Goal: Task Accomplishment & Management: Complete application form

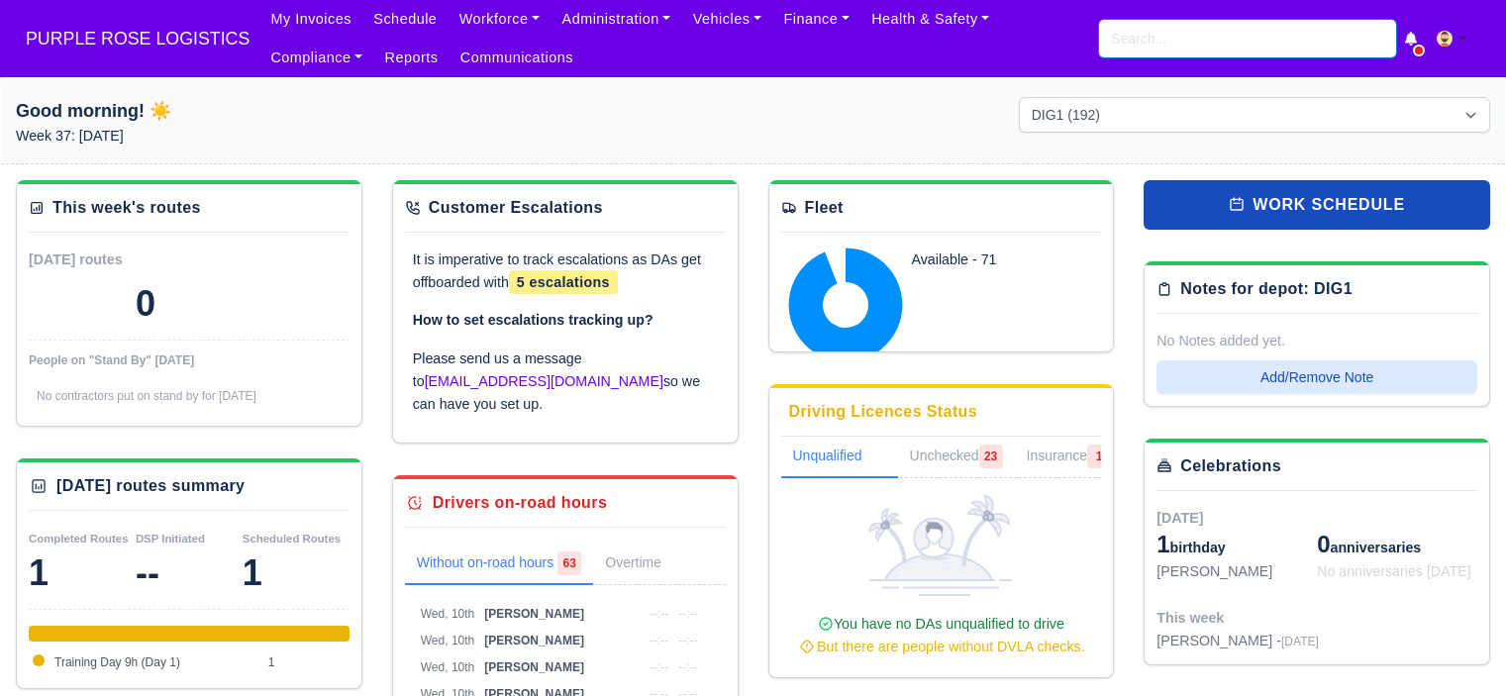
click at [1185, 30] on input "search" at bounding box center [1247, 39] width 297 height 38
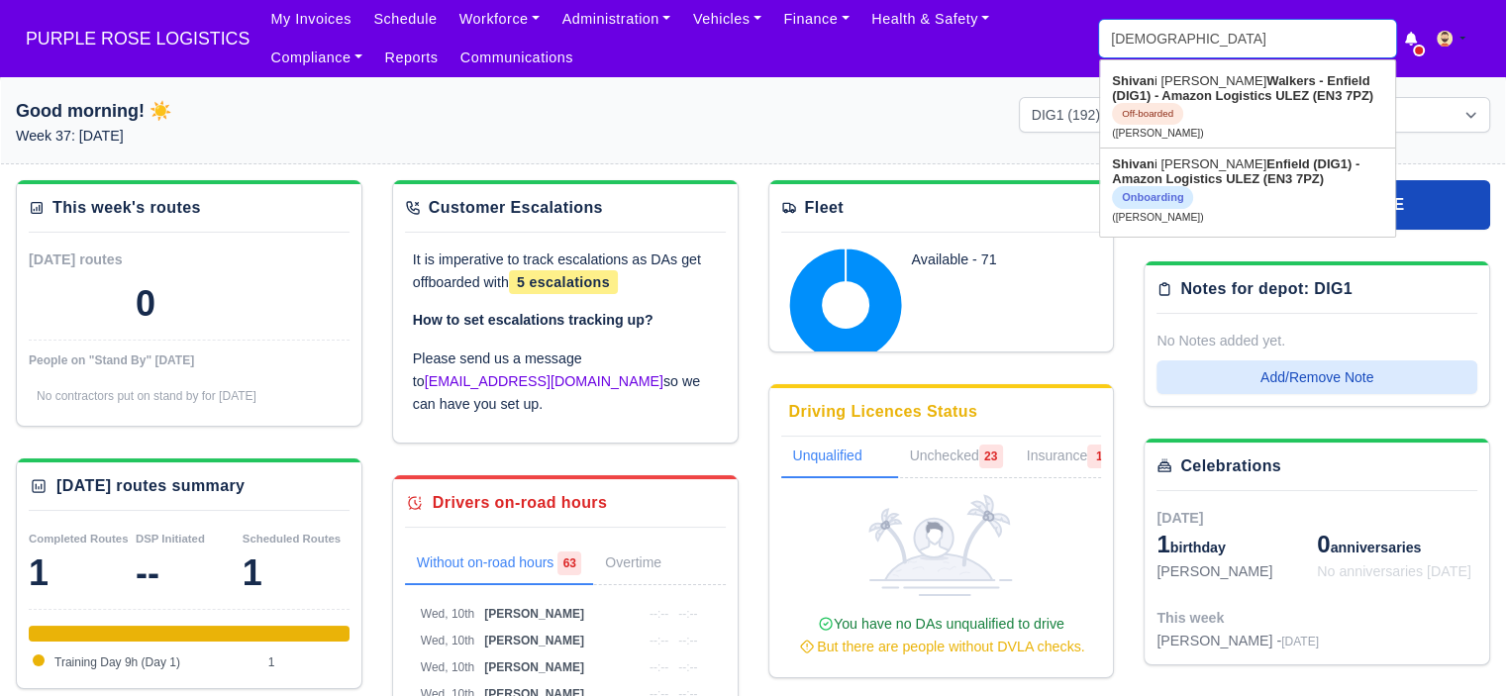
type input "shivani"
type input "shivani Semwal"
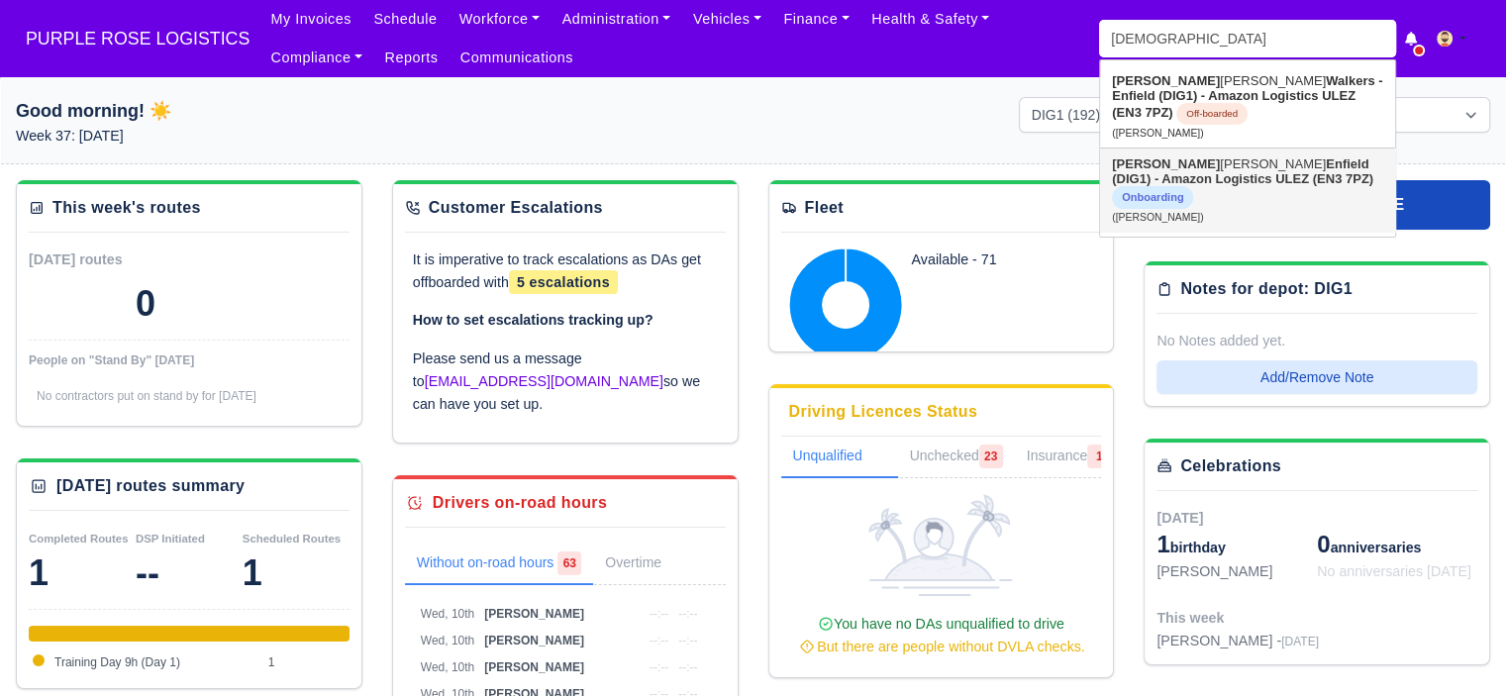
click at [1211, 176] on strong "Enfield (DIG1) - Amazon Logistics ULEZ (EN3 7PZ)" at bounding box center [1242, 171] width 261 height 30
type input "Shivani Semwal"
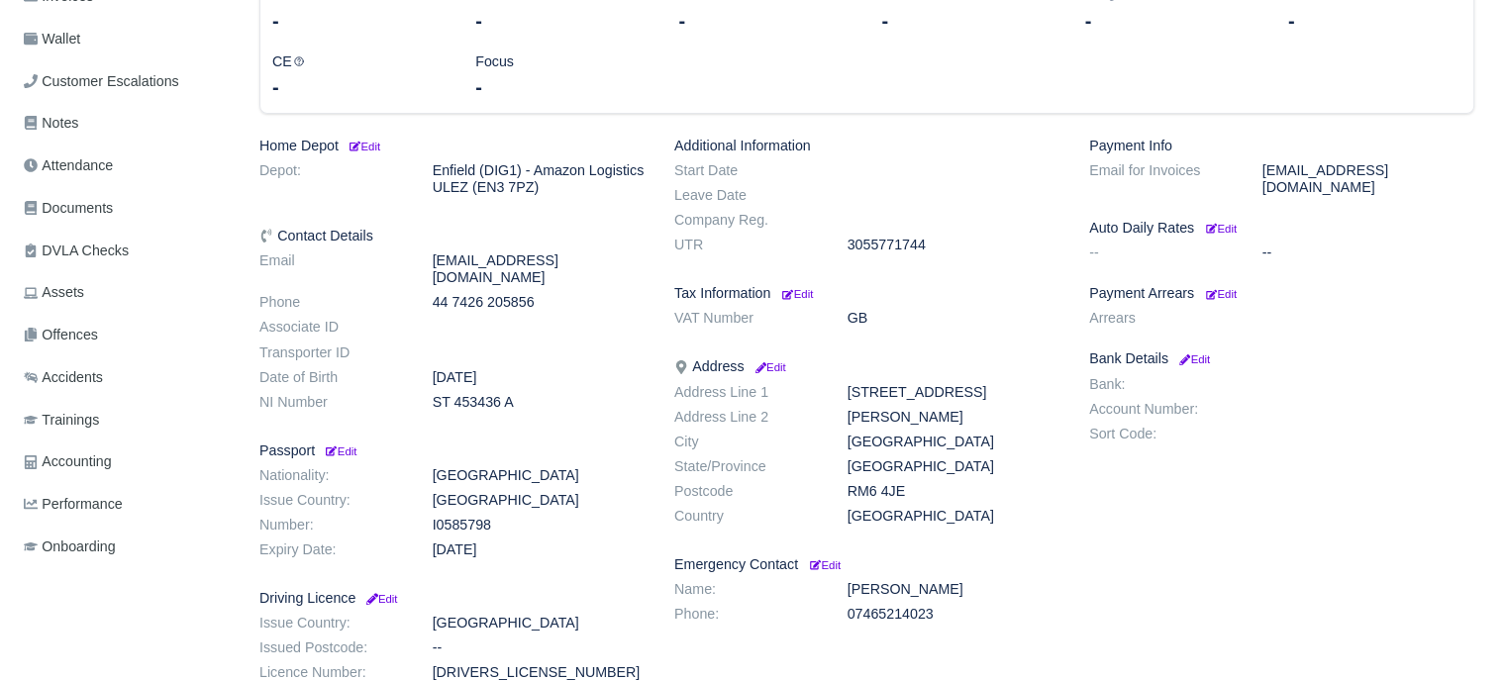
scroll to position [396, 0]
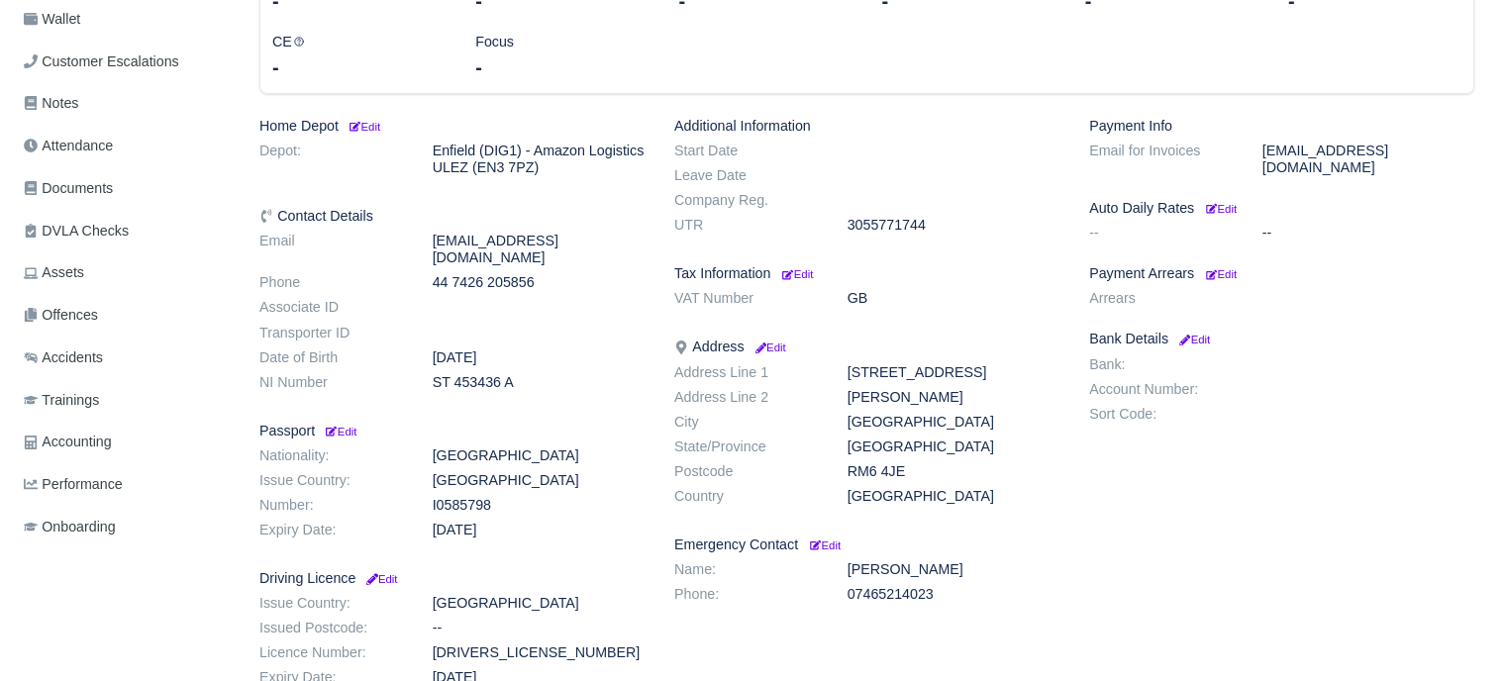
drag, startPoint x: 610, startPoint y: 340, endPoint x: 592, endPoint y: 340, distance: 17.8
click at [610, 350] on dd "Feb 3, 1999" at bounding box center [539, 358] width 242 height 17
click at [82, 191] on span "Documents" at bounding box center [68, 188] width 89 height 23
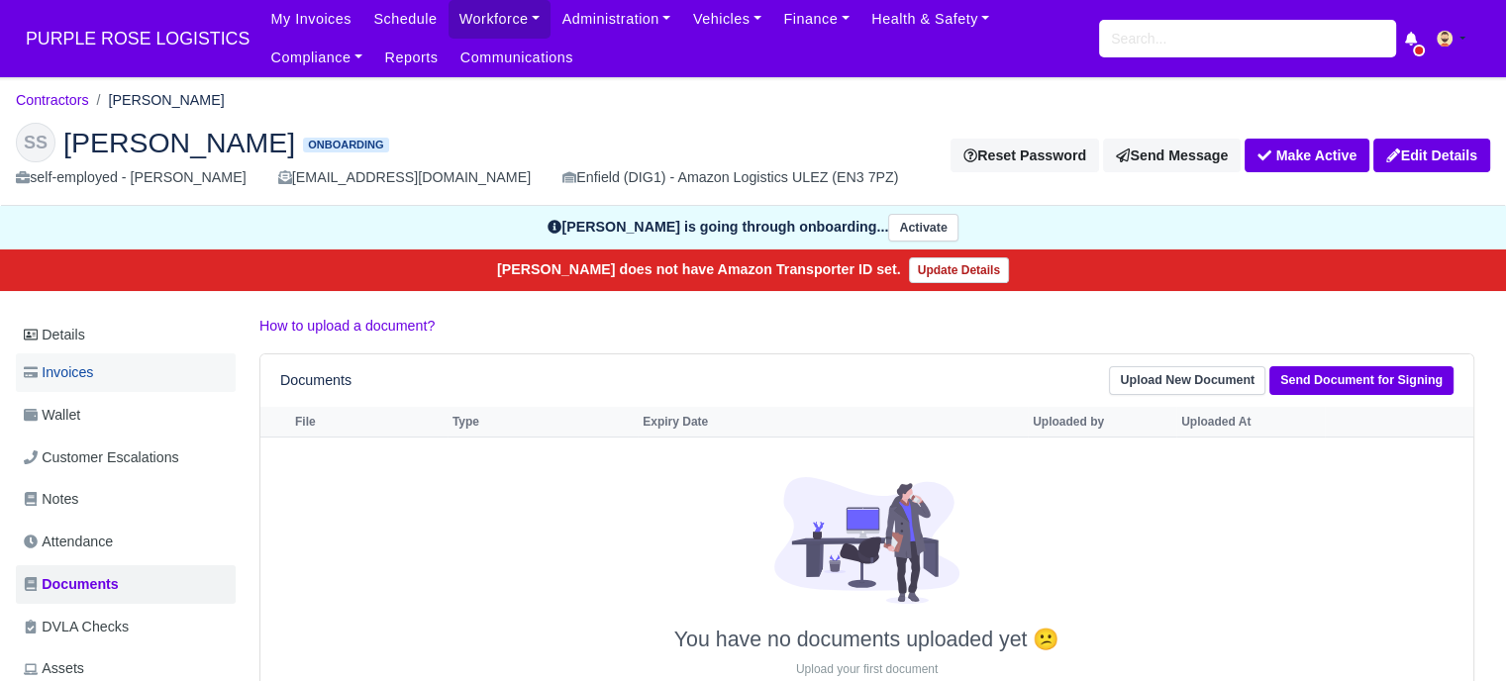
click at [81, 355] on link "Invoices" at bounding box center [126, 373] width 220 height 39
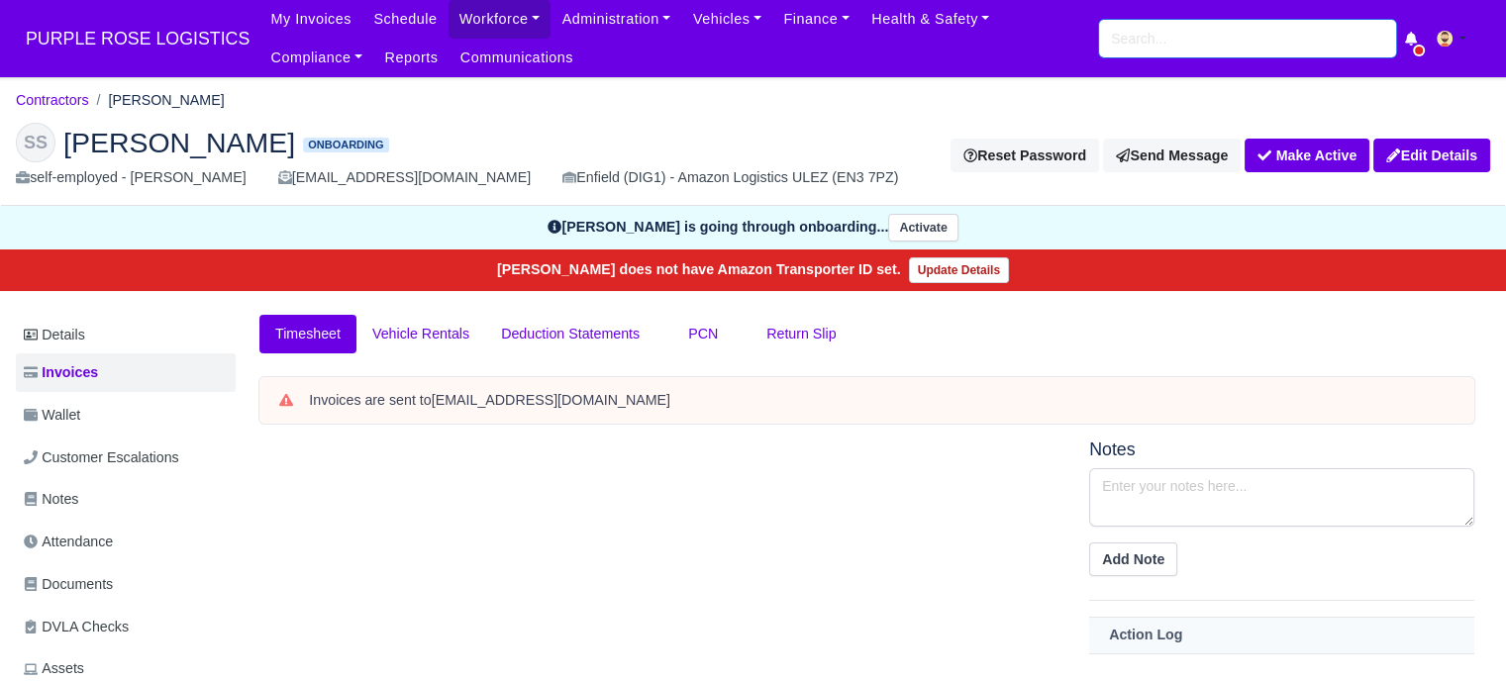
click at [1204, 39] on input "search" at bounding box center [1247, 39] width 297 height 38
click at [491, 16] on link "Workforce" at bounding box center [500, 19] width 103 height 39
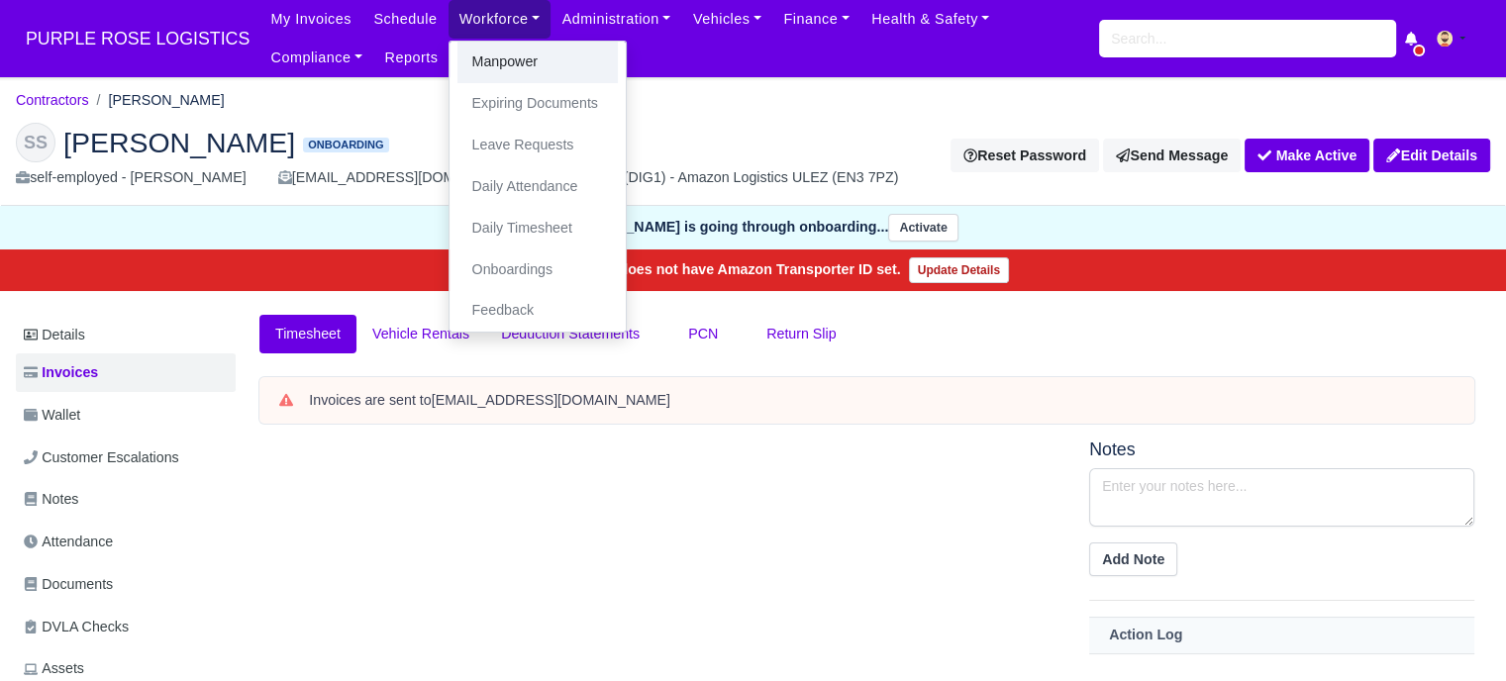
click at [501, 66] on link "Manpower" at bounding box center [537, 63] width 160 height 42
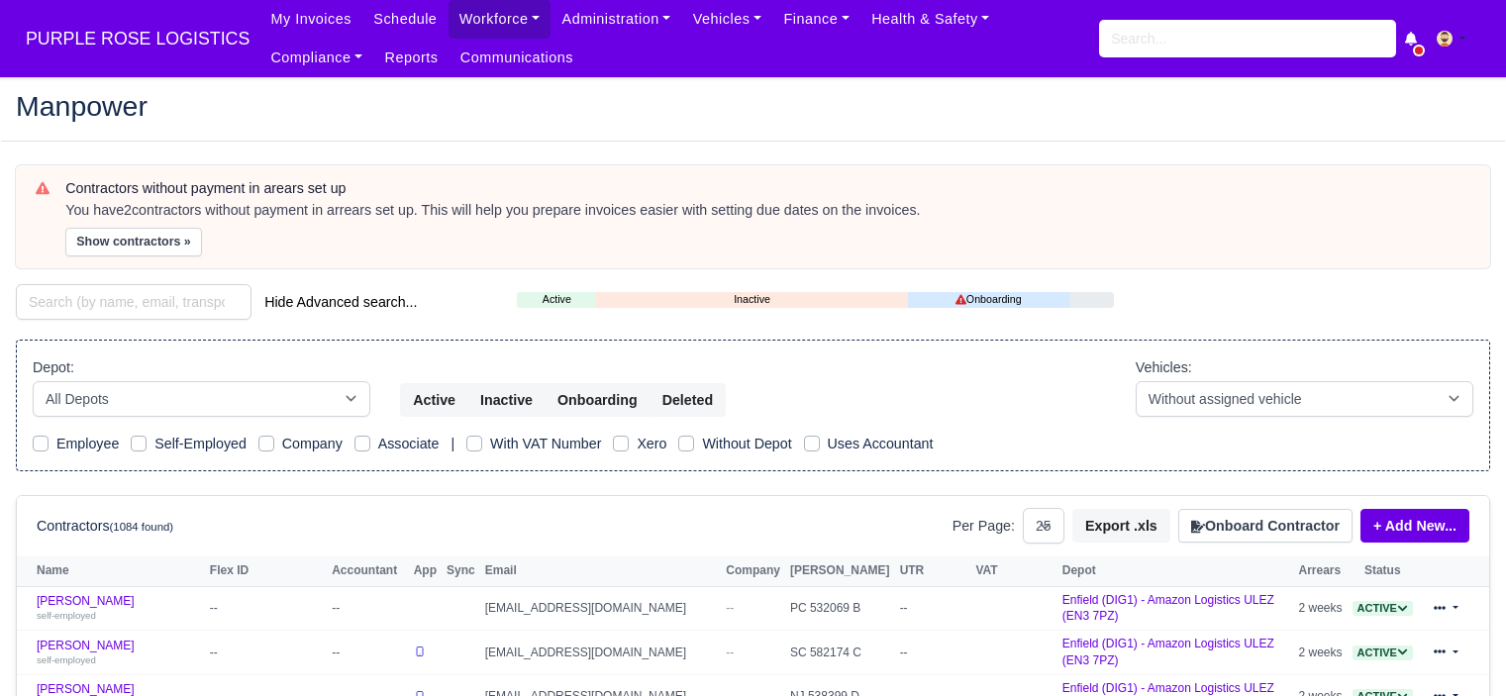
select select "25"
click at [1275, 513] on button "Onboard Contractor" at bounding box center [1265, 526] width 174 height 34
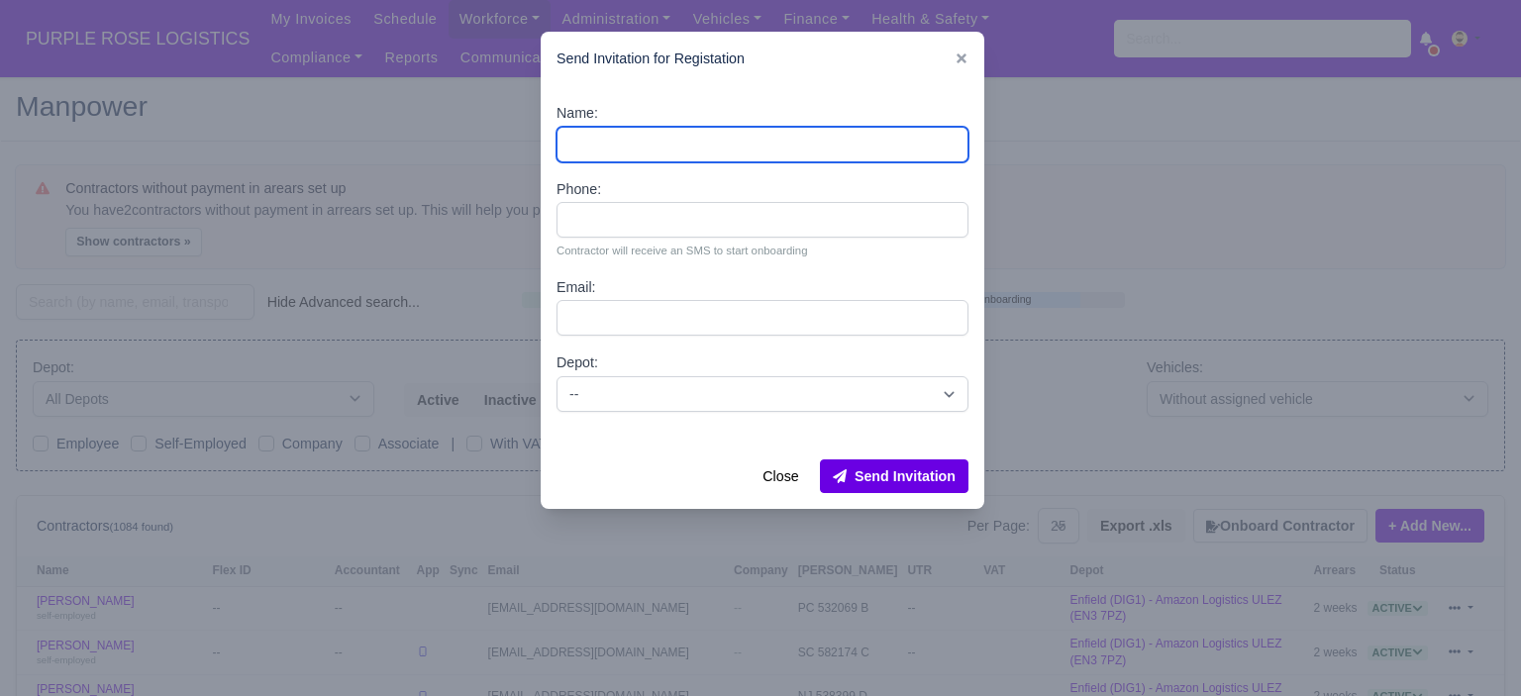
click at [763, 140] on input "Name:" at bounding box center [763, 145] width 412 height 36
paste input "[PERSON_NAME]"
type input "[PERSON_NAME]"
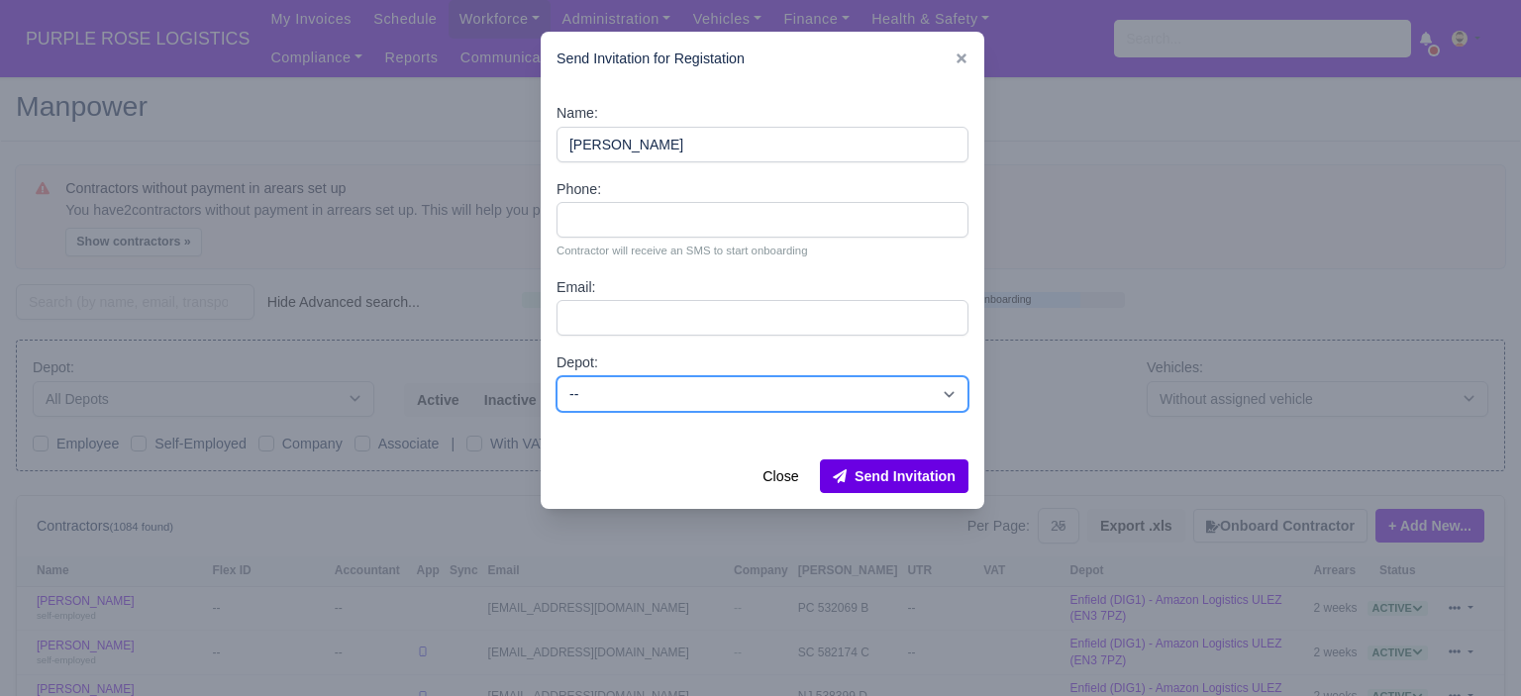
click at [709, 391] on select "-- Enfield (DIG1) - Amazon Logistics ULEZ (EN3 7PZ) Harlow (DHW1) - Amazon Logi…" at bounding box center [763, 394] width 412 height 36
select select "5"
click at [557, 376] on select "-- Enfield (DIG1) - Amazon Logistics ULEZ (EN3 7PZ) Harlow (DHW1) - Amazon Logi…" at bounding box center [763, 394] width 412 height 36
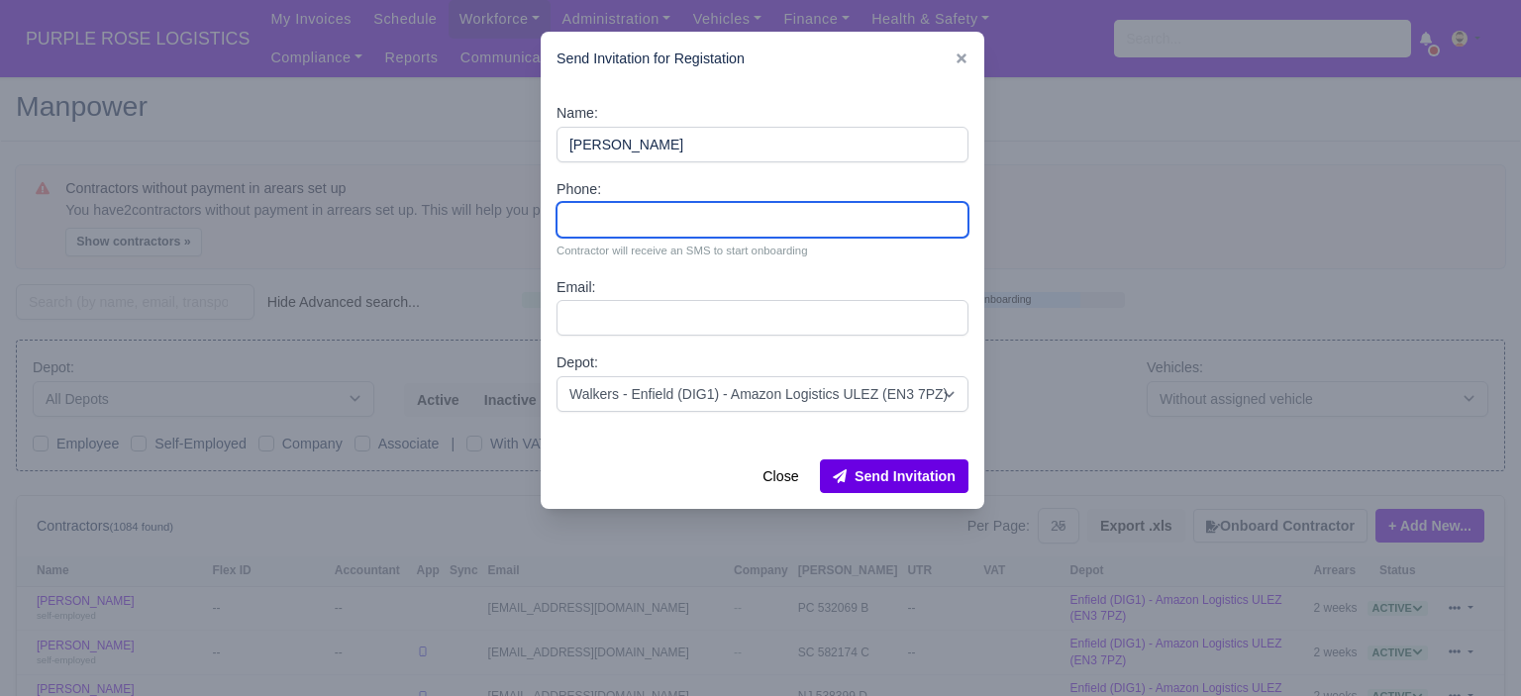
click at [638, 221] on input "Phone:" at bounding box center [763, 220] width 412 height 36
click at [705, 213] on input "Phone:" at bounding box center [763, 220] width 412 height 36
paste input "44 7895203528"
type input "44 7895203528"
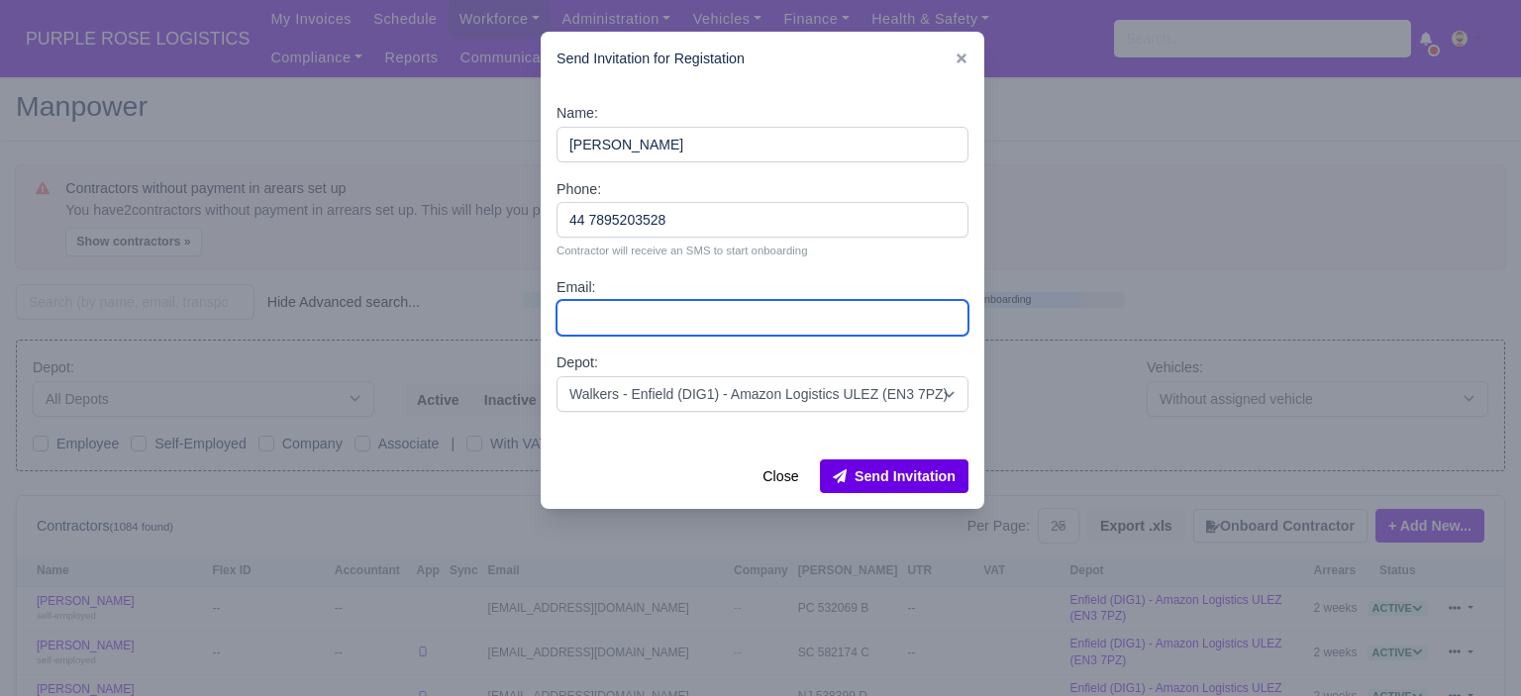
click at [745, 320] on input "Email:" at bounding box center [763, 318] width 412 height 36
paste input "[EMAIL_ADDRESS][DOMAIN_NAME]"
type input "[EMAIL_ADDRESS][DOMAIN_NAME]"
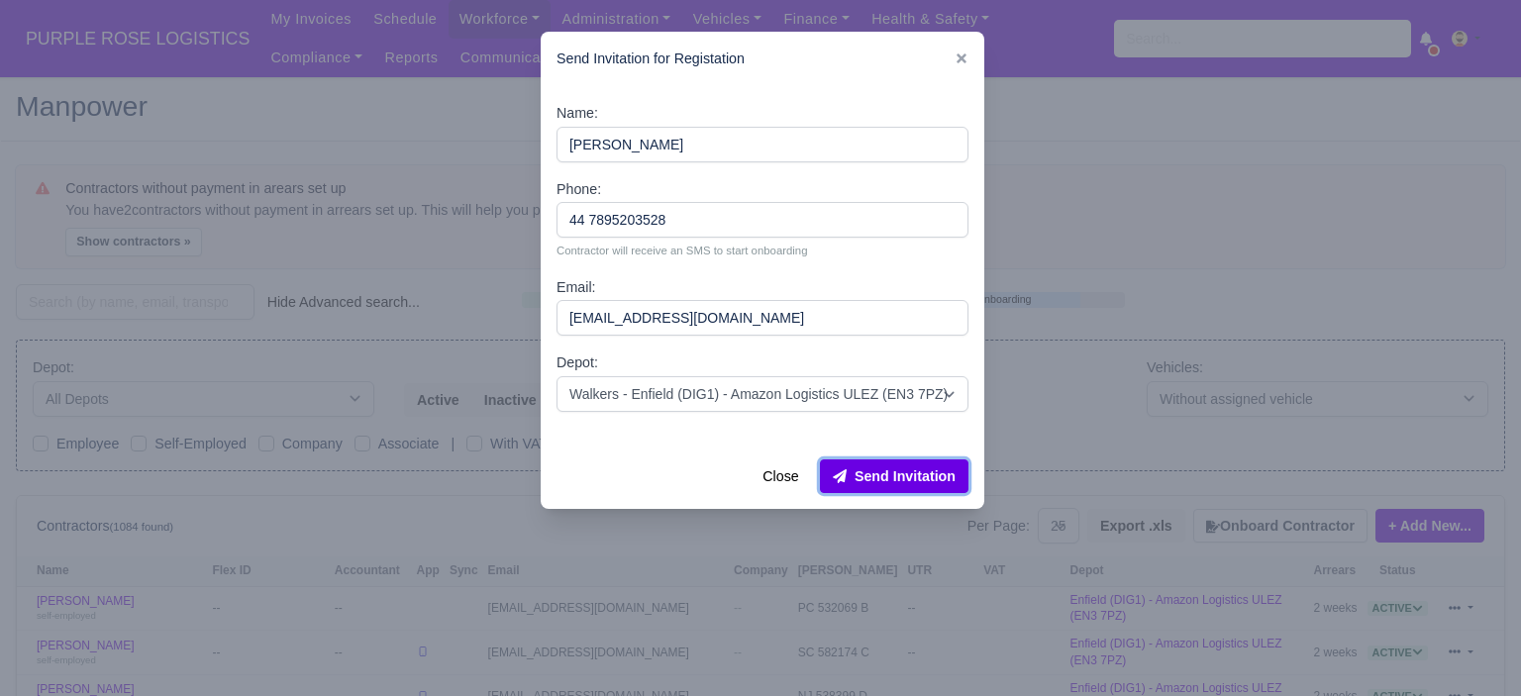
click at [914, 482] on button "Send Invitation" at bounding box center [894, 476] width 149 height 34
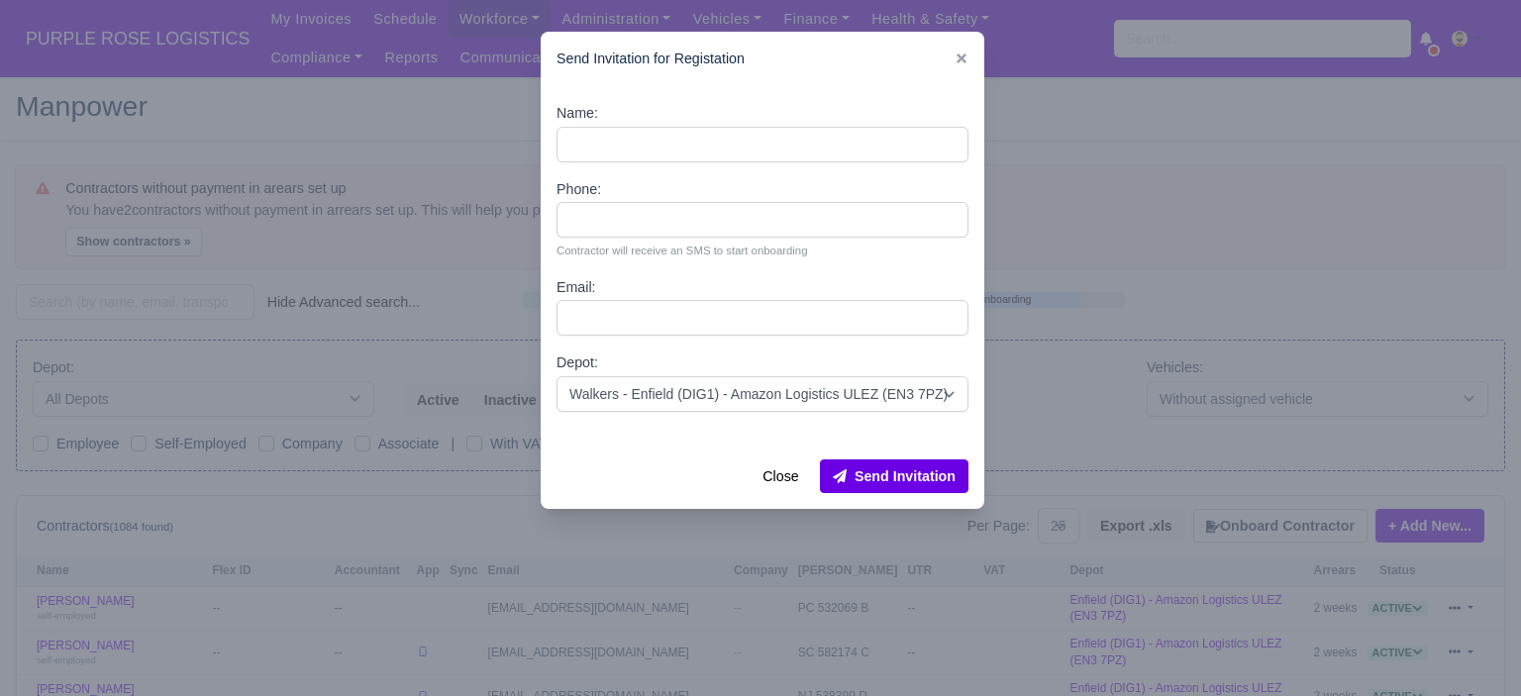
click at [1132, 170] on div at bounding box center [760, 348] width 1521 height 696
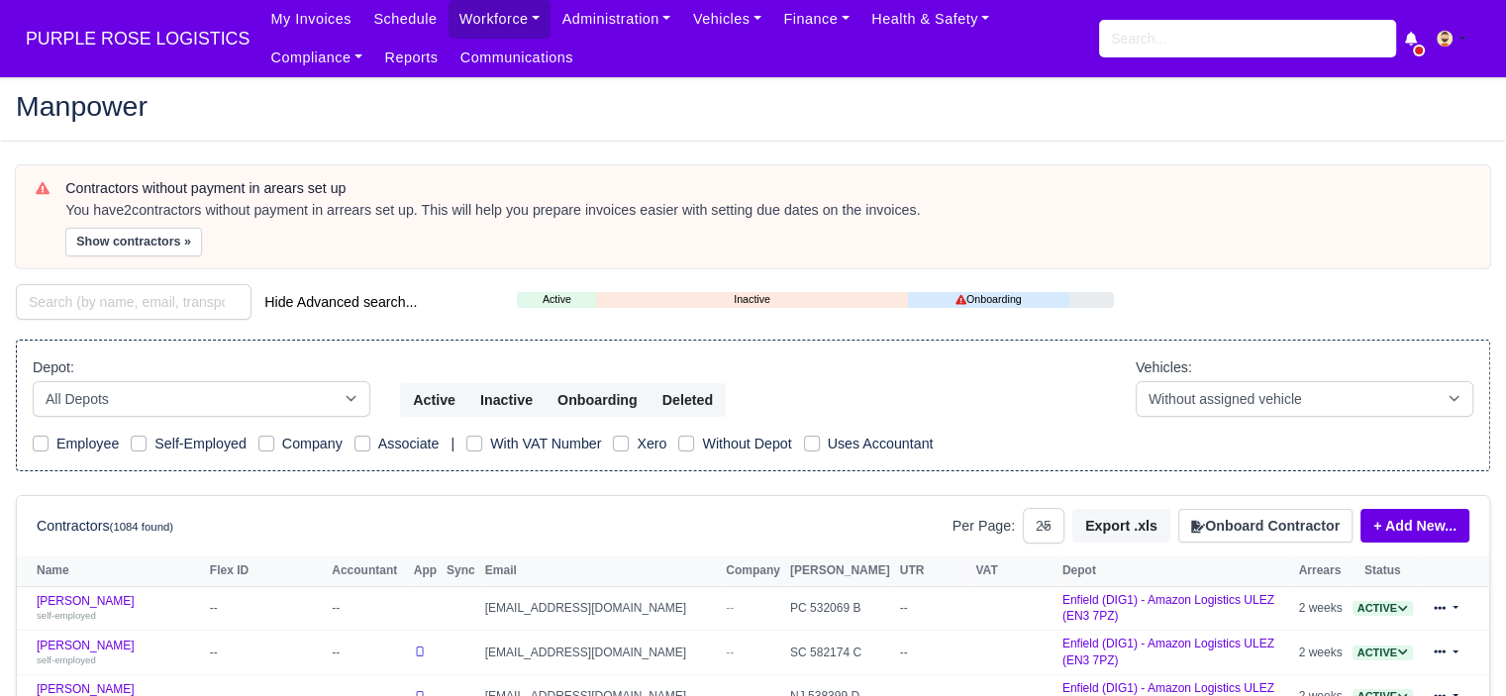
click at [1158, 66] on div "My Invoices Schedule Workforce Manpower Expiring Documents Leave Requests Daily…" at bounding box center [874, 38] width 1231 height 77
click at [1173, 43] on input "search" at bounding box center [1247, 39] width 297 height 38
type input "prash"
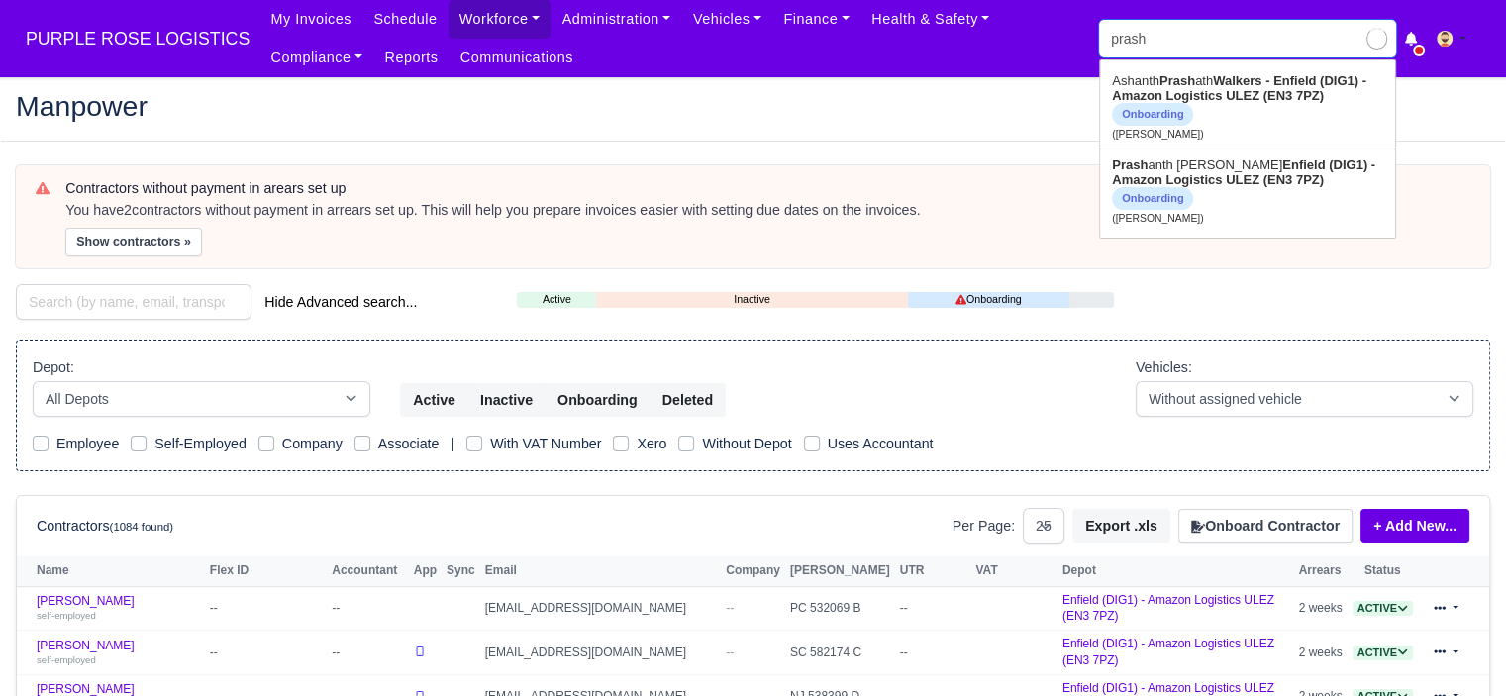
type input "prashanth Putta"
click at [1183, 103] on span "Onboarding" at bounding box center [1152, 114] width 81 height 23
type input "[PERSON_NAME]"
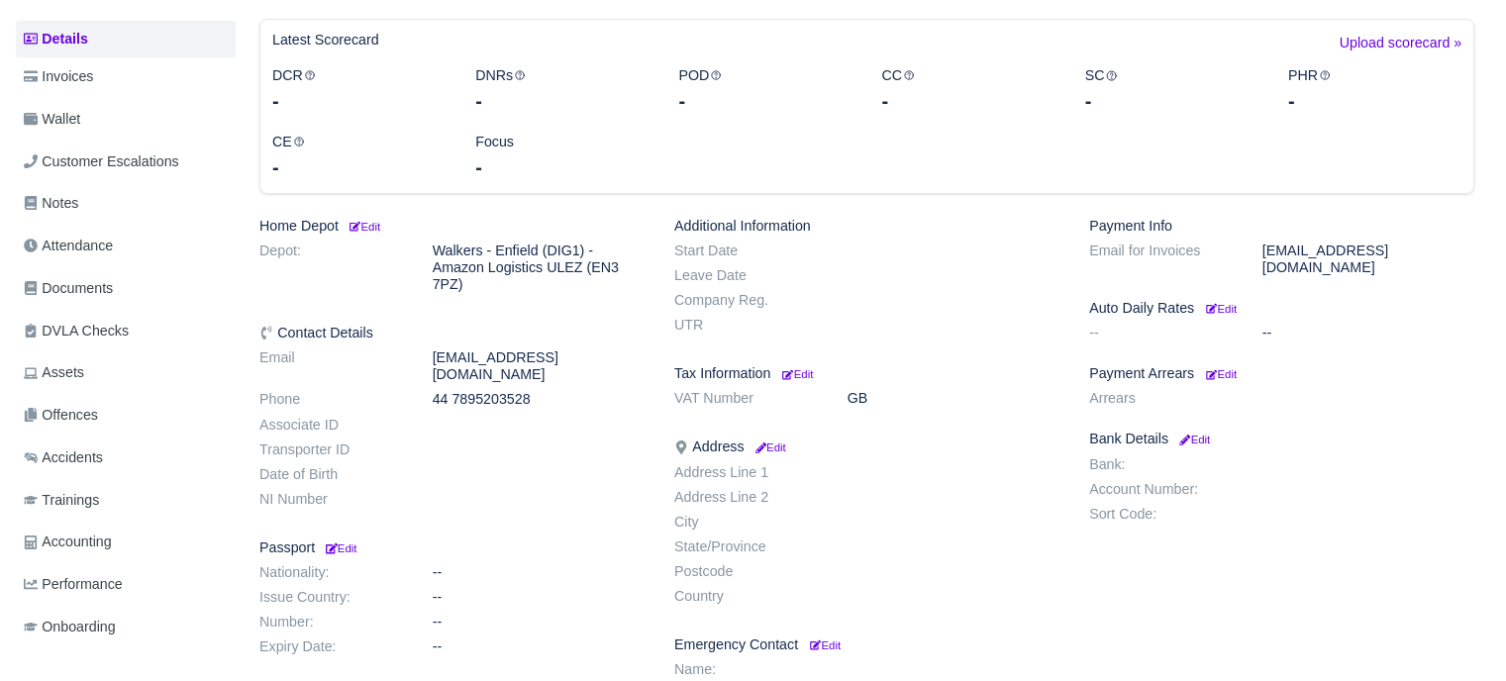
scroll to position [297, 0]
click at [475, 233] on div "Home Depot Edit Depot: Walkers - Enfield (DIG1) - Amazon Logistics ULEZ (EN3 7P…" at bounding box center [452, 514] width 415 height 594
drag, startPoint x: 473, startPoint y: 243, endPoint x: 515, endPoint y: 258, distance: 44.5
click at [515, 258] on dd "Walkers - Enfield (DIG1) - Amazon Logistics ULEZ (EN3 7PZ)" at bounding box center [539, 267] width 242 height 51
click at [515, 259] on dd "Walkers - Enfield (DIG1) - Amazon Logistics ULEZ (EN3 7PZ)" at bounding box center [539, 267] width 242 height 51
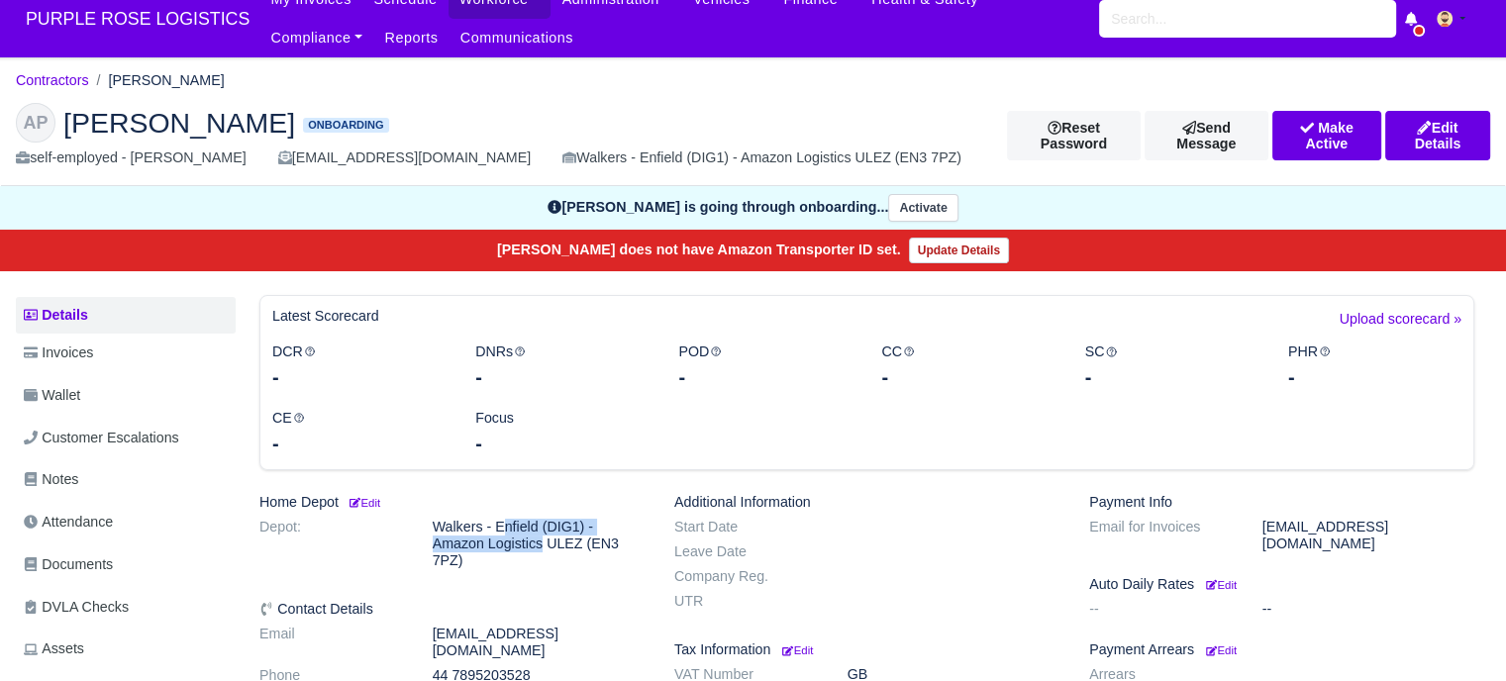
scroll to position [0, 0]
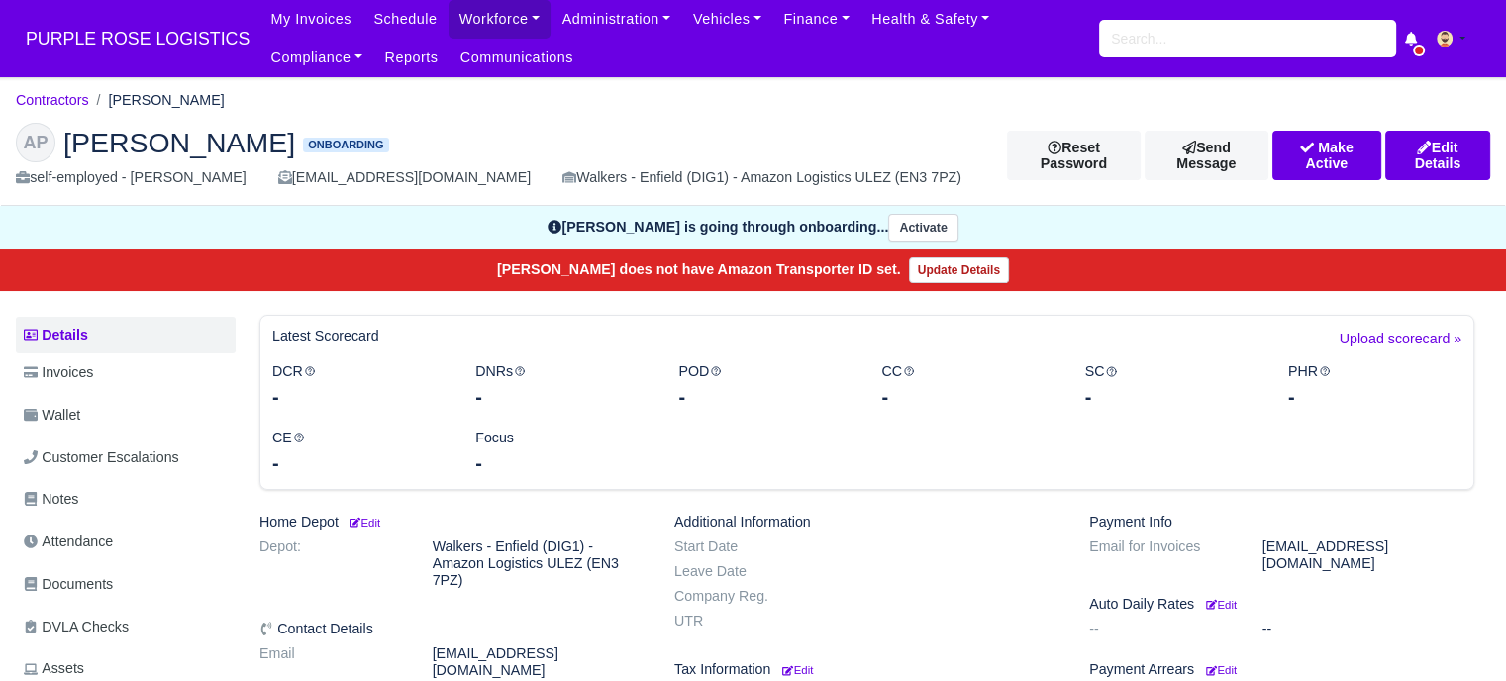
click at [606, 145] on h2 "AP [PERSON_NAME] Onboarding" at bounding box center [497, 143] width 962 height 40
click at [1211, 42] on input "search" at bounding box center [1247, 39] width 297 height 38
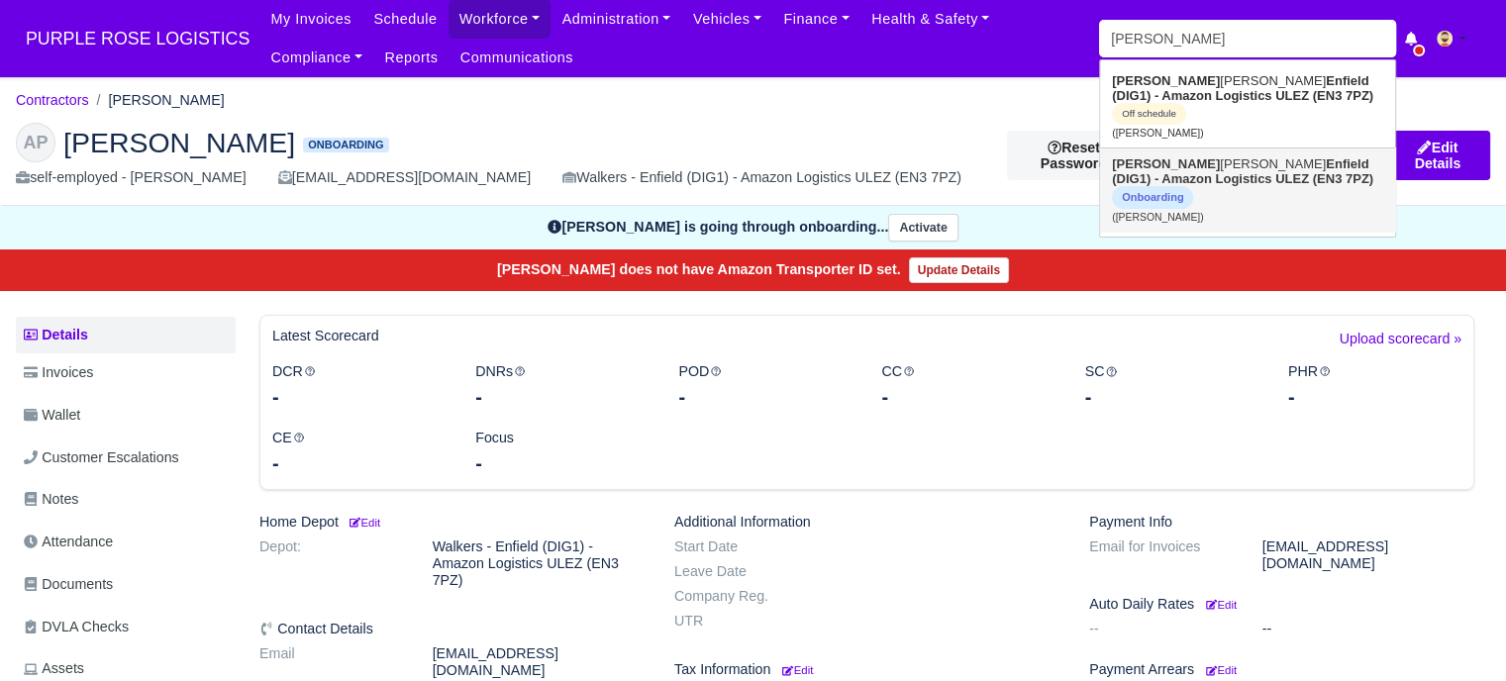
click at [1200, 158] on strong "Enfield (DIG1) - Amazon Logistics ULEZ (EN3 7PZ)" at bounding box center [1242, 171] width 261 height 30
type input "[PERSON_NAME]"
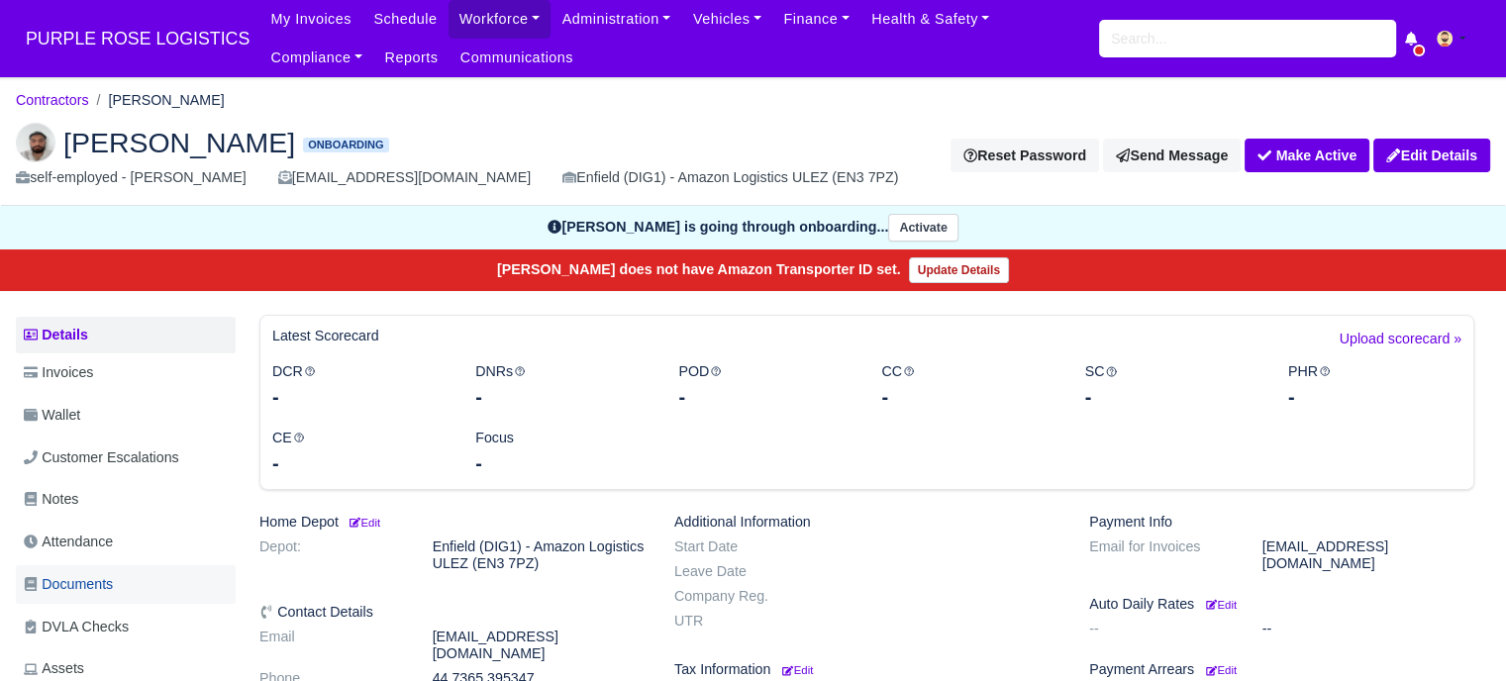
click at [110, 585] on span "Documents" at bounding box center [68, 584] width 89 height 23
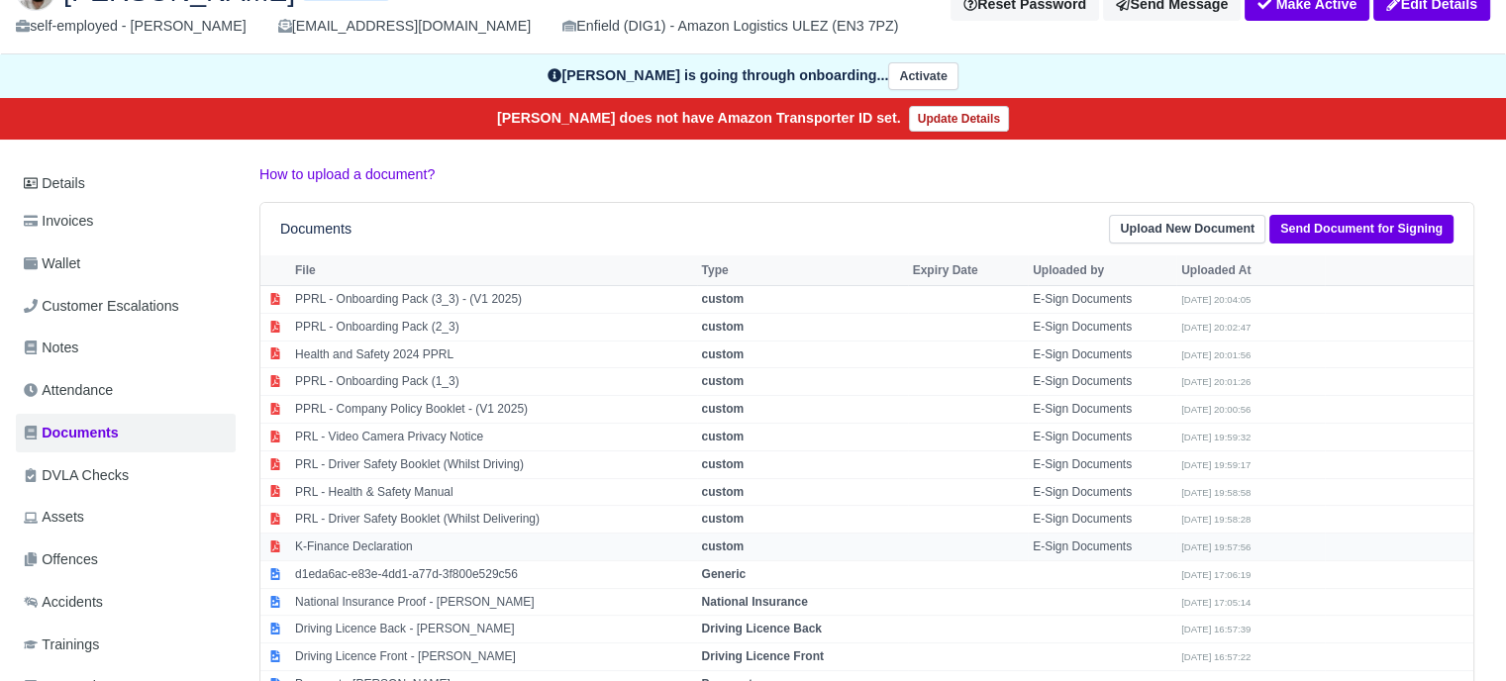
scroll to position [198, 0]
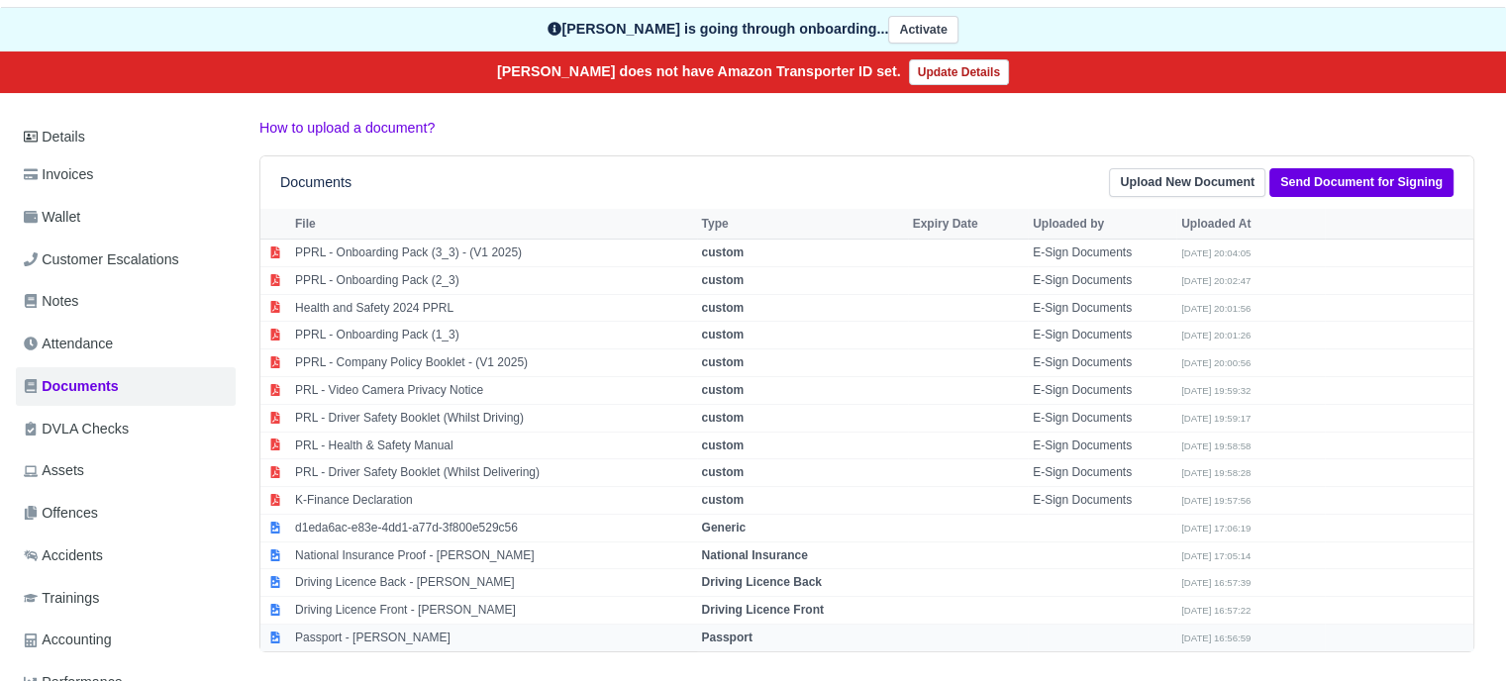
click at [409, 629] on td "Passport - Kevin Huczko" at bounding box center [493, 638] width 407 height 27
select select "passport"
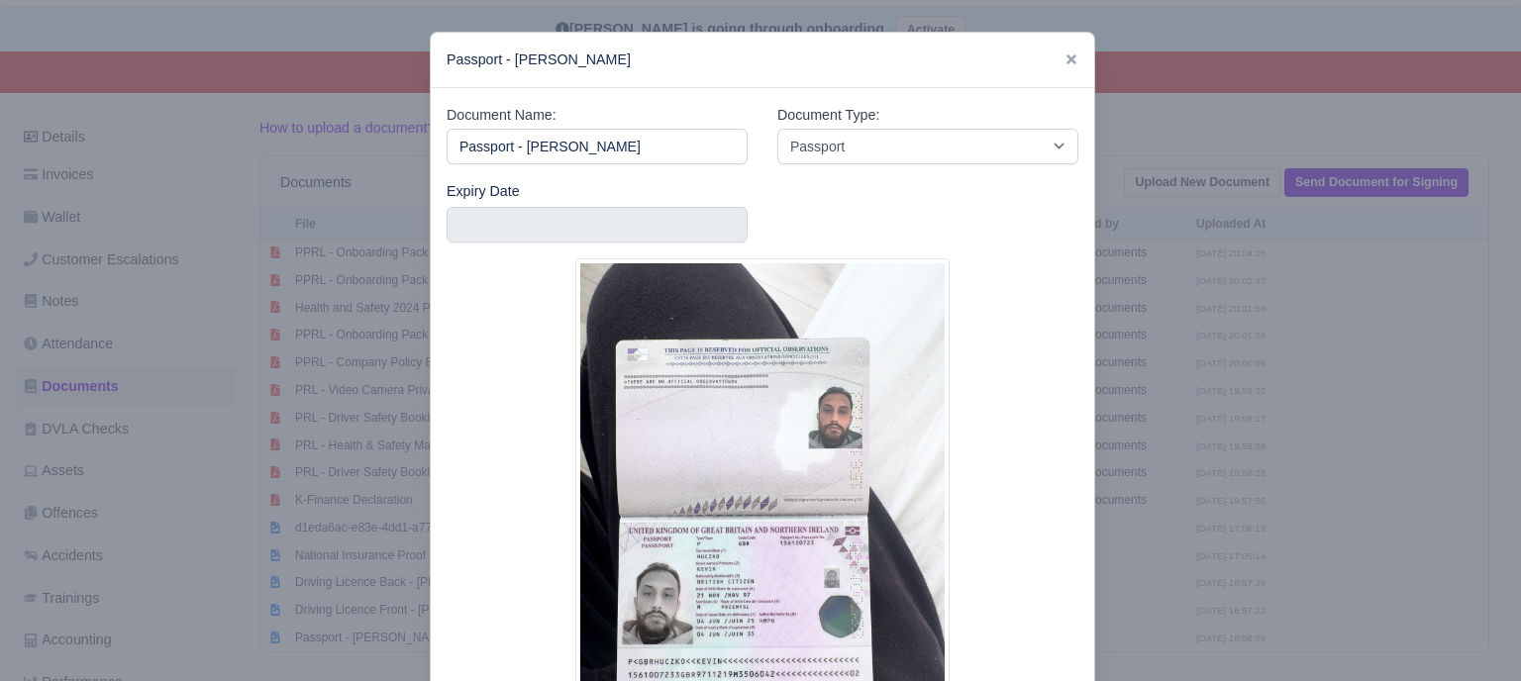
click at [1212, 380] on div at bounding box center [760, 340] width 1521 height 681
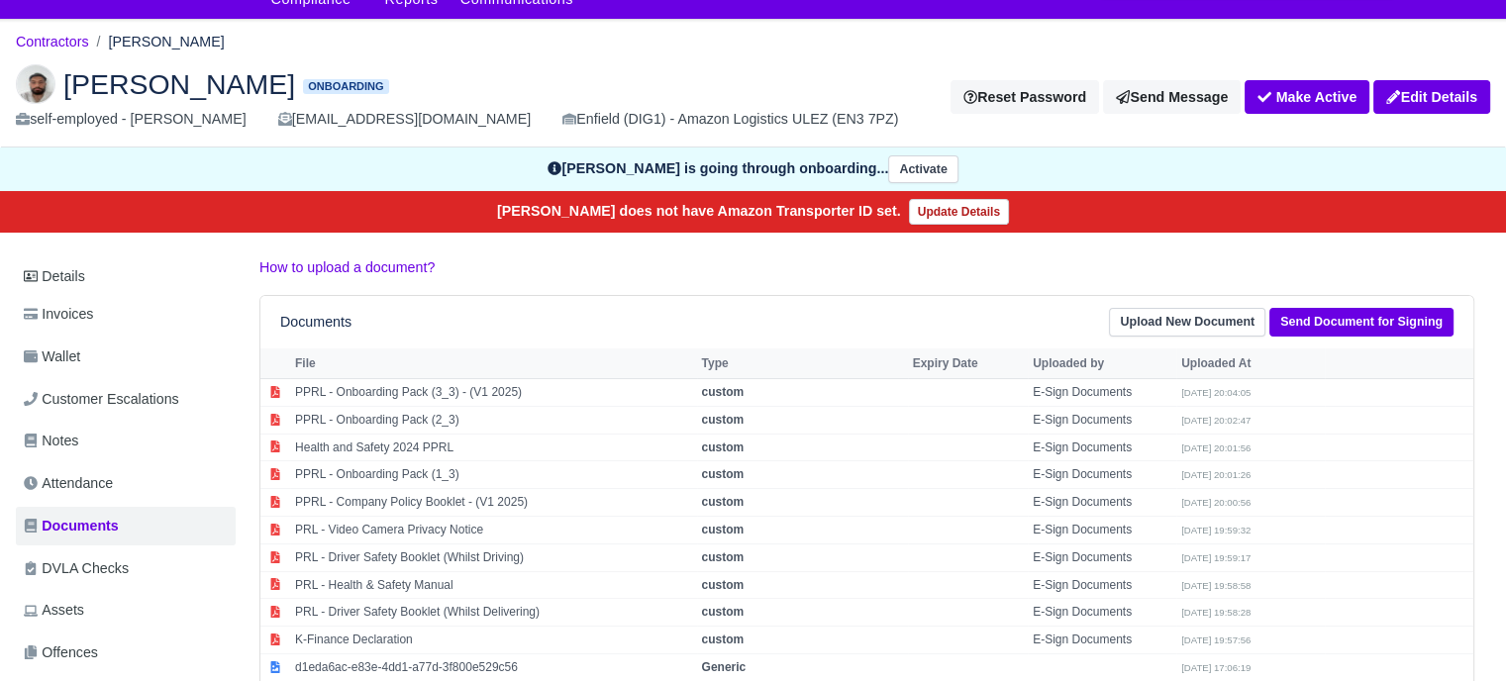
scroll to position [0, 0]
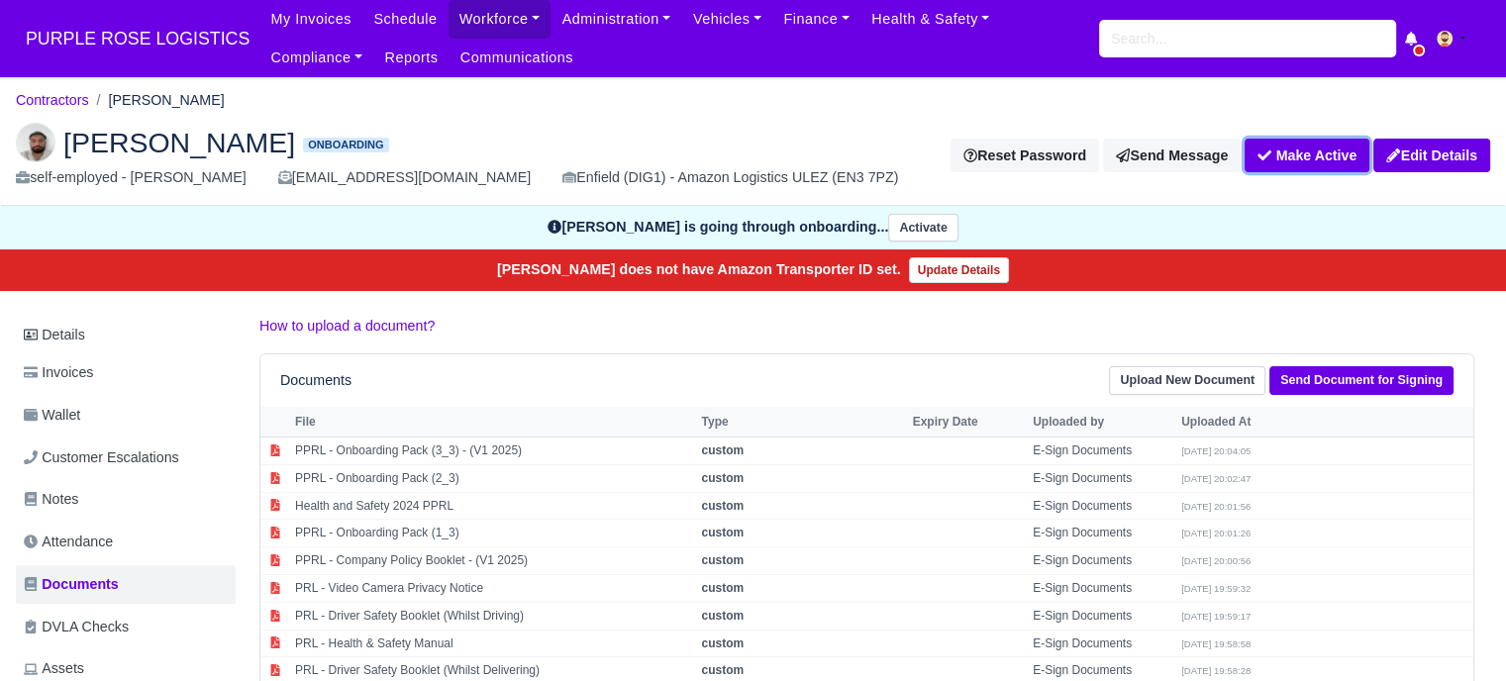
click at [1280, 156] on button "Make Active" at bounding box center [1307, 156] width 125 height 34
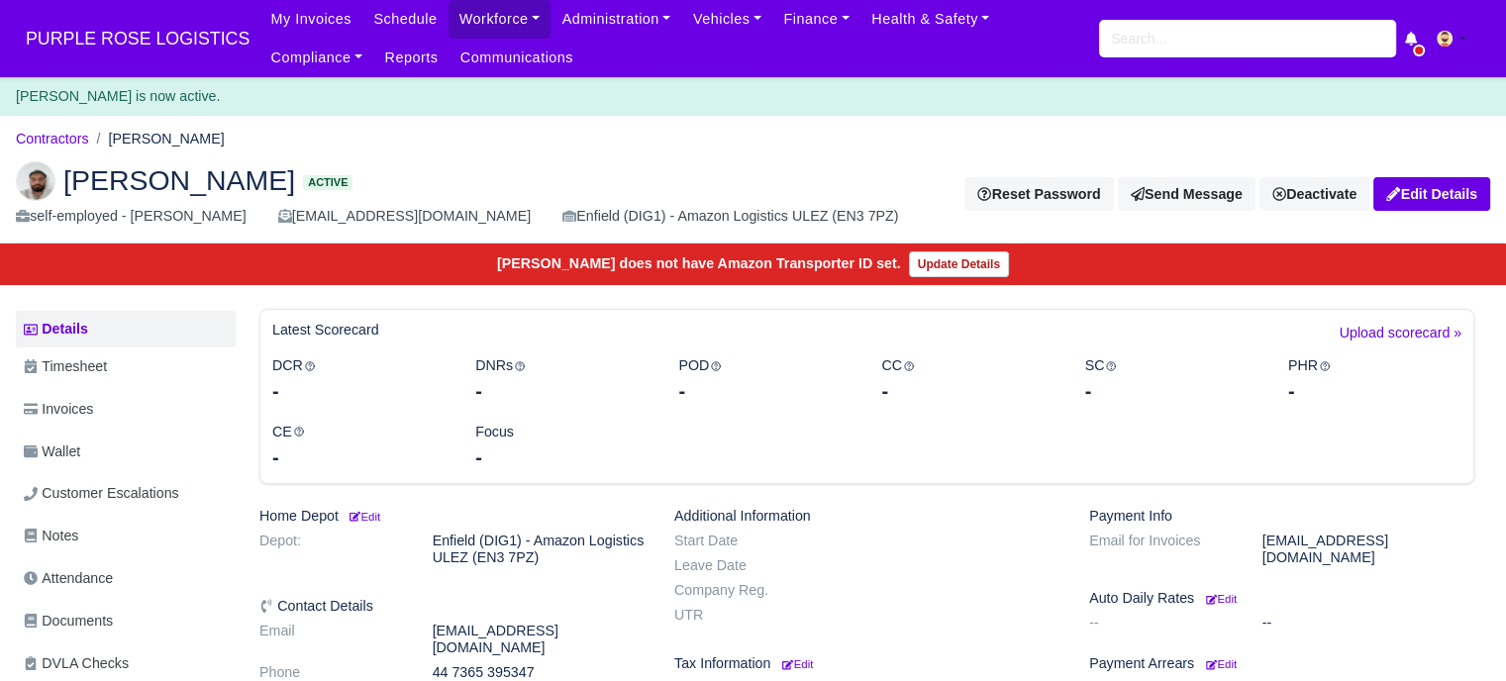
click at [119, 28] on span "PURPLE ROSE LOGISTICS" at bounding box center [138, 39] width 244 height 40
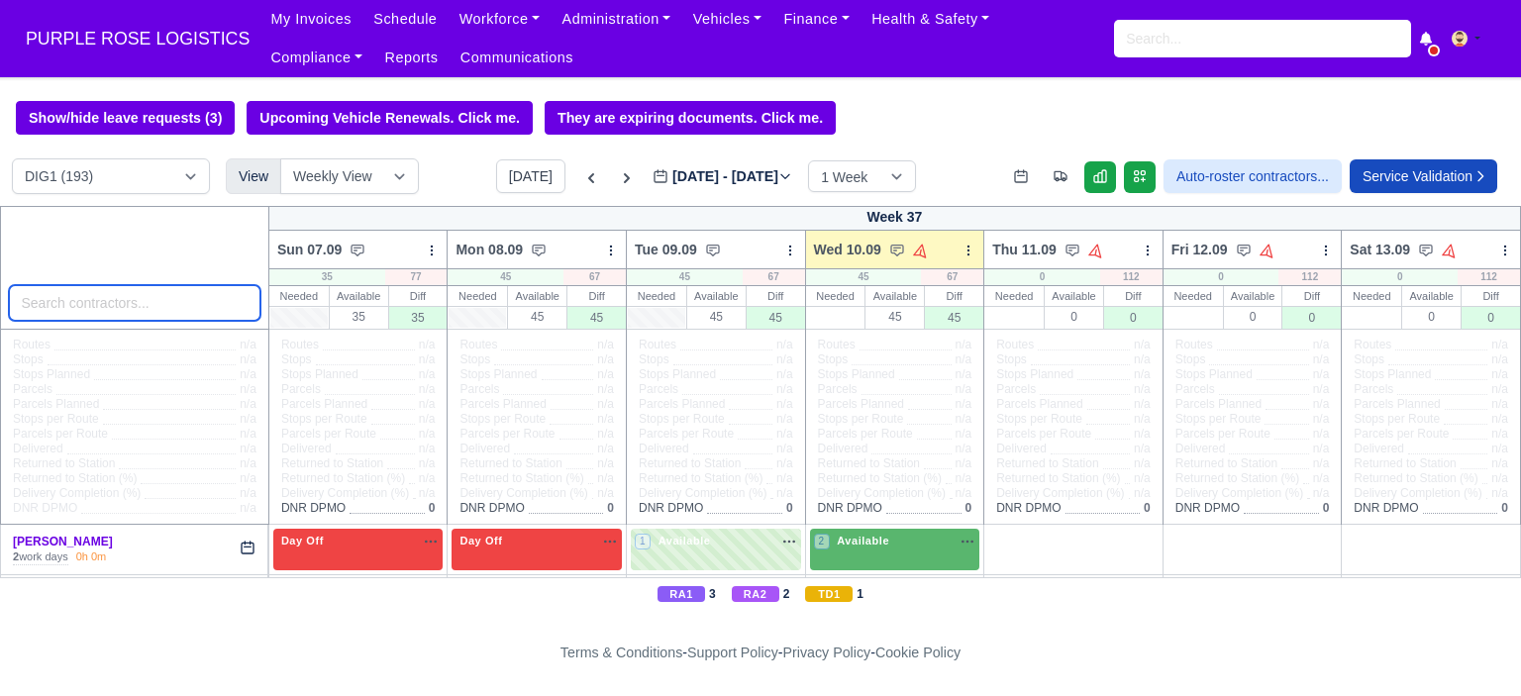
click at [112, 312] on input "search" at bounding box center [135, 303] width 252 height 36
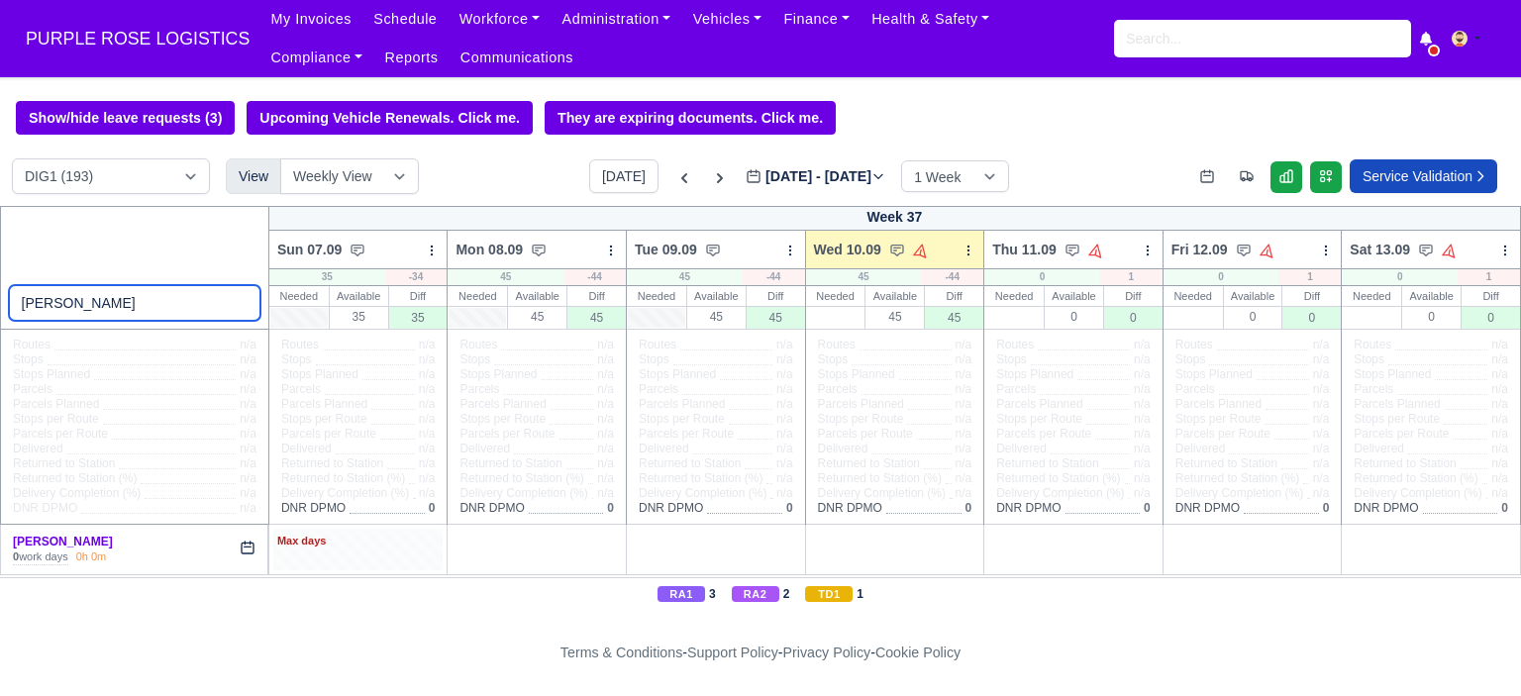
type input "kevin"
drag, startPoint x: 339, startPoint y: 566, endPoint x: 381, endPoint y: 555, distance: 44.2
click at [339, 565] on div "Max days" at bounding box center [358, 549] width 170 height 41
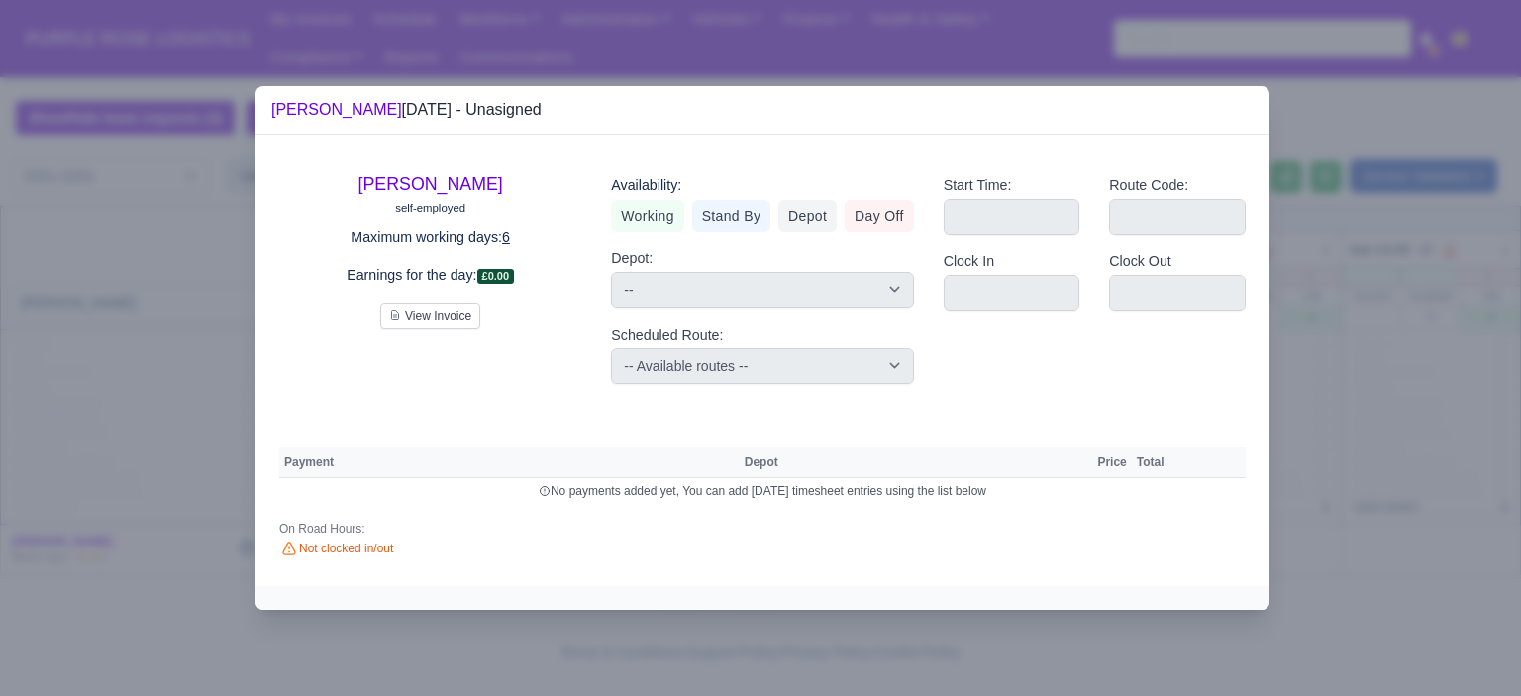
drag, startPoint x: 867, startPoint y: 219, endPoint x: 874, endPoint y: 241, distance: 22.9
click at [868, 218] on link "Day Off" at bounding box center [879, 216] width 69 height 32
select select
select select "na"
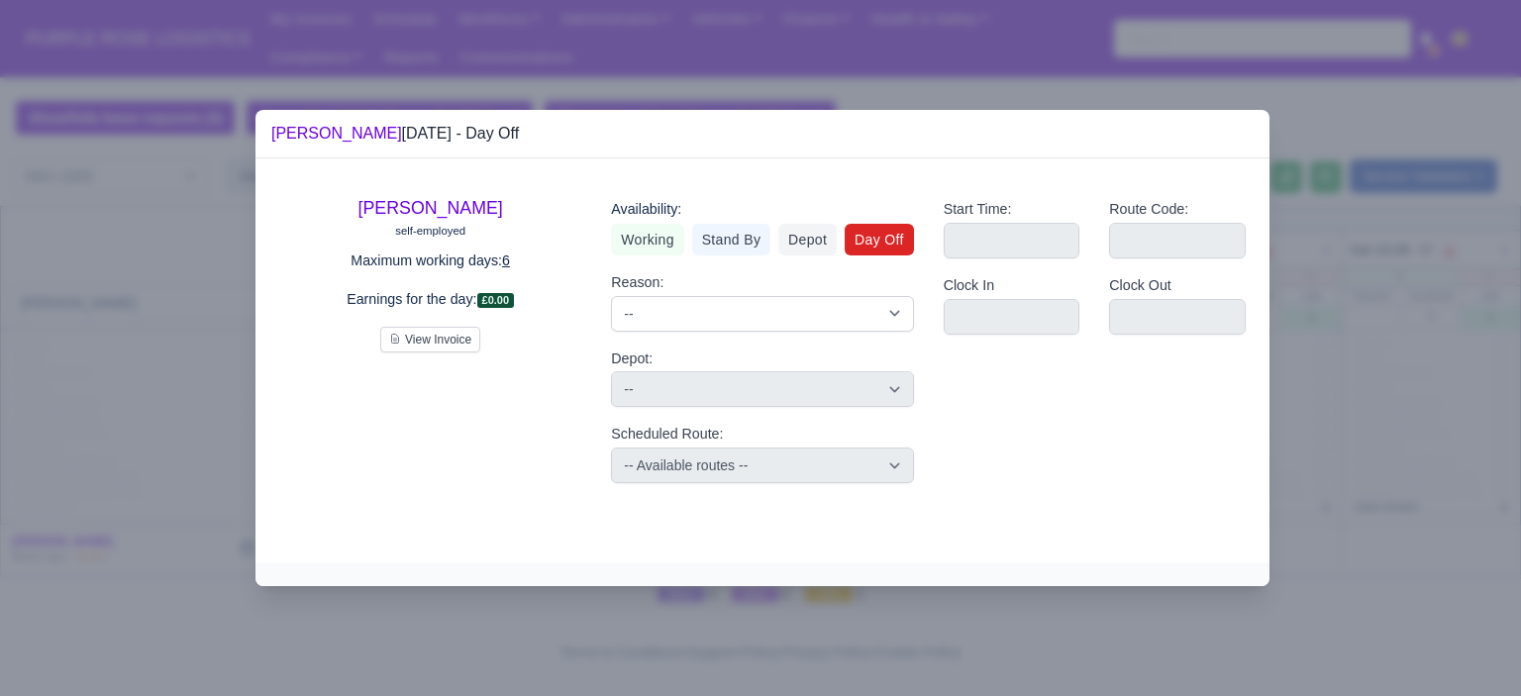
click at [1323, 480] on div at bounding box center [760, 348] width 1521 height 696
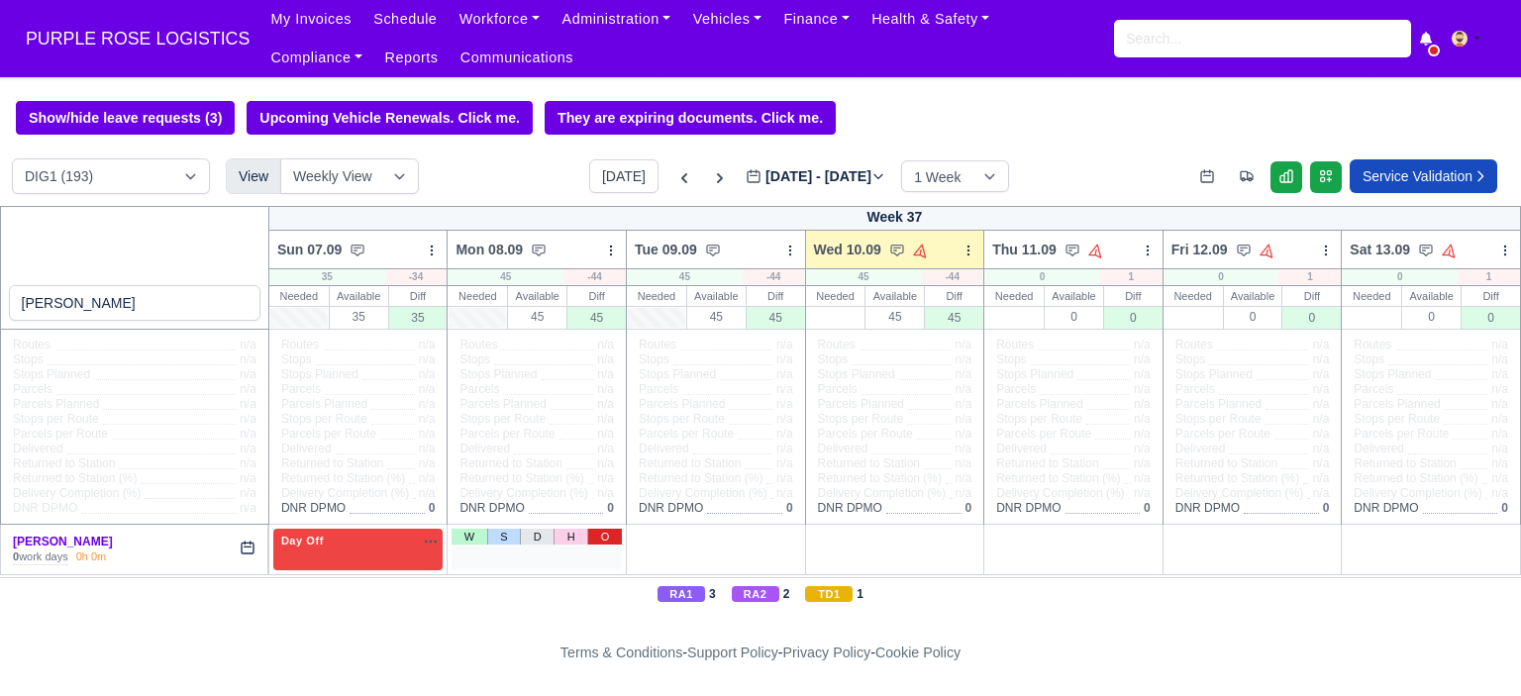
click at [607, 538] on link "O" at bounding box center [604, 537] width 35 height 16
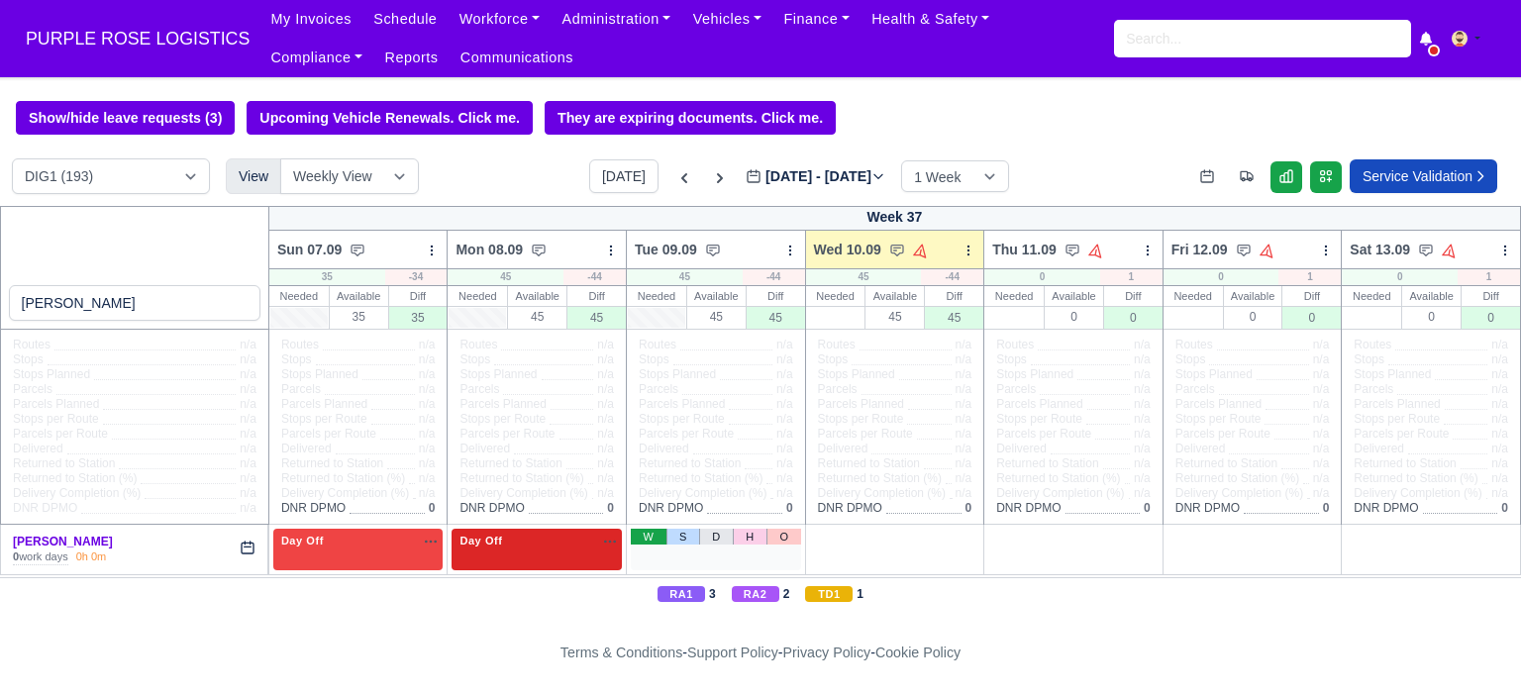
click at [648, 542] on link "W" at bounding box center [648, 537] width 35 height 16
click at [725, 540] on div "1 Available na" at bounding box center [716, 541] width 162 height 17
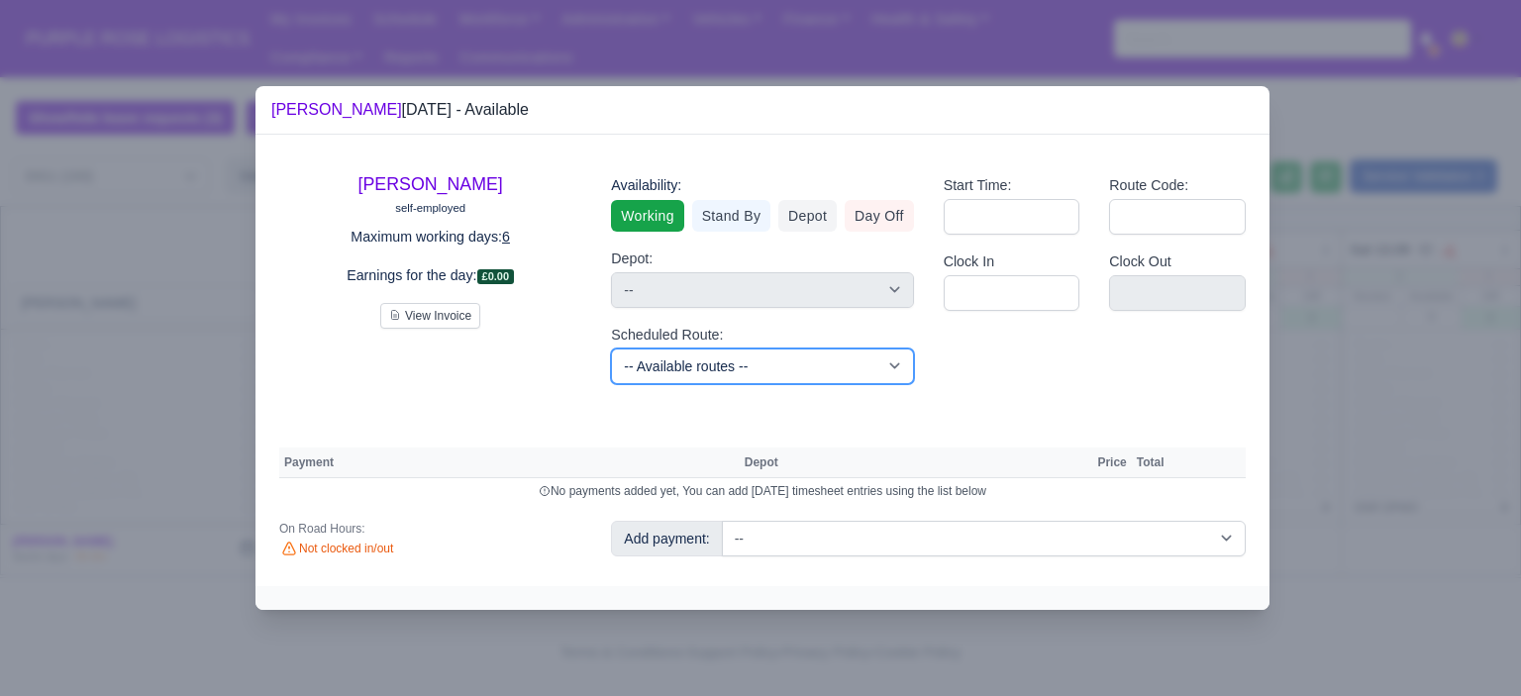
click at [846, 359] on select "-- Available routes -- Standard Parcel - Block of 6 Hours - (SD6) AmFlex RTS Ve…" at bounding box center [762, 367] width 302 height 36
select select "6"
click at [611, 349] on select "-- Available routes -- Standard Parcel - Block of 6 Hours - (SD6) AmFlex RTS Ve…" at bounding box center [762, 367] width 302 height 36
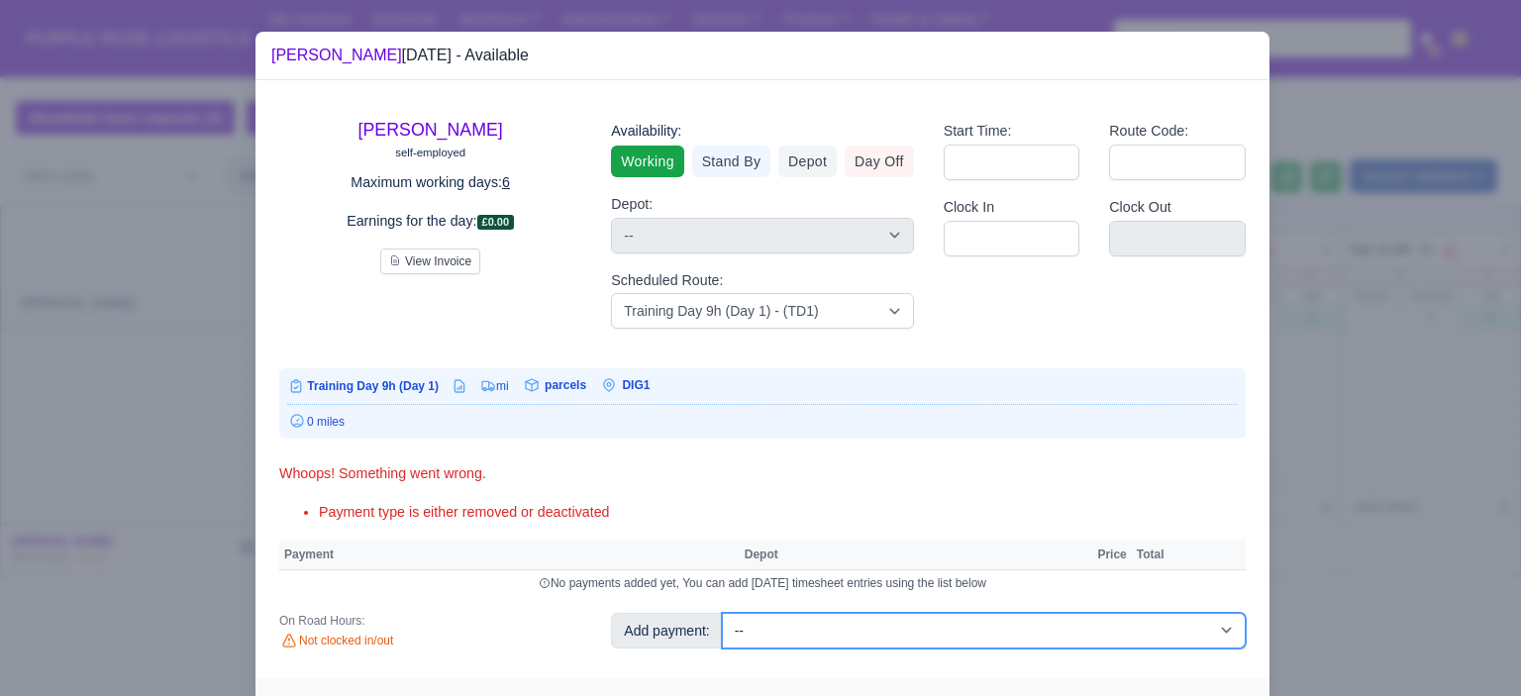
click at [1020, 624] on select "-- Additional Hour Support (£14.50) Additional Hour Support (Walkers) (£13.50) …" at bounding box center [984, 631] width 524 height 36
select select "103"
click at [722, 613] on select "-- Additional Hour Support (£14.50) Additional Hour Support (Walkers) (£13.50) …" at bounding box center [984, 631] width 524 height 36
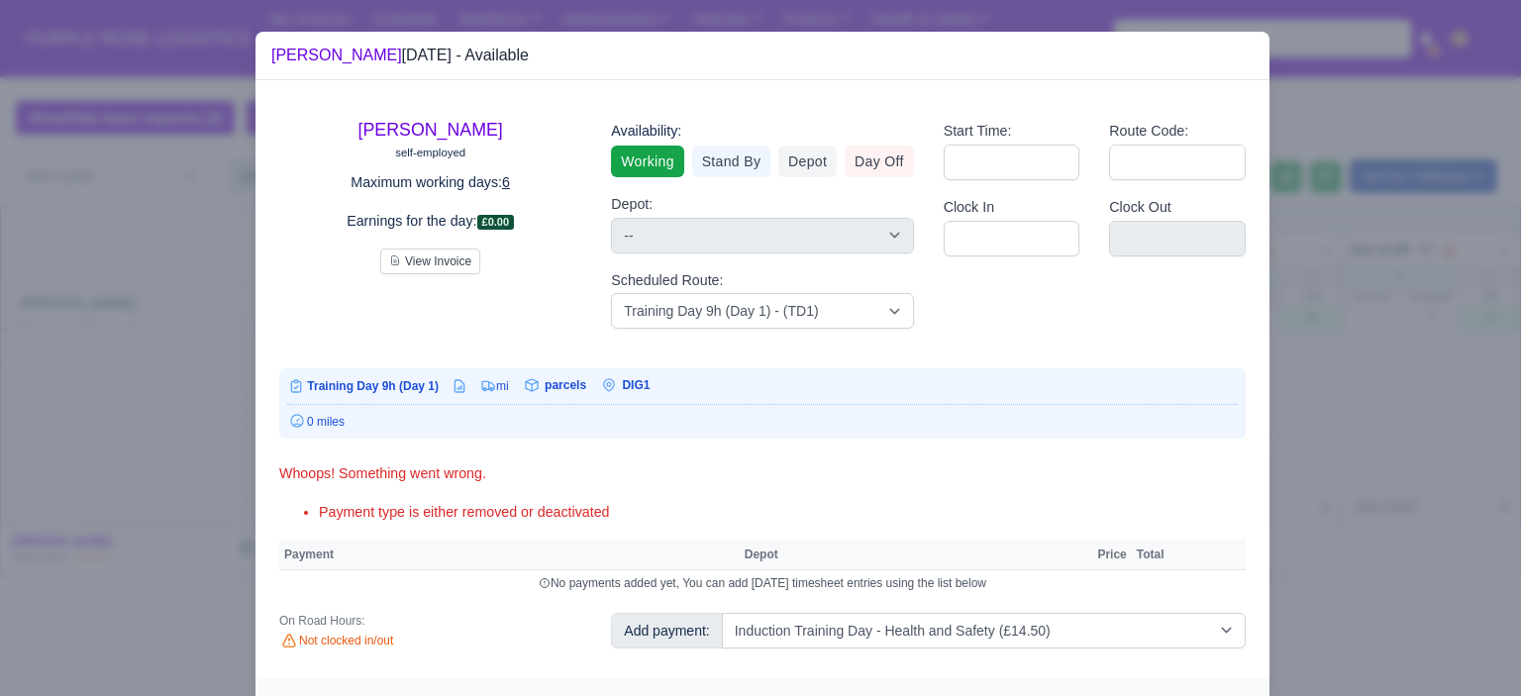
select select "1"
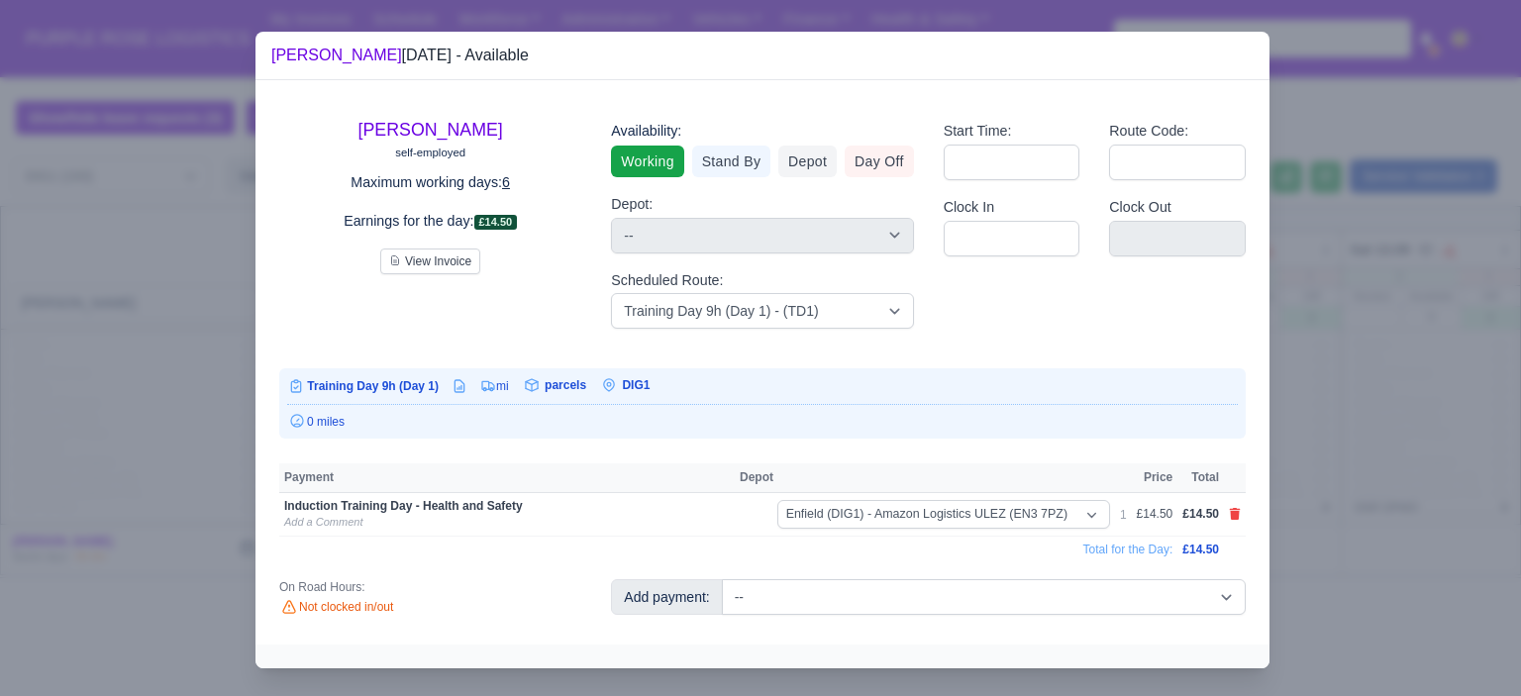
scroll to position [4, 0]
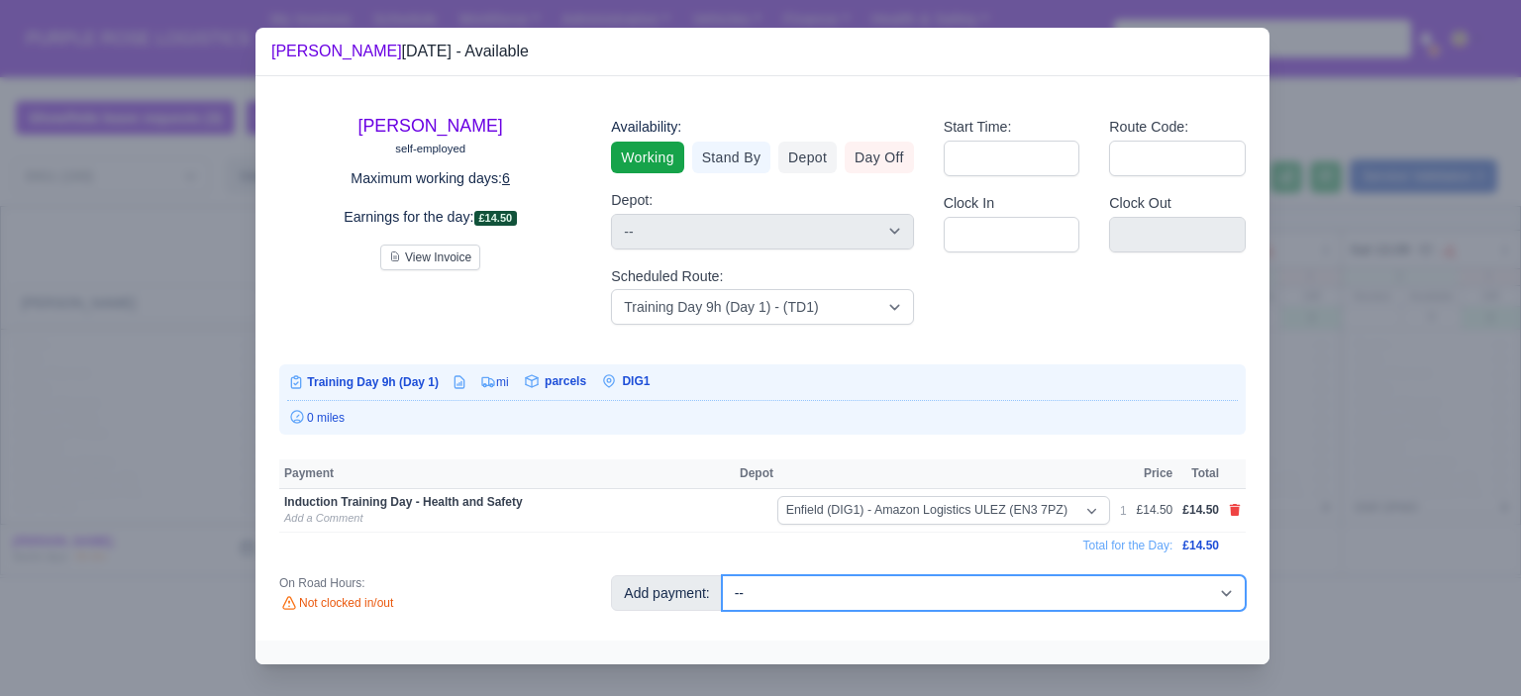
click at [1077, 590] on select "-- Additional Hour Support (£14.50) Additional Hour Support (Walkers) (£13.50) …" at bounding box center [984, 593] width 524 height 36
select select "85"
click at [722, 575] on select "-- Additional Hour Support (£14.50) Additional Hour Support (Walkers) (£13.50) …" at bounding box center [984, 593] width 524 height 36
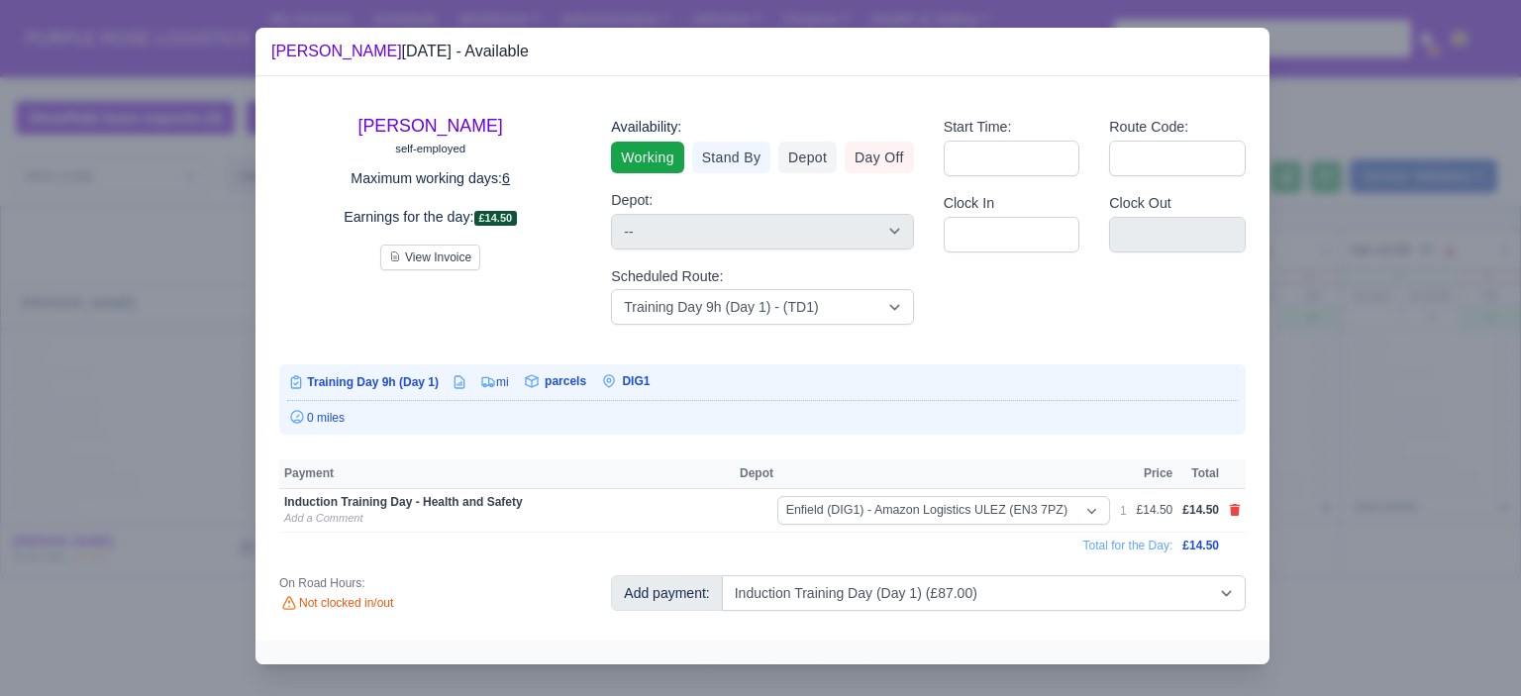
select select "1"
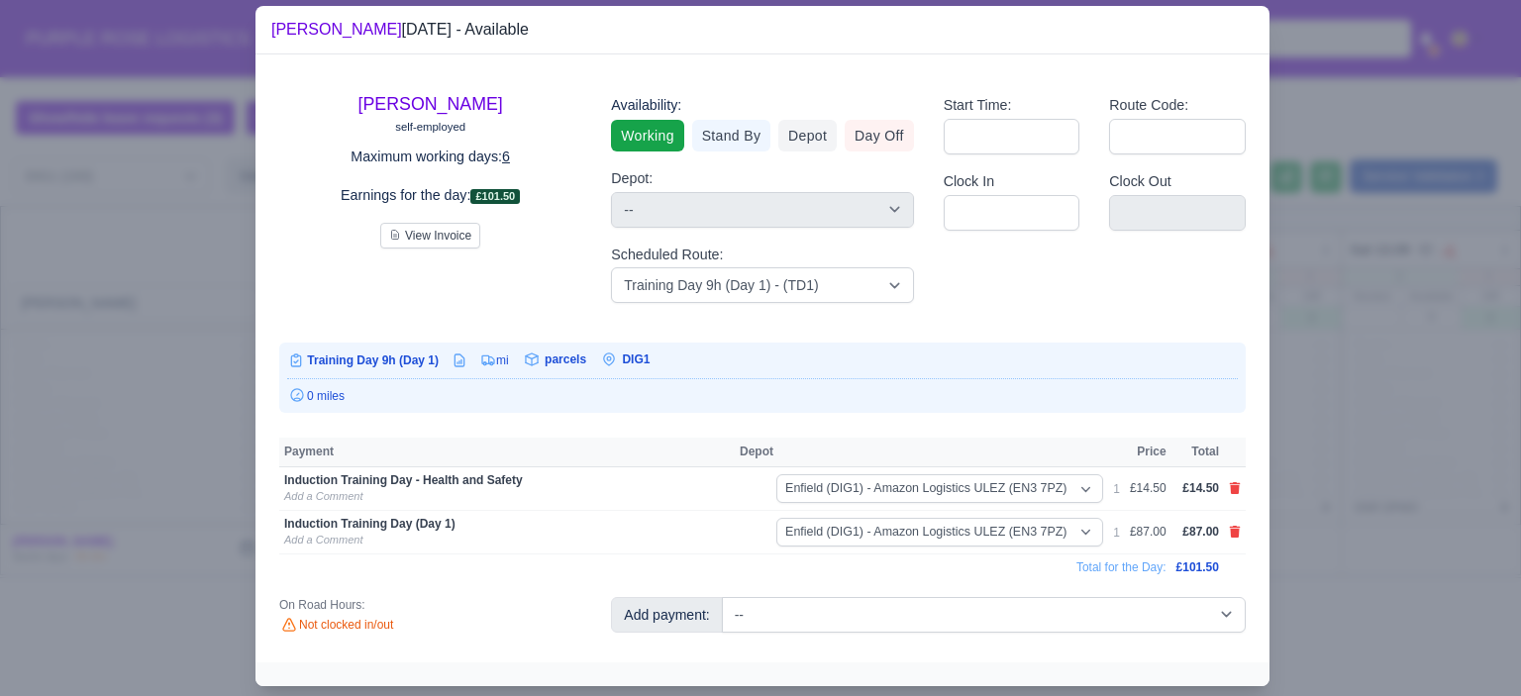
click at [1377, 455] on div at bounding box center [760, 348] width 1521 height 696
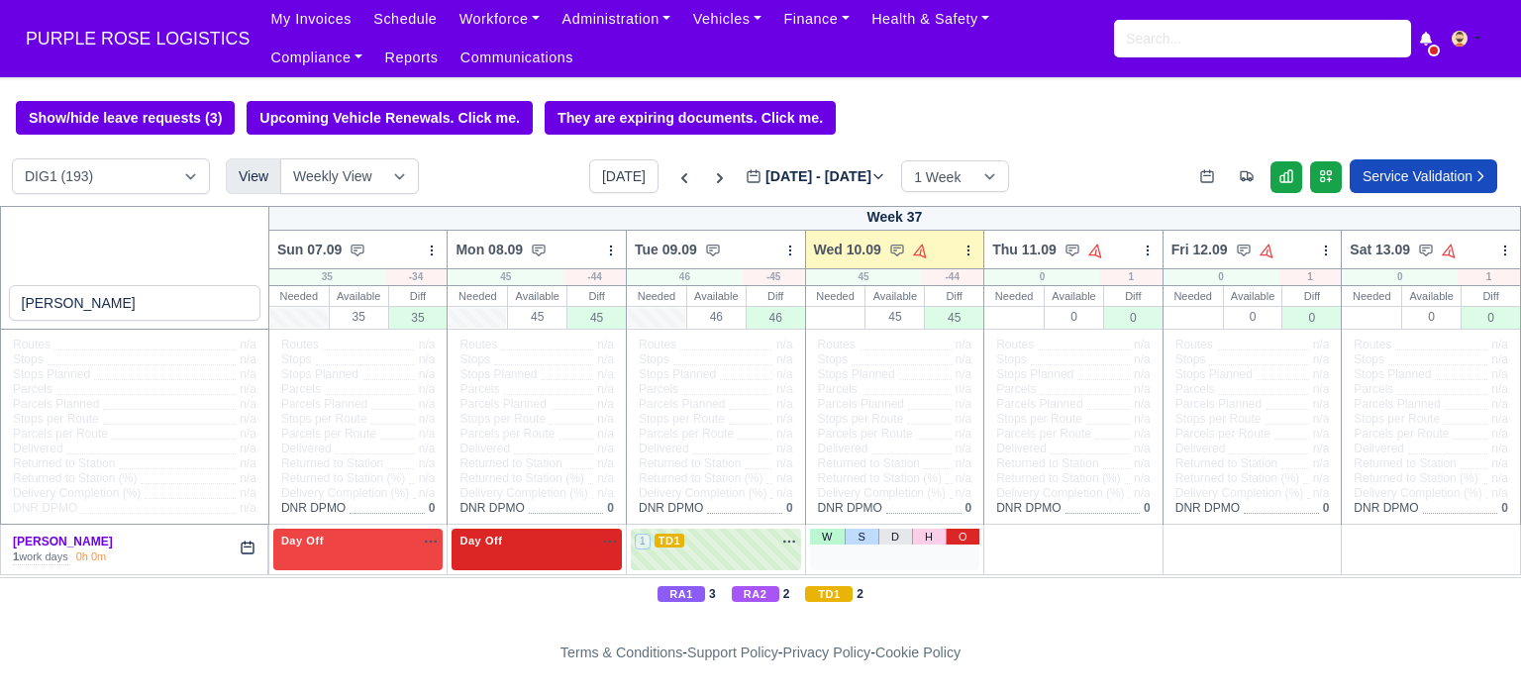
click at [955, 540] on link "O" at bounding box center [963, 537] width 35 height 16
click at [198, 28] on span "PURPLE ROSE LOGISTICS" at bounding box center [138, 39] width 244 height 40
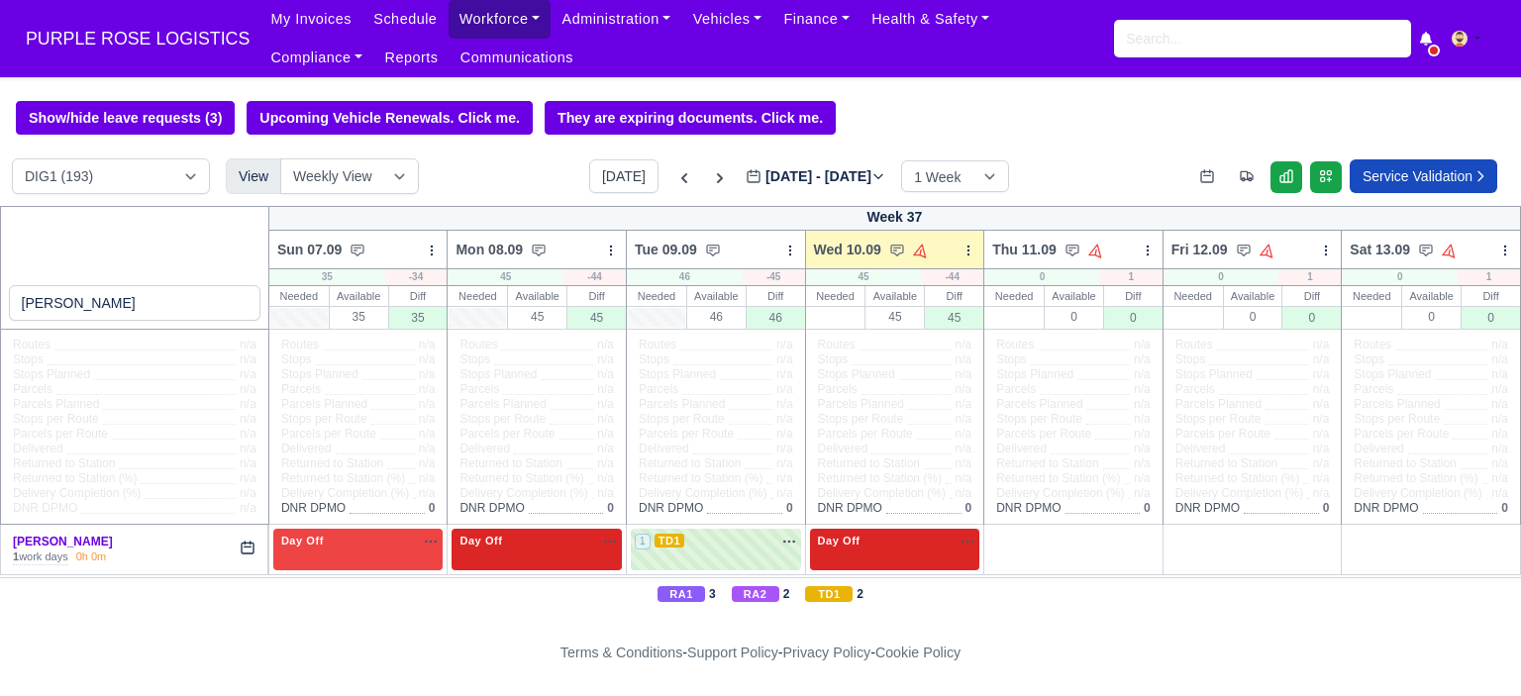
click at [495, 21] on link "Workforce" at bounding box center [500, 19] width 103 height 39
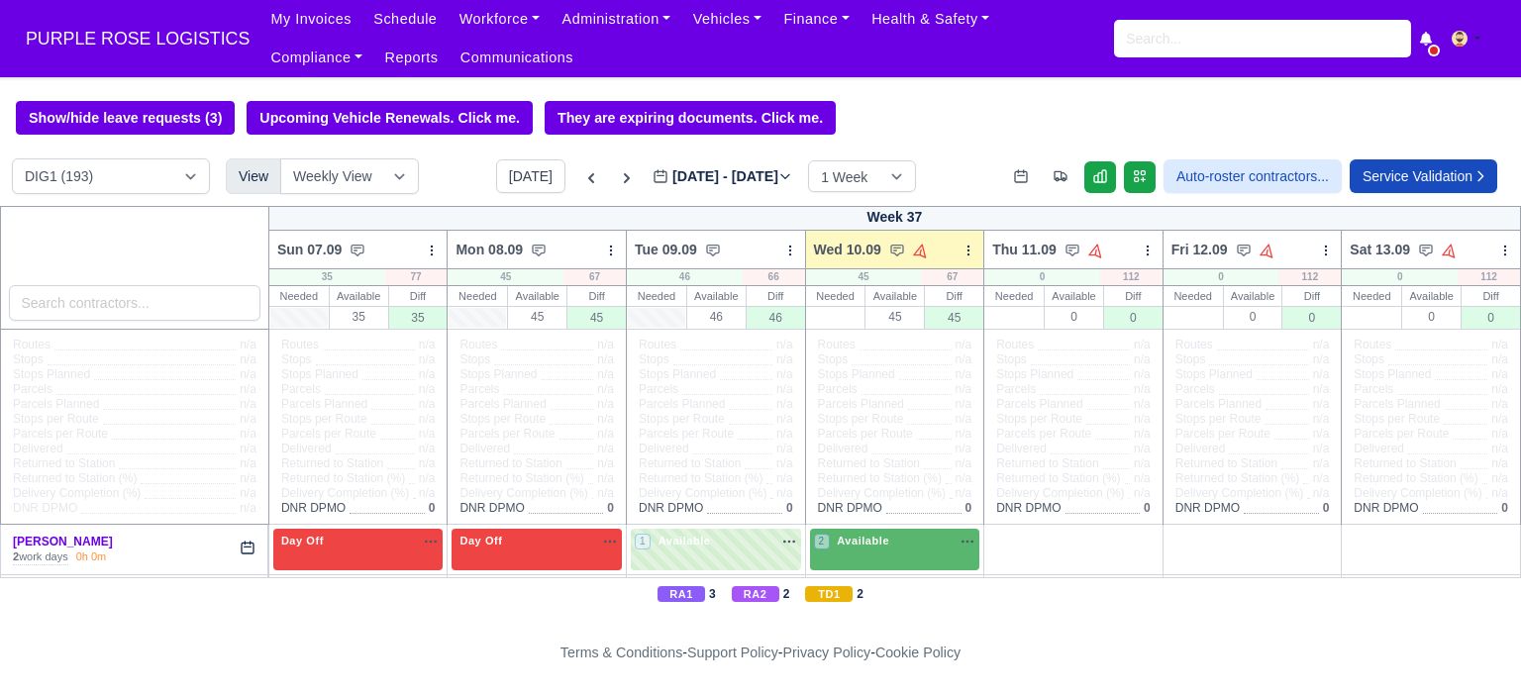
click at [487, 14] on link "Workforce" at bounding box center [500, 19] width 103 height 39
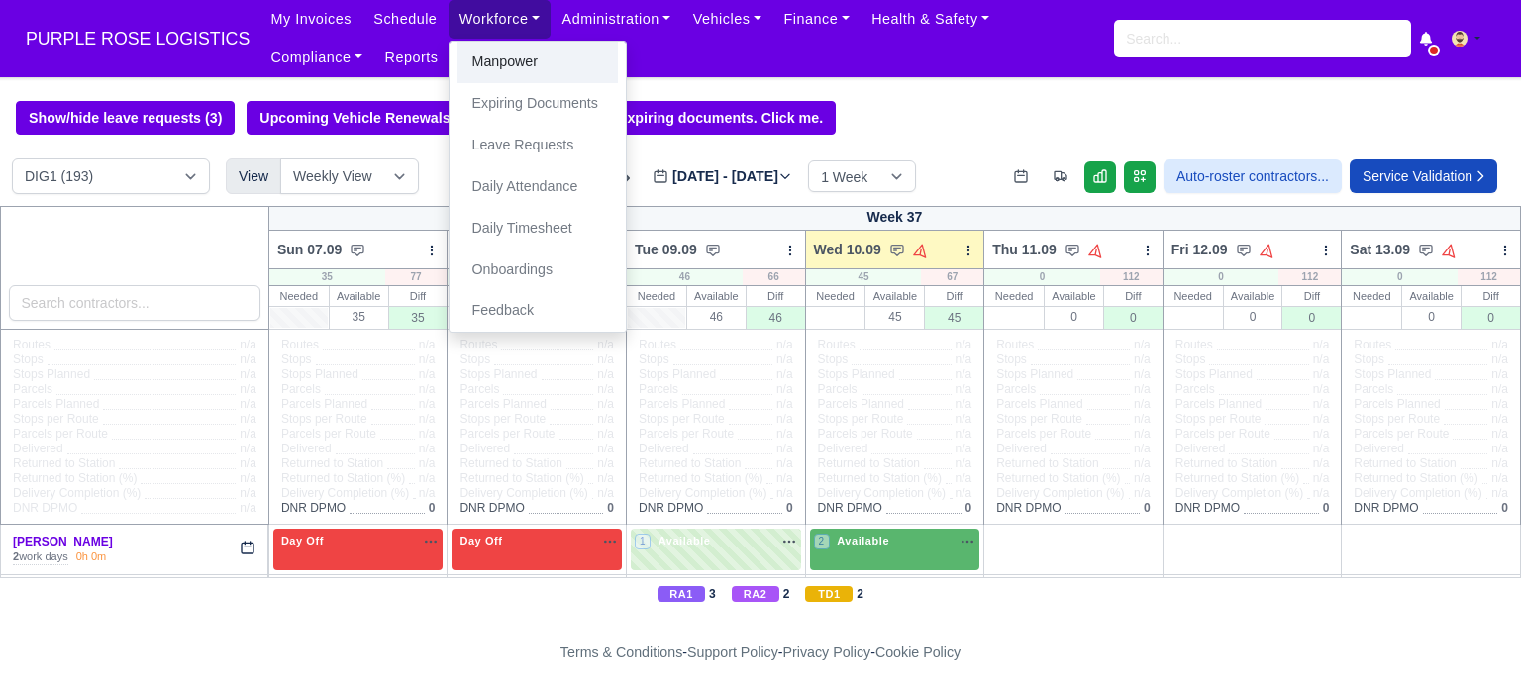
click at [527, 70] on link "Manpower" at bounding box center [537, 63] width 160 height 42
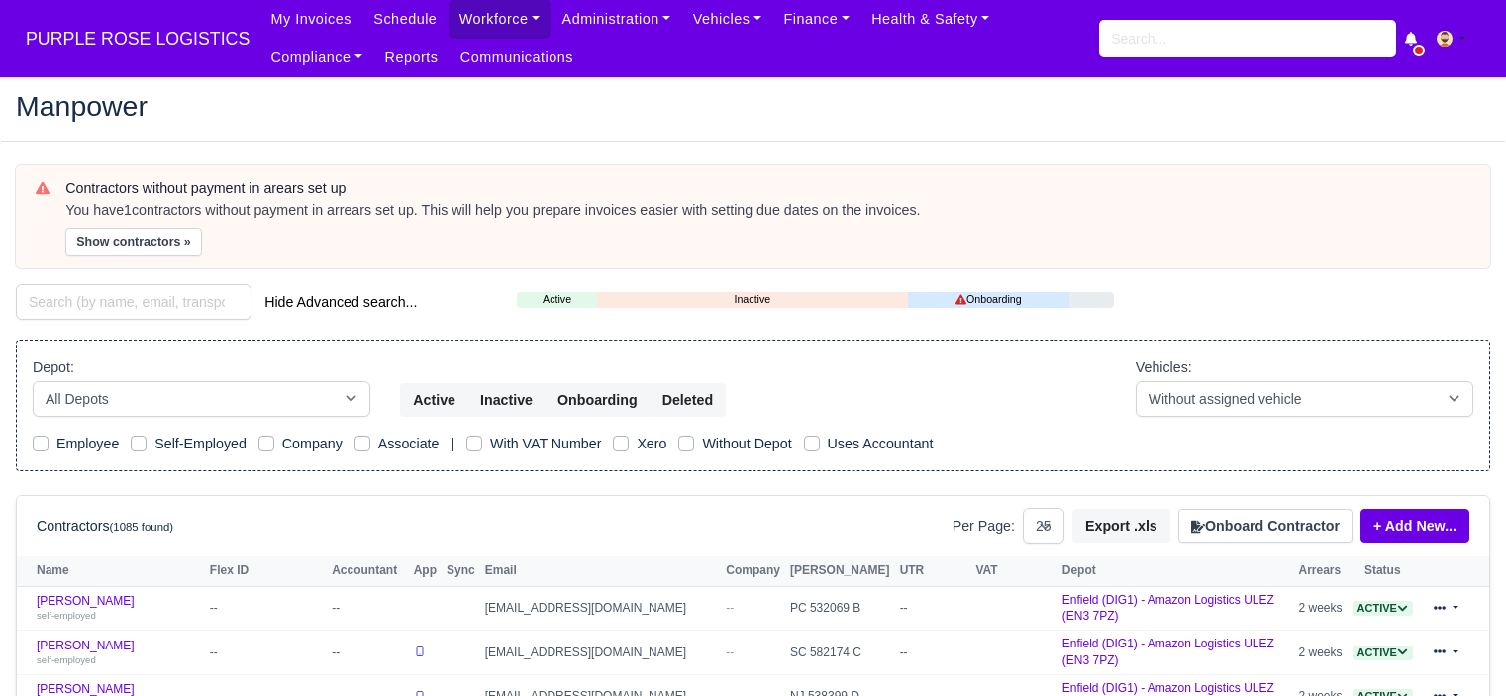
select select "25"
click at [1157, 44] on input "search" at bounding box center [1247, 39] width 297 height 38
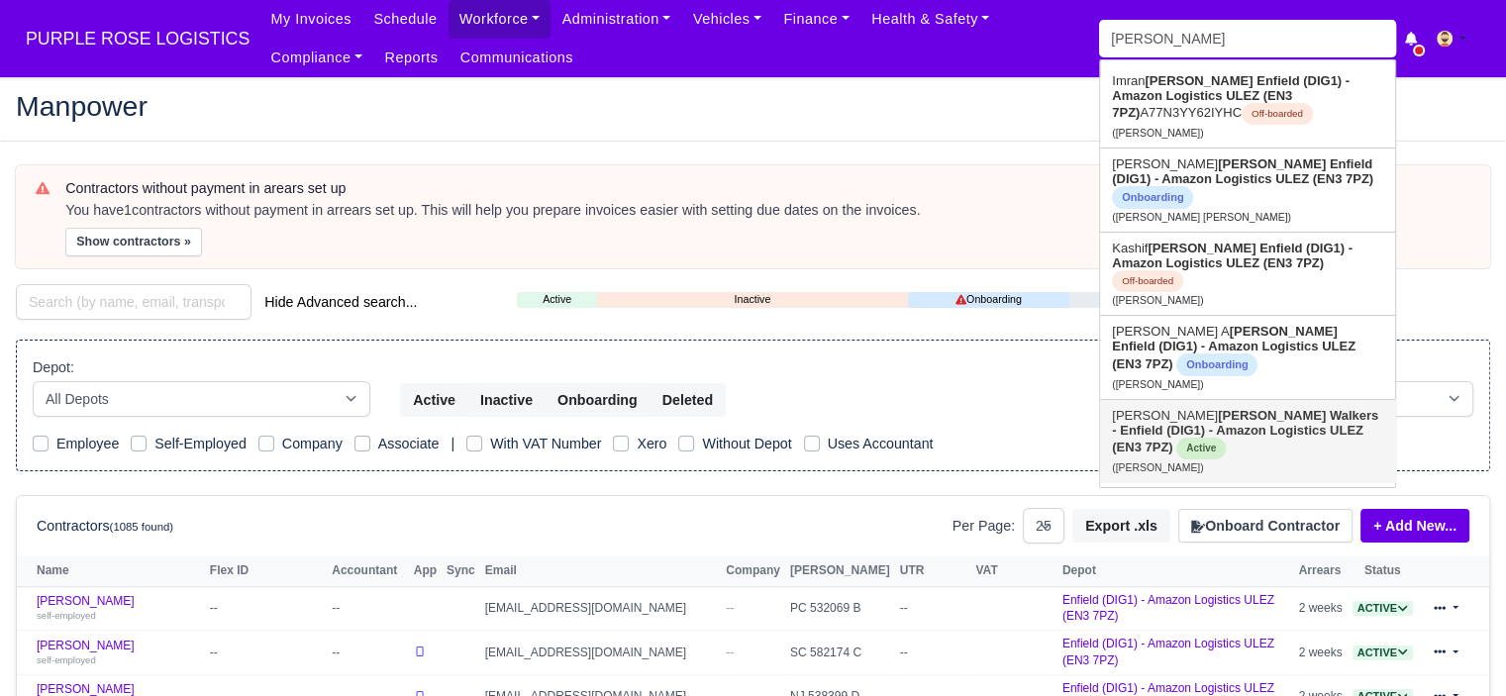
click at [1225, 408] on strong "Walkers - Enfield (DIG1) - Amazon Logistics ULEZ (EN3 7PZ)" at bounding box center [1245, 431] width 266 height 47
type input "Mohsin Malik"
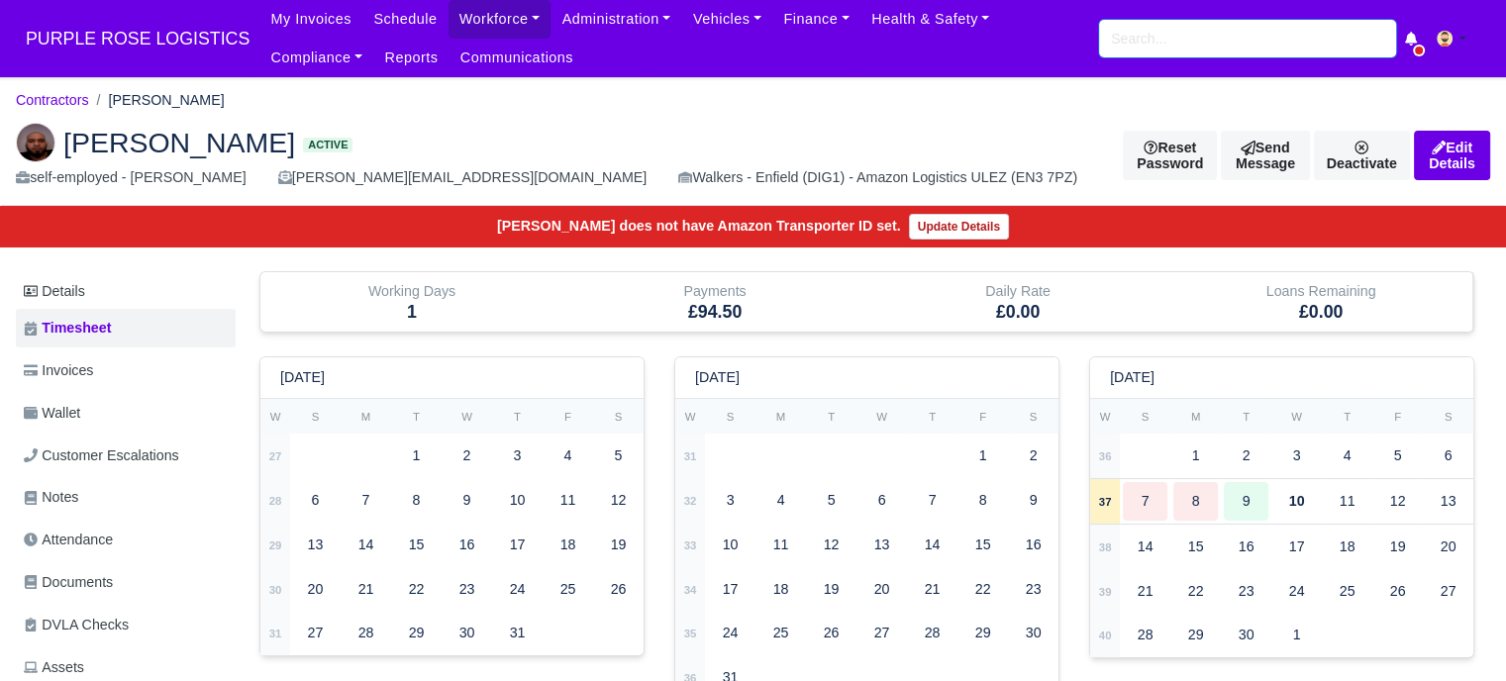
click at [1186, 47] on input "search" at bounding box center [1247, 39] width 297 height 38
type input "pras"
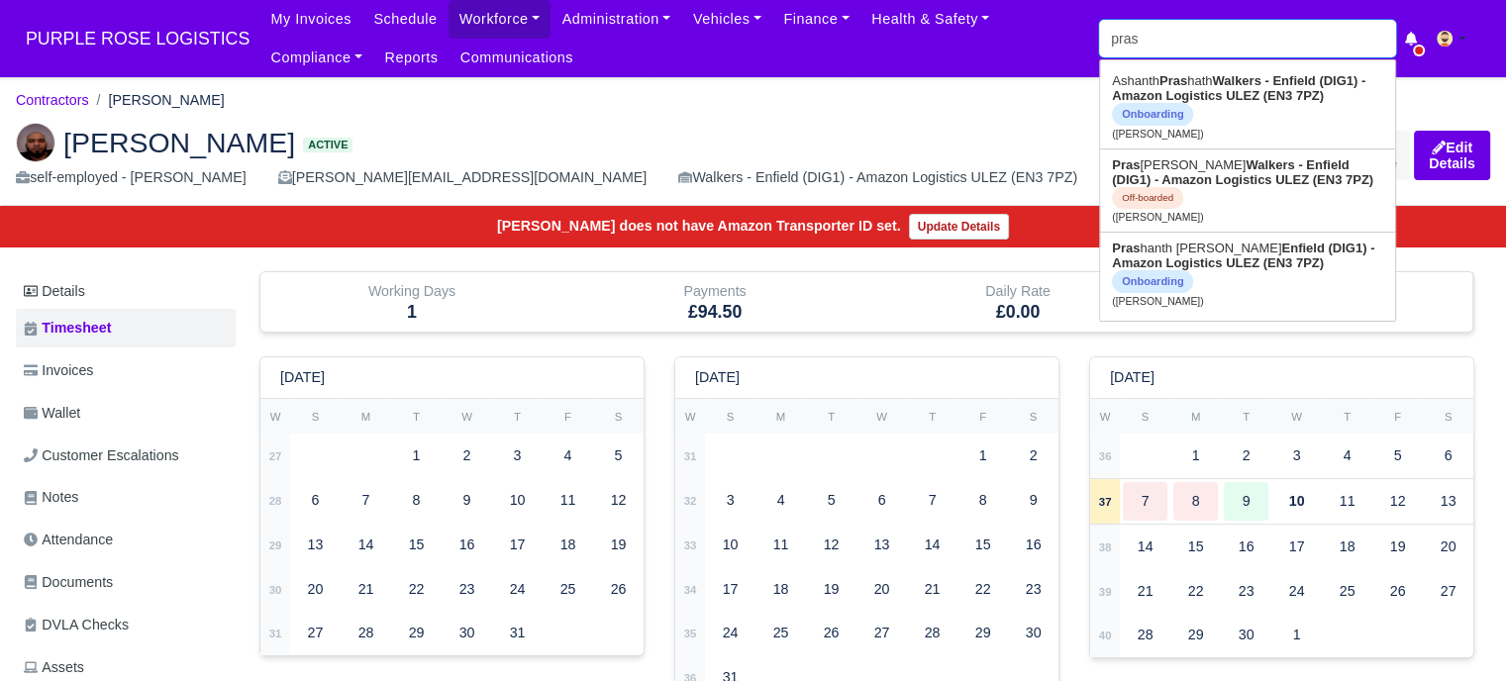
type input "[PERSON_NAME]"
type input "prash"
type input "[PERSON_NAME]"
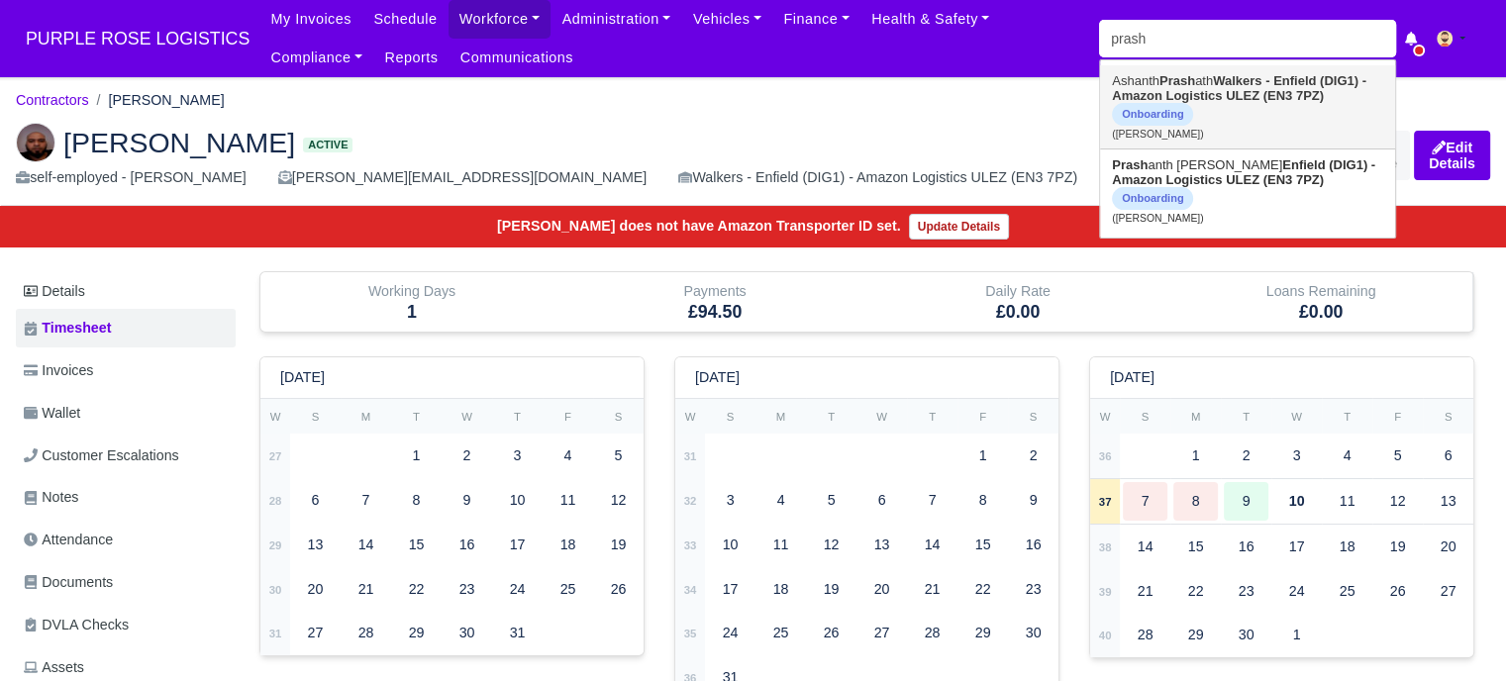
click at [1199, 86] on link "[PERSON_NAME] ath Walkers - Enfield (DIG1) - Amazon Logistics ULEZ (EN3 7PZ) On…" at bounding box center [1247, 106] width 295 height 83
type input "[PERSON_NAME]"
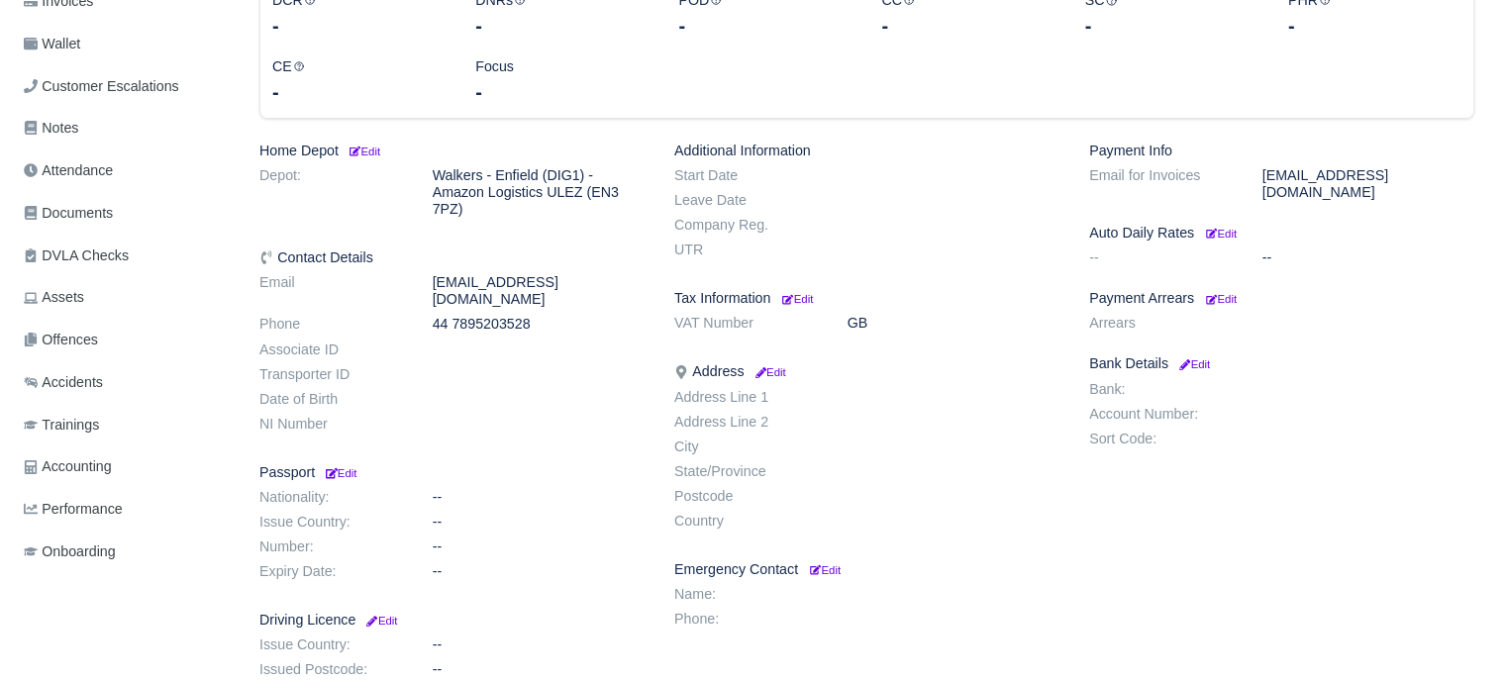
scroll to position [175, 0]
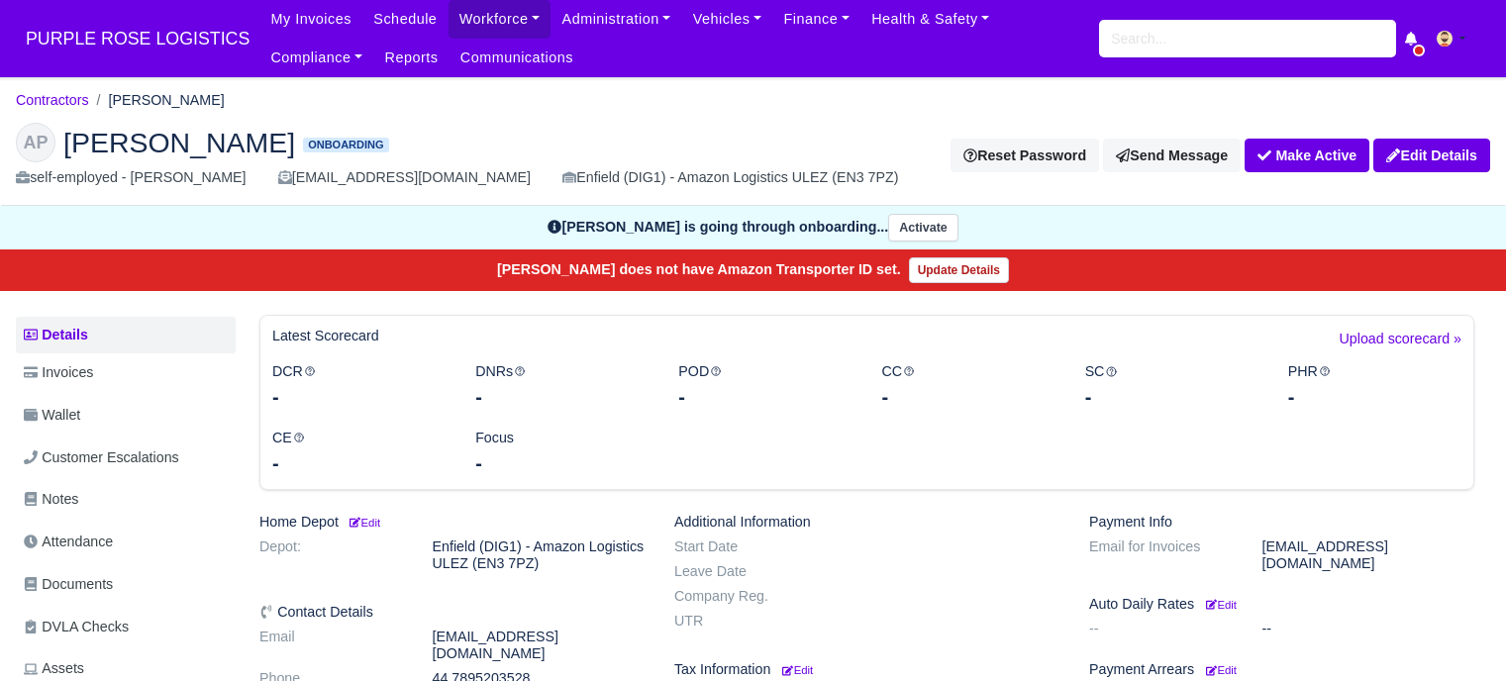
scroll to position [175, 0]
click at [1196, 52] on input "search" at bounding box center [1247, 39] width 297 height 38
type input "shivan"
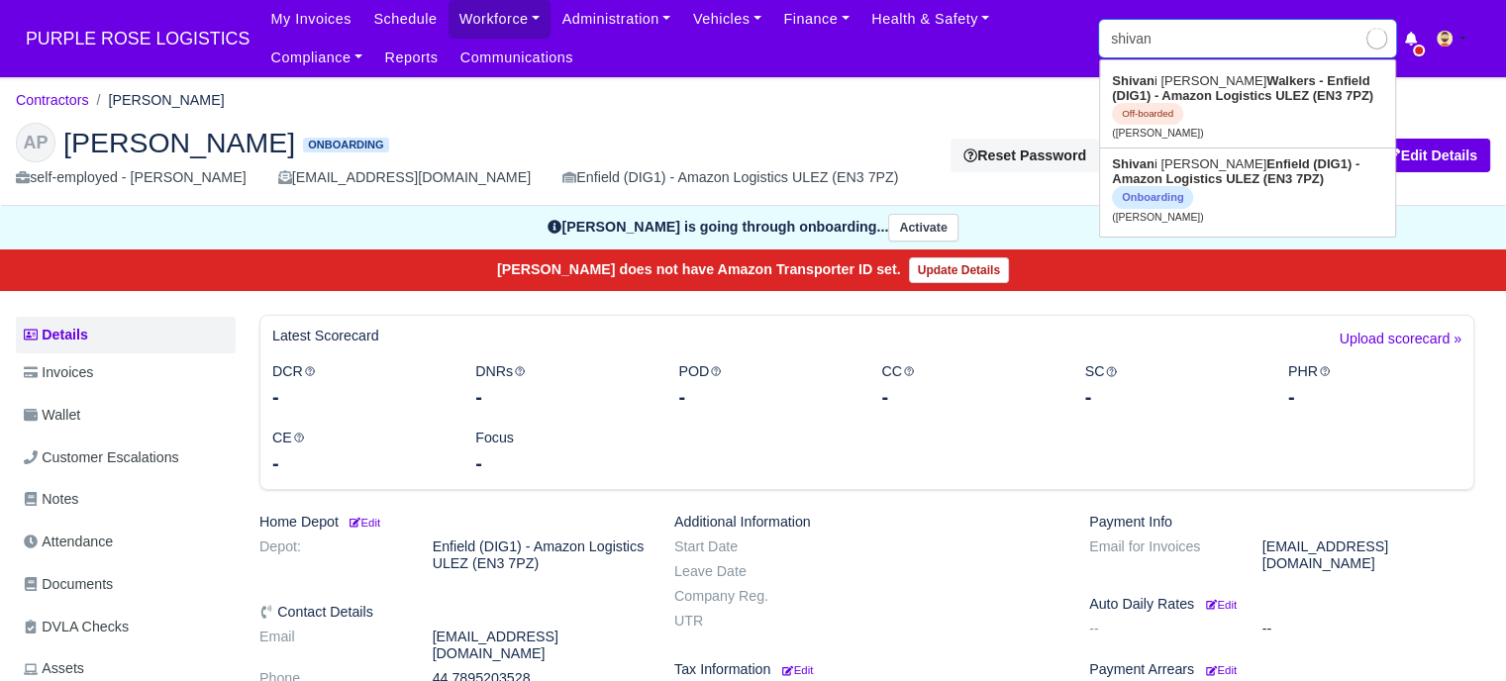
type input "[PERSON_NAME]"
type input "[DEMOGRAPHIC_DATA]"
type input "[PERSON_NAME]"
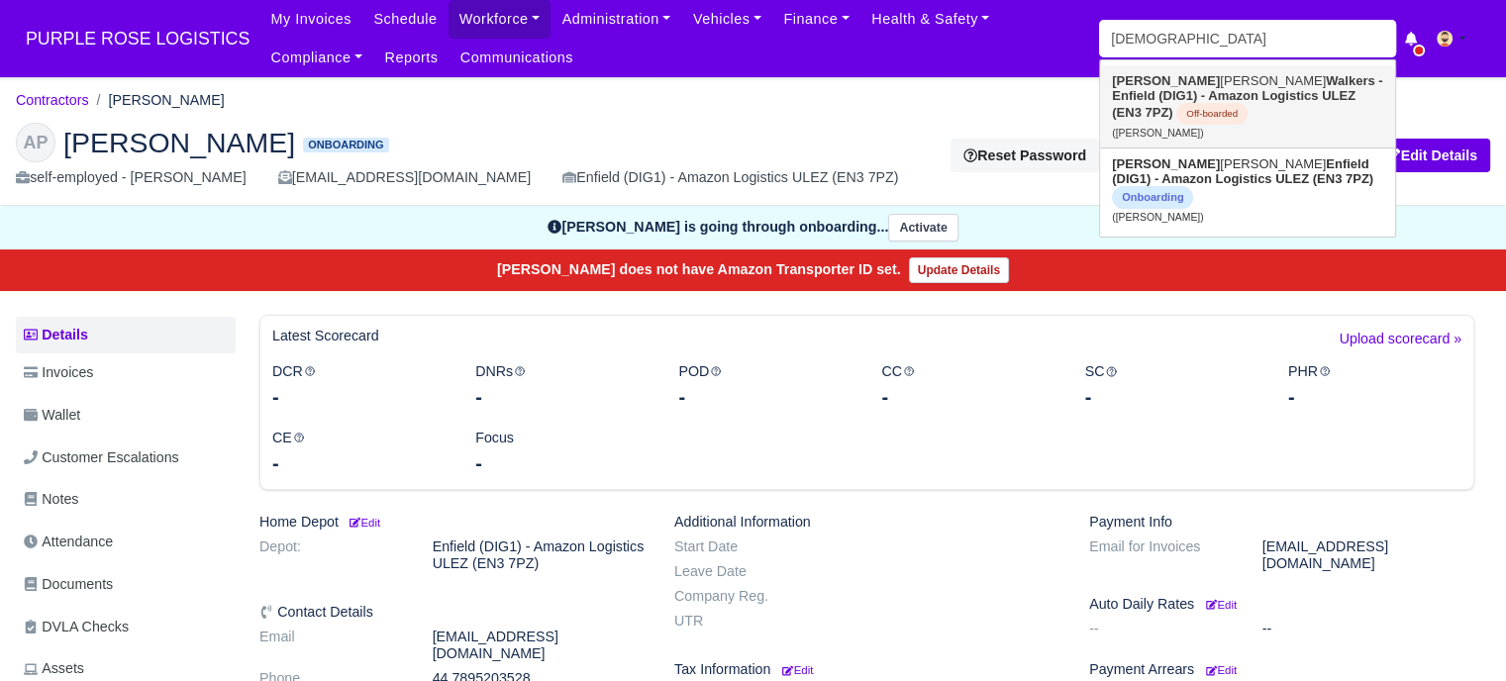
click at [1201, 101] on strong "Walkers - Enfield (DIG1) - Amazon Logistics ULEZ (EN3 7PZ)" at bounding box center [1247, 96] width 270 height 47
type input "[PERSON_NAME]"
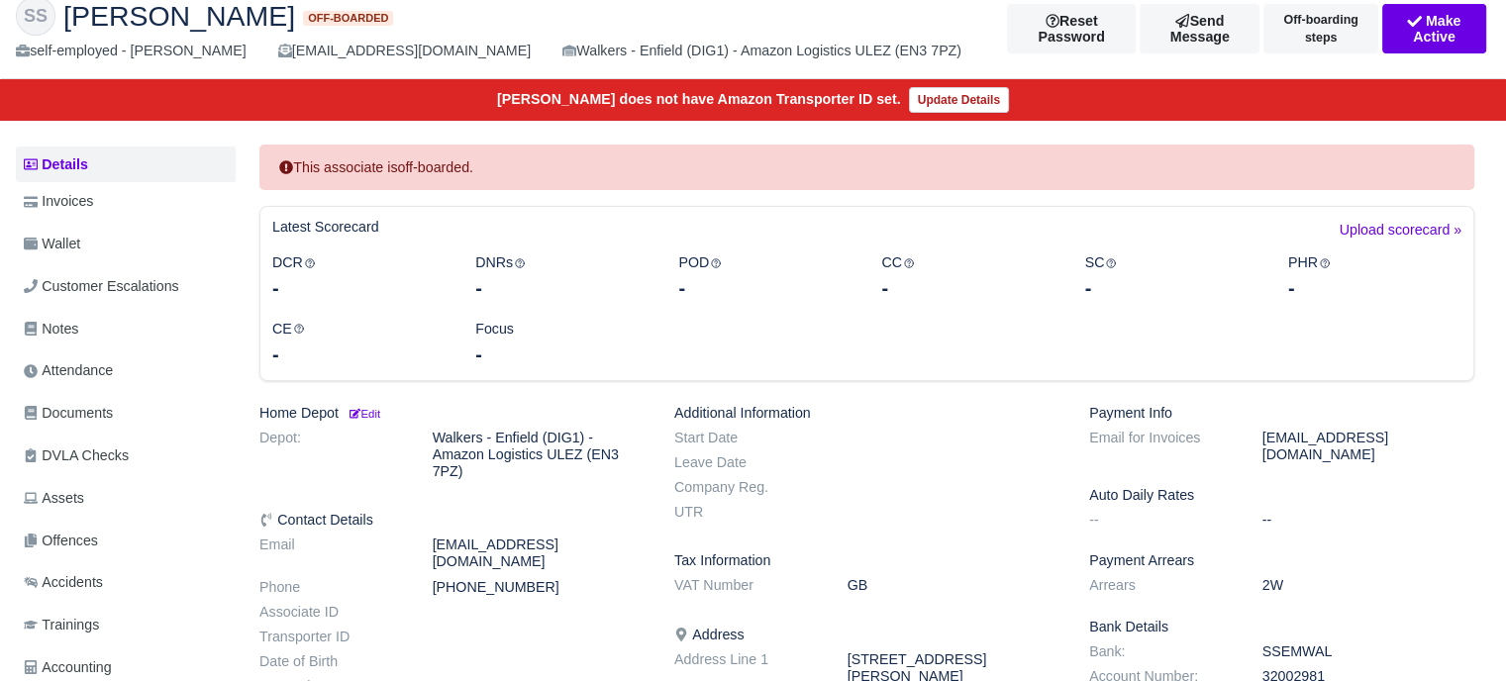
scroll to position [590, 0]
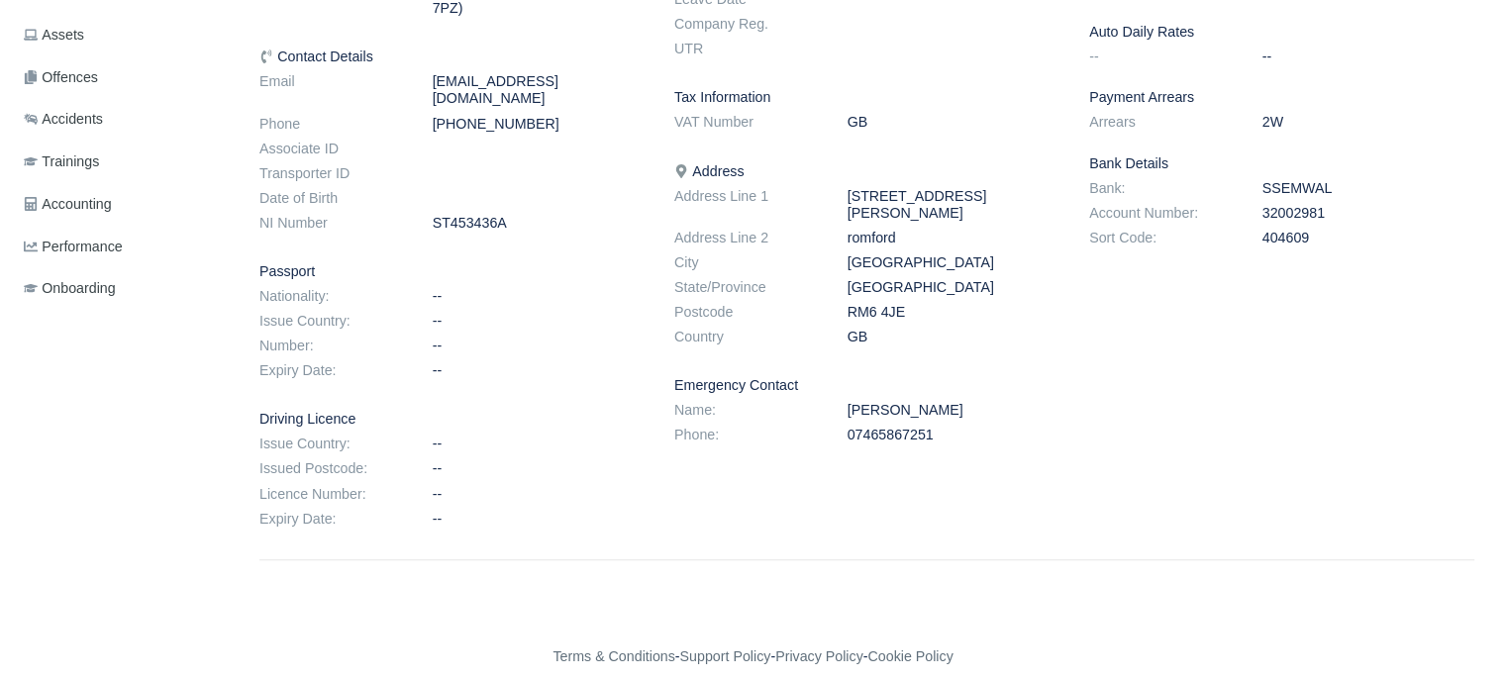
click at [1172, 155] on div "Payment Info Email for Invoices [EMAIL_ADDRESS][DOMAIN_NAME] Auto Daily Rates -…" at bounding box center [1281, 239] width 415 height 594
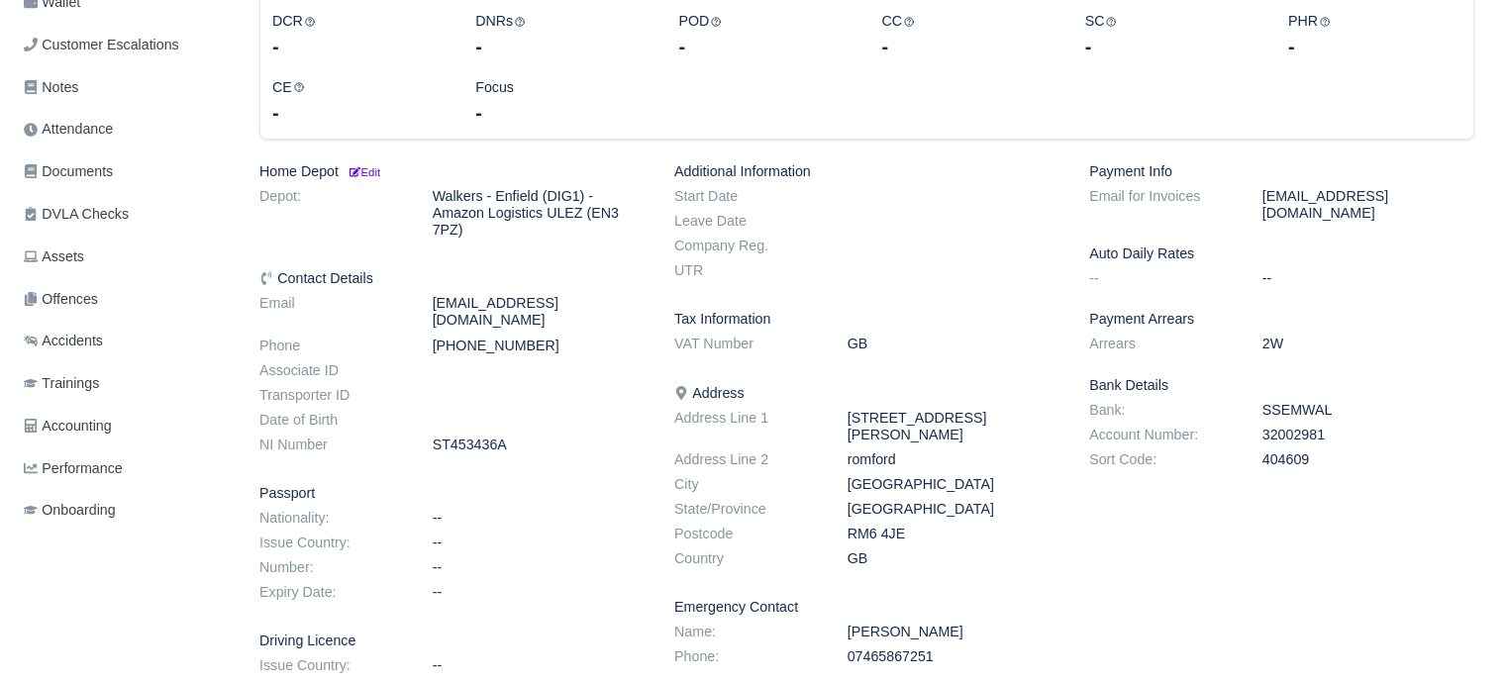
scroll to position [495, 0]
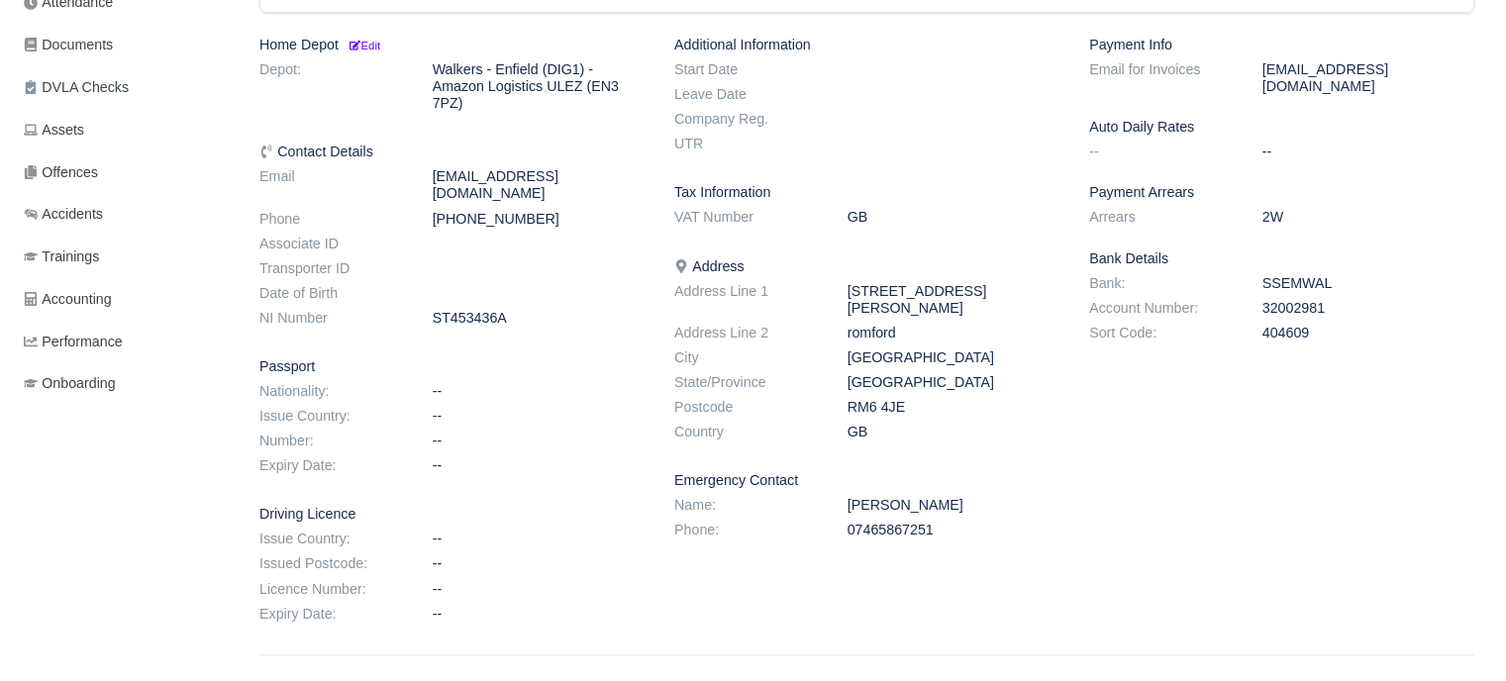
click at [1319, 275] on dd "SSEMWAL" at bounding box center [1369, 283] width 242 height 17
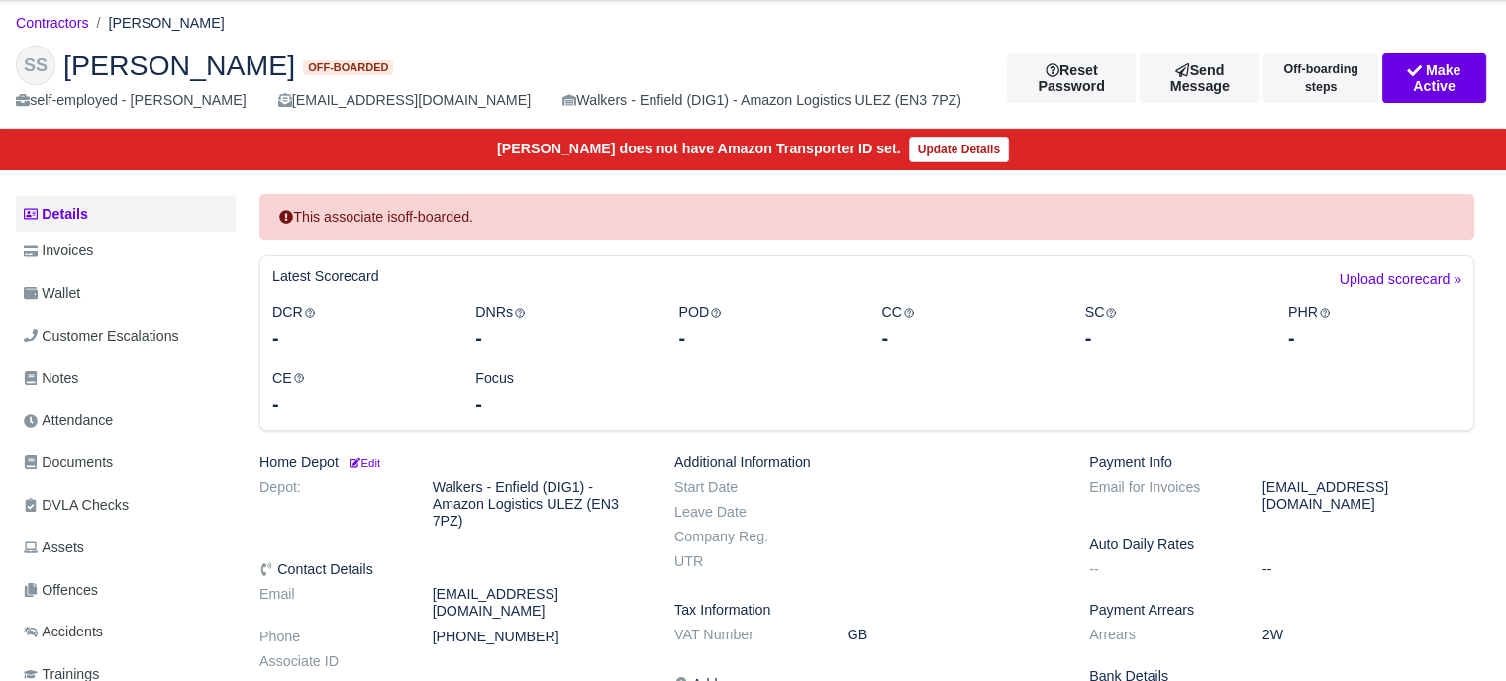
scroll to position [0, 0]
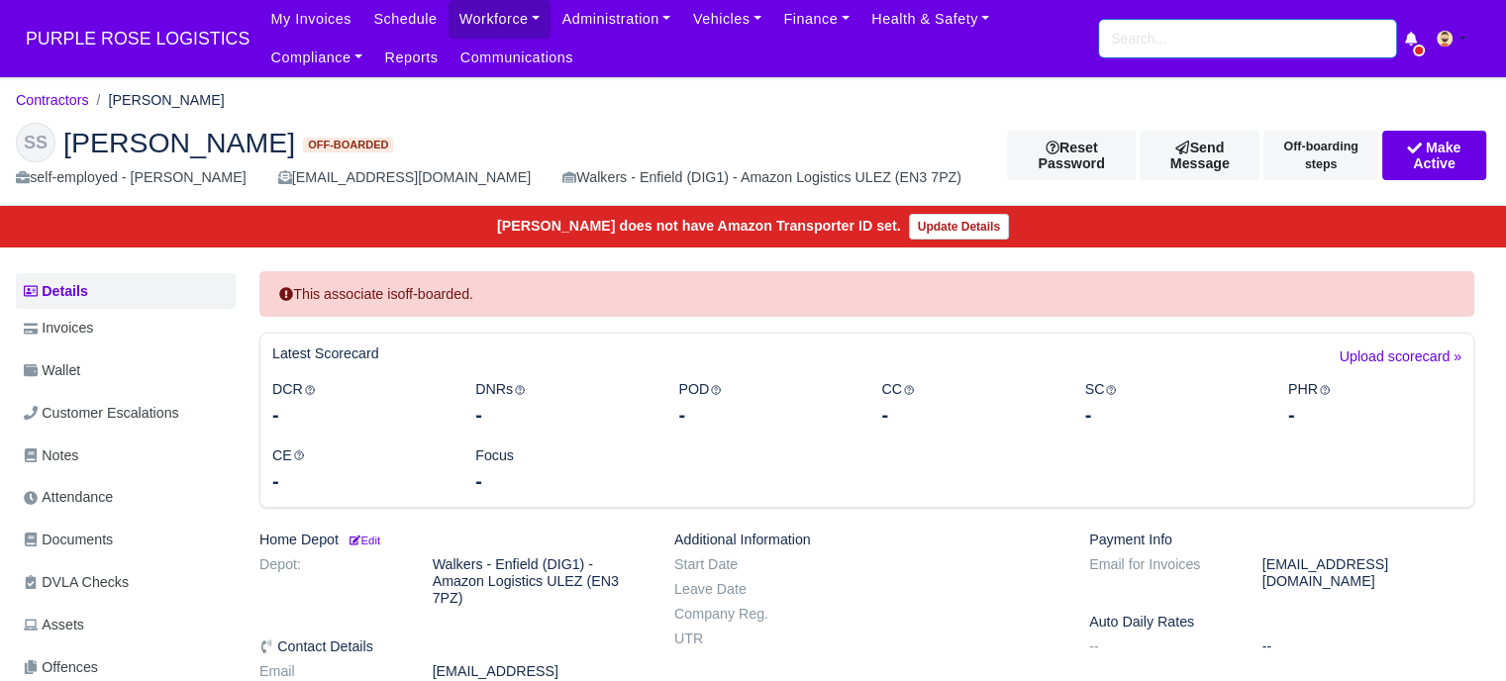
click at [1181, 34] on input "search" at bounding box center [1247, 39] width 297 height 38
click at [1184, 38] on input "search" at bounding box center [1247, 39] width 297 height 38
click at [1175, 38] on input "search" at bounding box center [1247, 39] width 297 height 38
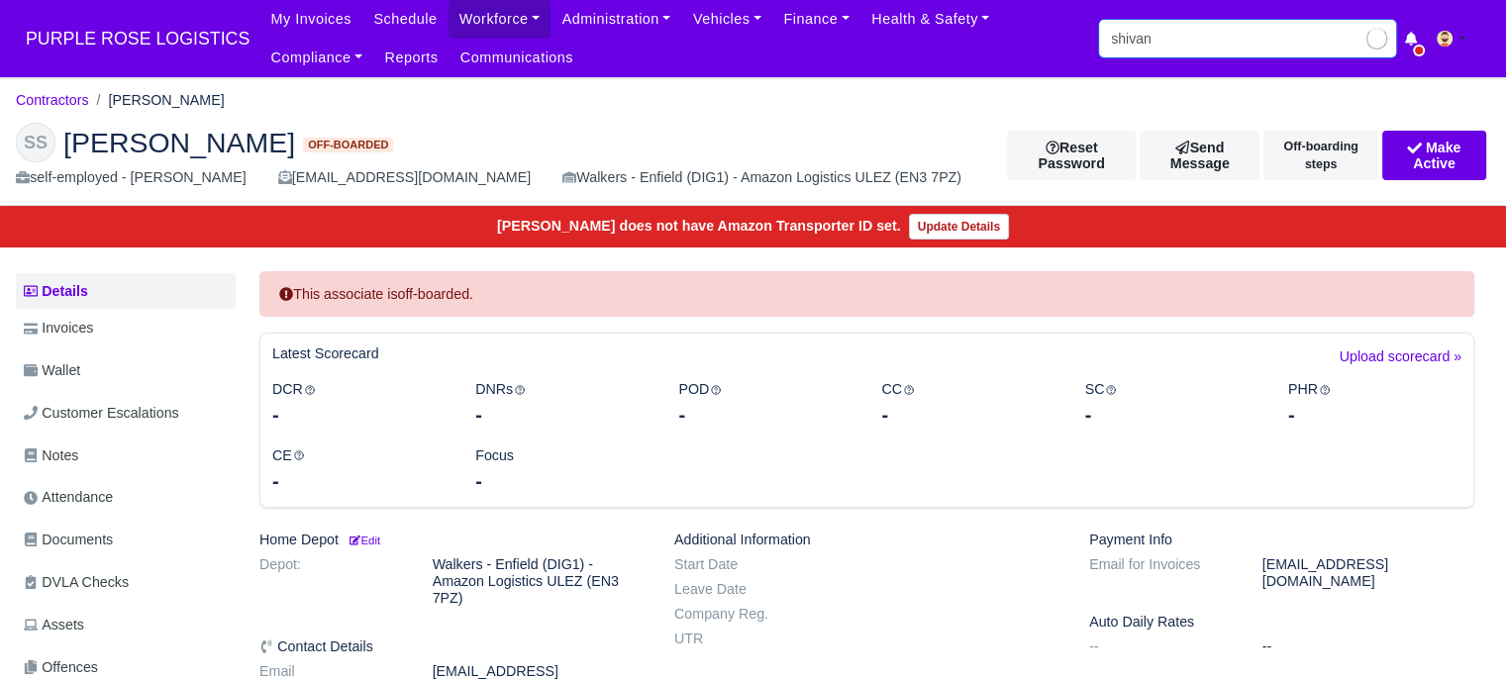
type input "[DEMOGRAPHIC_DATA]"
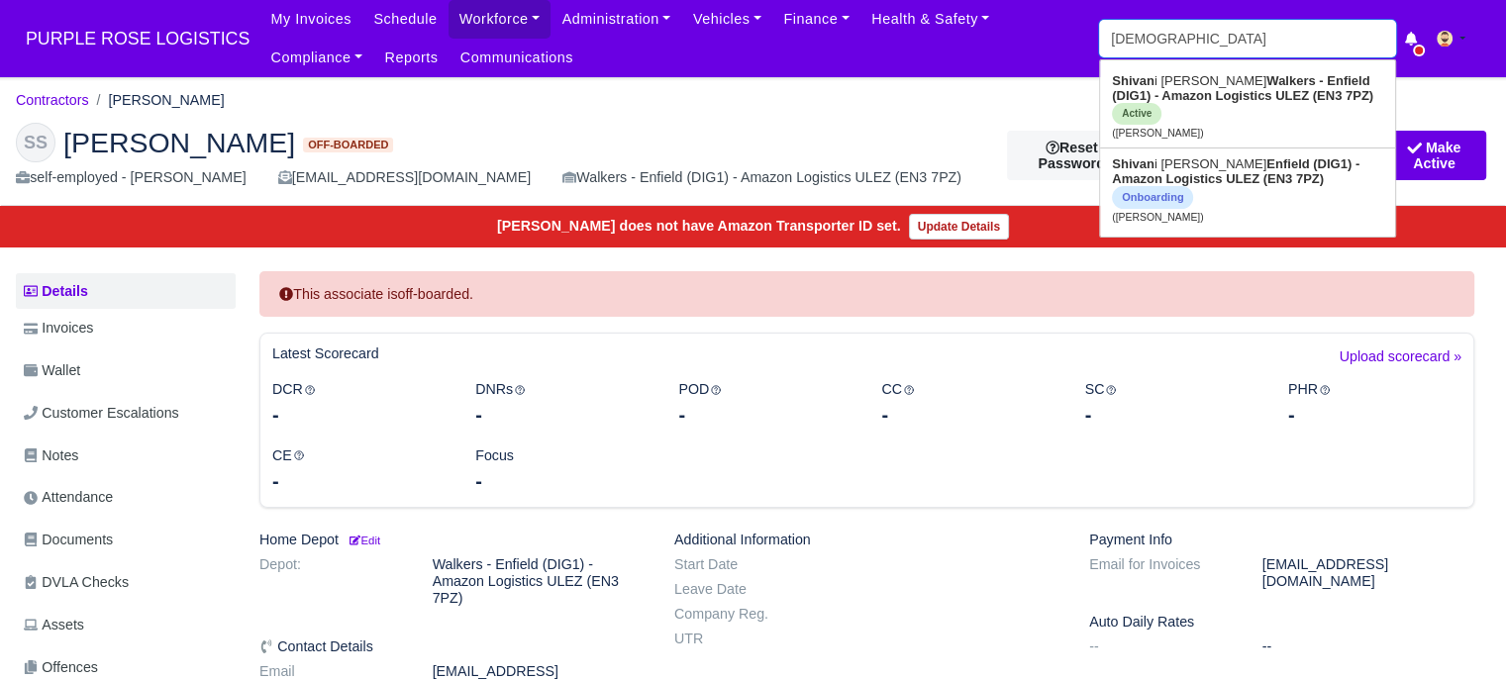
type input "[PERSON_NAME]"
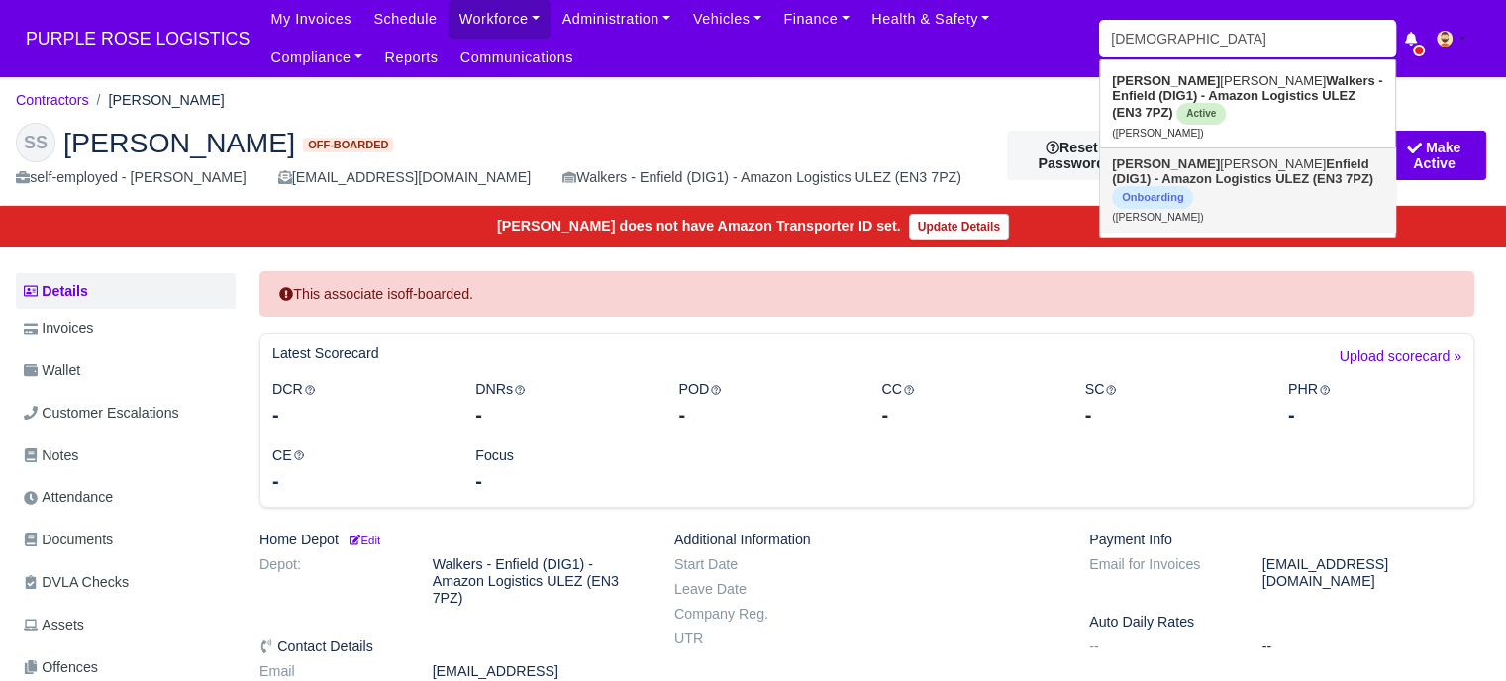
click at [1268, 158] on strong "Enfield (DIG1) - Amazon Logistics ULEZ (EN3 7PZ)" at bounding box center [1242, 171] width 261 height 30
type input "[PERSON_NAME]"
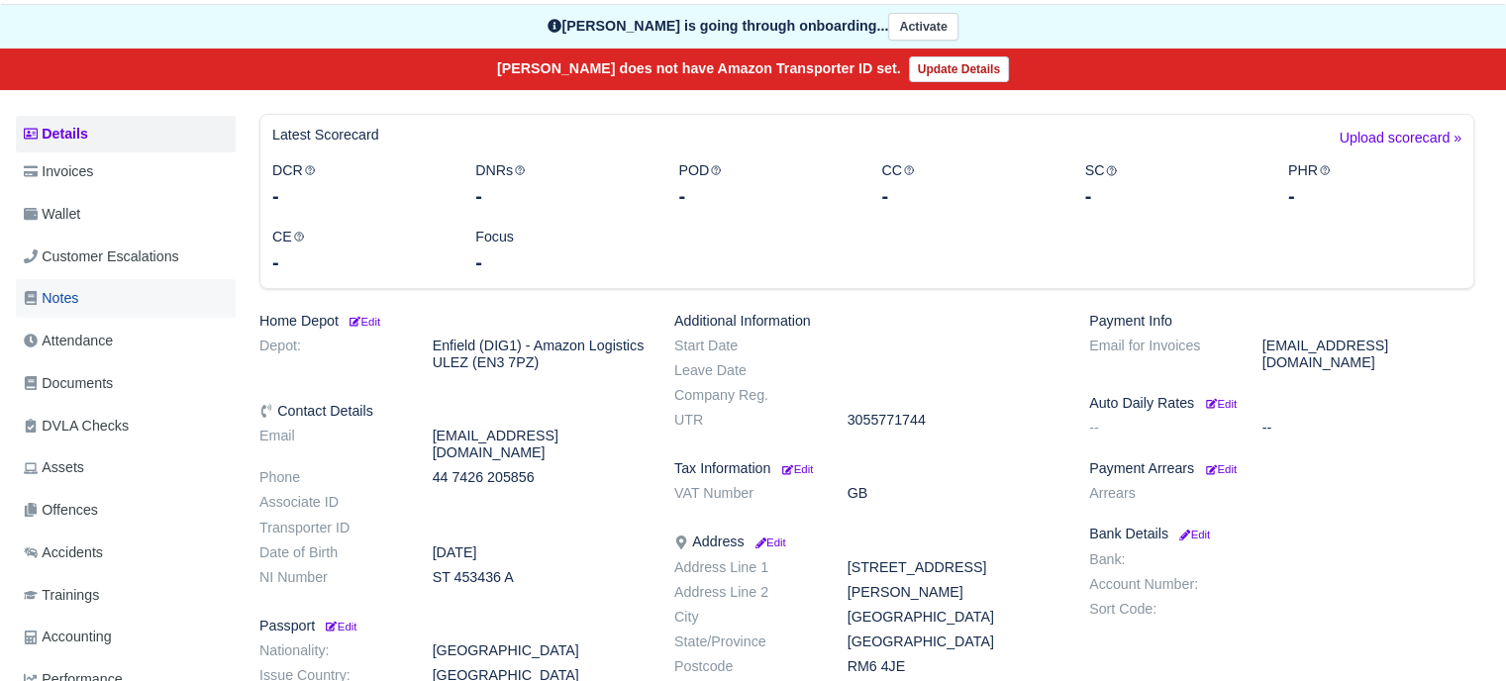
scroll to position [198, 0]
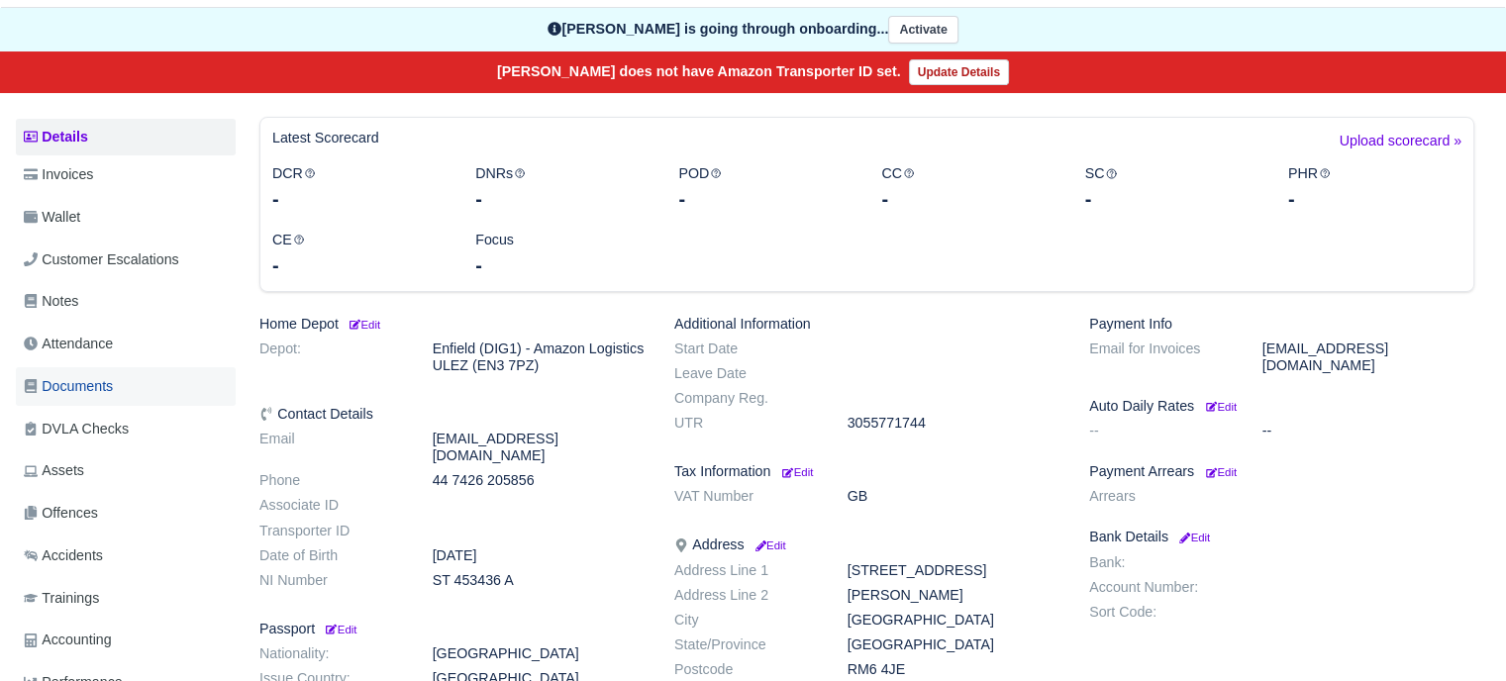
click at [113, 389] on span "Documents" at bounding box center [68, 386] width 89 height 23
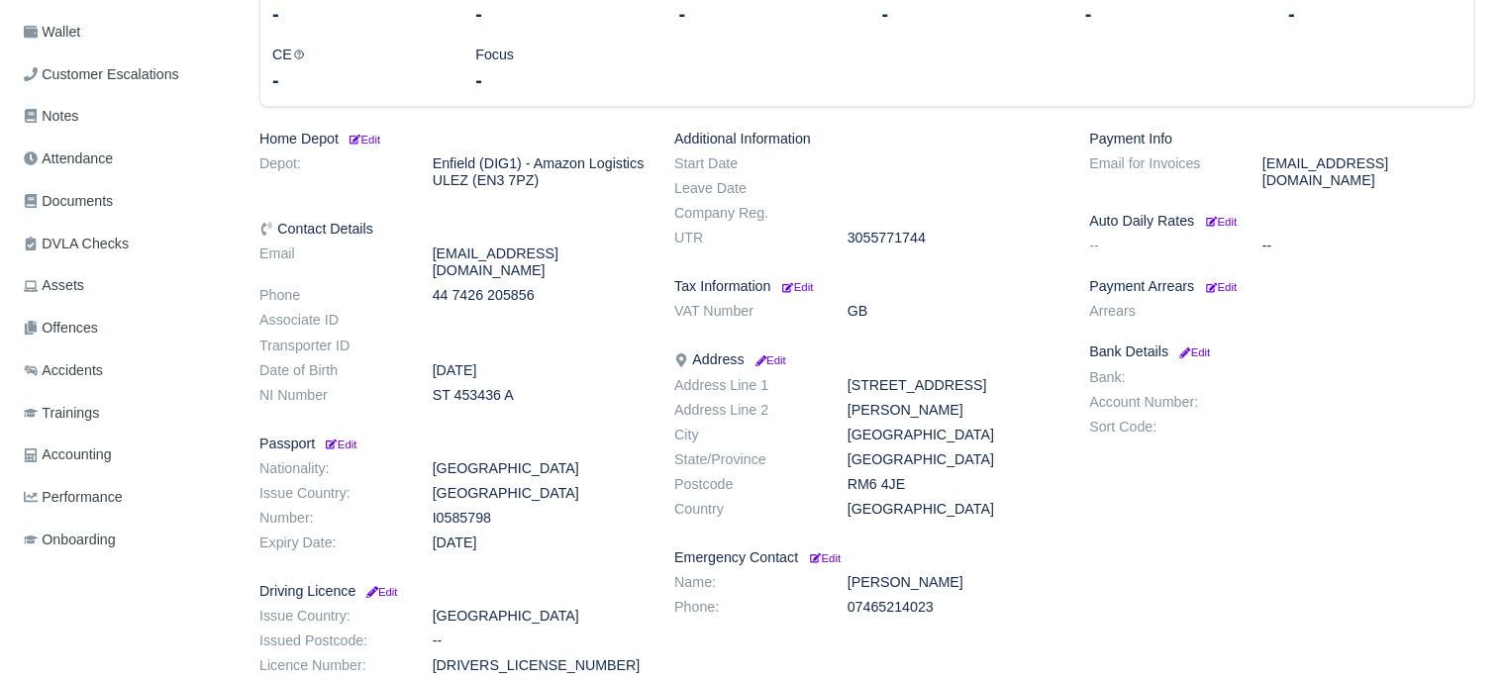
scroll to position [396, 0]
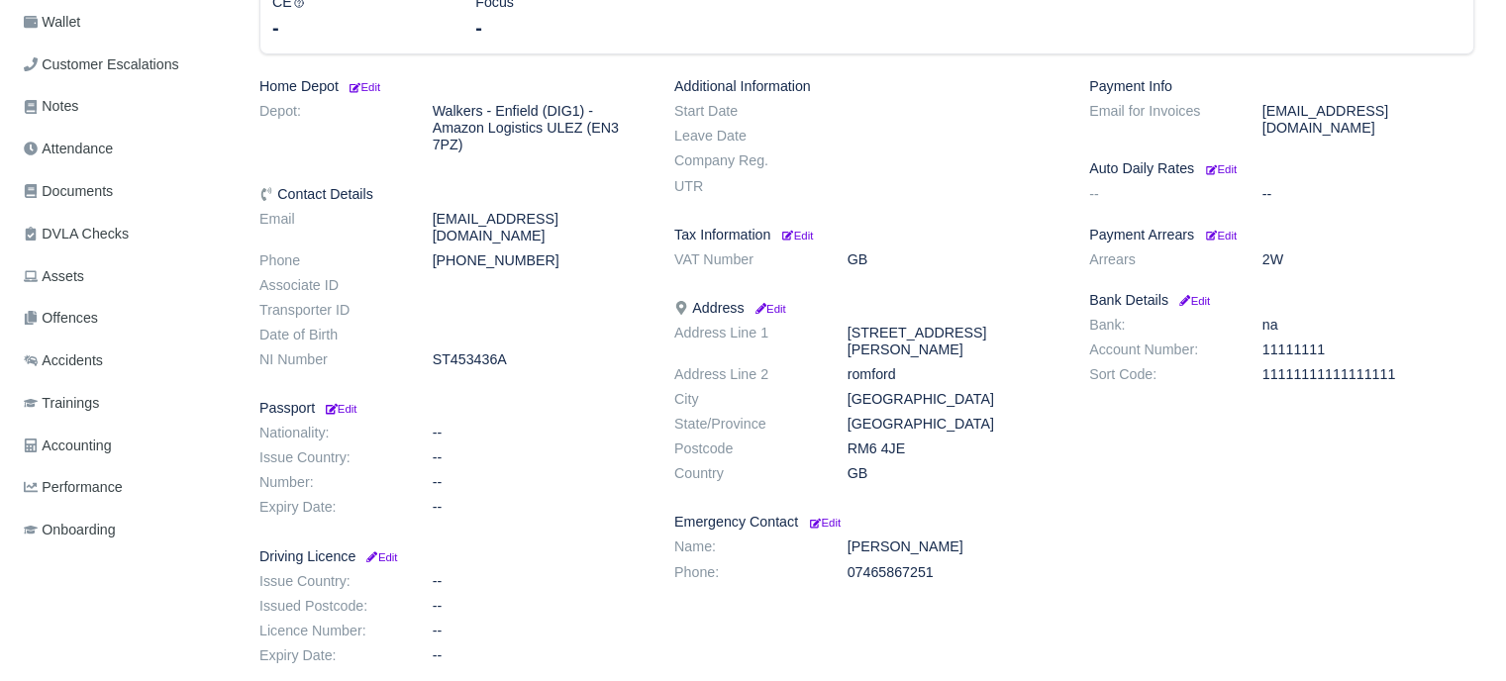
scroll to position [396, 0]
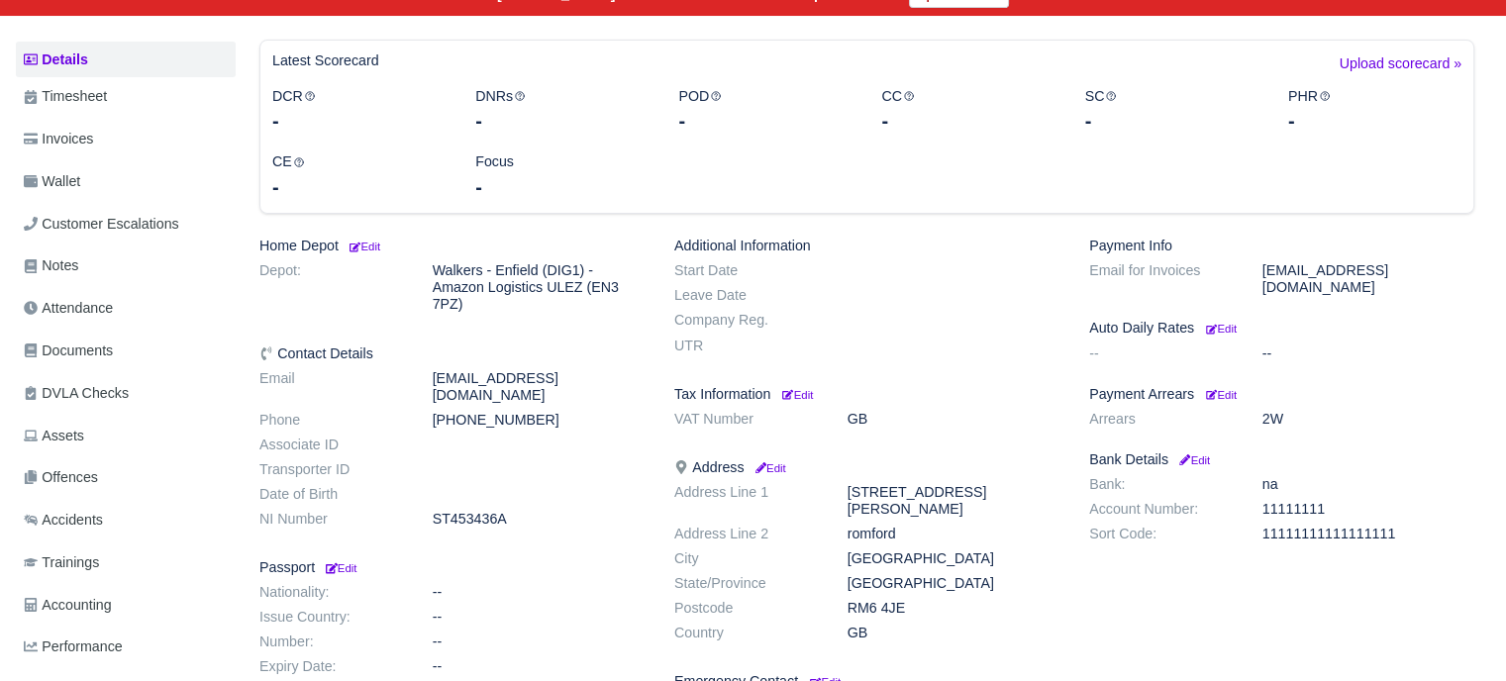
scroll to position [297, 0]
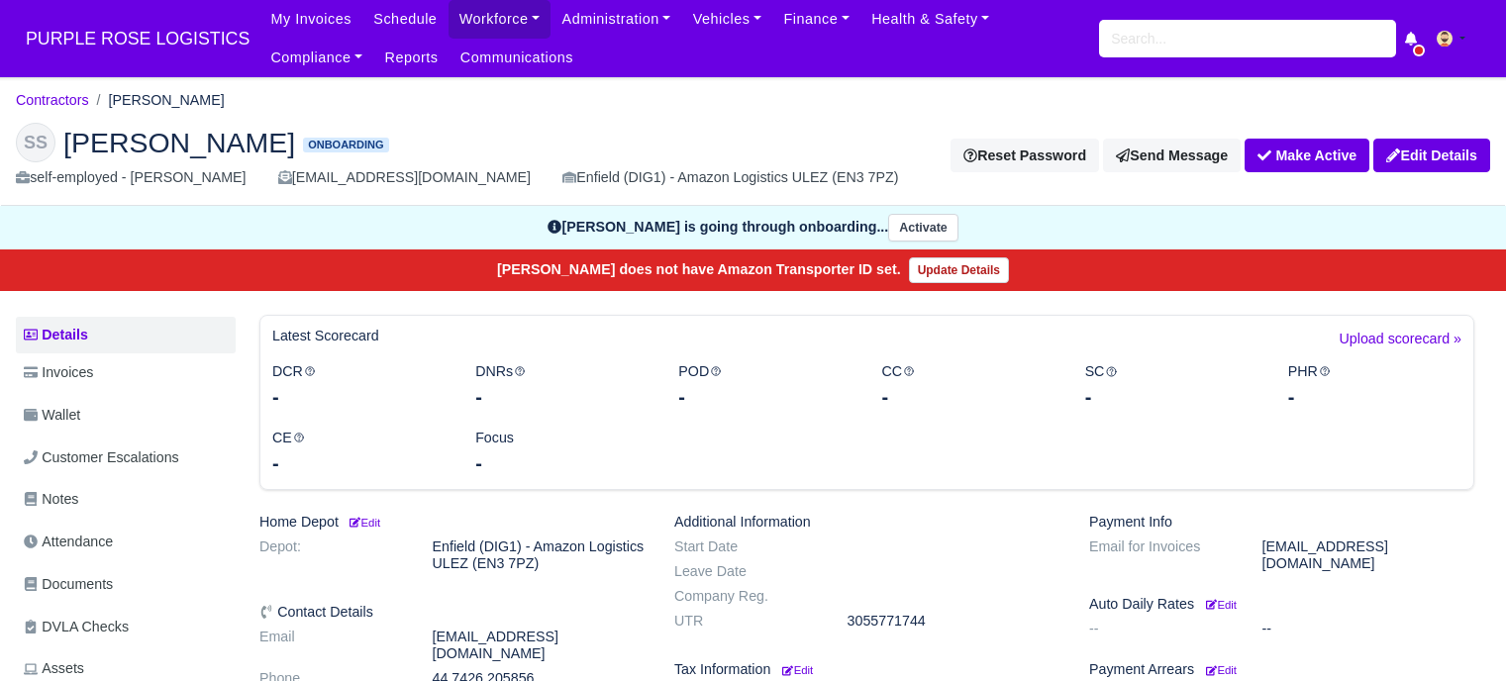
scroll to position [396, 0]
click at [1165, 47] on input "search" at bounding box center [1247, 39] width 297 height 38
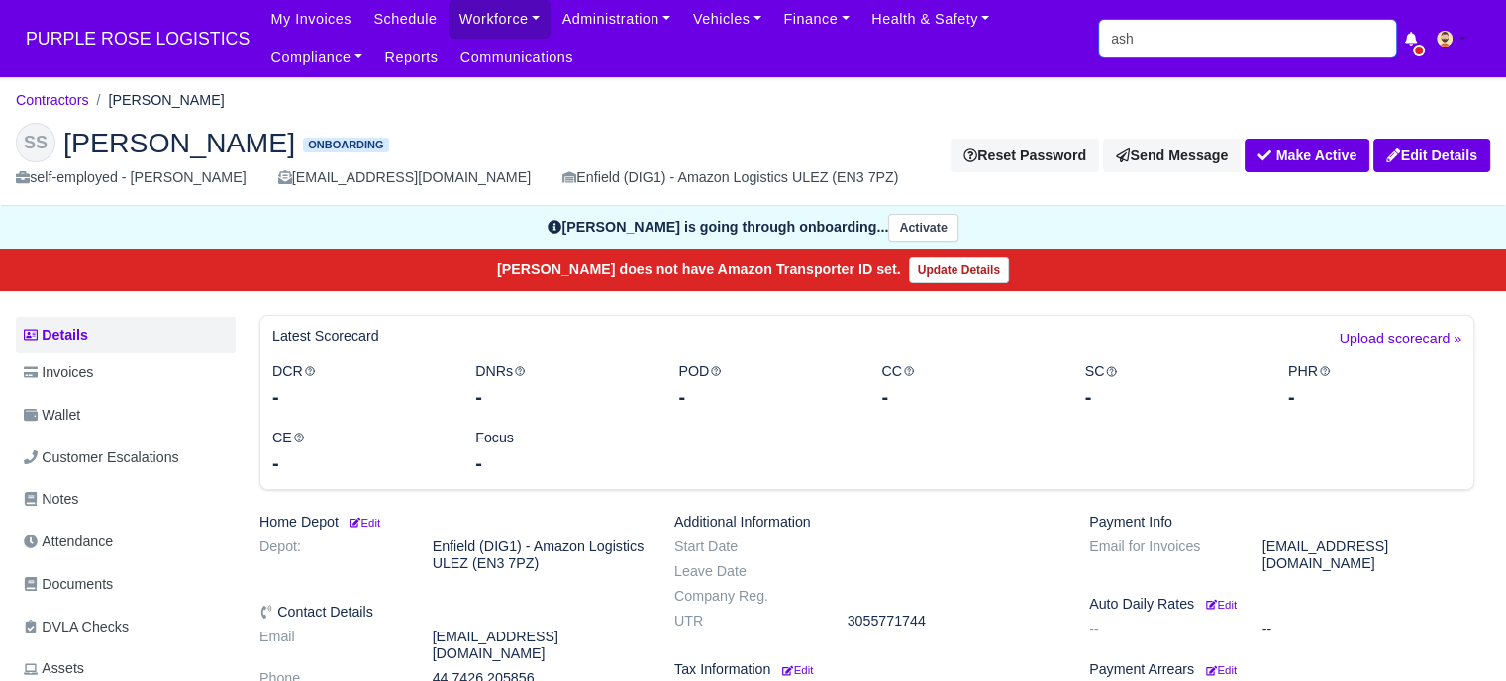
type input "asha"
click at [1188, 40] on input "search" at bounding box center [1247, 39] width 297 height 38
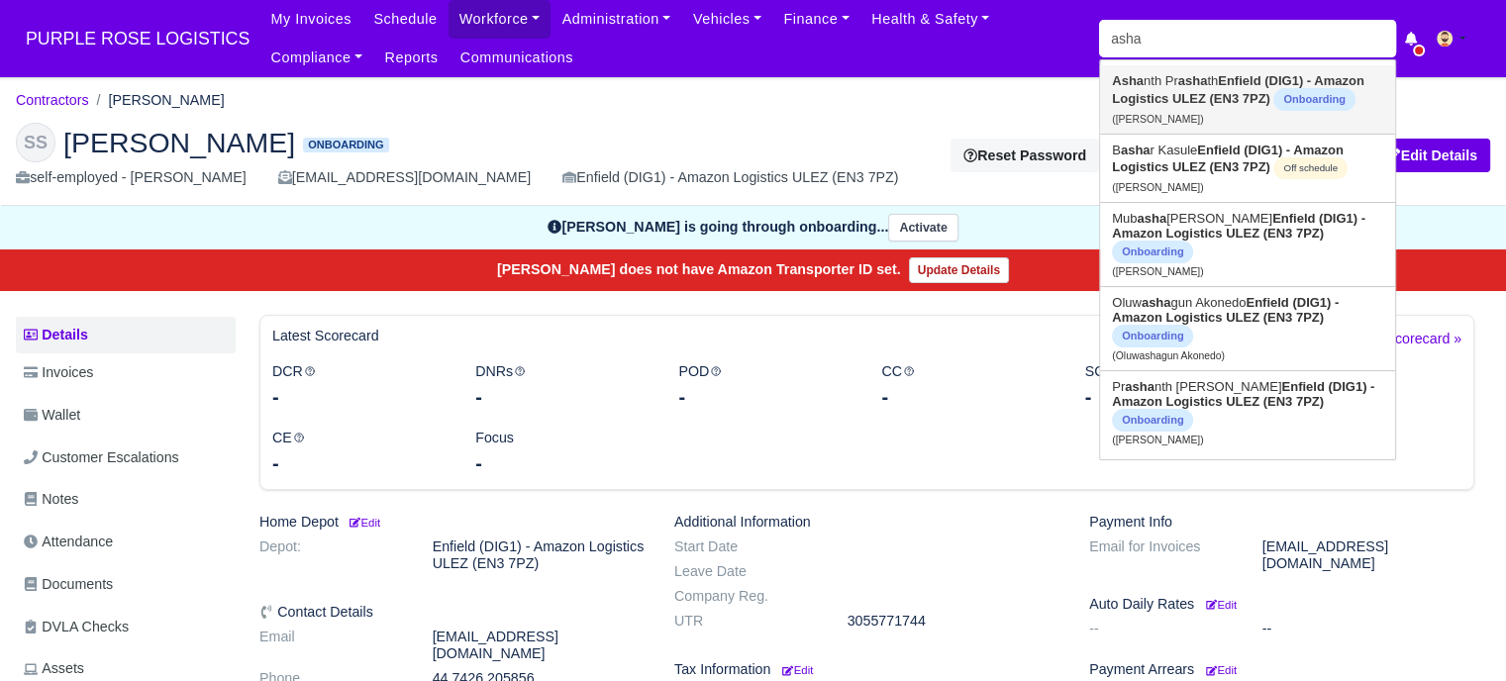
click at [1192, 102] on strong "Enfield (DIG1) - Amazon Logistics ULEZ (EN3 7PZ)" at bounding box center [1238, 89] width 253 height 33
type input "[PERSON_NAME]"
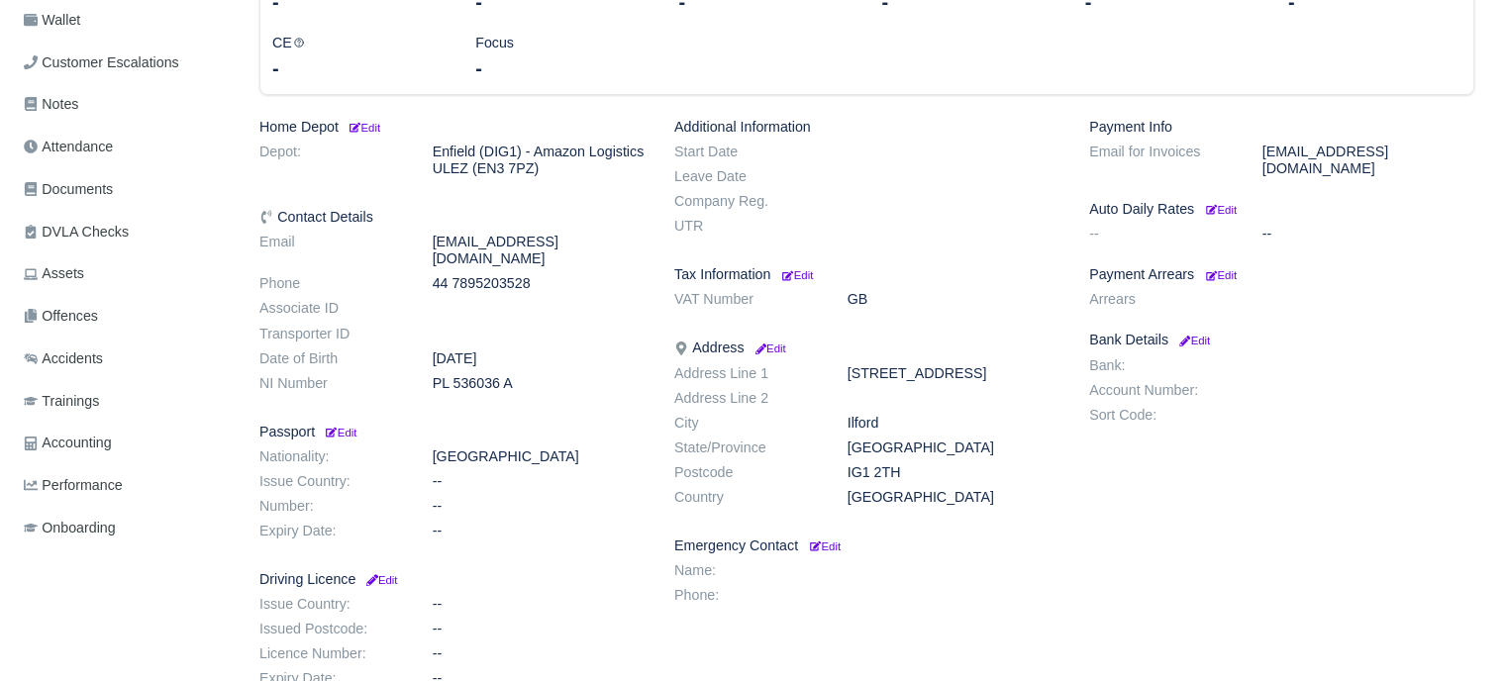
scroll to position [396, 0]
click at [905, 422] on dd "Ilford" at bounding box center [954, 422] width 242 height 17
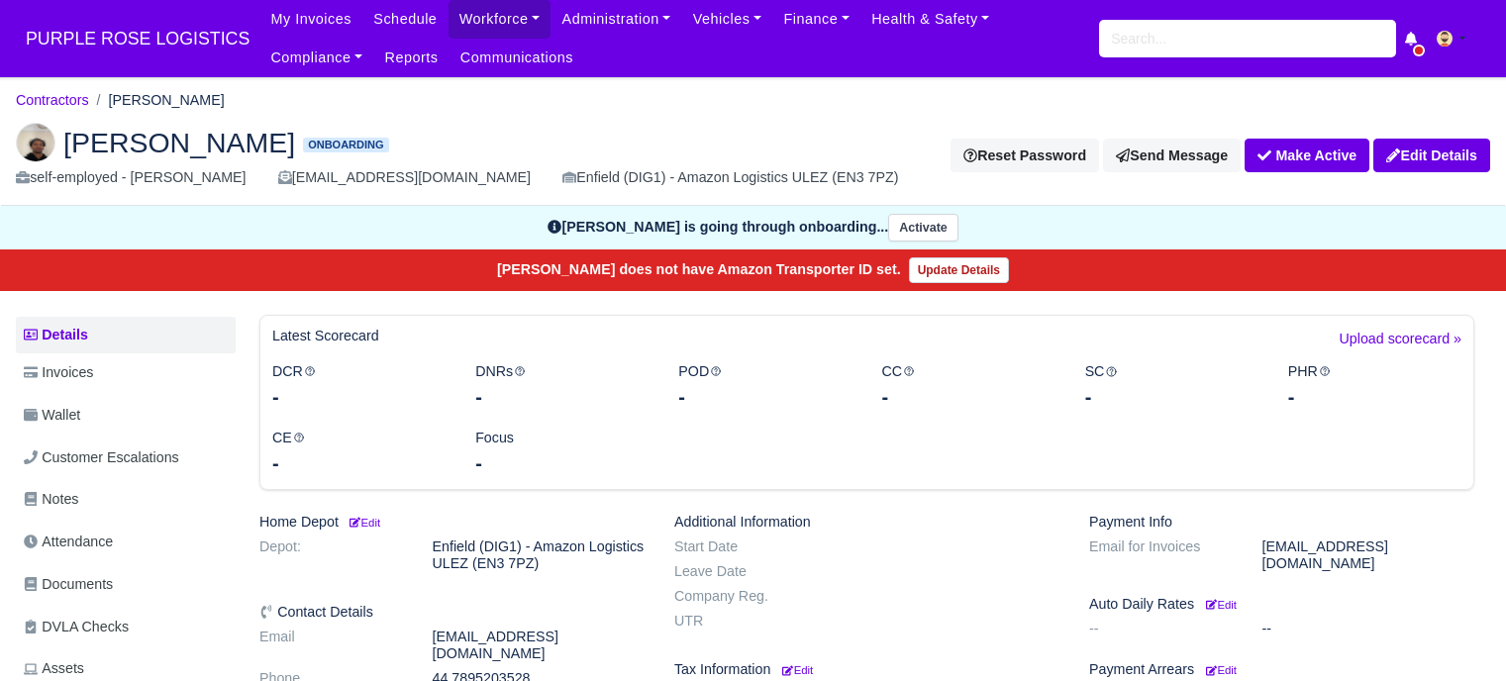
scroll to position [396, 0]
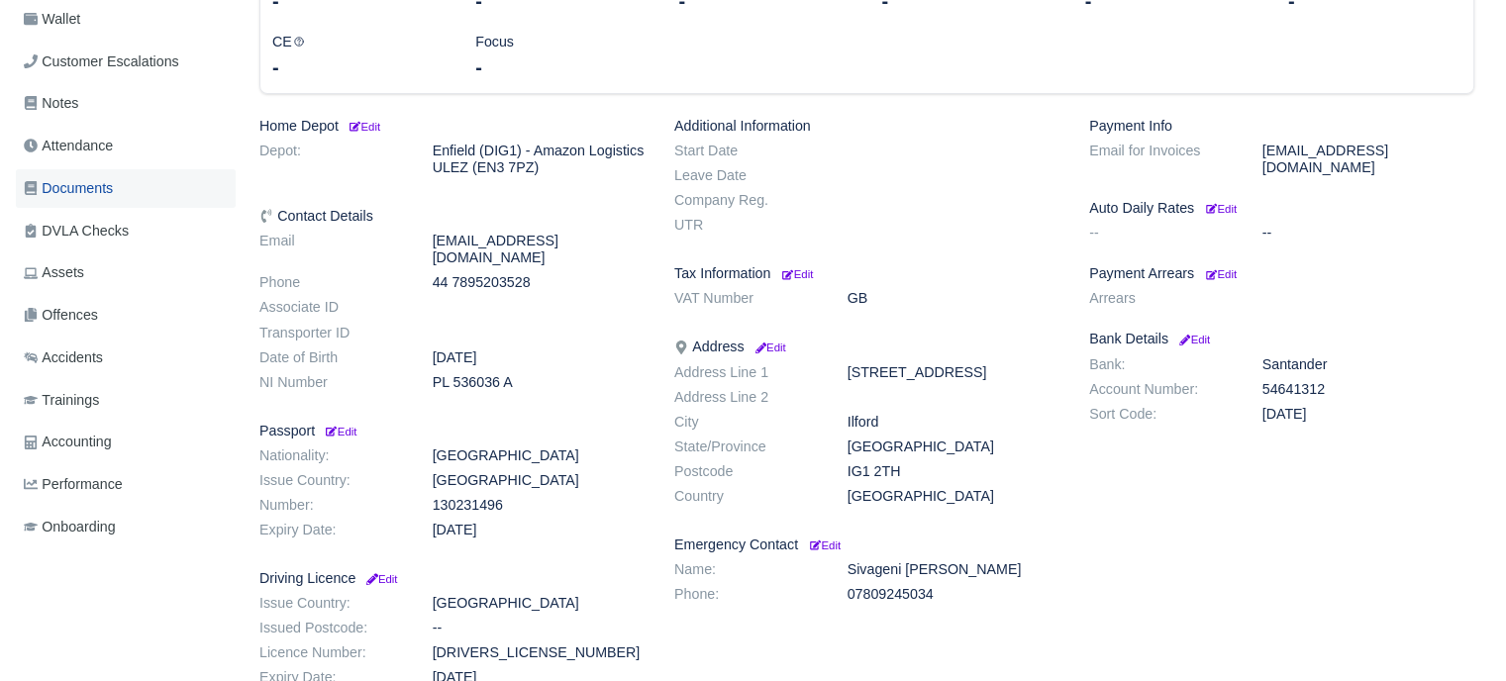
click at [101, 201] on link "Documents" at bounding box center [126, 188] width 220 height 39
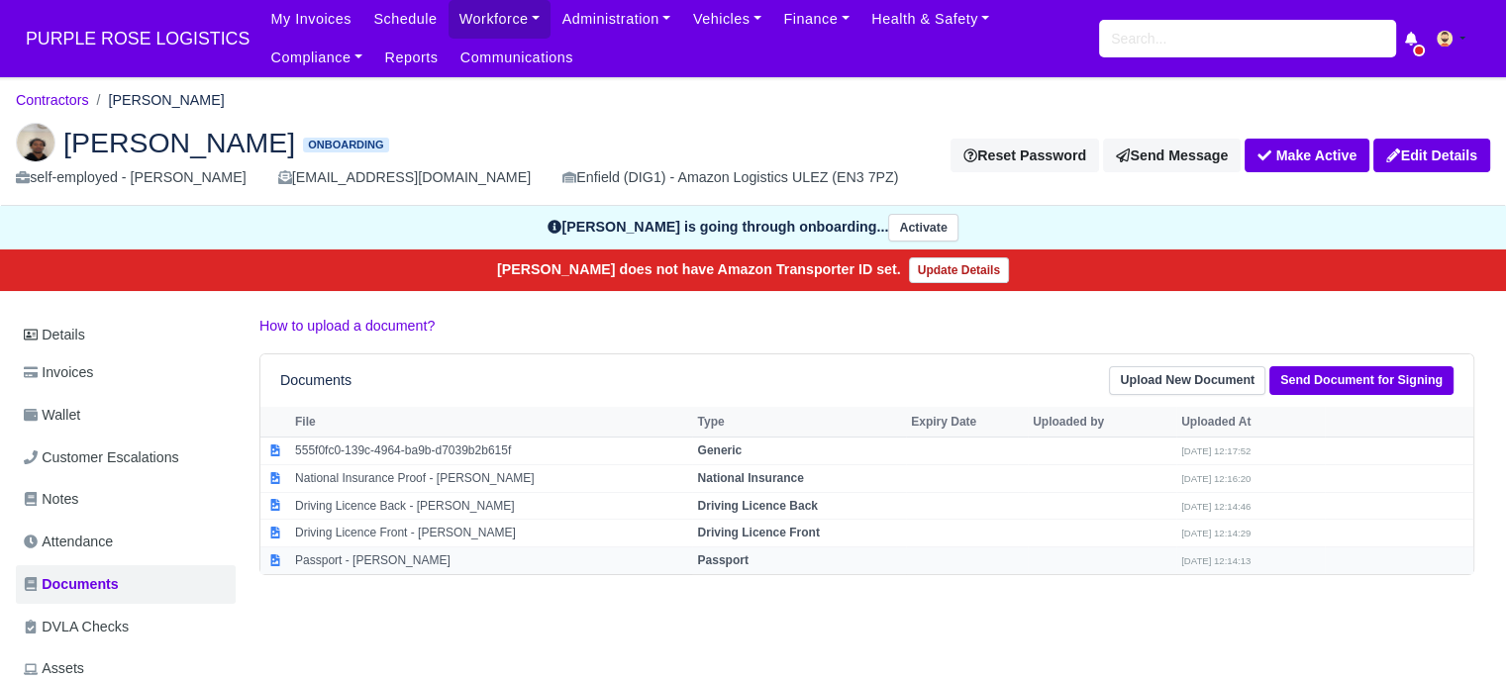
click at [475, 548] on td "Passport - [PERSON_NAME]" at bounding box center [491, 561] width 402 height 27
select select "passport"
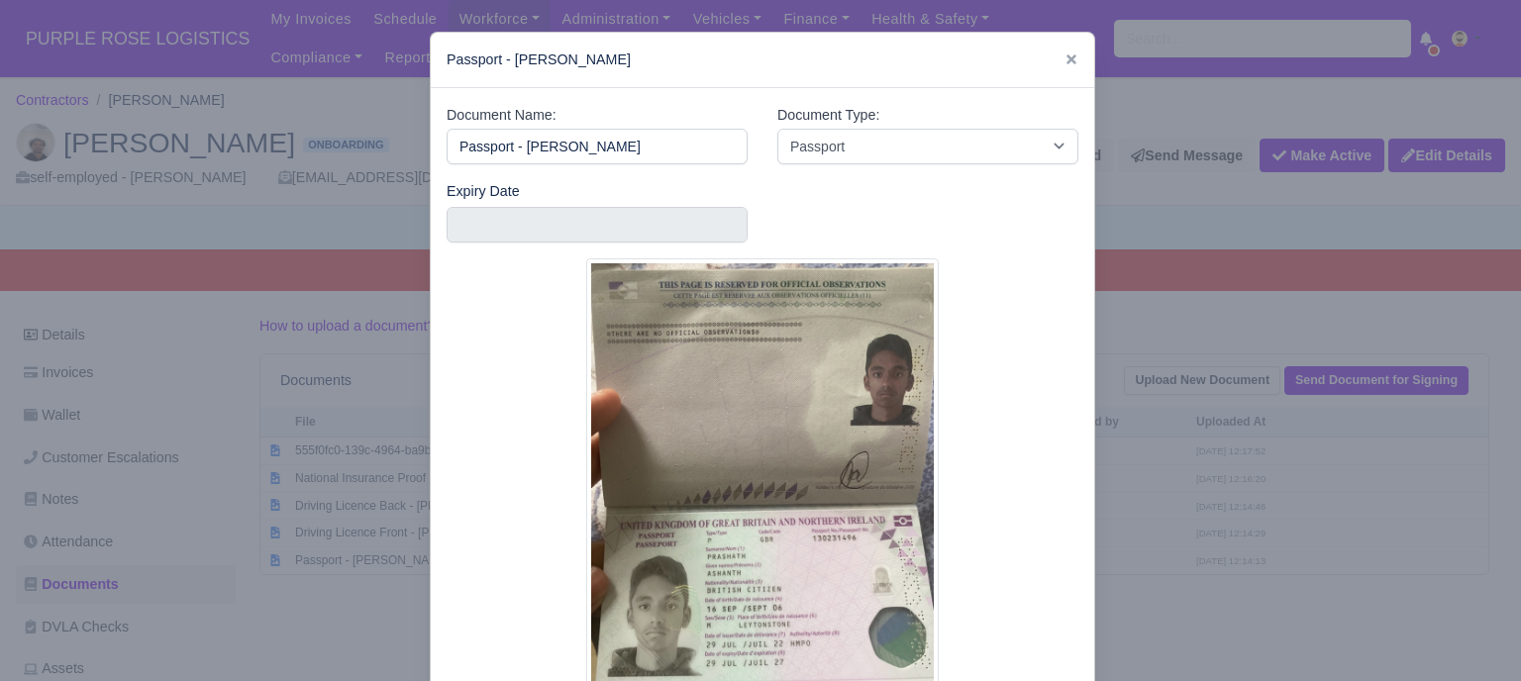
click at [1212, 438] on div at bounding box center [760, 340] width 1521 height 681
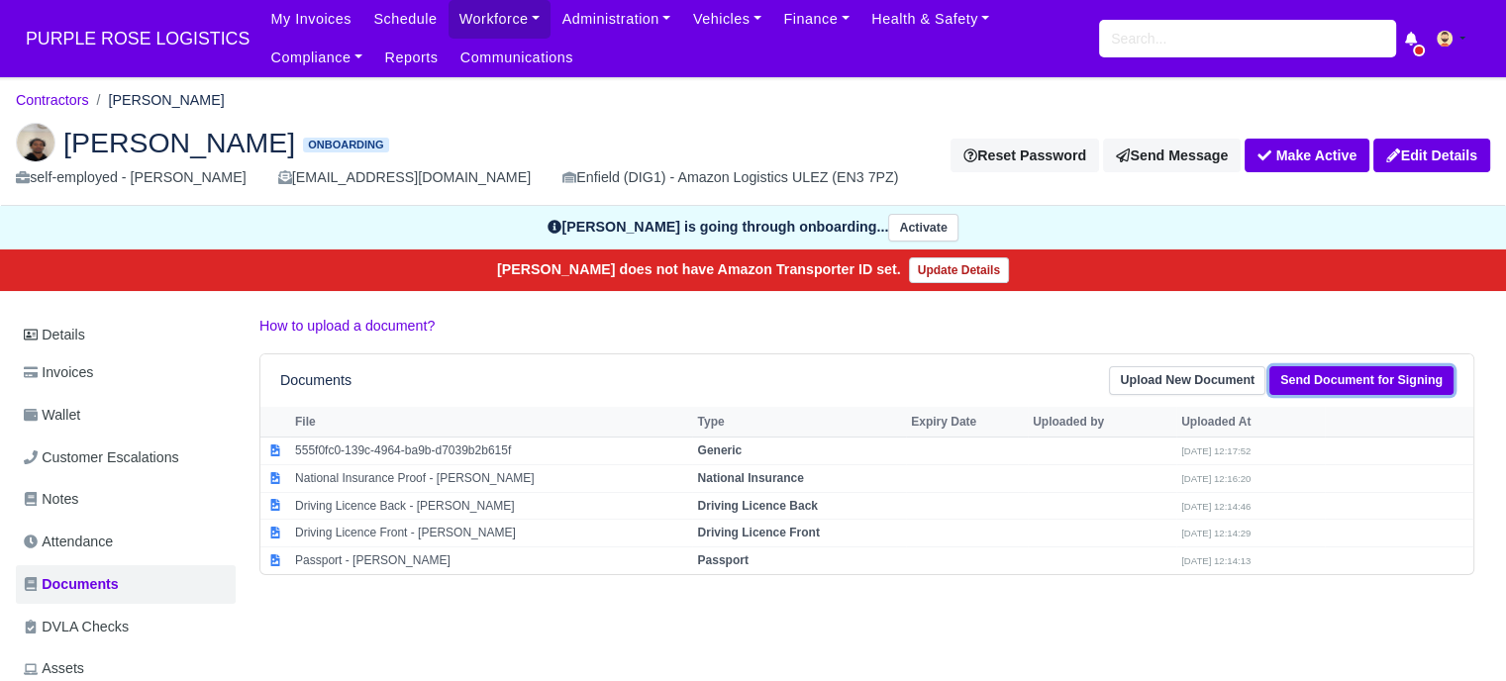
click at [1370, 390] on link "Send Document for Signing" at bounding box center [1361, 380] width 184 height 29
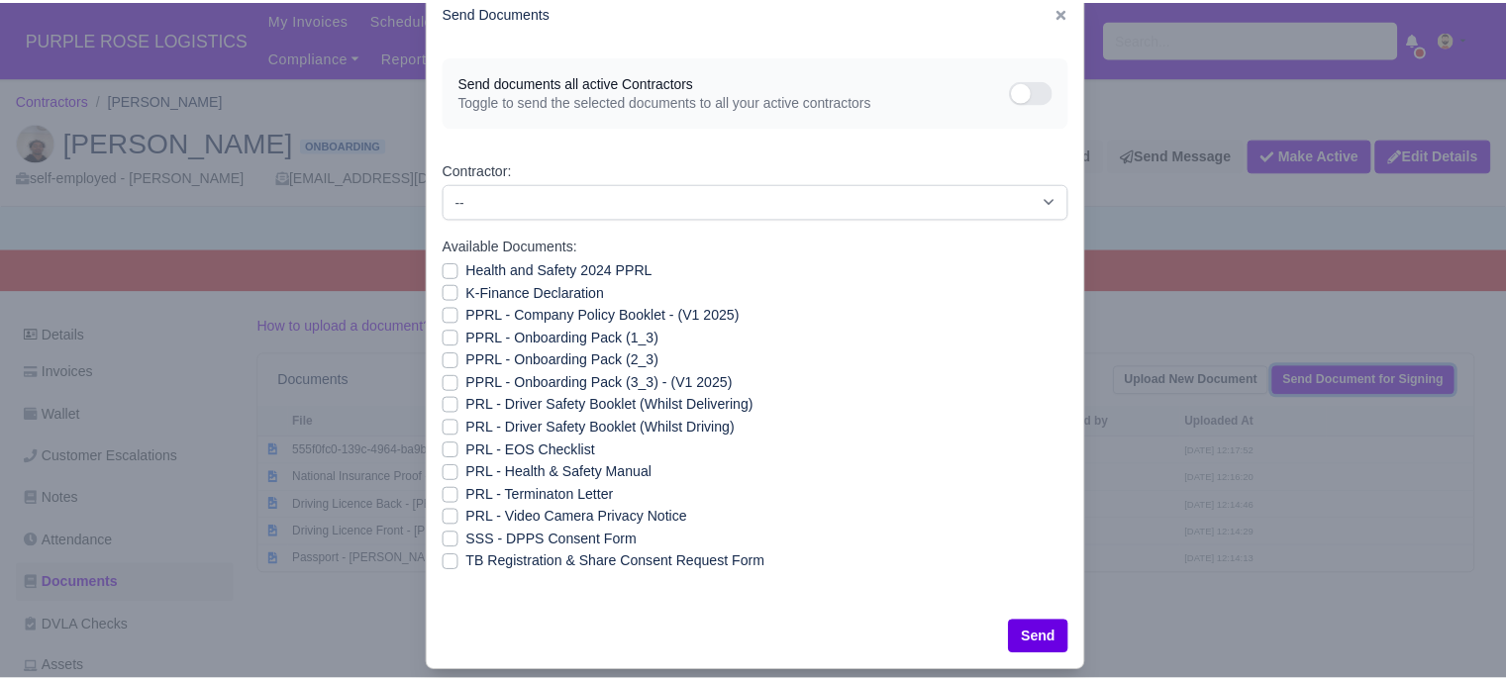
scroll to position [71, 0]
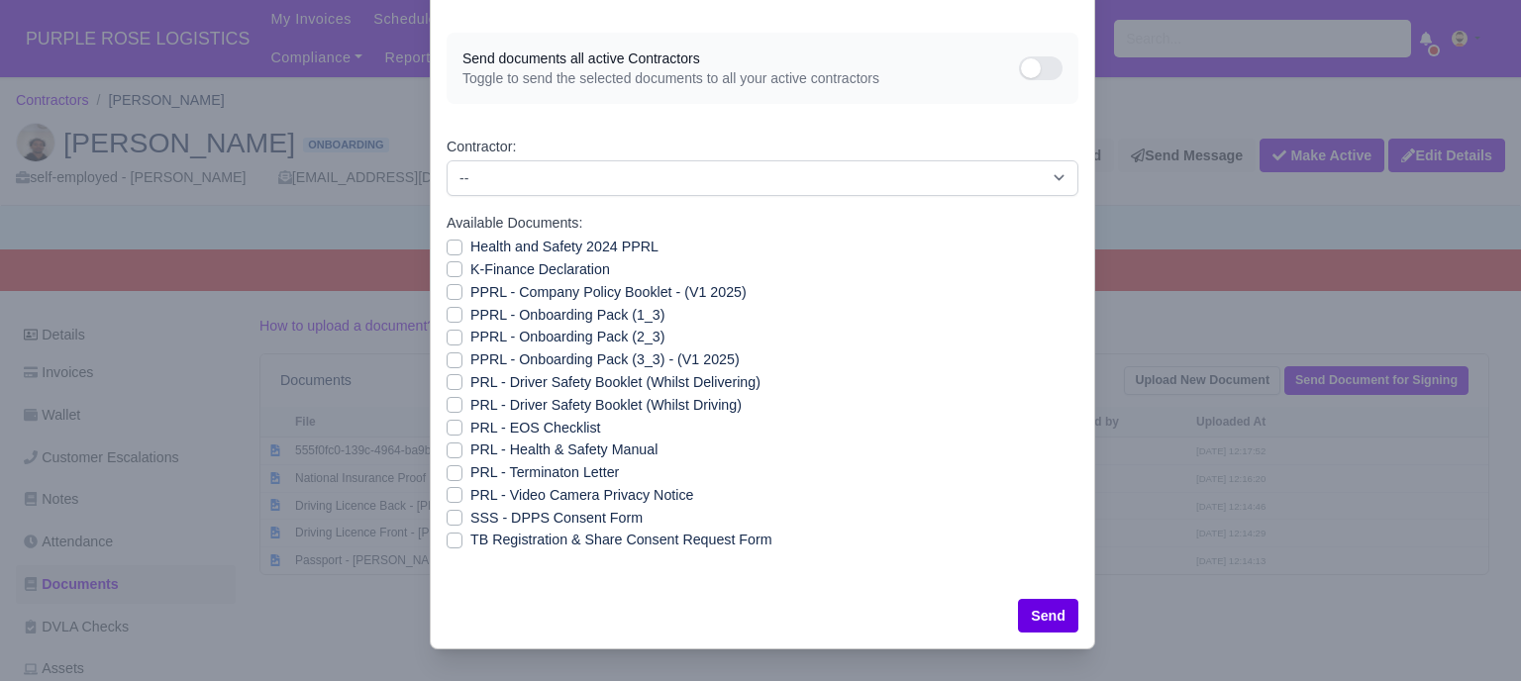
click at [470, 250] on label "Health and Safety 2024 PPRL" at bounding box center [564, 247] width 188 height 23
click at [448, 250] on input "Health and Safety 2024 PPRL" at bounding box center [455, 244] width 16 height 16
checkbox input "true"
click at [470, 264] on label "K-Finance Declaration" at bounding box center [540, 269] width 140 height 23
click at [449, 264] on input "K-Finance Declaration" at bounding box center [455, 266] width 16 height 16
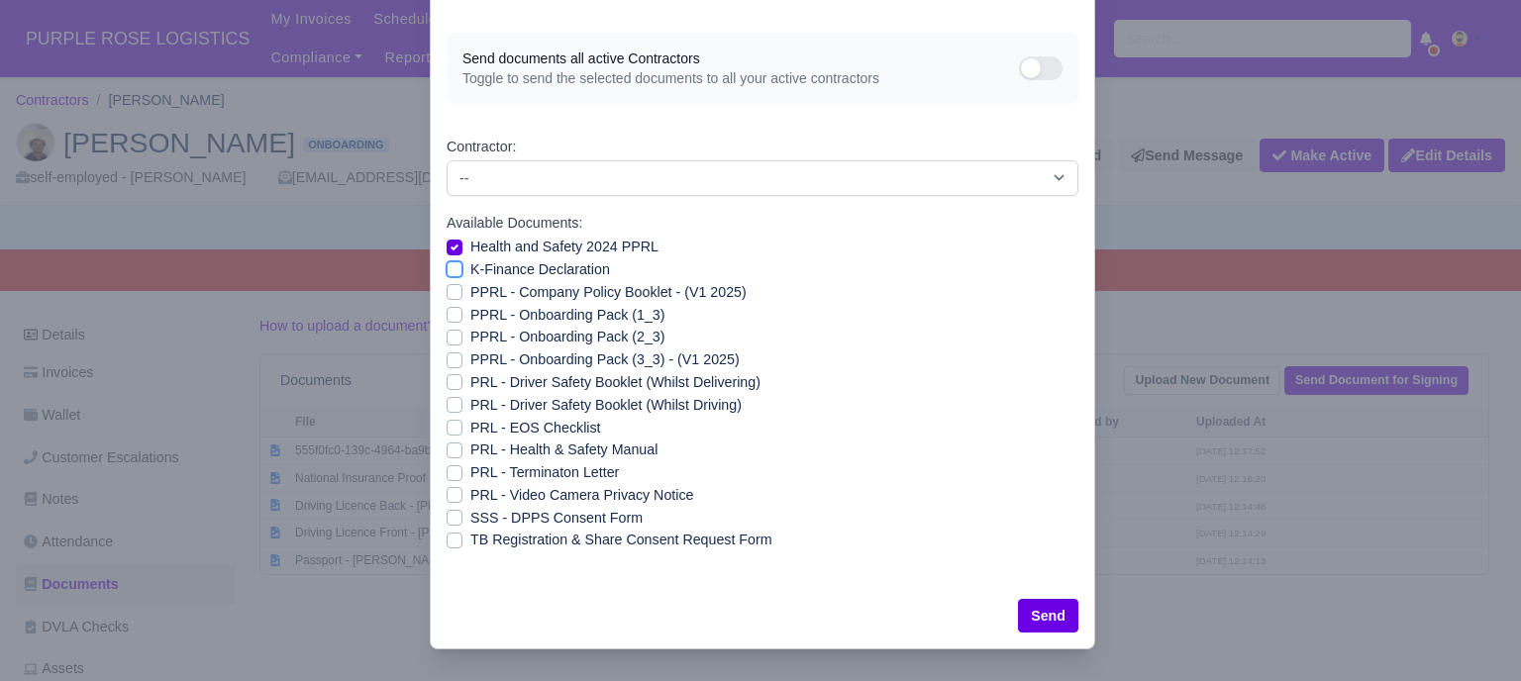
checkbox input "true"
click at [470, 288] on label "PPRL - Company Policy Booklet - (V1 2025)" at bounding box center [608, 292] width 276 height 23
click at [448, 288] on input "PPRL - Company Policy Booklet - (V1 2025)" at bounding box center [455, 289] width 16 height 16
checkbox input "true"
click at [470, 315] on label "PPRL - Onboarding Pack (1_3)" at bounding box center [567, 315] width 194 height 23
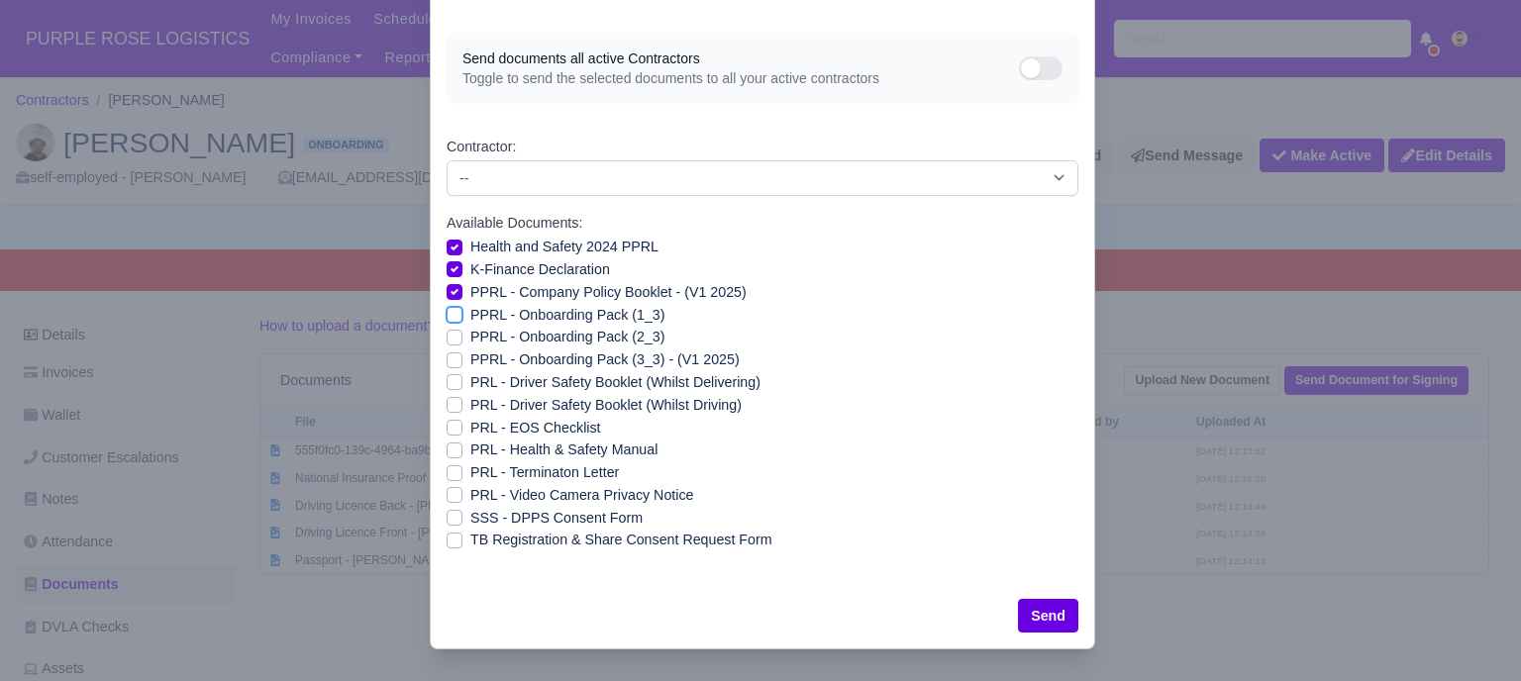
click at [447, 315] on input "PPRL - Onboarding Pack (1_3)" at bounding box center [455, 312] width 16 height 16
checkbox input "true"
click at [470, 332] on label "PPRL - Onboarding Pack (2_3)" at bounding box center [567, 337] width 194 height 23
click at [447, 332] on input "PPRL - Onboarding Pack (2_3)" at bounding box center [455, 334] width 16 height 16
checkbox input "true"
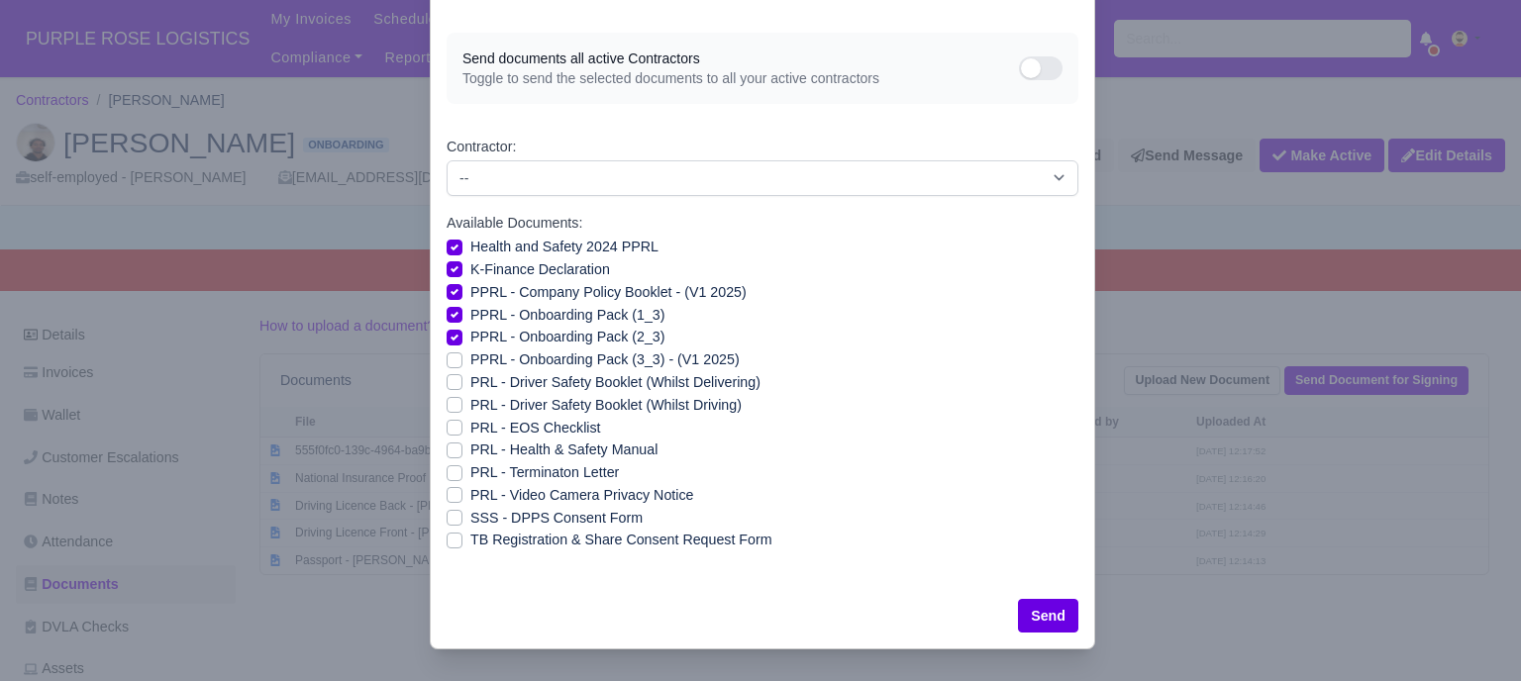
click at [470, 357] on label "PPRL - Onboarding Pack (3_3) - (V1 2025)" at bounding box center [604, 360] width 269 height 23
click at [447, 357] on input "PPRL - Onboarding Pack (3_3) - (V1 2025)" at bounding box center [455, 357] width 16 height 16
checkbox input "true"
click at [470, 494] on label "PRL - Video Camera Privacy Notice" at bounding box center [581, 495] width 223 height 23
click at [452, 494] on input "PRL - Video Camera Privacy Notice" at bounding box center [455, 492] width 16 height 16
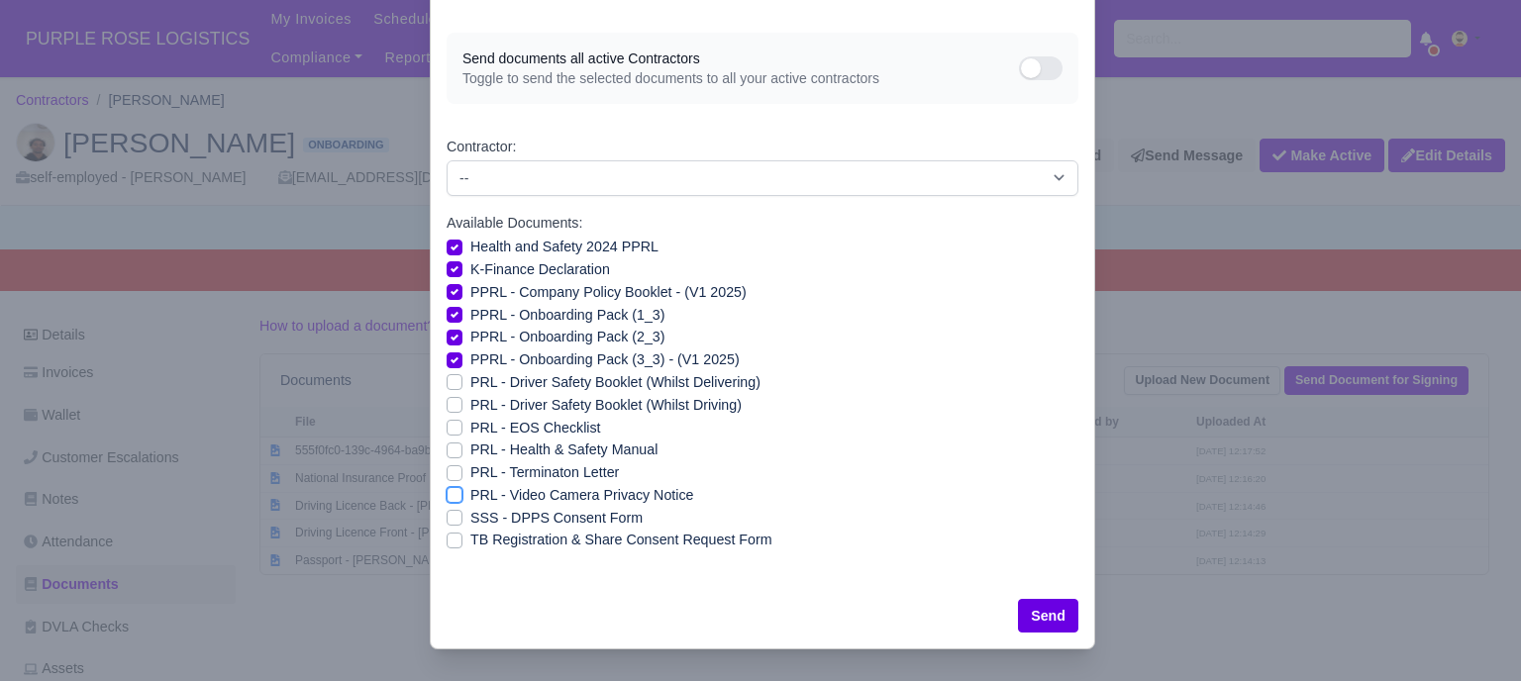
checkbox input "true"
click at [470, 450] on label "PRL - Health & Safety Manual" at bounding box center [563, 450] width 187 height 23
click at [448, 450] on input "PRL - Health & Safety Manual" at bounding box center [455, 447] width 16 height 16
checkbox input "true"
click at [1042, 612] on button "Send" at bounding box center [1048, 616] width 60 height 34
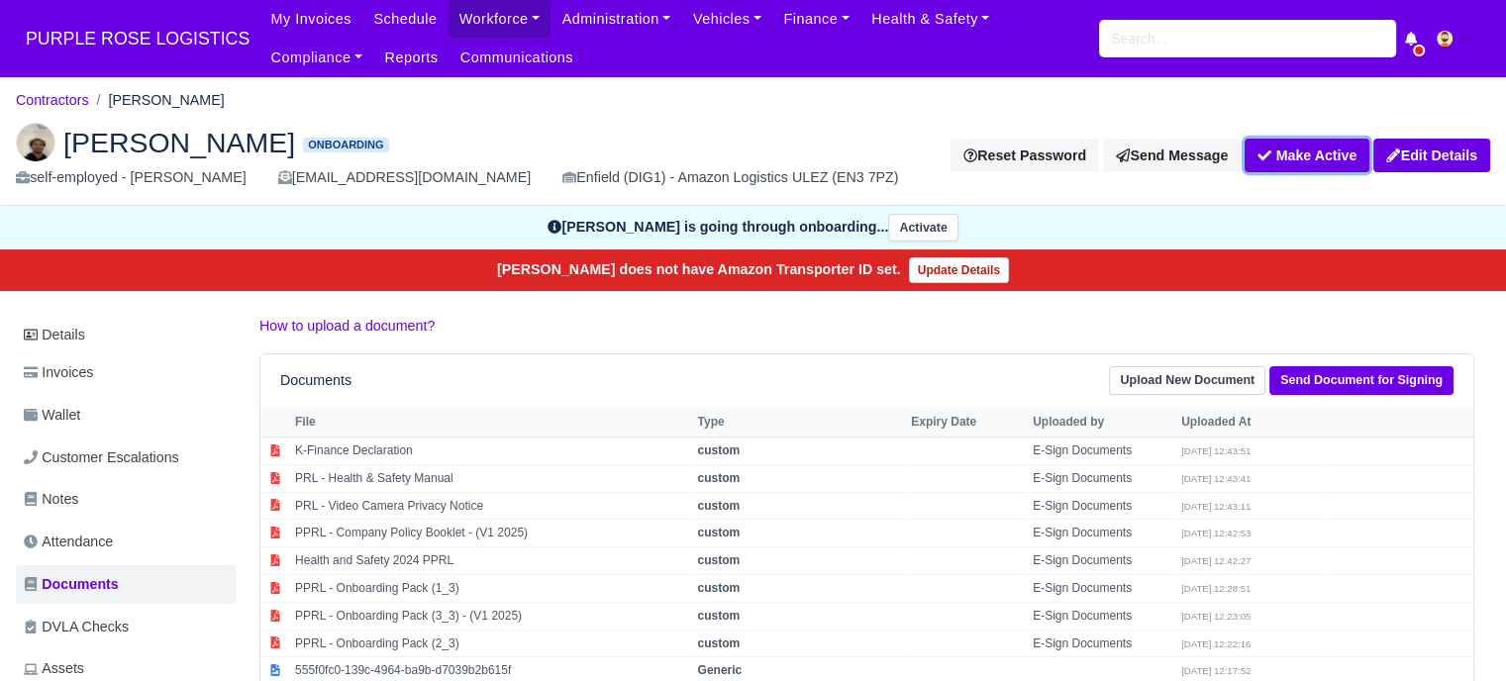
click at [1274, 162] on button "Make Active" at bounding box center [1307, 156] width 125 height 34
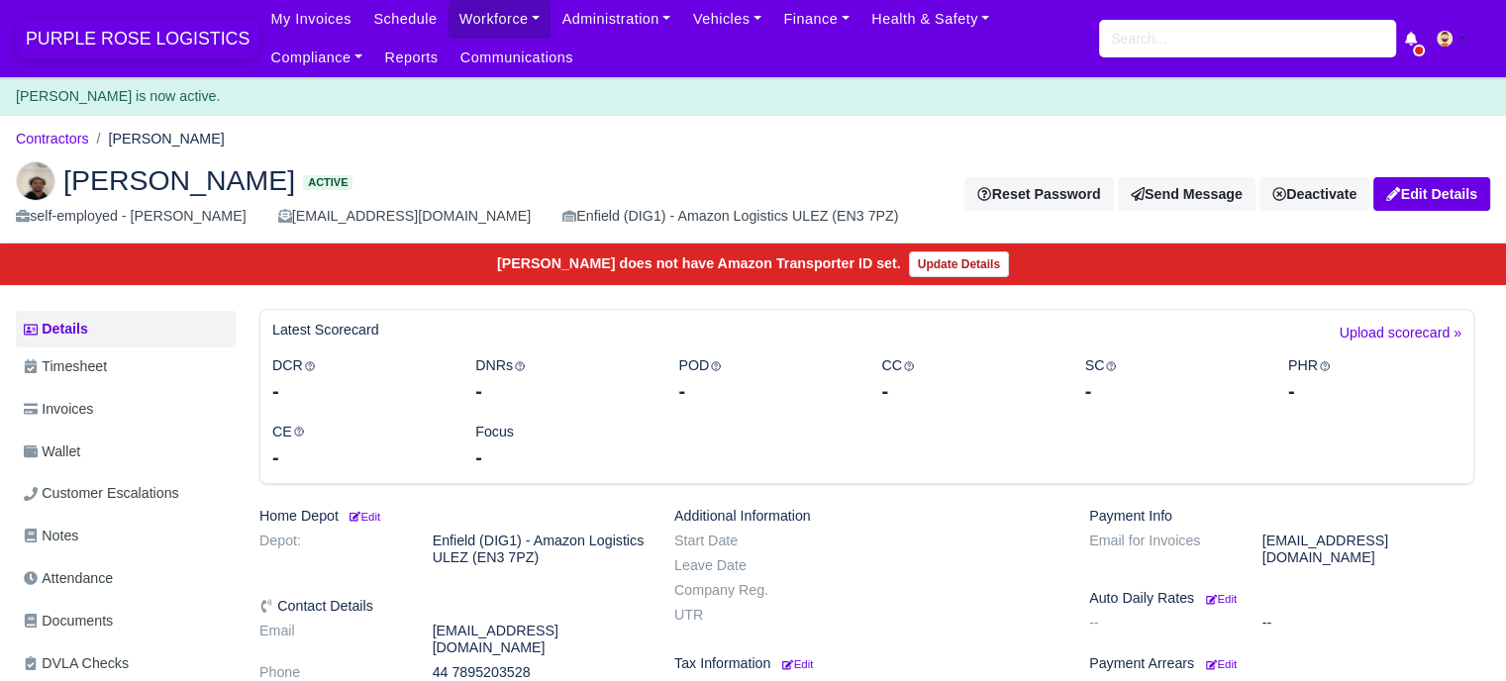
click at [128, 35] on span "PURPLE ROSE LOGISTICS" at bounding box center [138, 39] width 244 height 40
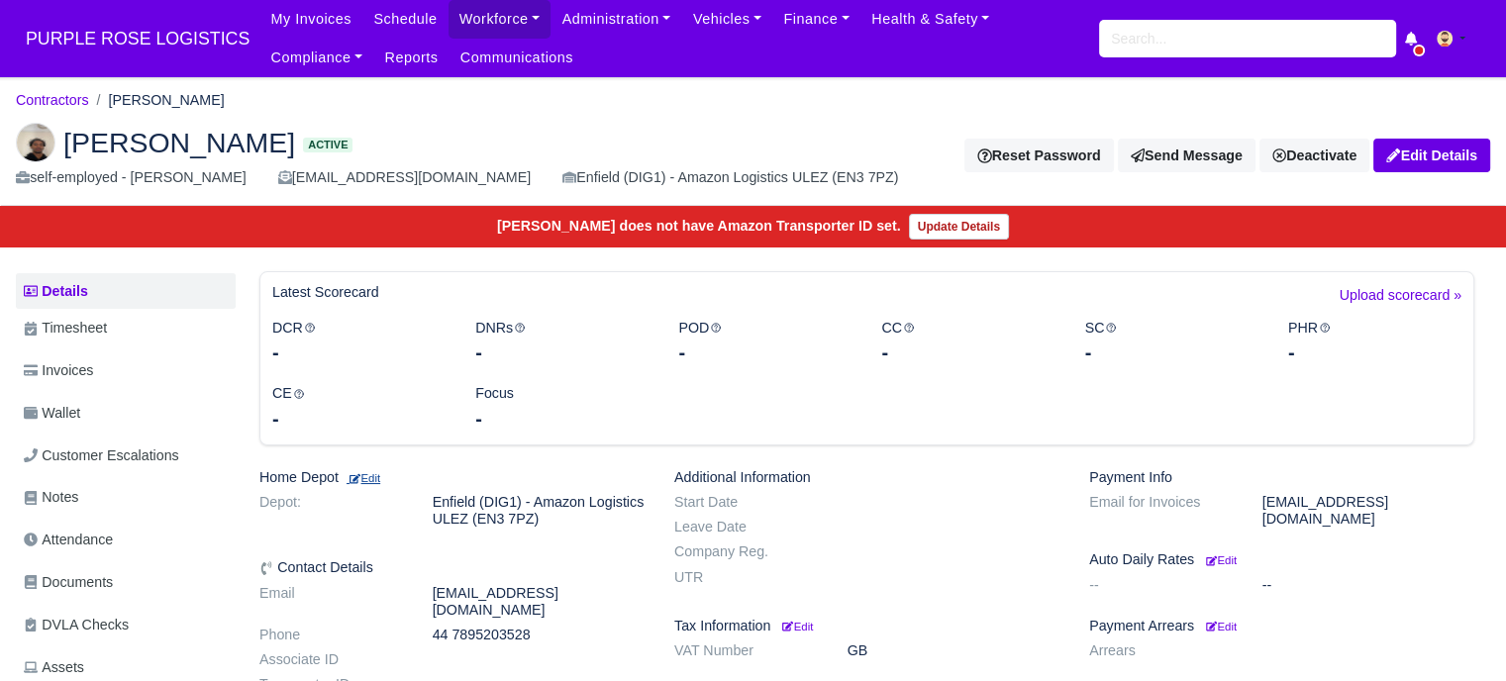
click at [373, 477] on small "Edit" at bounding box center [364, 478] width 34 height 12
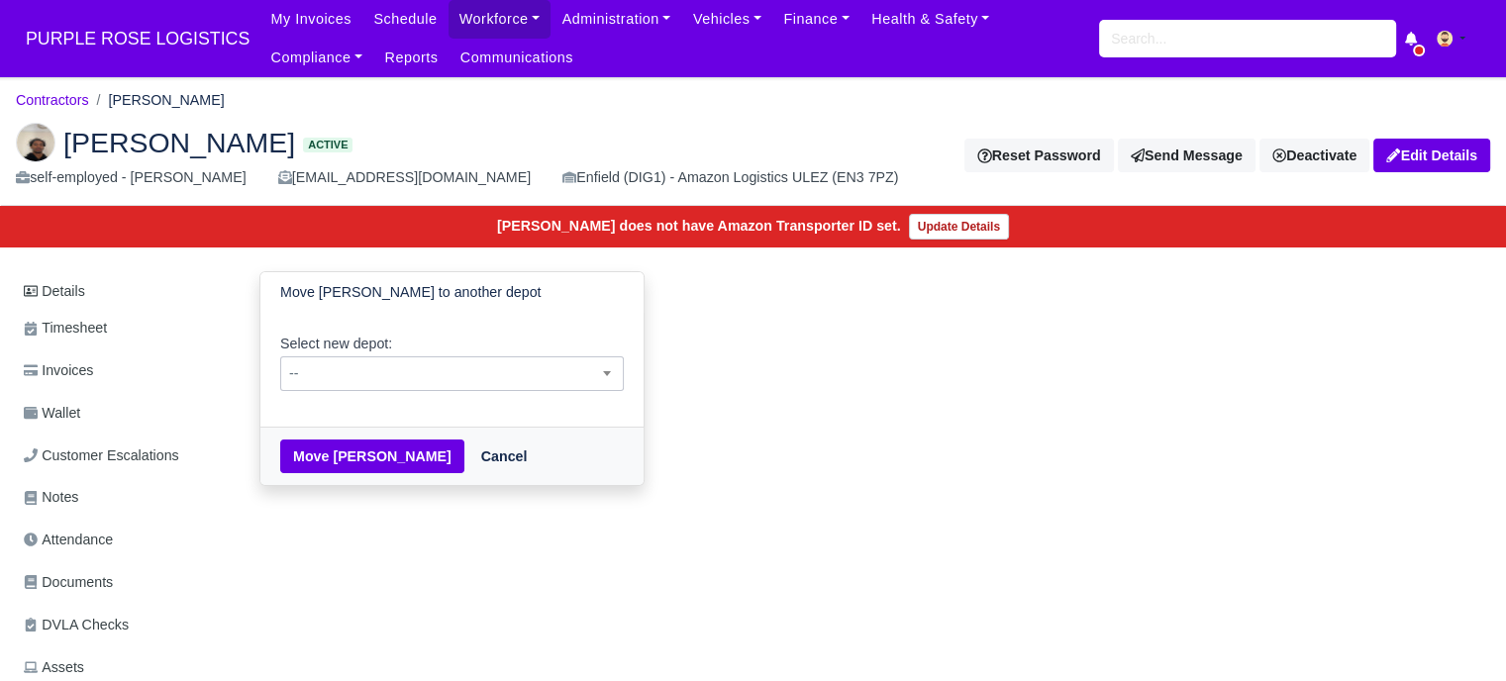
click at [472, 371] on span "--" at bounding box center [452, 373] width 342 height 25
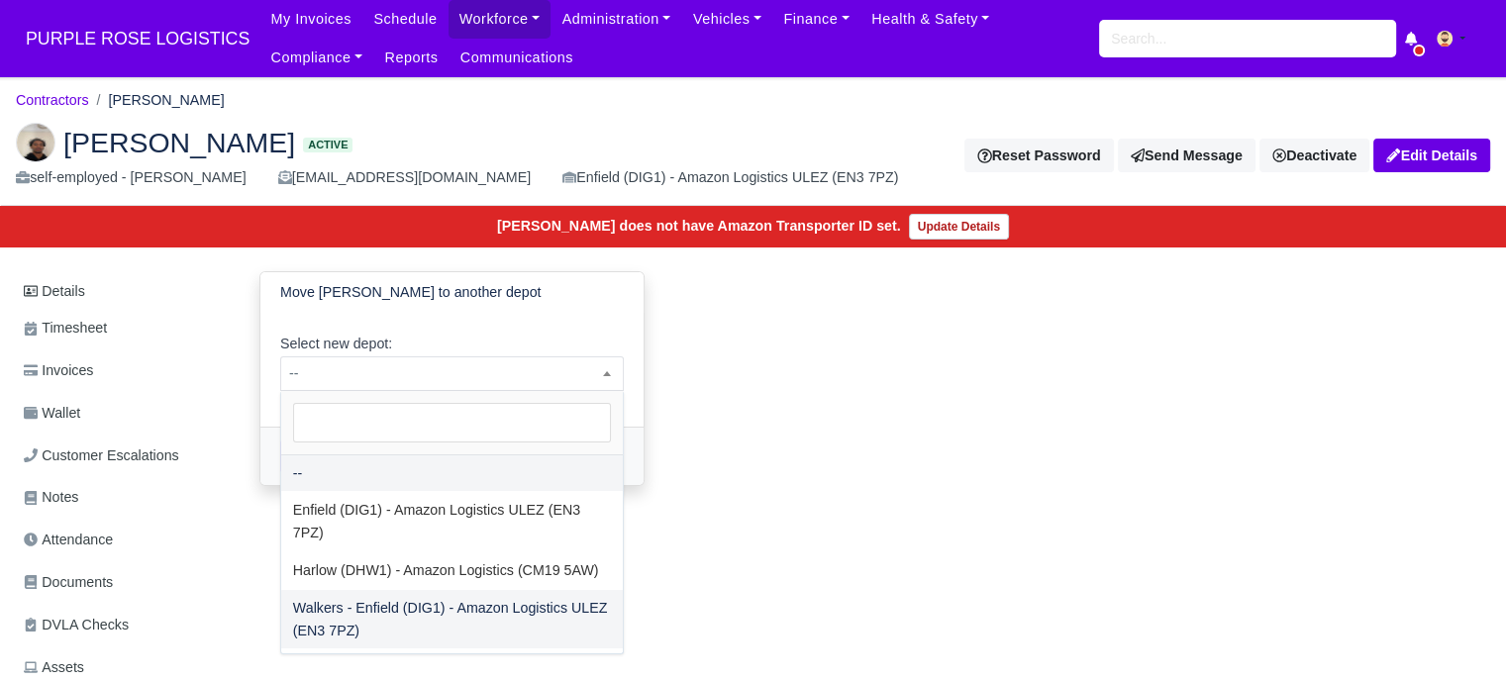
select select "5"
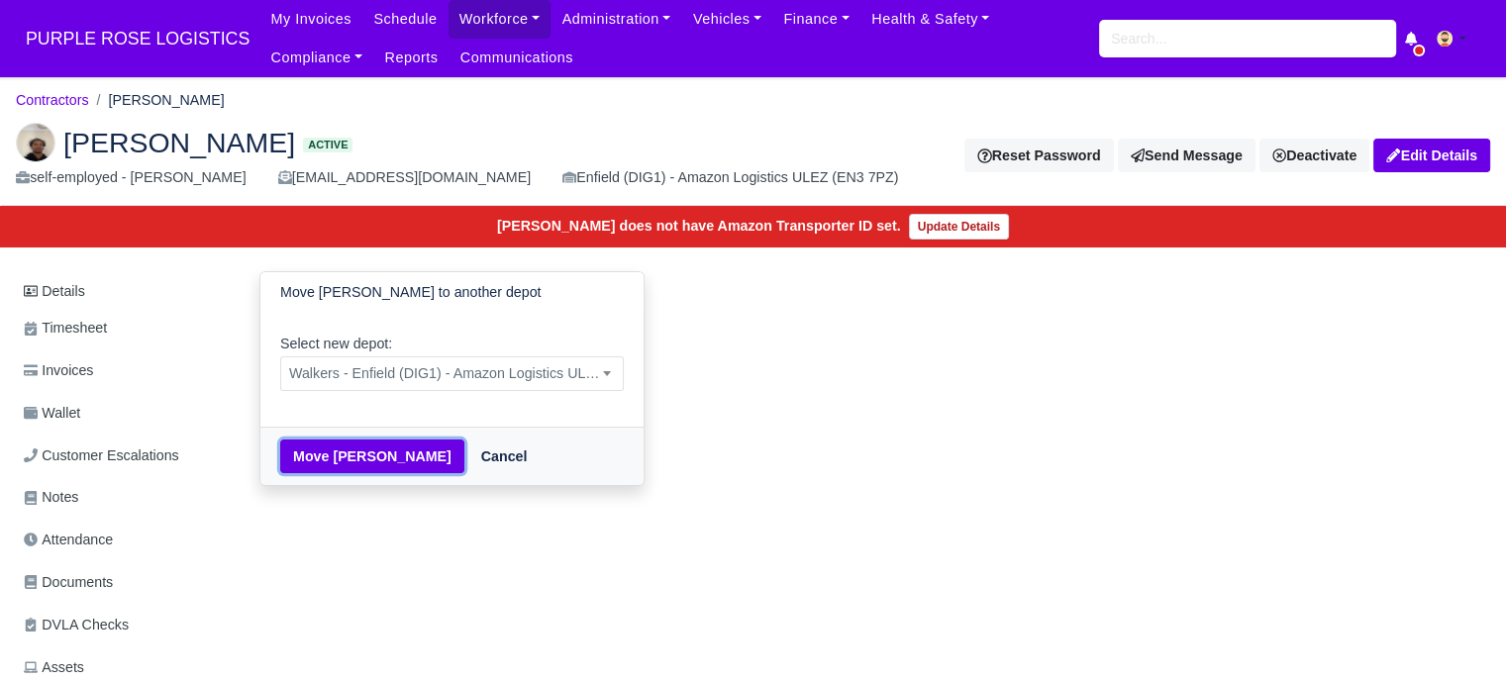
click at [398, 456] on button "Move Ashanth Prashath" at bounding box center [372, 457] width 184 height 34
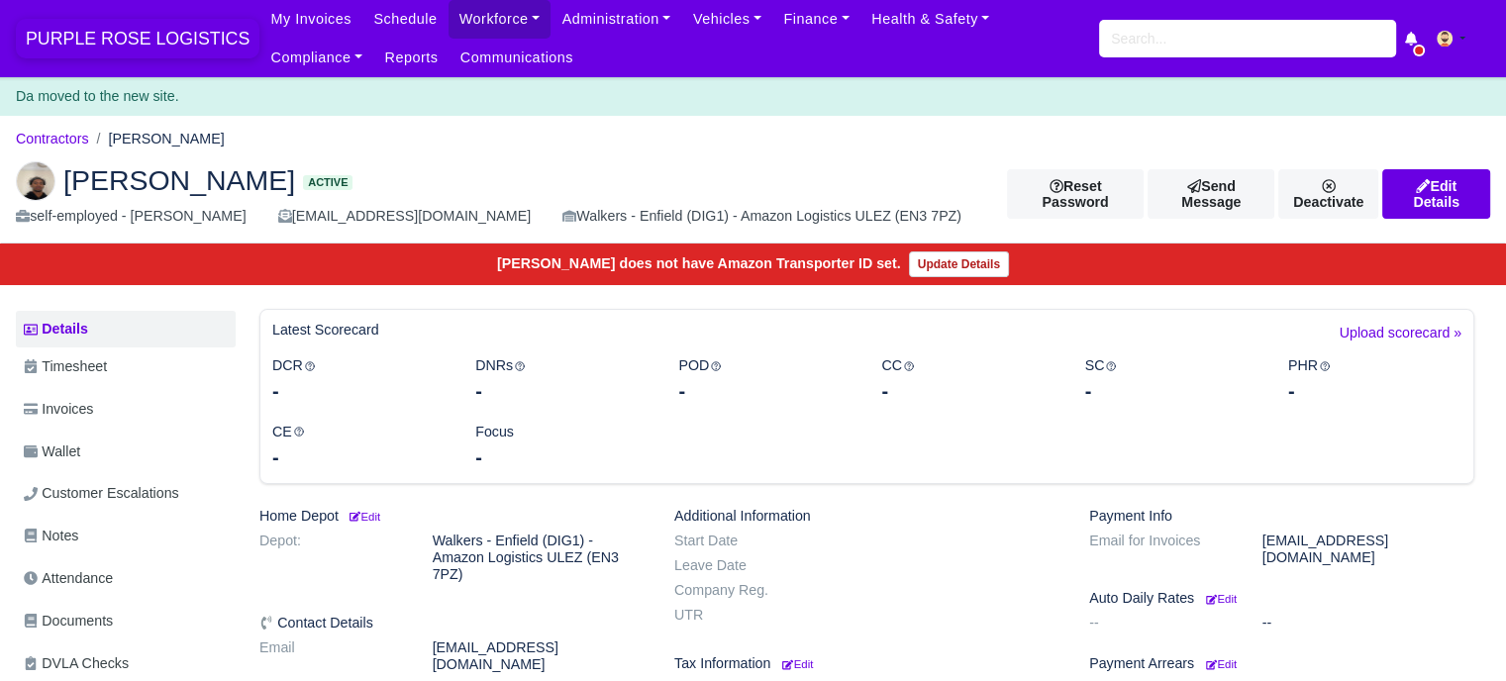
click at [132, 37] on span "PURPLE ROSE LOGISTICS" at bounding box center [138, 39] width 244 height 40
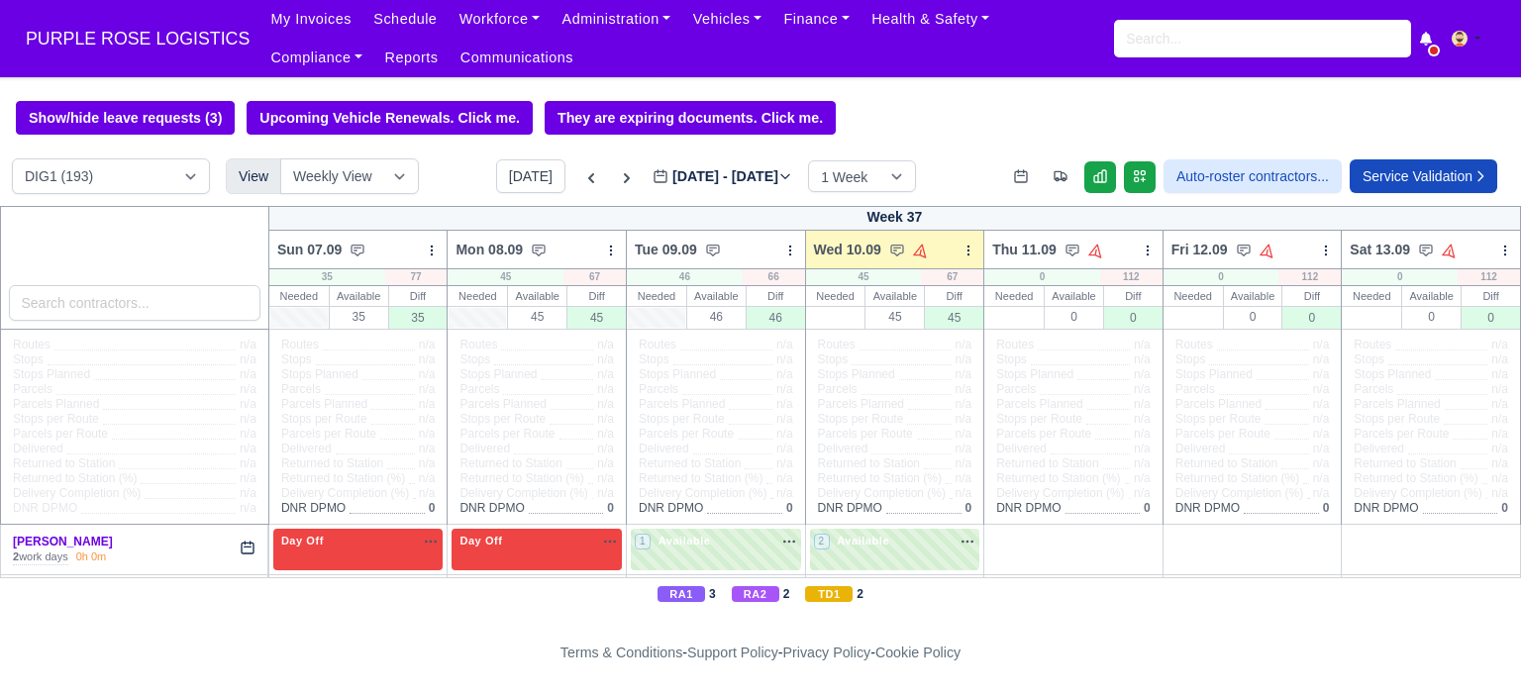
select select "5"
click at [12, 160] on select "DIG1 (193) DAK1 (1) GIMD (32)" at bounding box center [111, 176] width 198 height 36
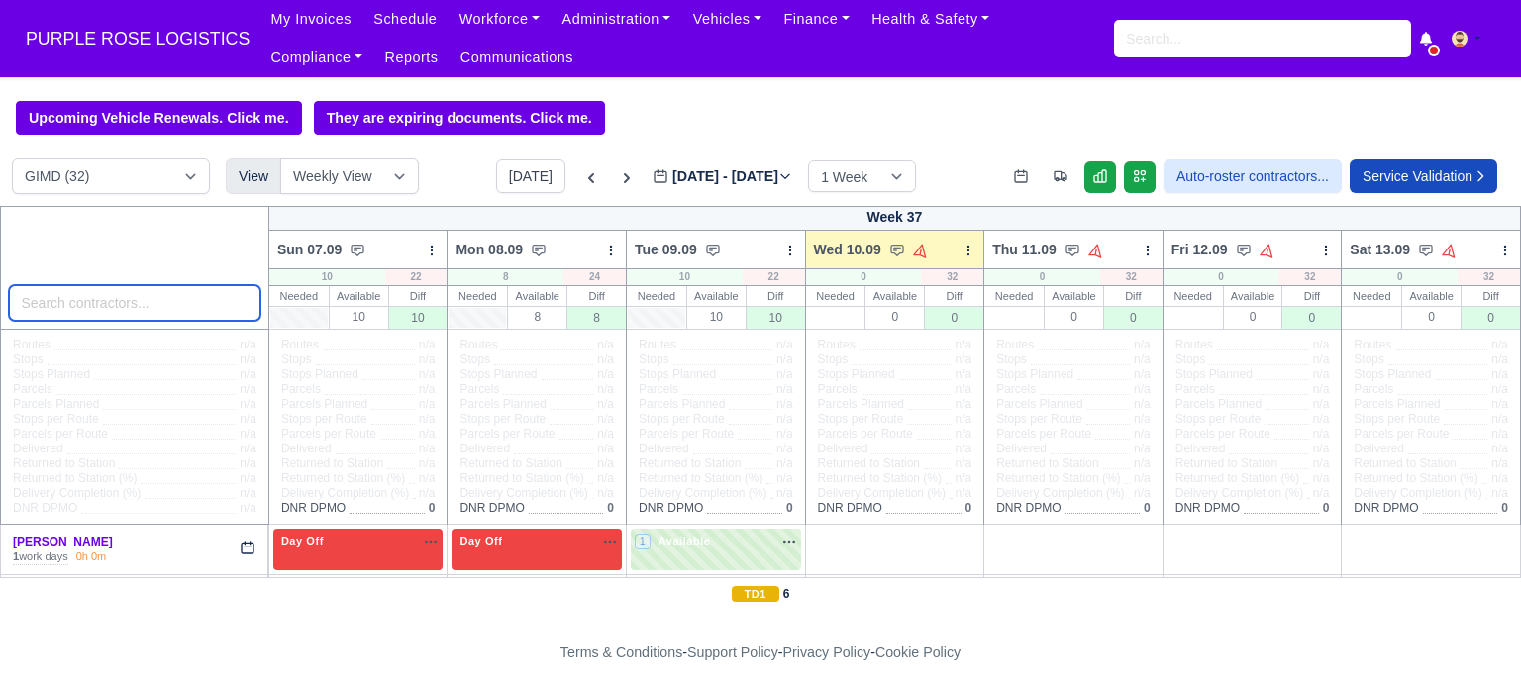
click at [121, 308] on input "search" at bounding box center [135, 303] width 252 height 36
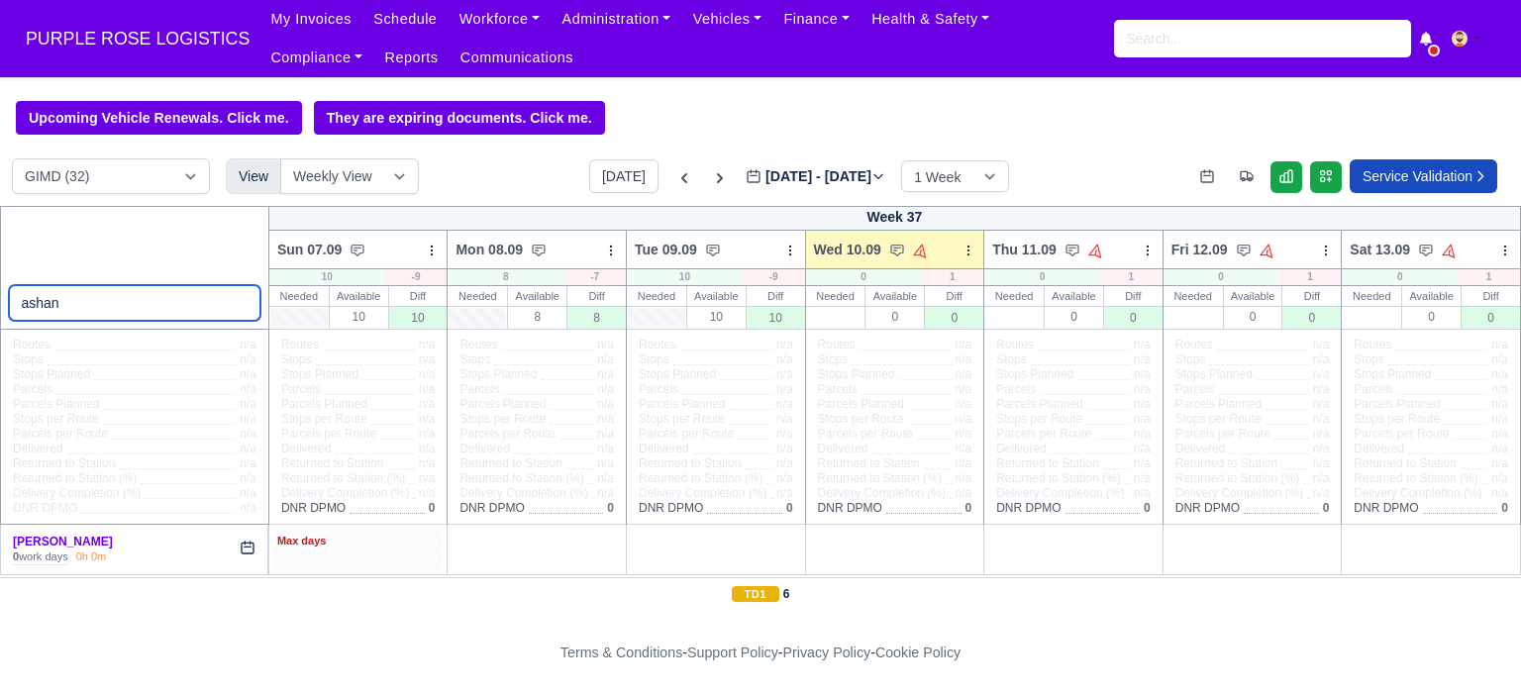
type input "ashan"
click at [391, 548] on div "Max days" at bounding box center [358, 542] width 162 height 18
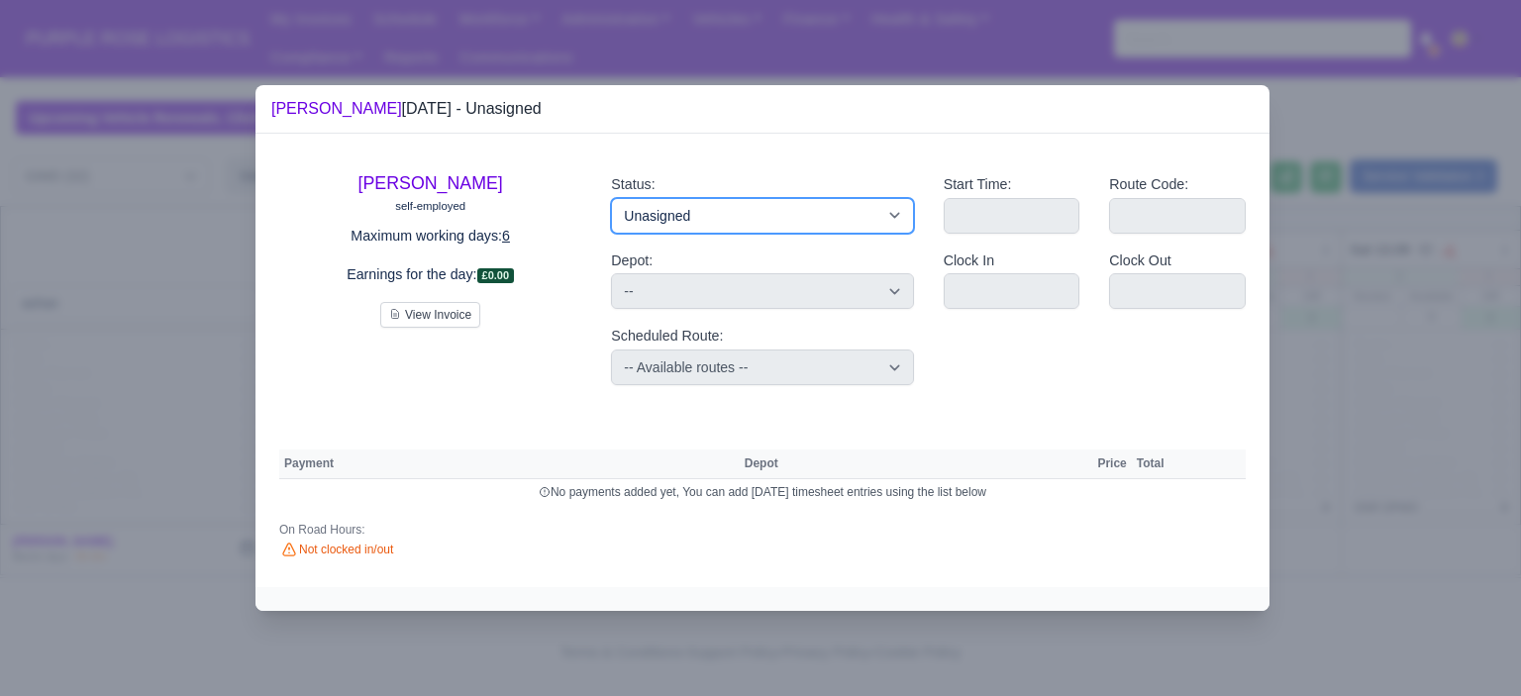
click at [820, 215] on select "Available Day Off Stand By Holiday Other Depot In Office OSM Ridealong Nursery …" at bounding box center [762, 216] width 302 height 36
select select "Day Off"
click at [611, 198] on select "Available Day Off Stand By Holiday Other Depot In Office OSM Ridealong Nursery …" at bounding box center [762, 216] width 302 height 36
select select
select select "na"
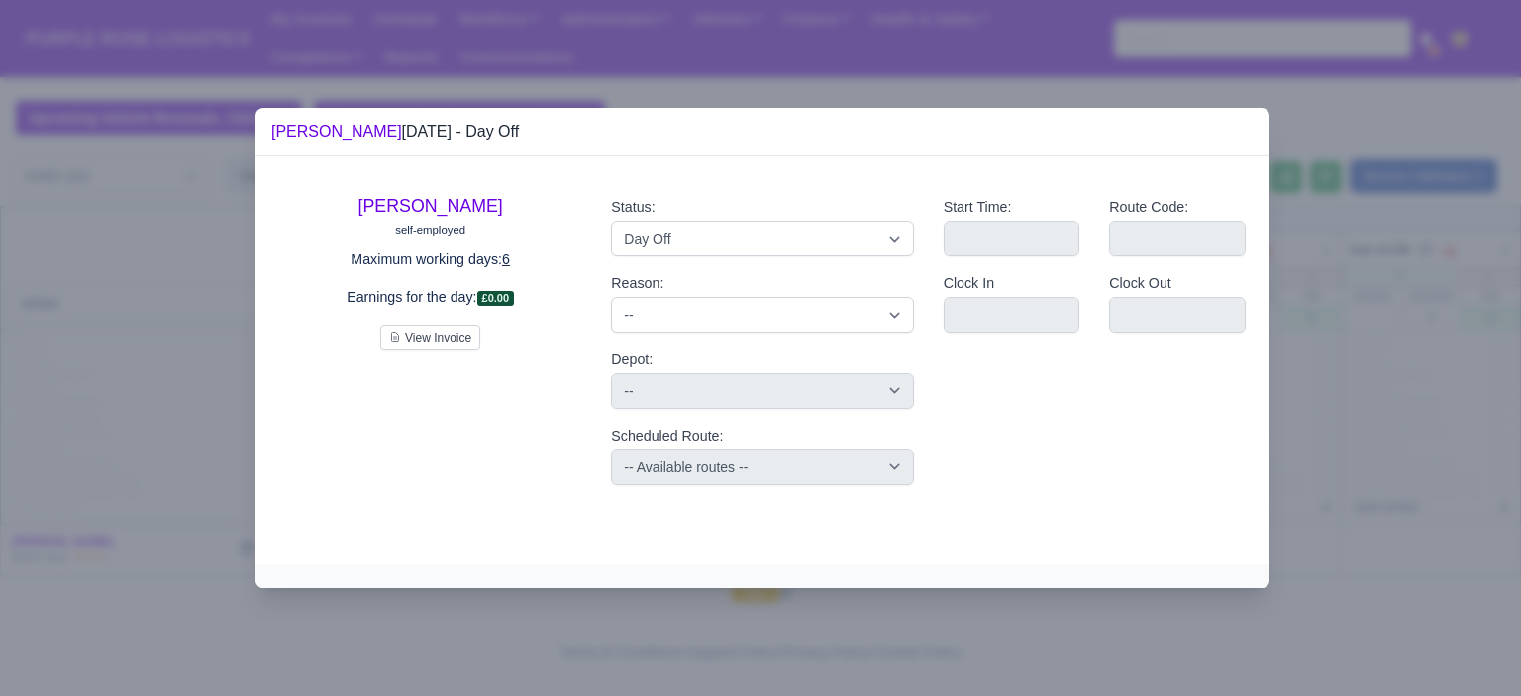
click at [1374, 343] on div at bounding box center [760, 348] width 1521 height 696
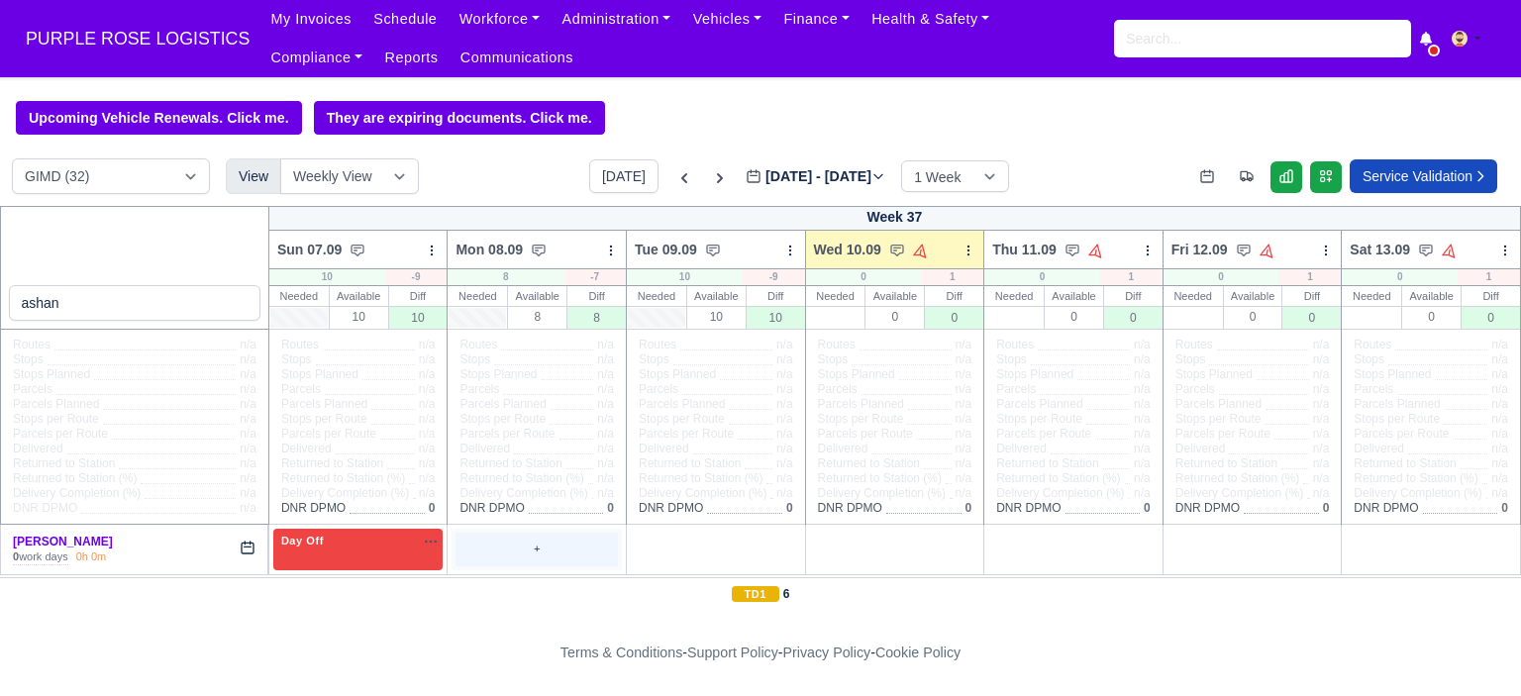
click at [502, 555] on div "+" at bounding box center [537, 549] width 162 height 33
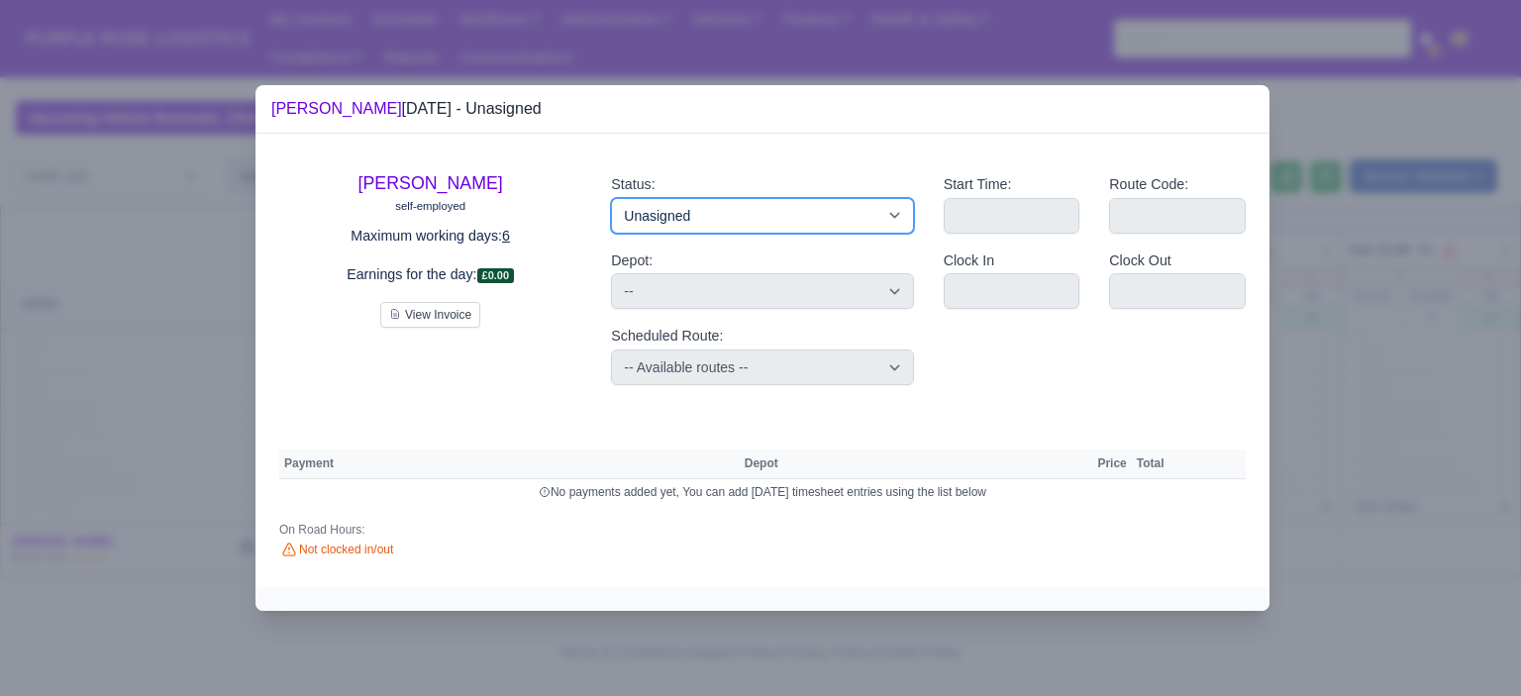
drag, startPoint x: 774, startPoint y: 216, endPoint x: 807, endPoint y: 230, distance: 35.5
click at [774, 216] on select "Available Day Off Stand By Holiday Other Depot In Office OSM Ridealong Nursery …" at bounding box center [762, 216] width 302 height 36
select select "Day Off"
click at [611, 198] on select "Available Day Off Stand By Holiday Other Depot In Office OSM Ridealong Nursery …" at bounding box center [762, 216] width 302 height 36
select select
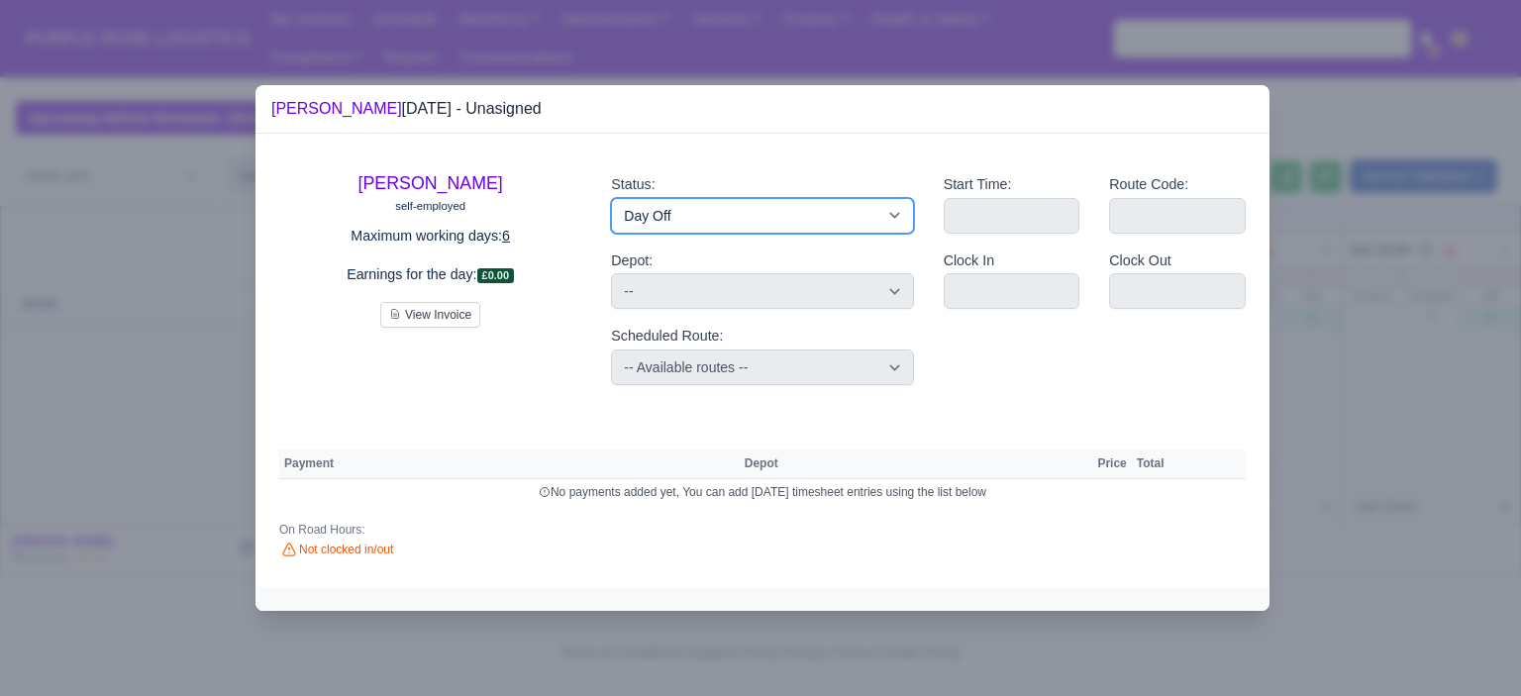
select select "na"
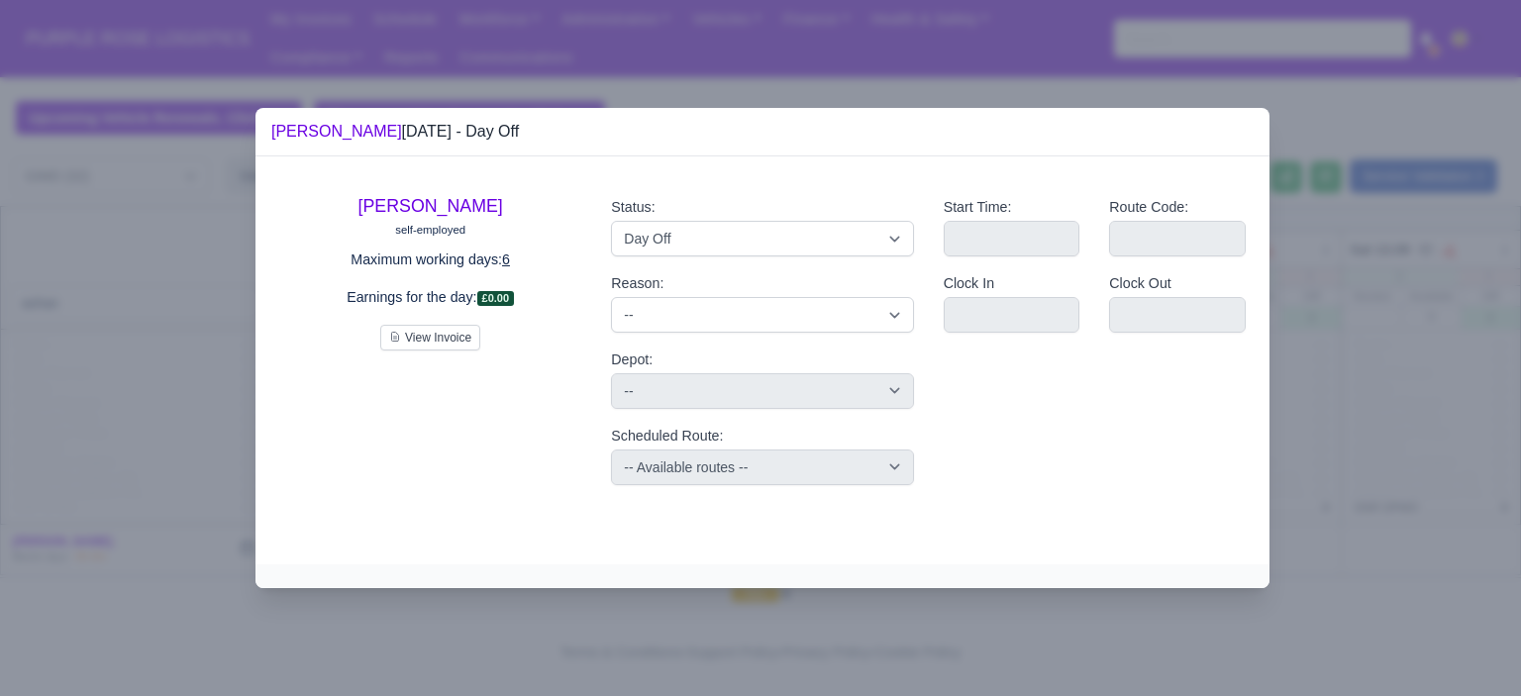
click at [1287, 376] on div at bounding box center [760, 348] width 1521 height 696
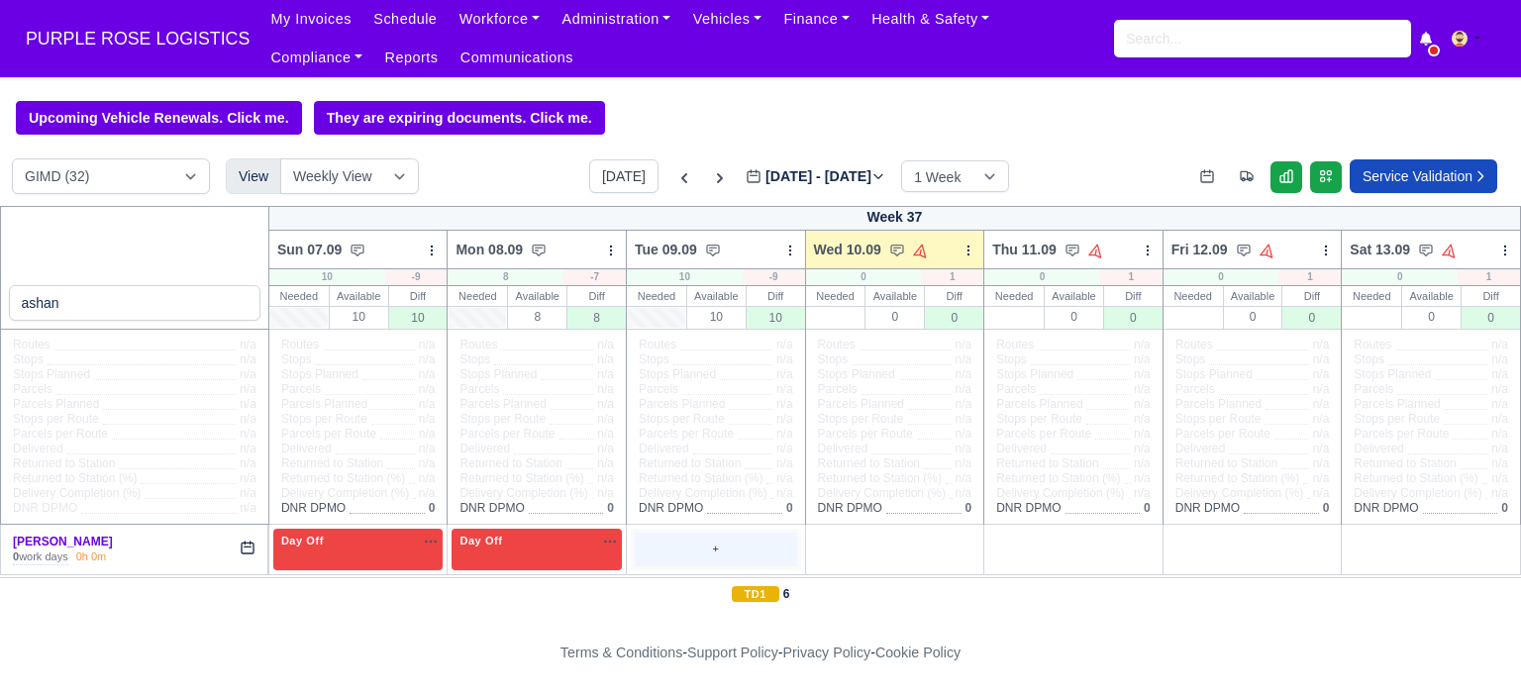
click at [662, 545] on div "+" at bounding box center [716, 549] width 162 height 33
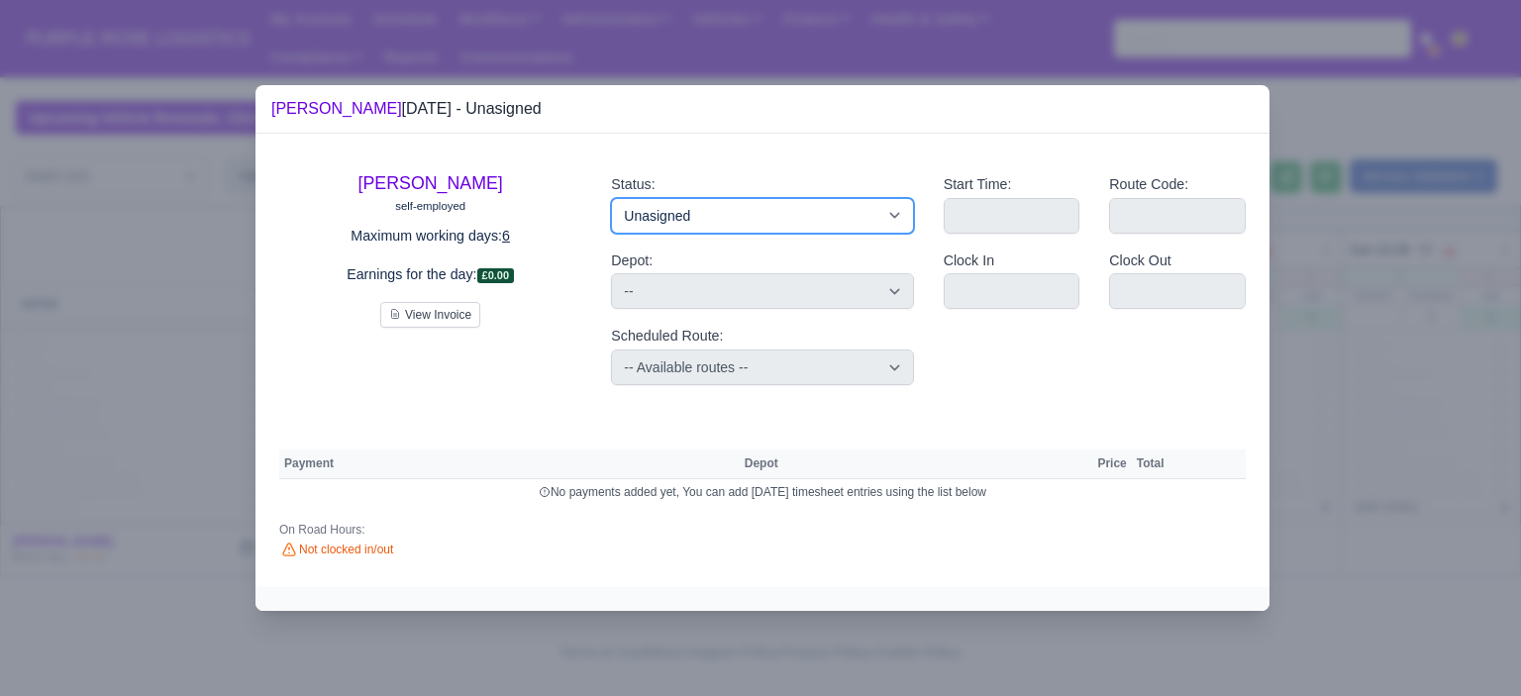
click at [787, 221] on select "Available Day Off Stand By Holiday Other Depot In Office OSM Ridealong Nursery …" at bounding box center [762, 216] width 302 height 36
select select "Training"
click at [611, 198] on select "Available Day Off Stand By Holiday Other Depot In Office OSM Ridealong Nursery …" at bounding box center [762, 216] width 302 height 36
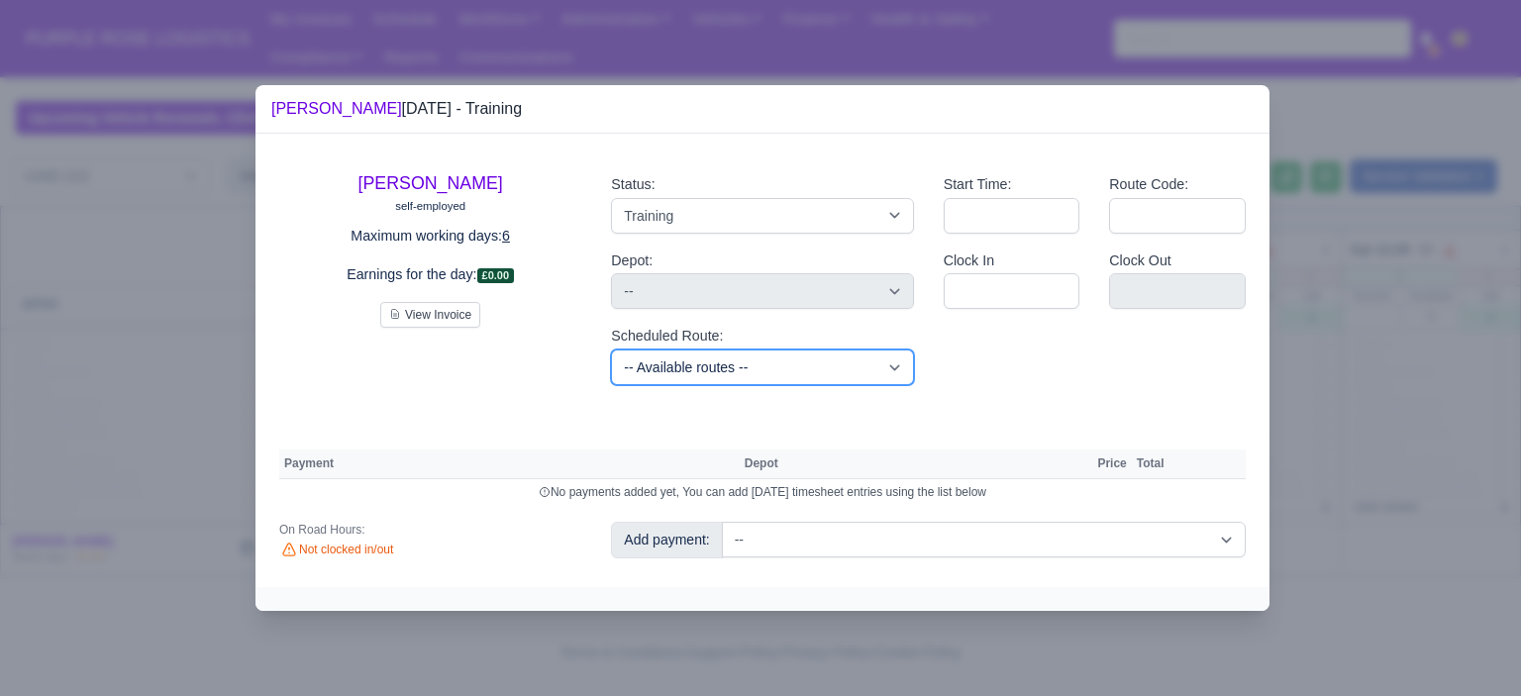
click at [823, 372] on select "-- Available routes -- Standard Parcel - Block of 6 Hours - (SD6) AmFlex RTS Ve…" at bounding box center [762, 368] width 302 height 36
select select "6"
click at [611, 350] on select "-- Available routes -- Standard Parcel - Block of 6 Hours - (SD6) AmFlex RTS Ve…" at bounding box center [762, 368] width 302 height 36
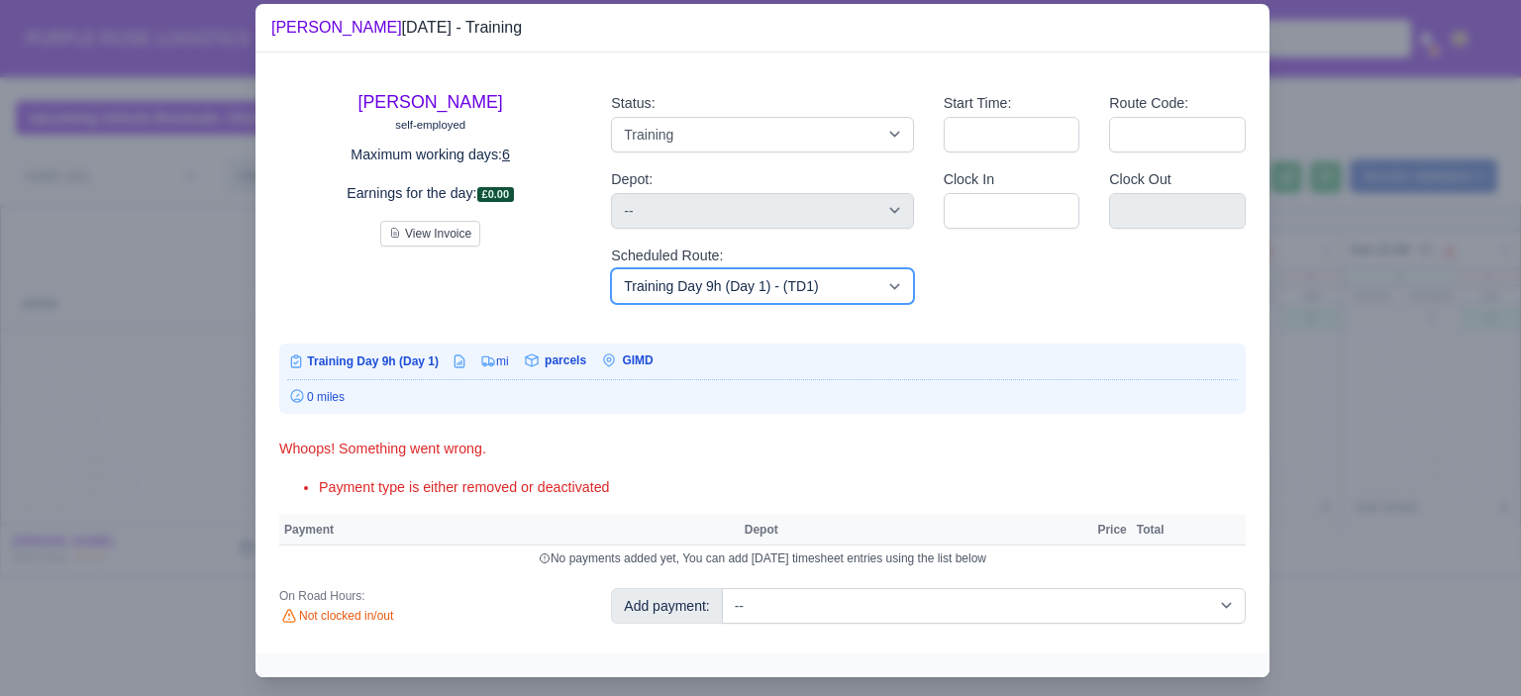
scroll to position [41, 0]
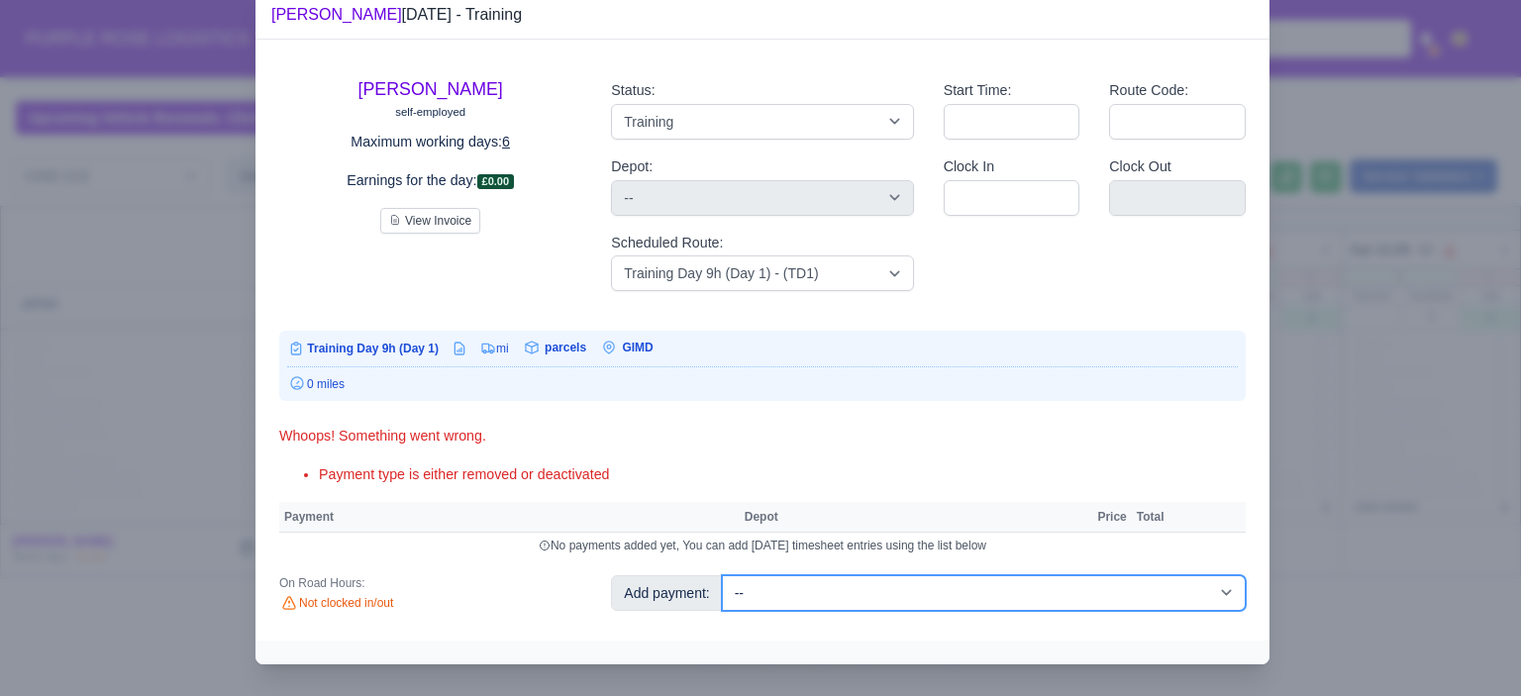
click at [1168, 581] on select "-- Additional Hour Support (£14.50) Additional Hour Support (Walkers) (£13.50) …" at bounding box center [984, 593] width 524 height 36
select select "85"
click at [722, 575] on select "-- Additional Hour Support (£14.50) Additional Hour Support (Walkers) (£13.50) …" at bounding box center [984, 593] width 524 height 36
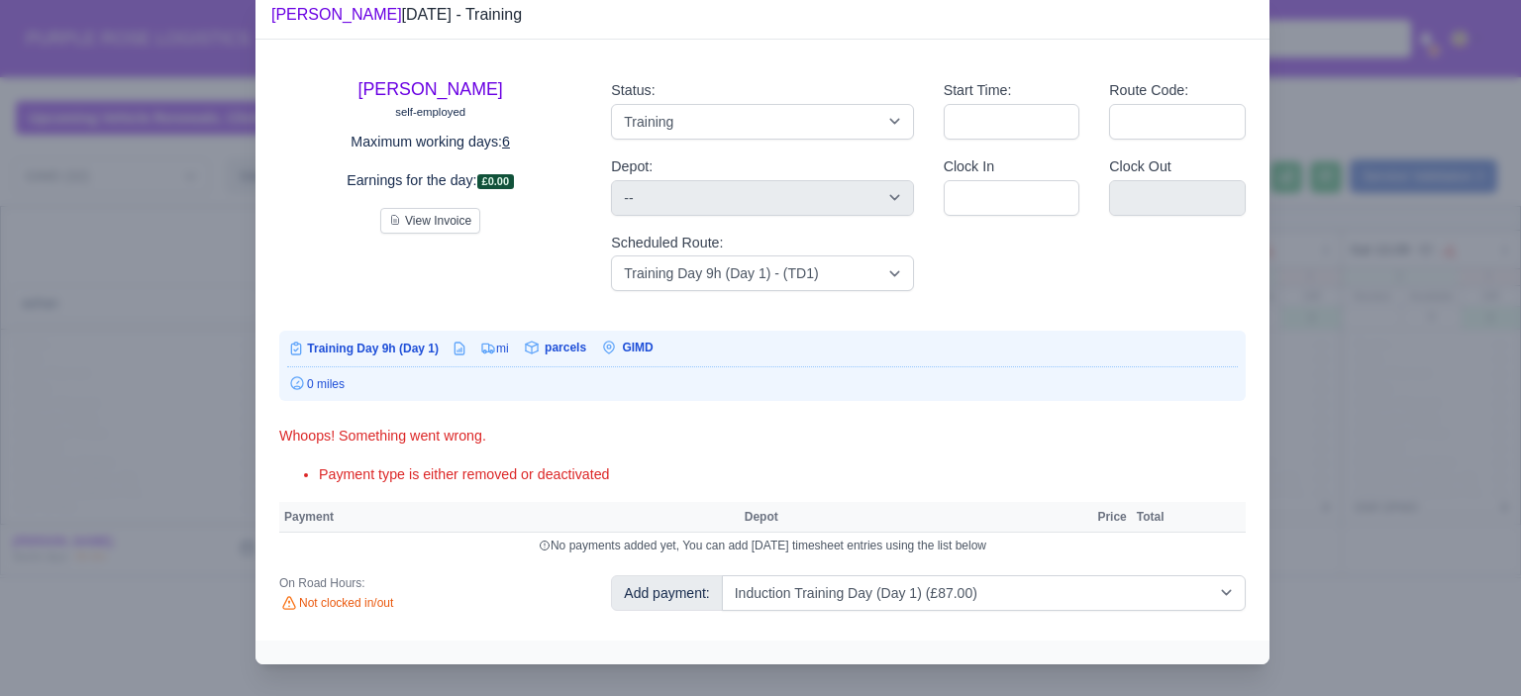
select select "5"
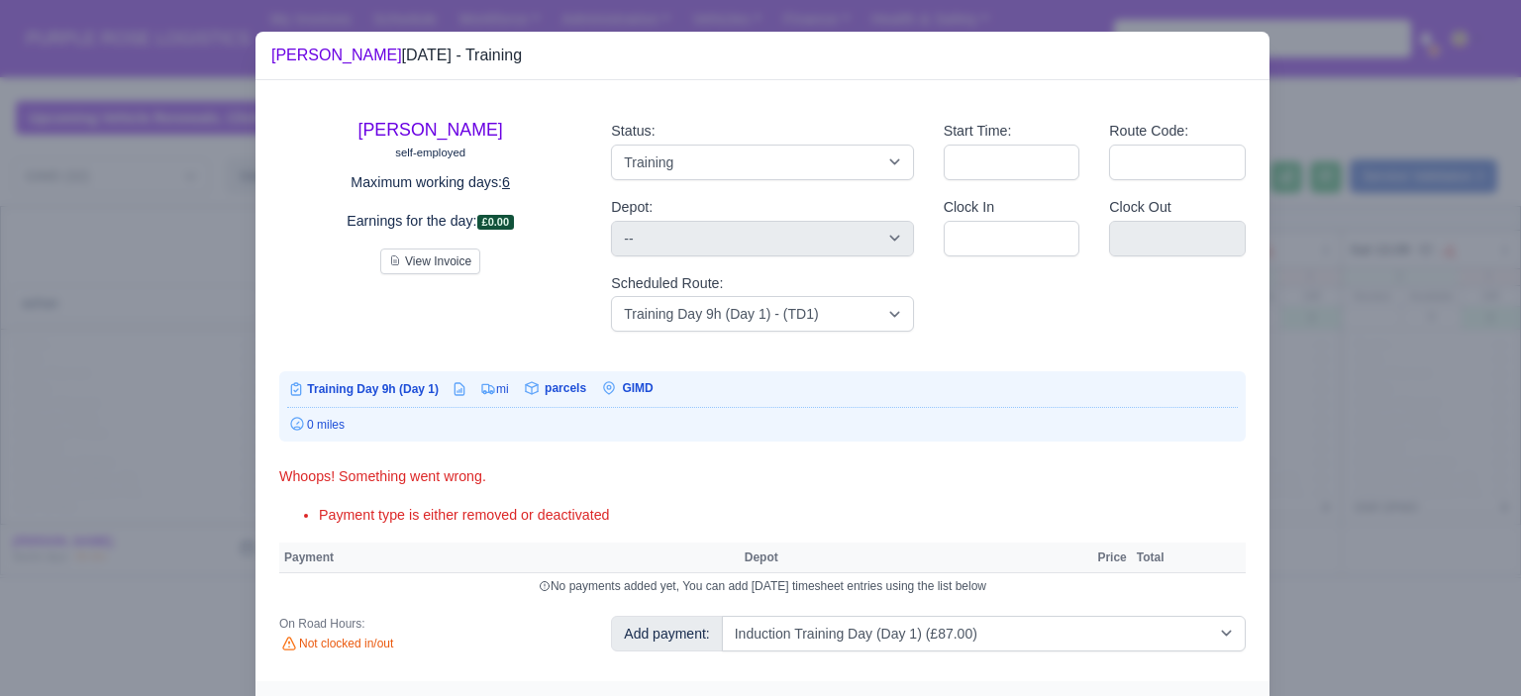
select select "5"
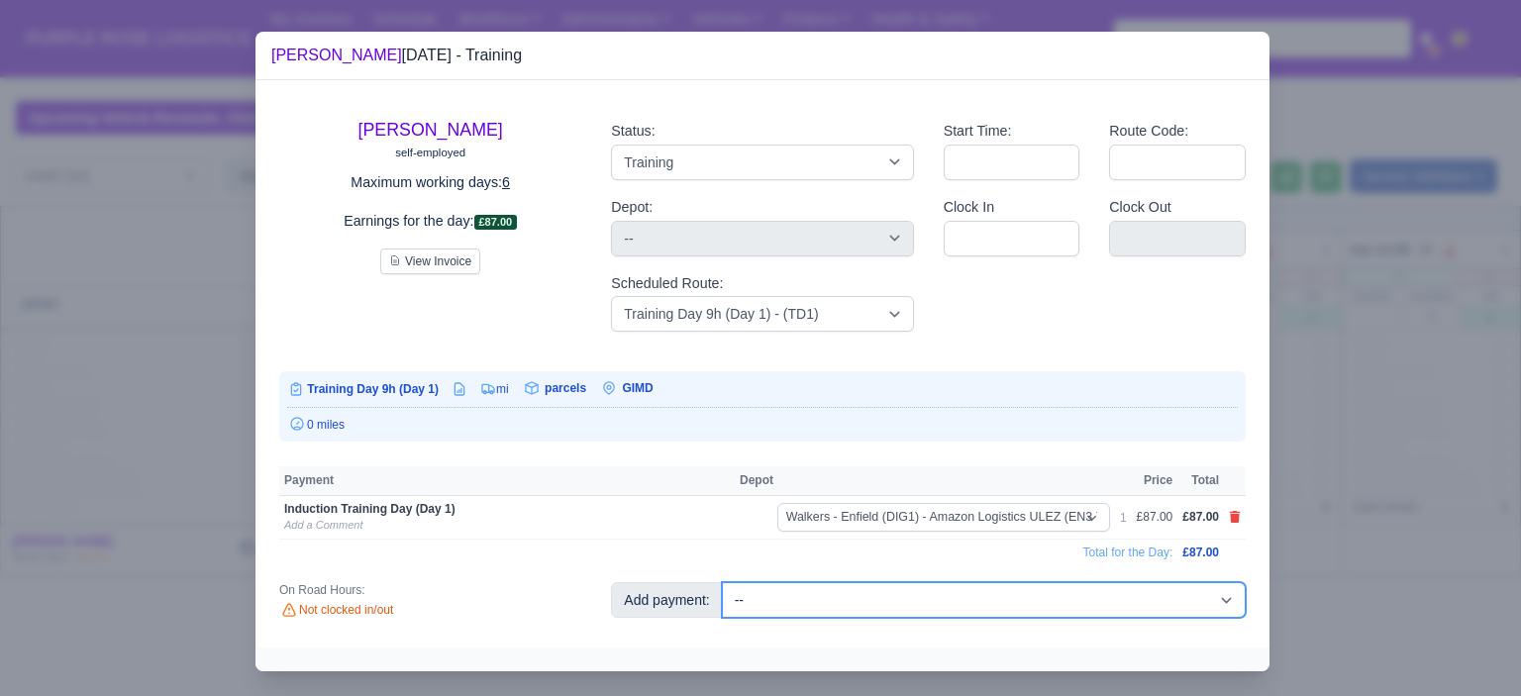
click at [1122, 612] on select "-- Additional Hour Support (£14.50) Additional Hour Support (Walkers) (£13.50) …" at bounding box center [984, 600] width 524 height 36
select select "104"
click at [722, 582] on select "-- Additional Hour Support (£14.50) Additional Hour Support (Walkers) (£13.50) …" at bounding box center [984, 600] width 524 height 36
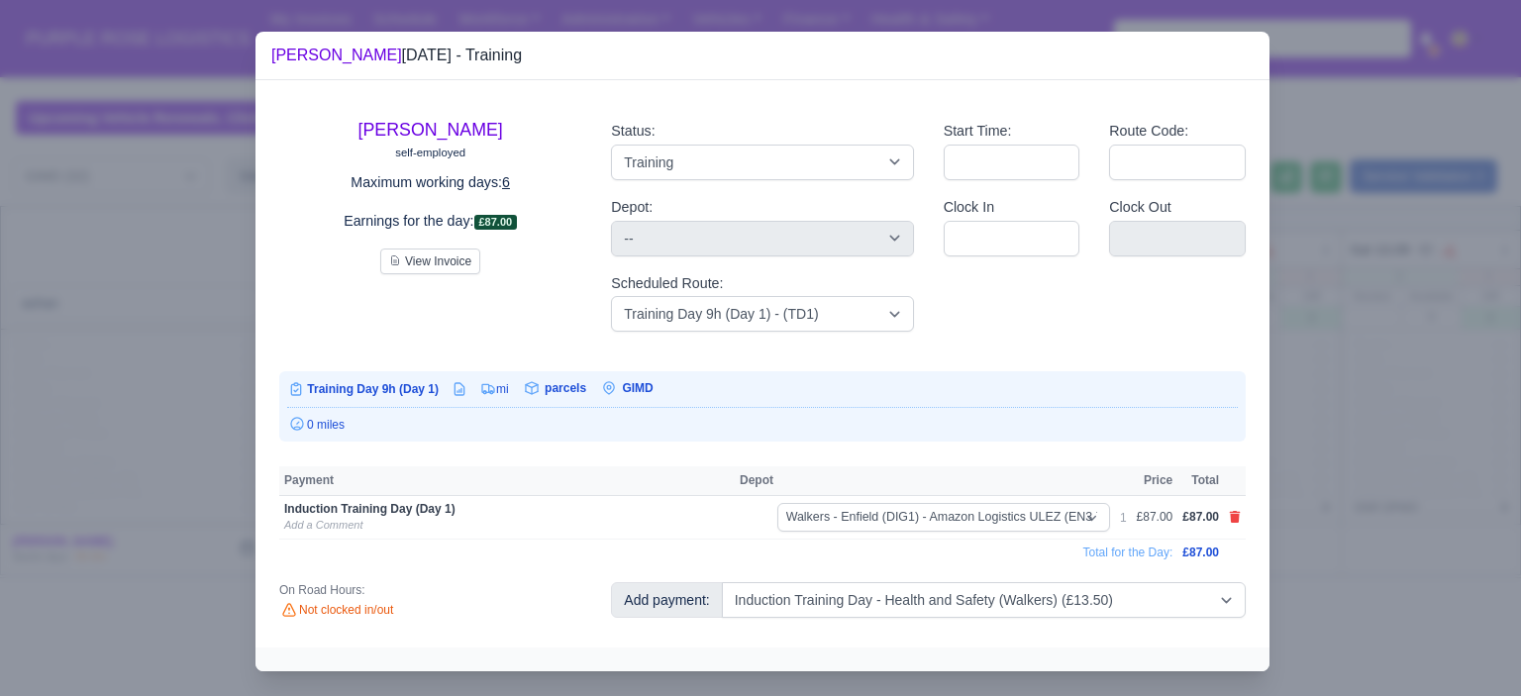
select select "5"
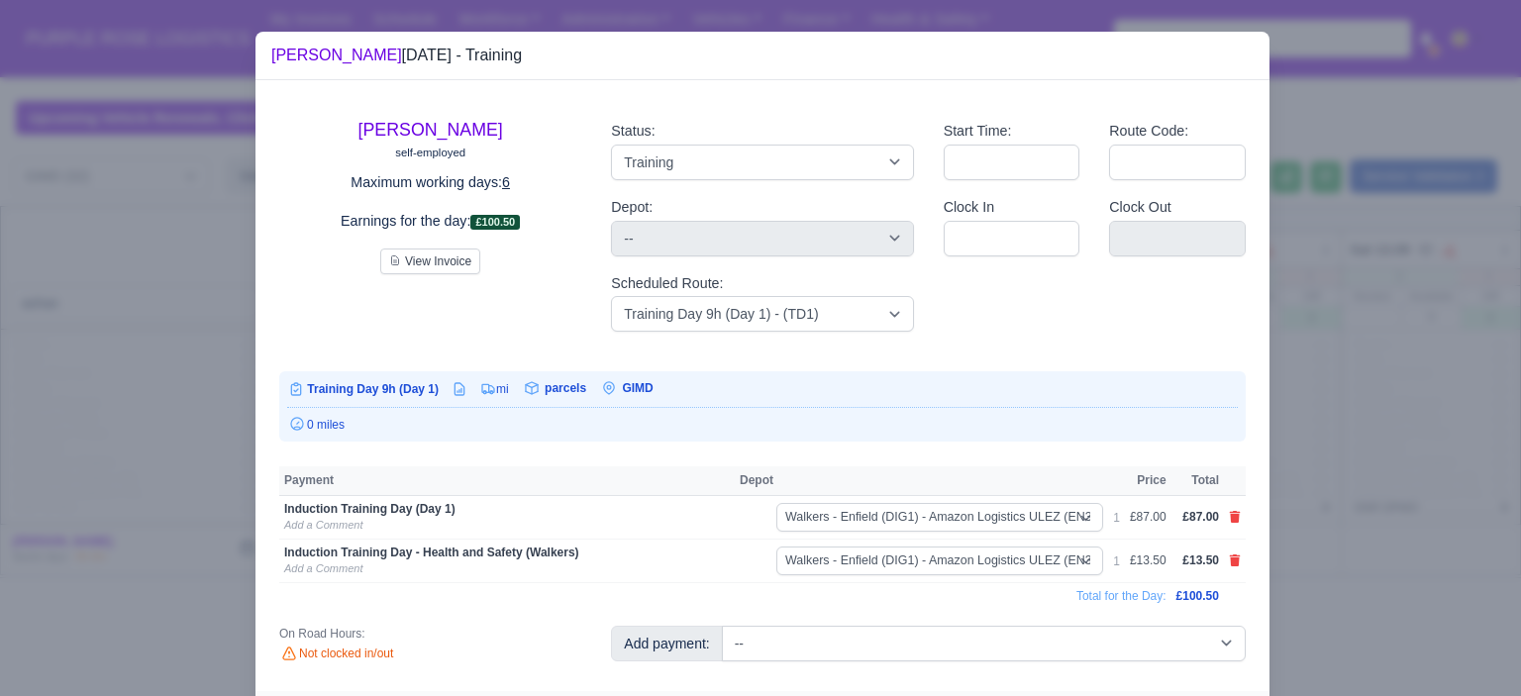
click at [1317, 581] on div at bounding box center [760, 348] width 1521 height 696
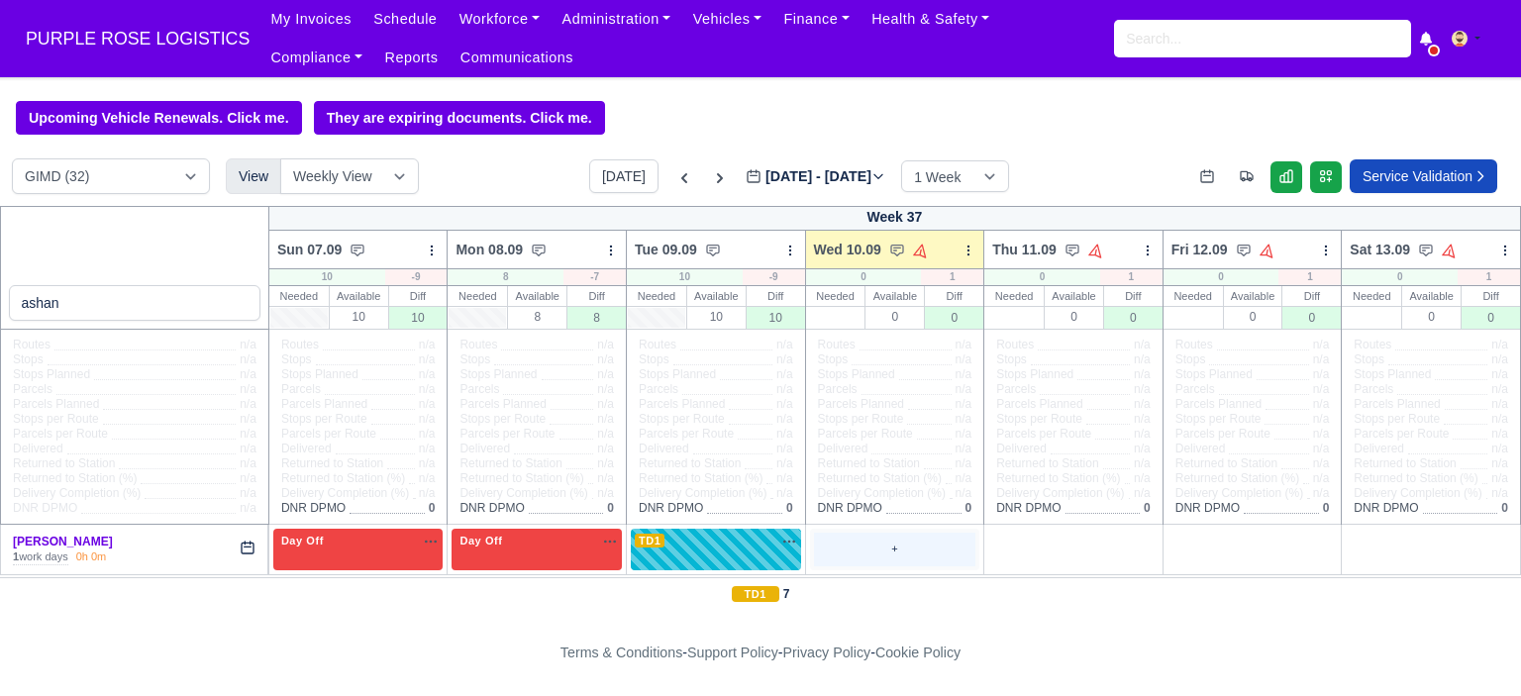
click at [906, 546] on div "+" at bounding box center [895, 549] width 162 height 33
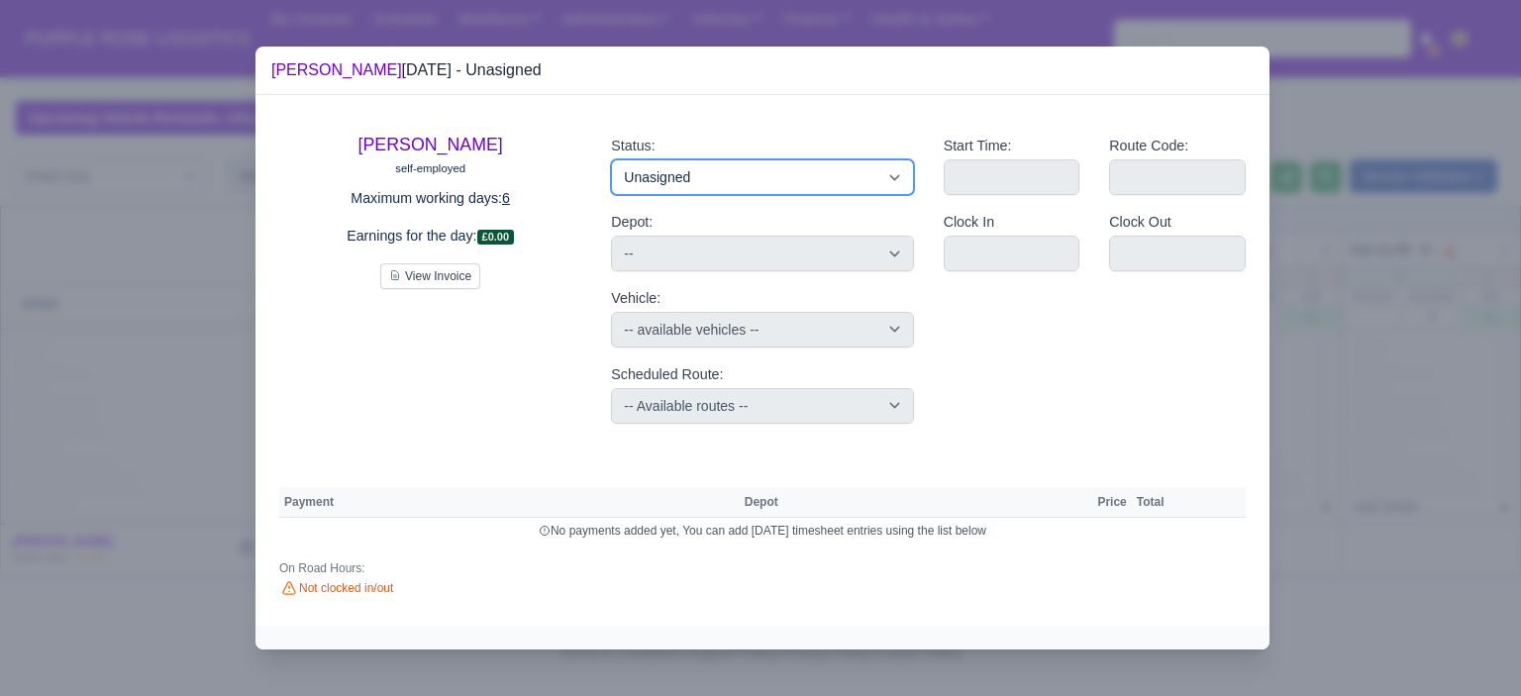
drag, startPoint x: 872, startPoint y: 176, endPoint x: 871, endPoint y: 189, distance: 12.9
click at [872, 176] on select "Available Day Off Stand By Holiday Other Depot In Office OSM Ridealong Nursery …" at bounding box center [762, 177] width 302 height 36
select select "Day Off"
click at [611, 159] on select "Available Day Off Stand By Holiday Other Depot In Office OSM Ridealong Nursery …" at bounding box center [762, 177] width 302 height 36
select select "na"
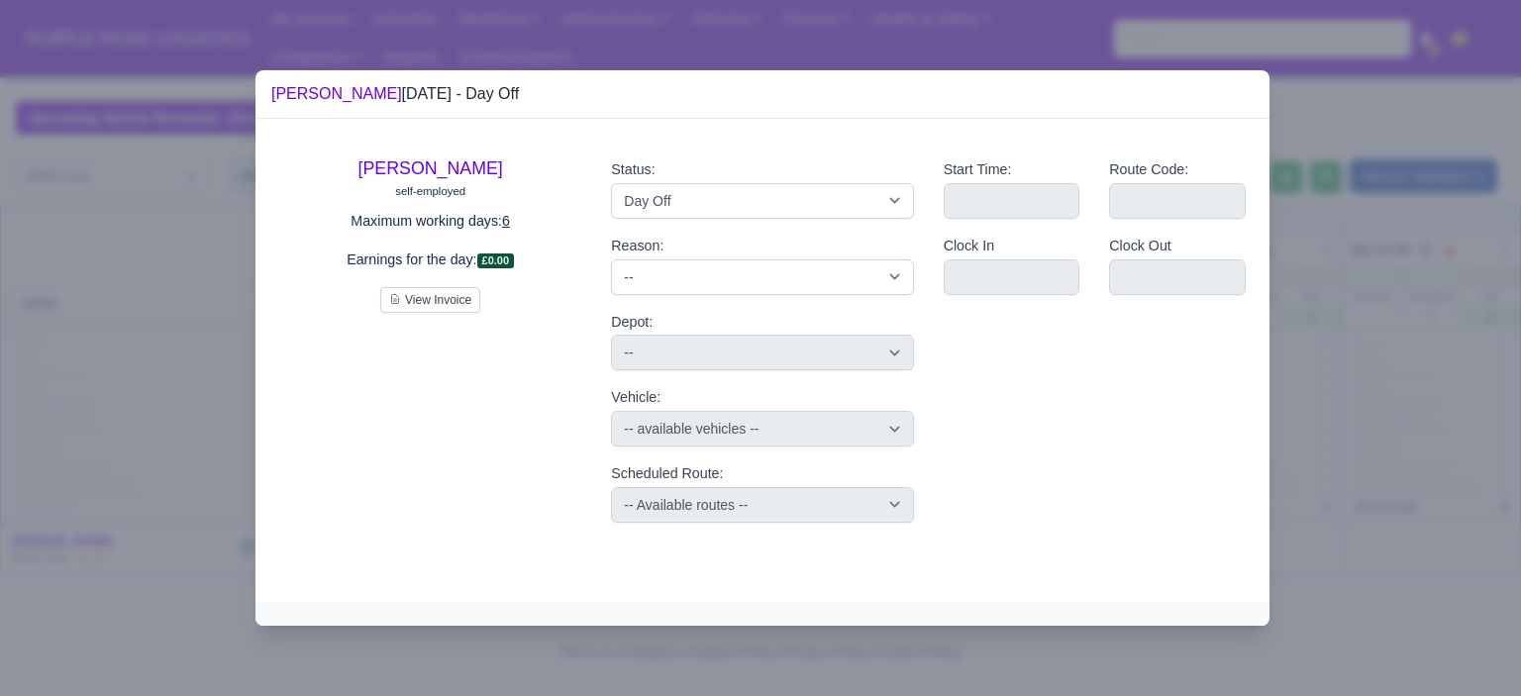
click at [1369, 468] on div at bounding box center [760, 348] width 1521 height 696
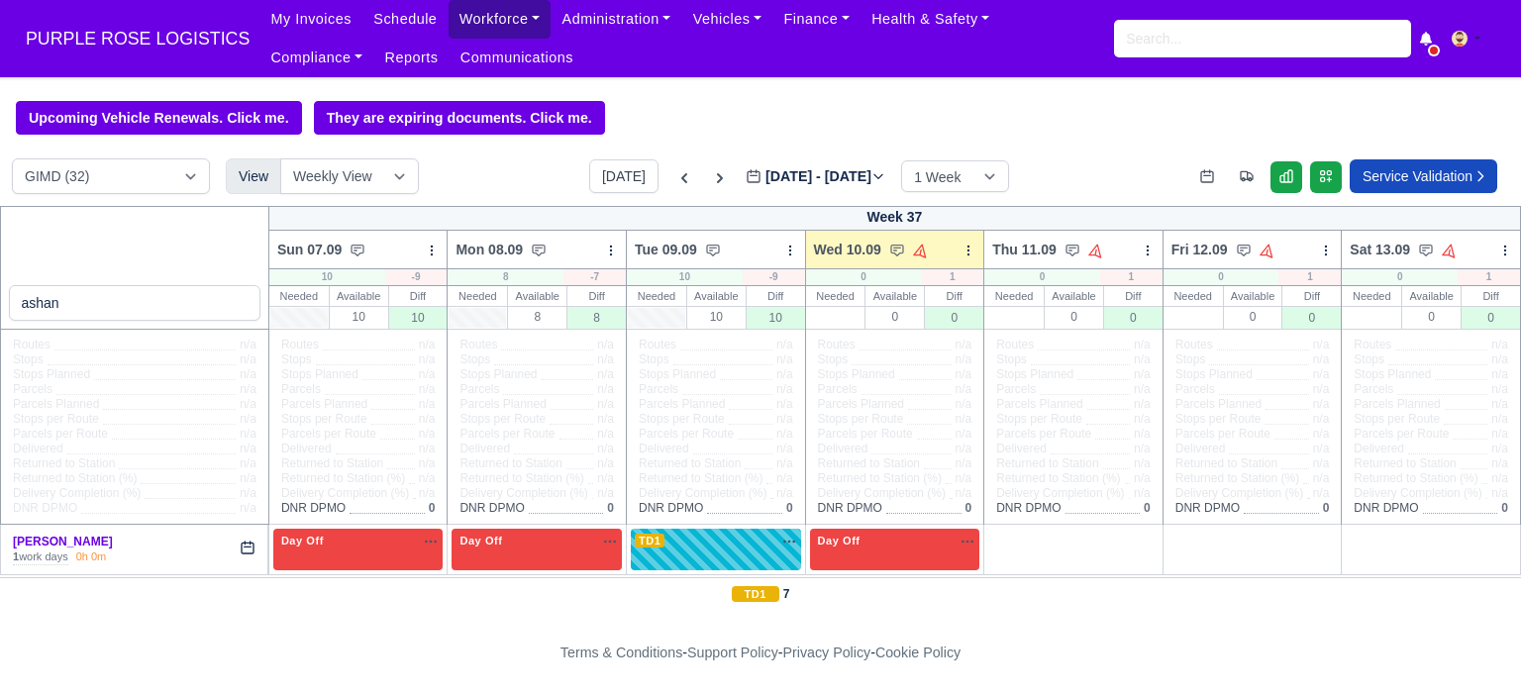
click at [449, 28] on link "Workforce" at bounding box center [500, 19] width 103 height 39
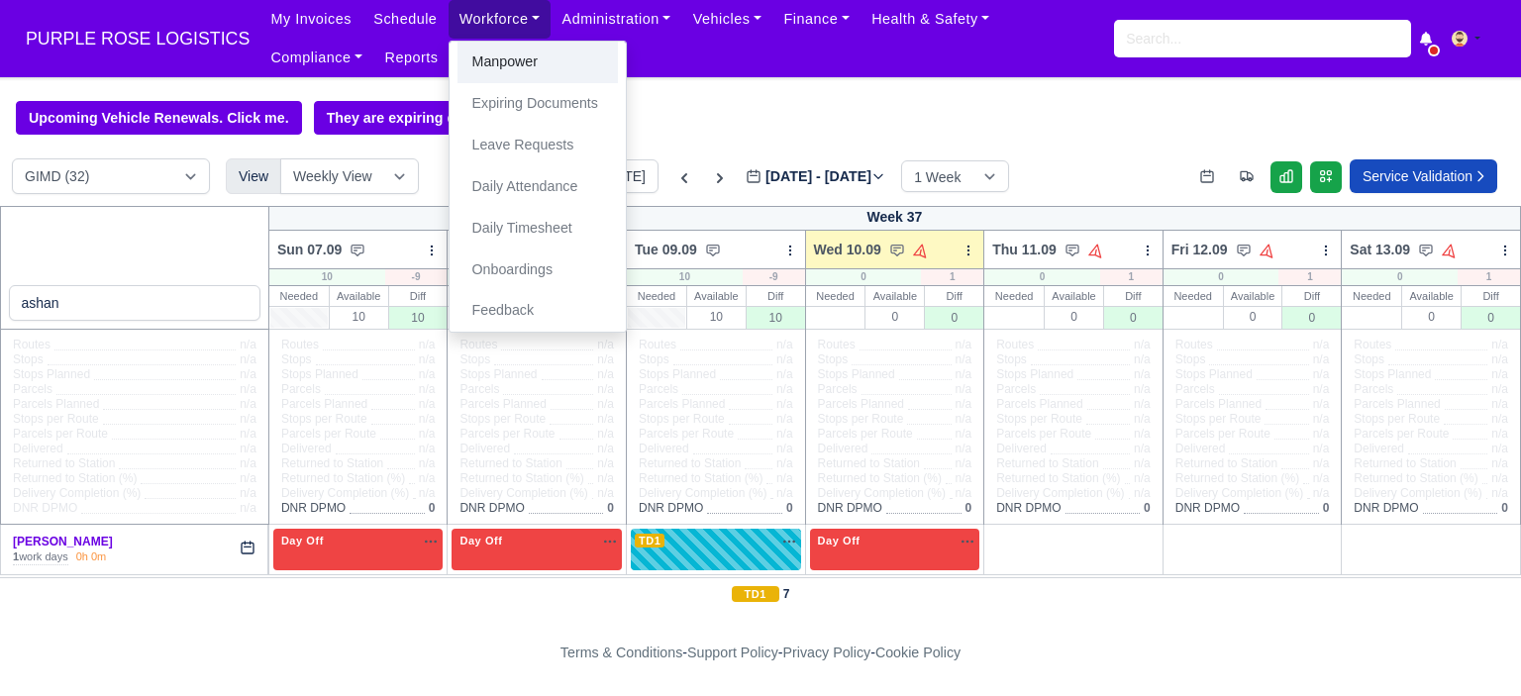
click at [501, 75] on link "Manpower" at bounding box center [537, 63] width 160 height 42
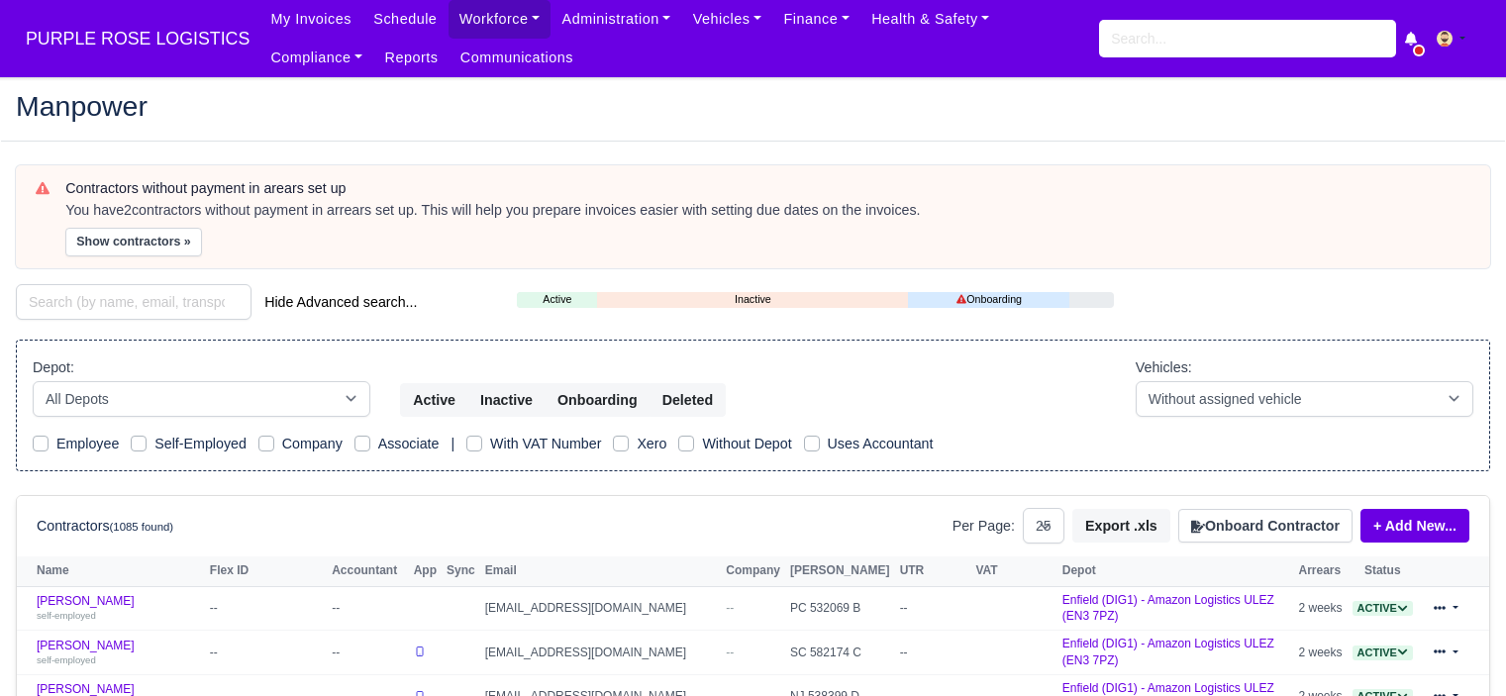
select select "25"
click at [1174, 51] on input "search" at bounding box center [1247, 39] width 297 height 38
click at [1175, 48] on input "search" at bounding box center [1247, 39] width 297 height 38
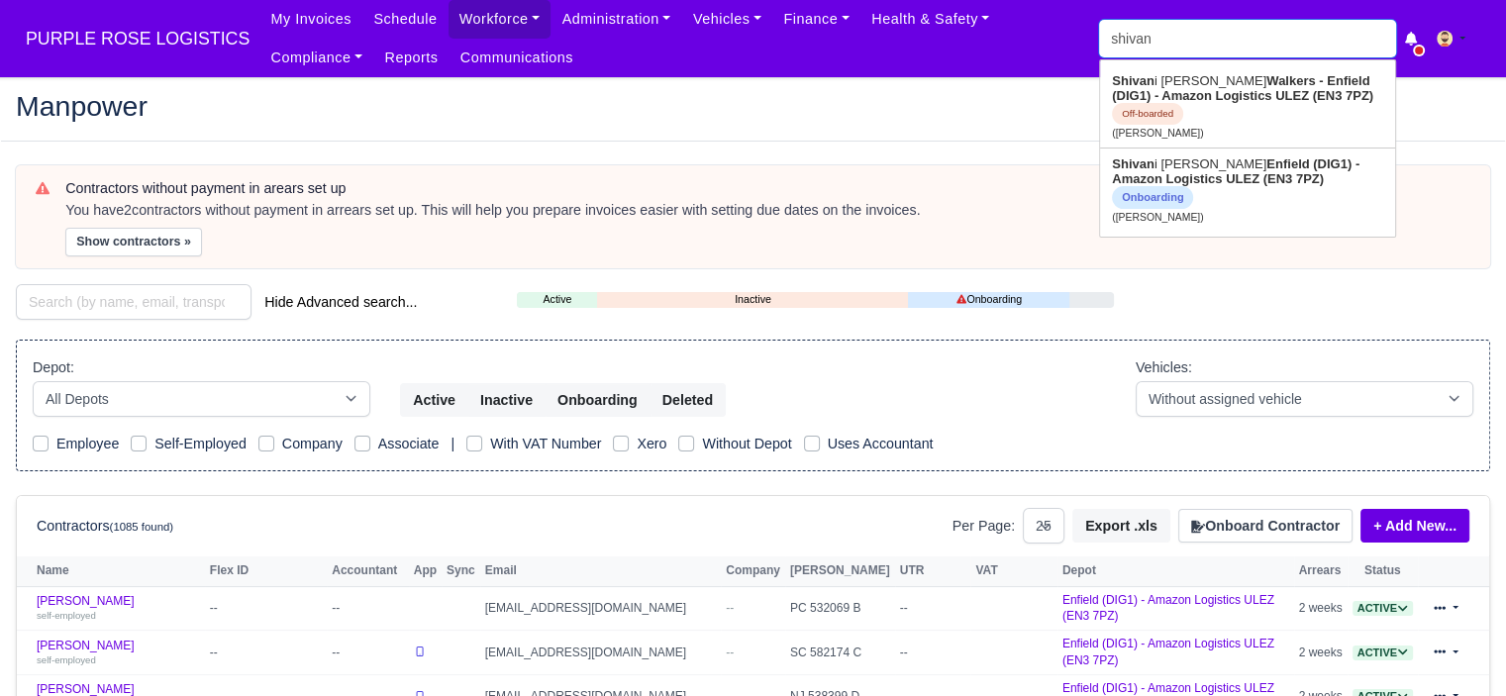
type input "[DEMOGRAPHIC_DATA]"
type input "[PERSON_NAME]"
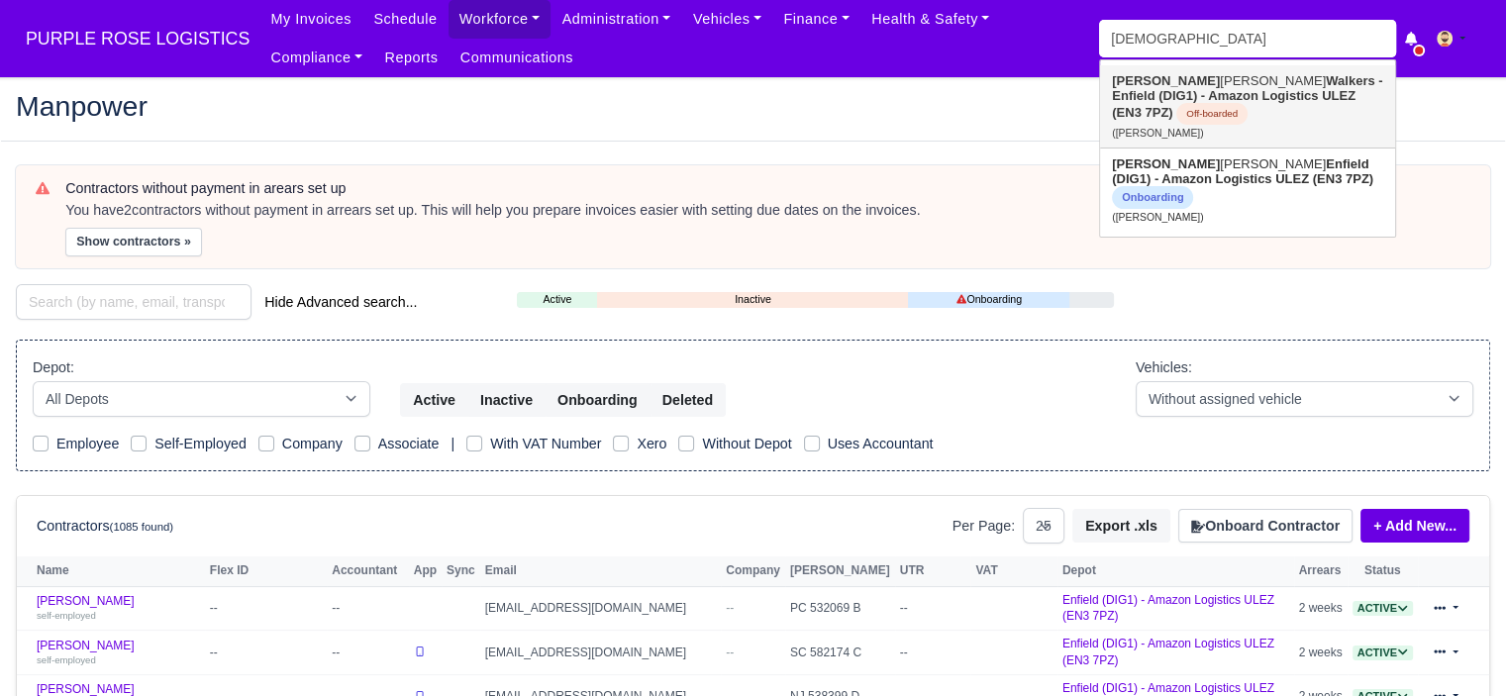
click at [1221, 83] on strong "Walkers - Enfield (DIG1) - Amazon Logistics ULEZ (EN3 7PZ)" at bounding box center [1247, 96] width 270 height 47
type input "[PERSON_NAME]"
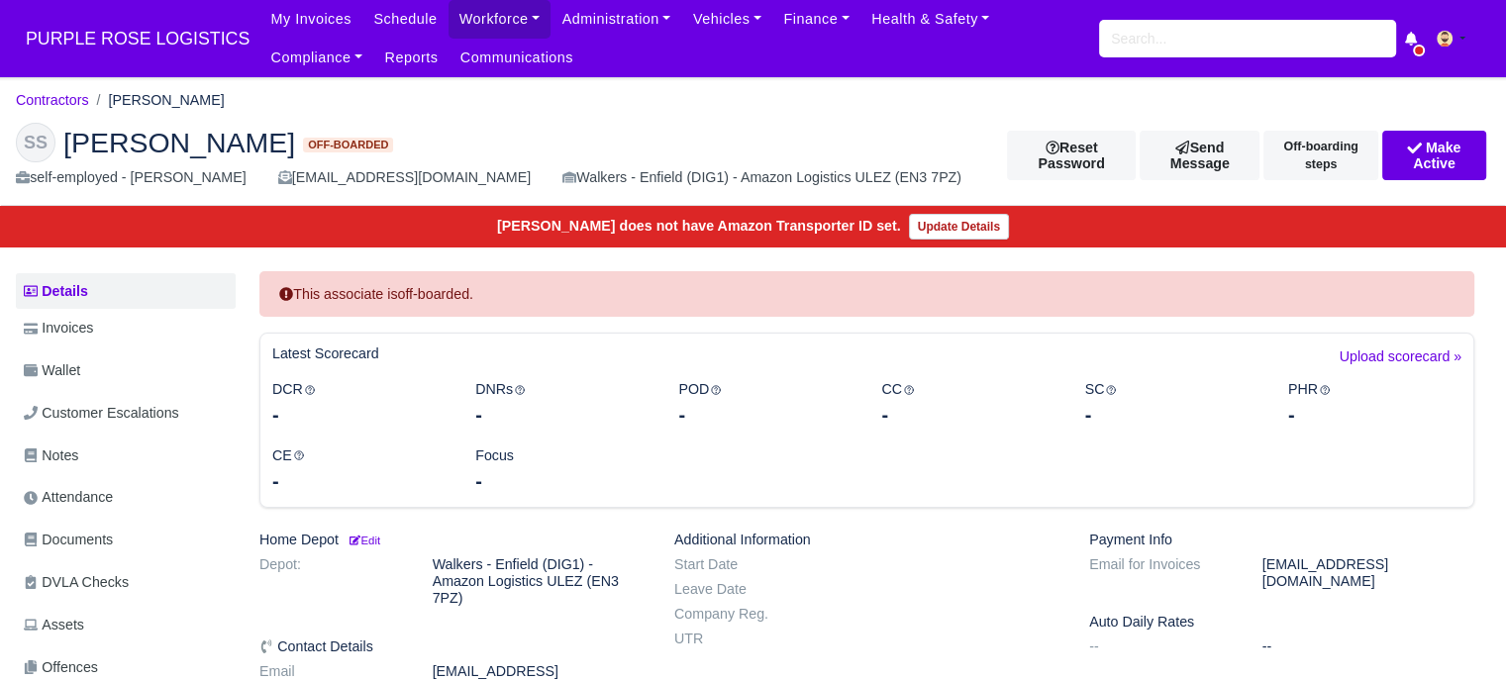
click at [1230, 36] on input "search" at bounding box center [1247, 39] width 297 height 38
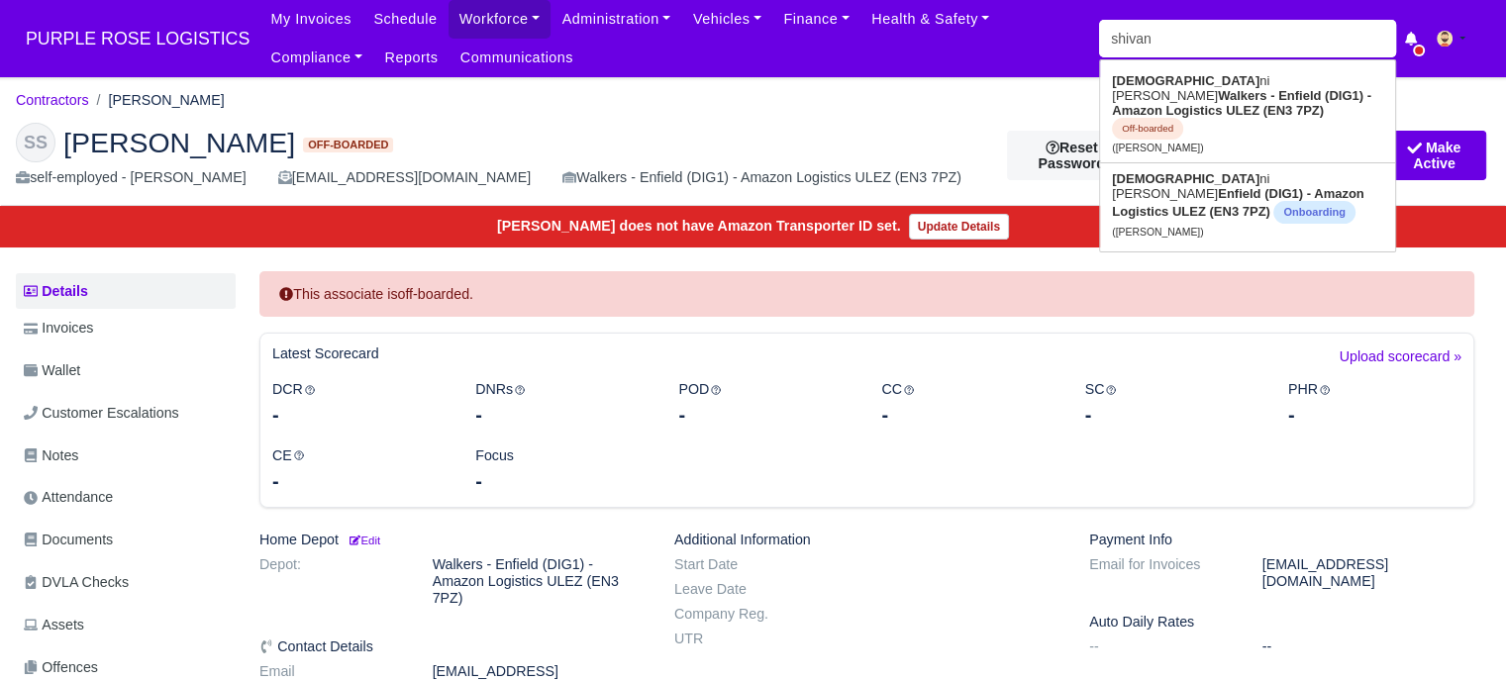
type input "[DEMOGRAPHIC_DATA]"
type input "[PERSON_NAME]"
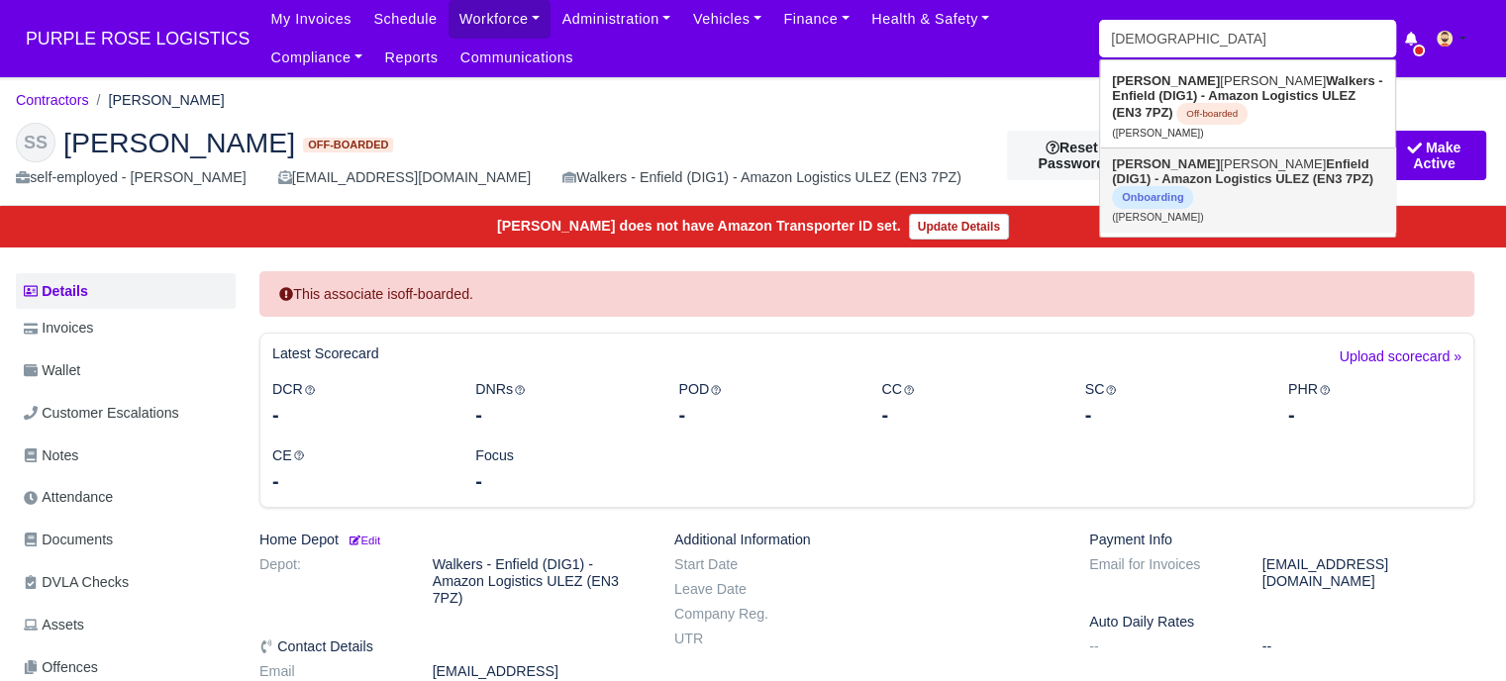
click at [1188, 186] on strong "Enfield (DIG1) - Amazon Logistics ULEZ (EN3 7PZ)" at bounding box center [1242, 171] width 261 height 30
type input "[PERSON_NAME]"
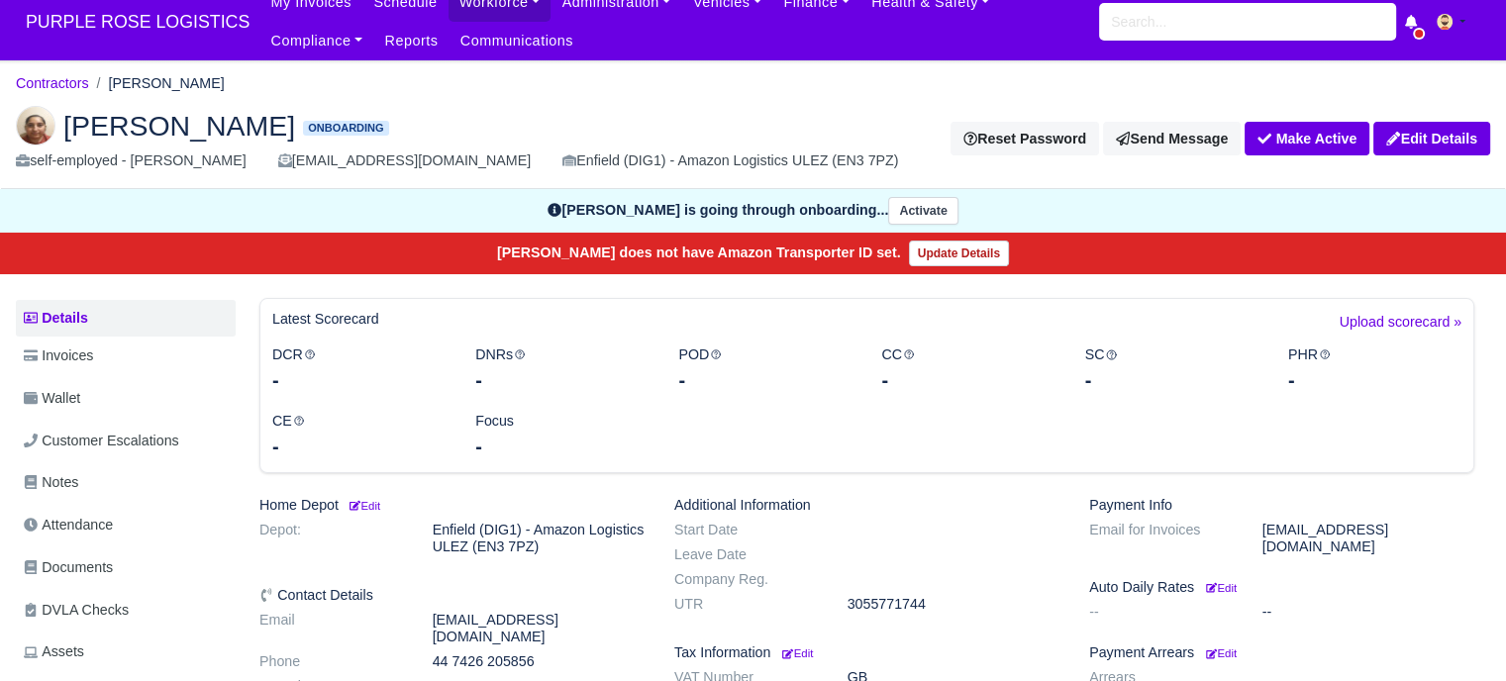
scroll to position [396, 0]
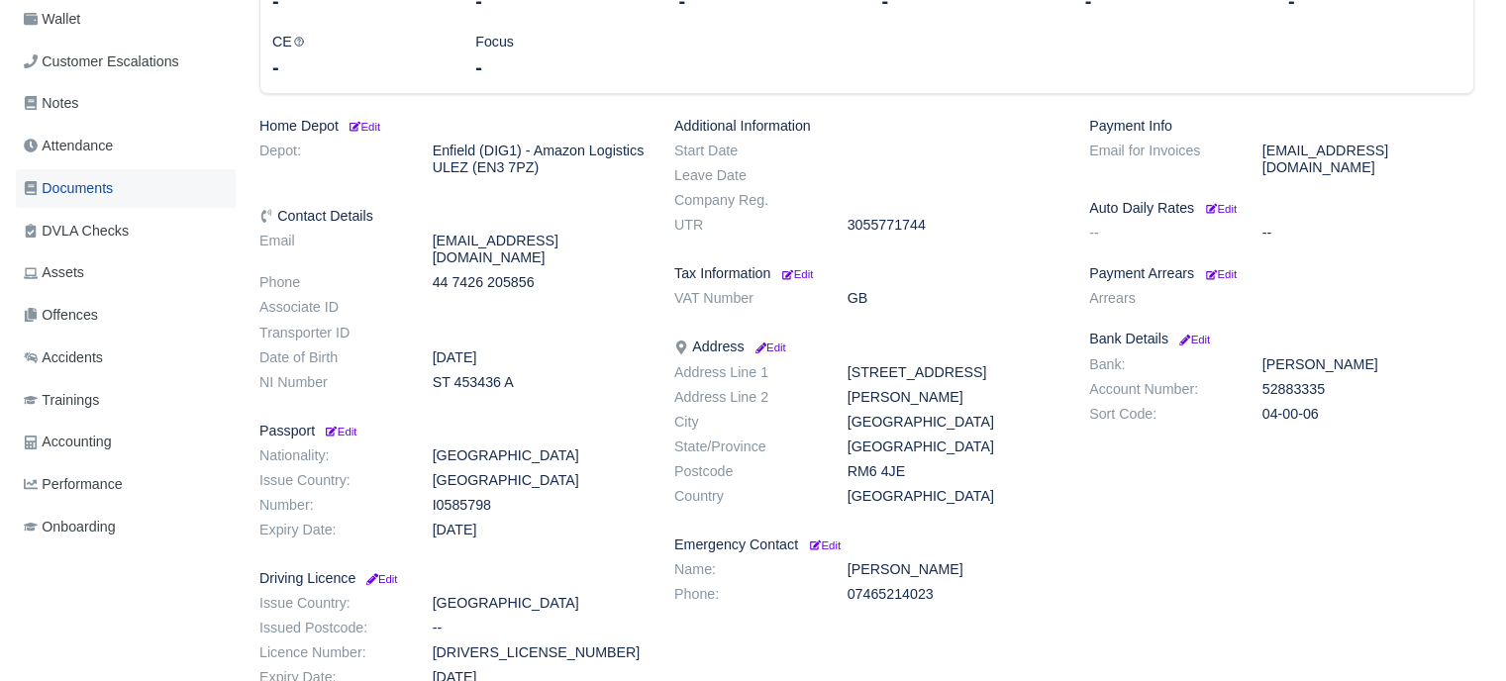
click at [113, 177] on span "Documents" at bounding box center [68, 188] width 89 height 23
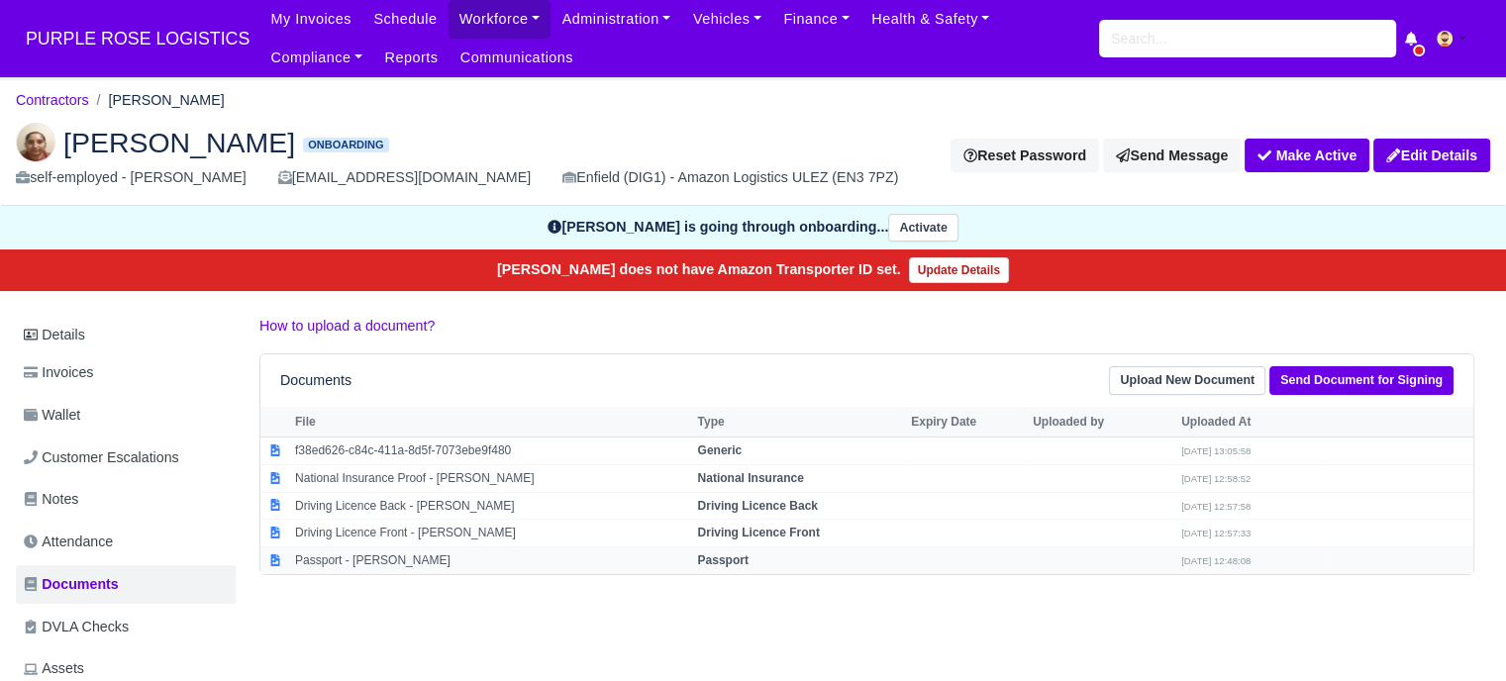
click at [430, 554] on td "Passport - Shivani Semwal" at bounding box center [491, 561] width 402 height 27
select select "passport"
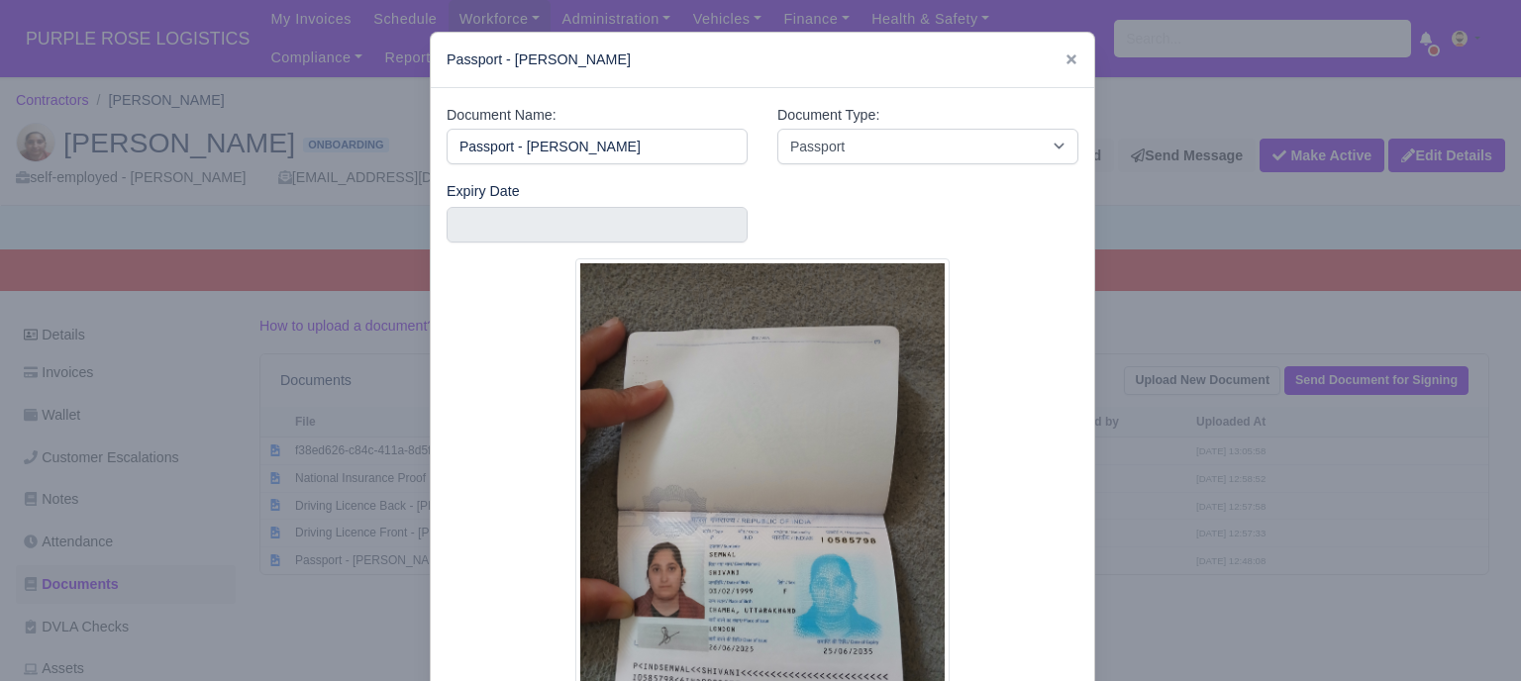
click at [1129, 505] on div at bounding box center [760, 340] width 1521 height 681
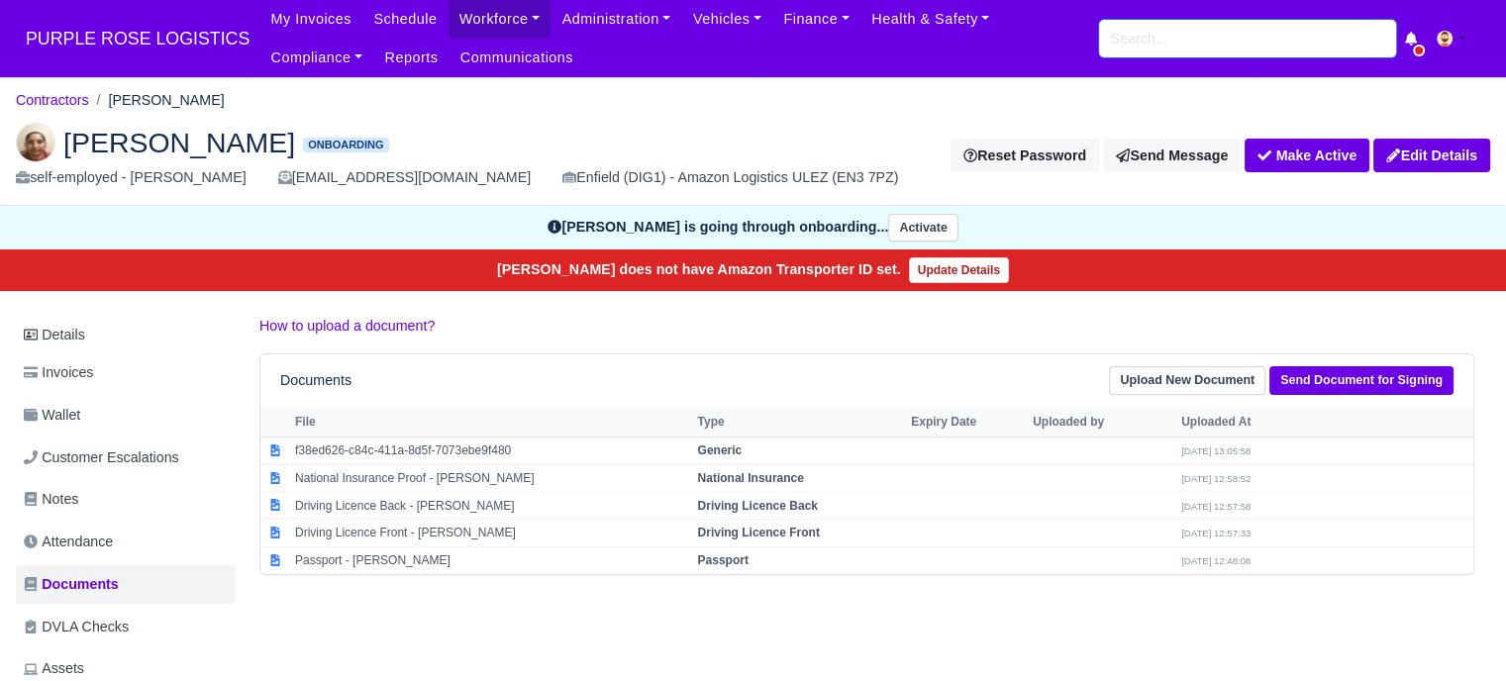
click at [1185, 51] on input "search" at bounding box center [1247, 39] width 297 height 38
type input "[DEMOGRAPHIC_DATA]"
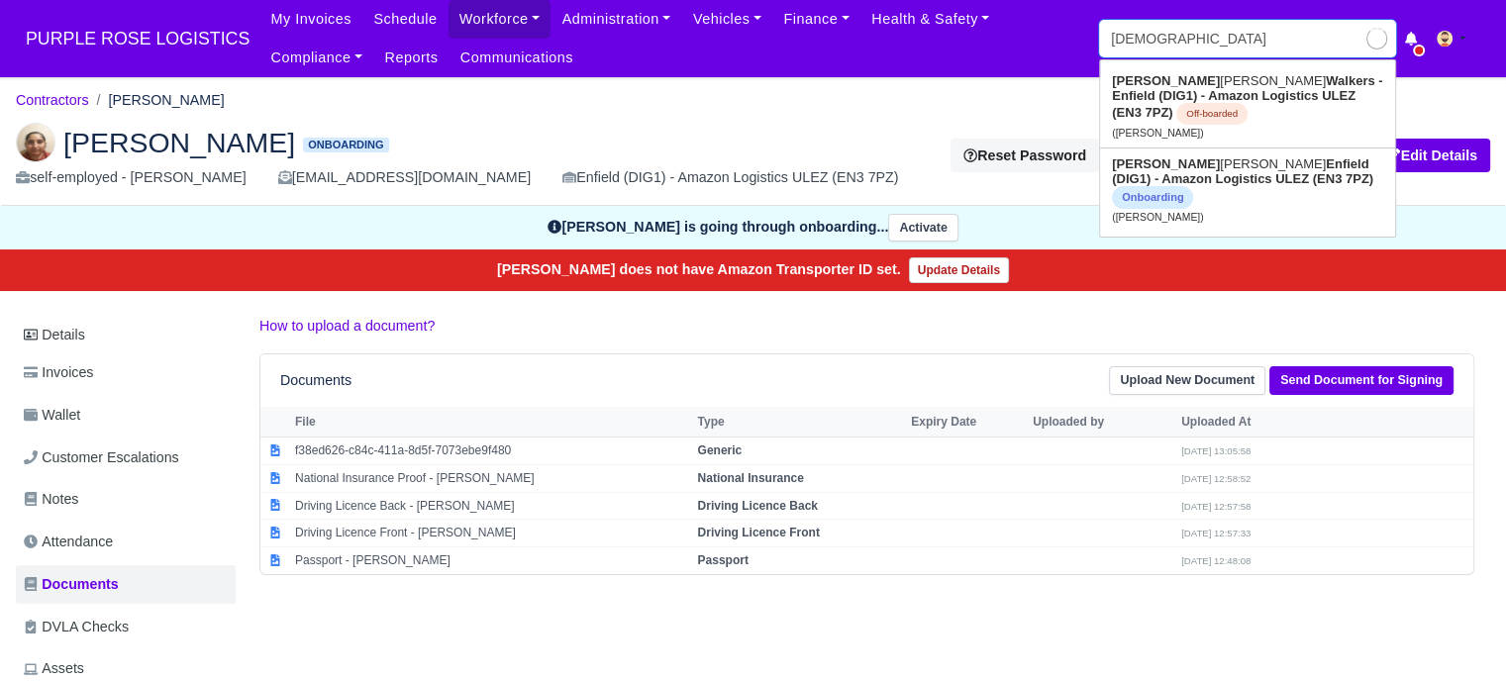
type input "[PERSON_NAME]"
click at [1236, 84] on strong "Walkers - Enfield (DIG1) - Amazon Logistics ULEZ (EN3 7PZ)" at bounding box center [1247, 96] width 270 height 47
type input "[PERSON_NAME]"
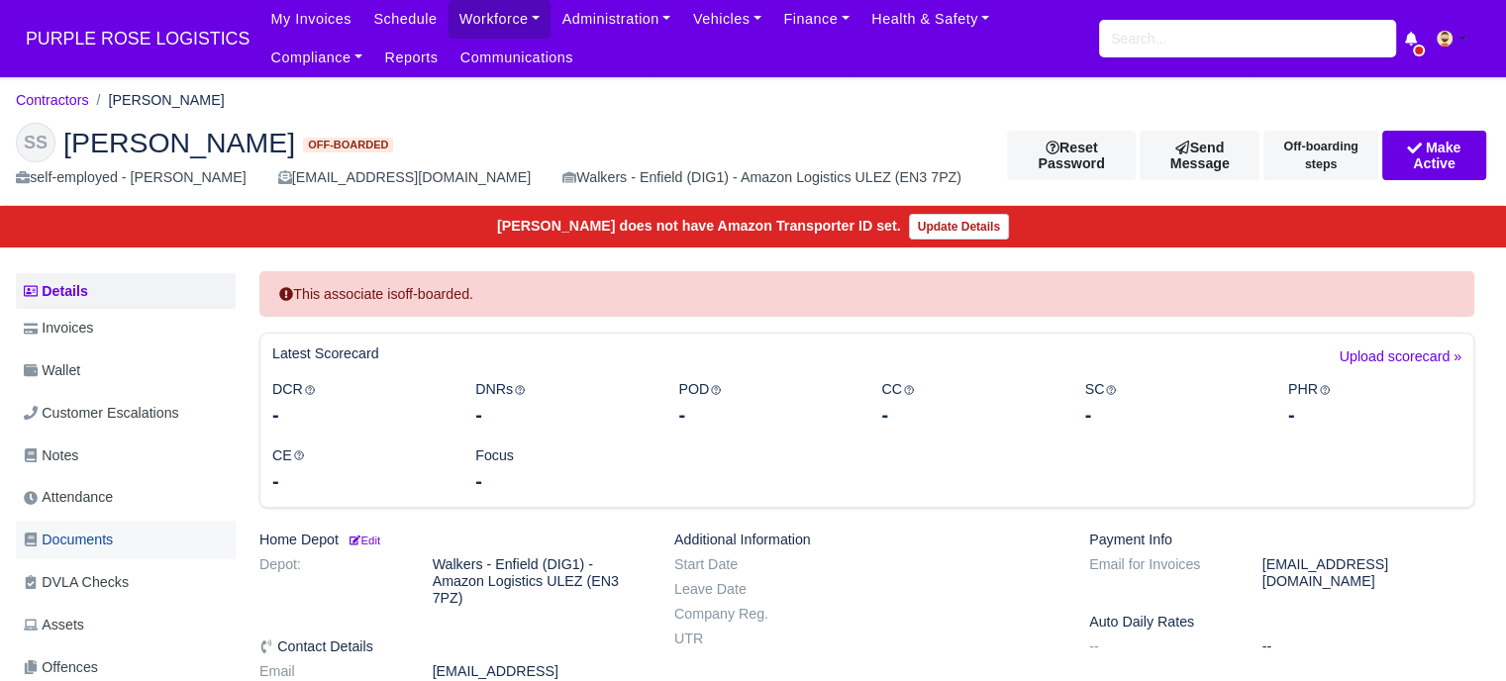
click at [105, 534] on span "Documents" at bounding box center [68, 540] width 89 height 23
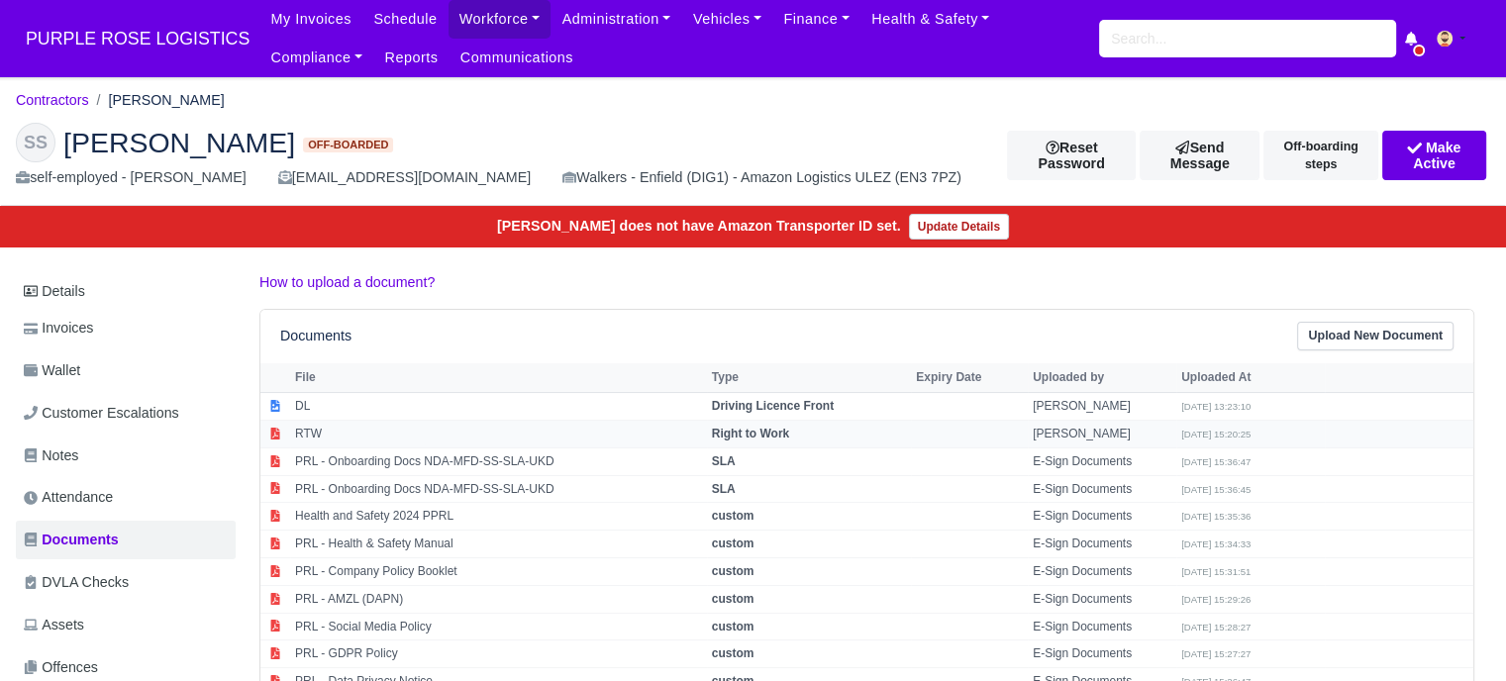
click at [503, 437] on td "RTW" at bounding box center [498, 435] width 417 height 28
select select "right-to-work"
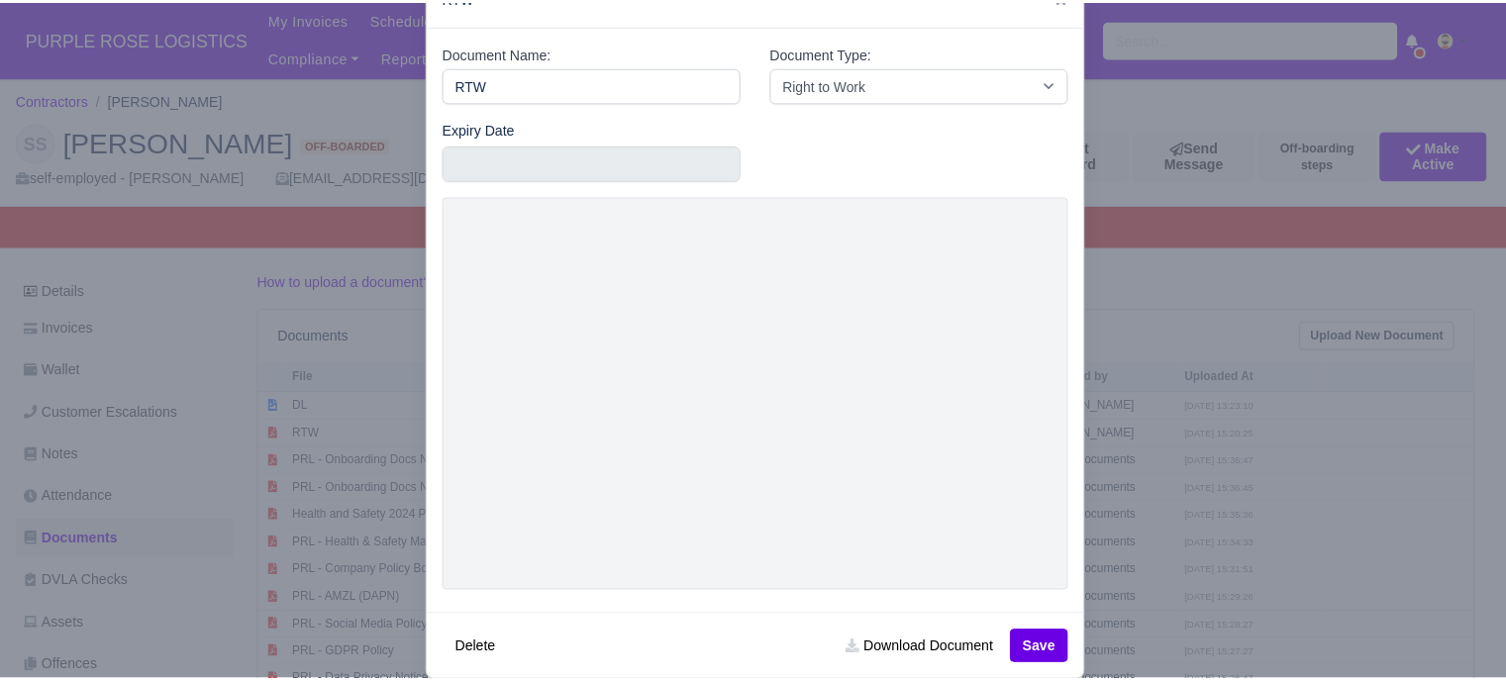
scroll to position [95, 0]
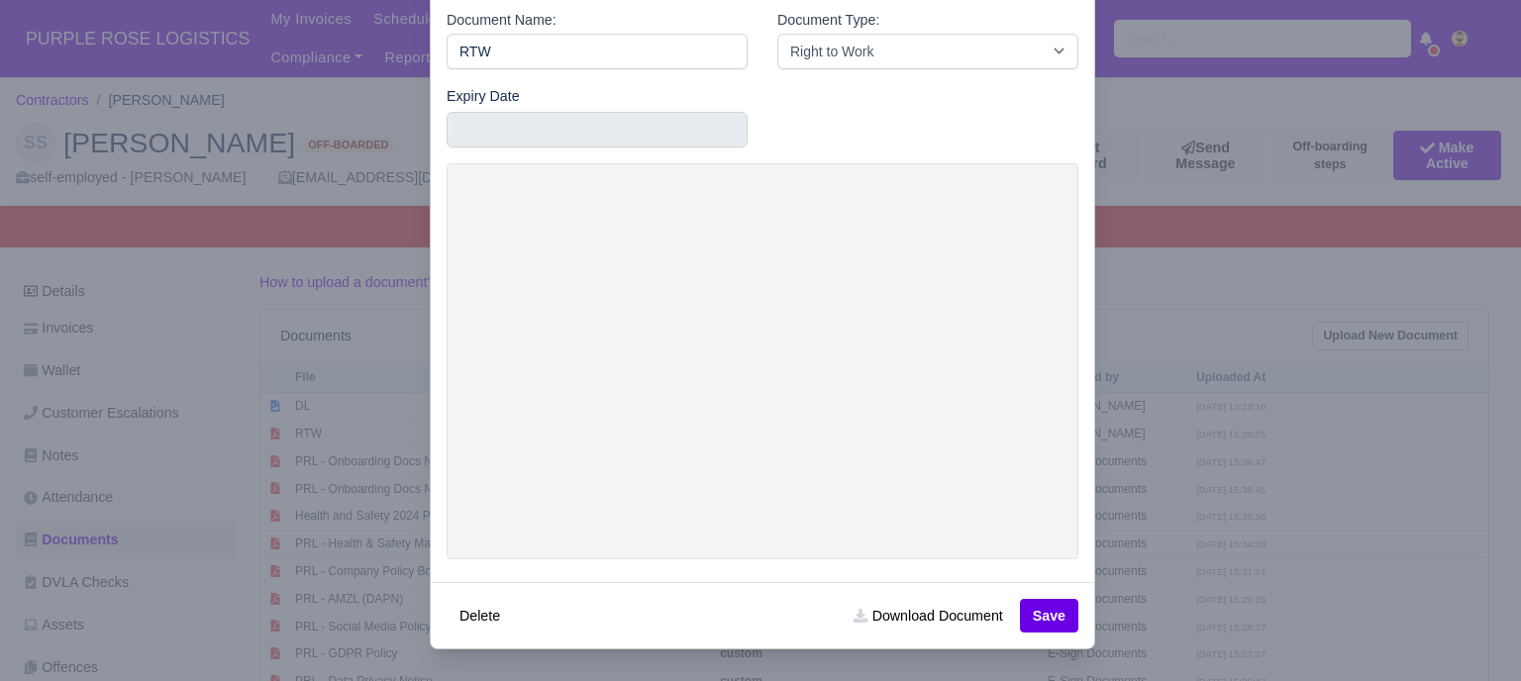
click at [1128, 360] on div at bounding box center [760, 340] width 1521 height 681
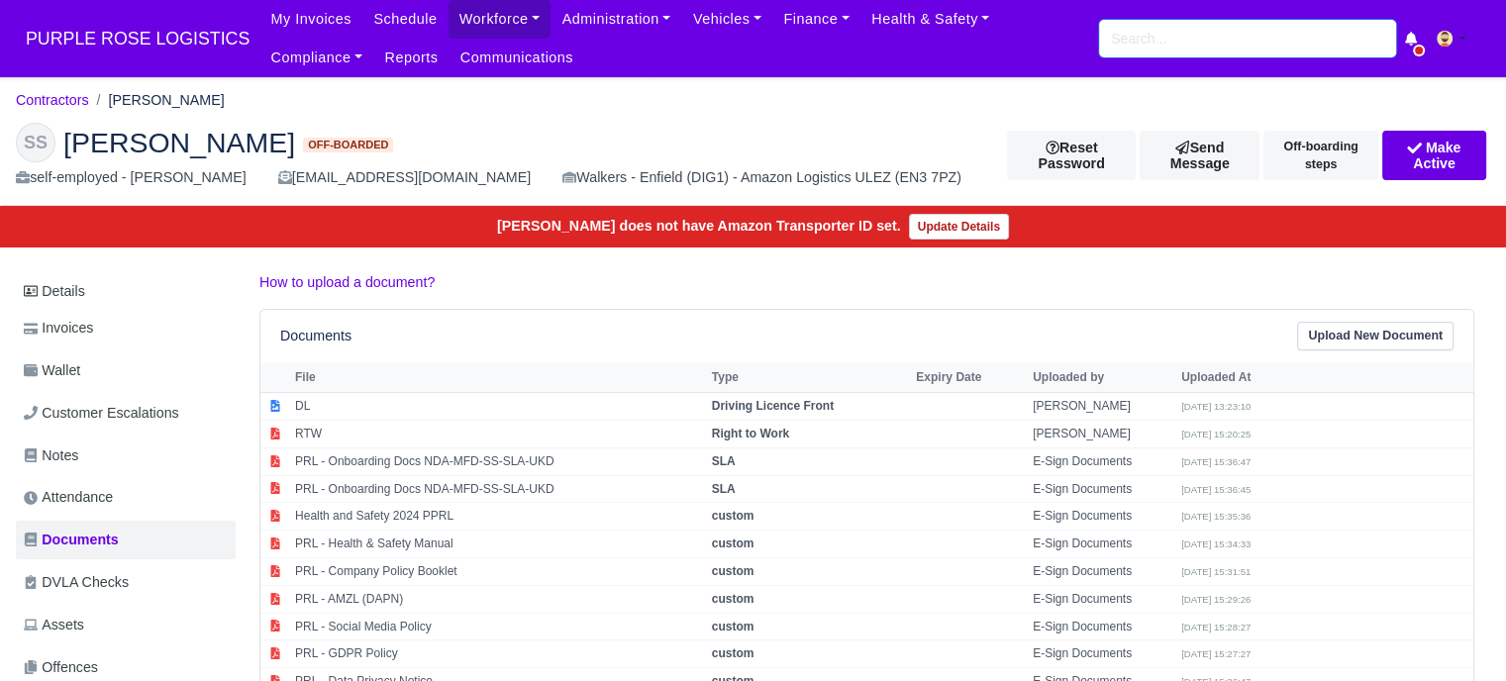
click at [1259, 43] on input "search" at bounding box center [1247, 39] width 297 height 38
type input "[DEMOGRAPHIC_DATA]"
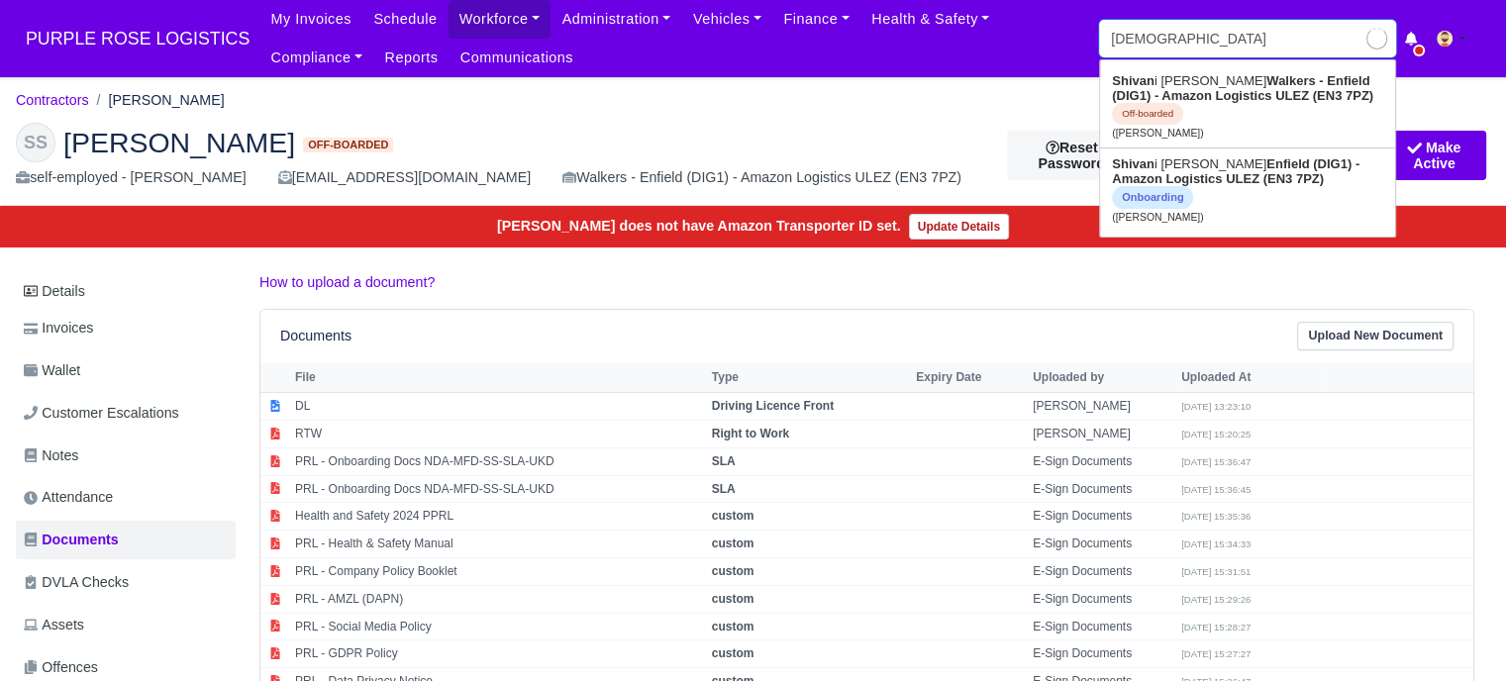
type input "[PERSON_NAME]"
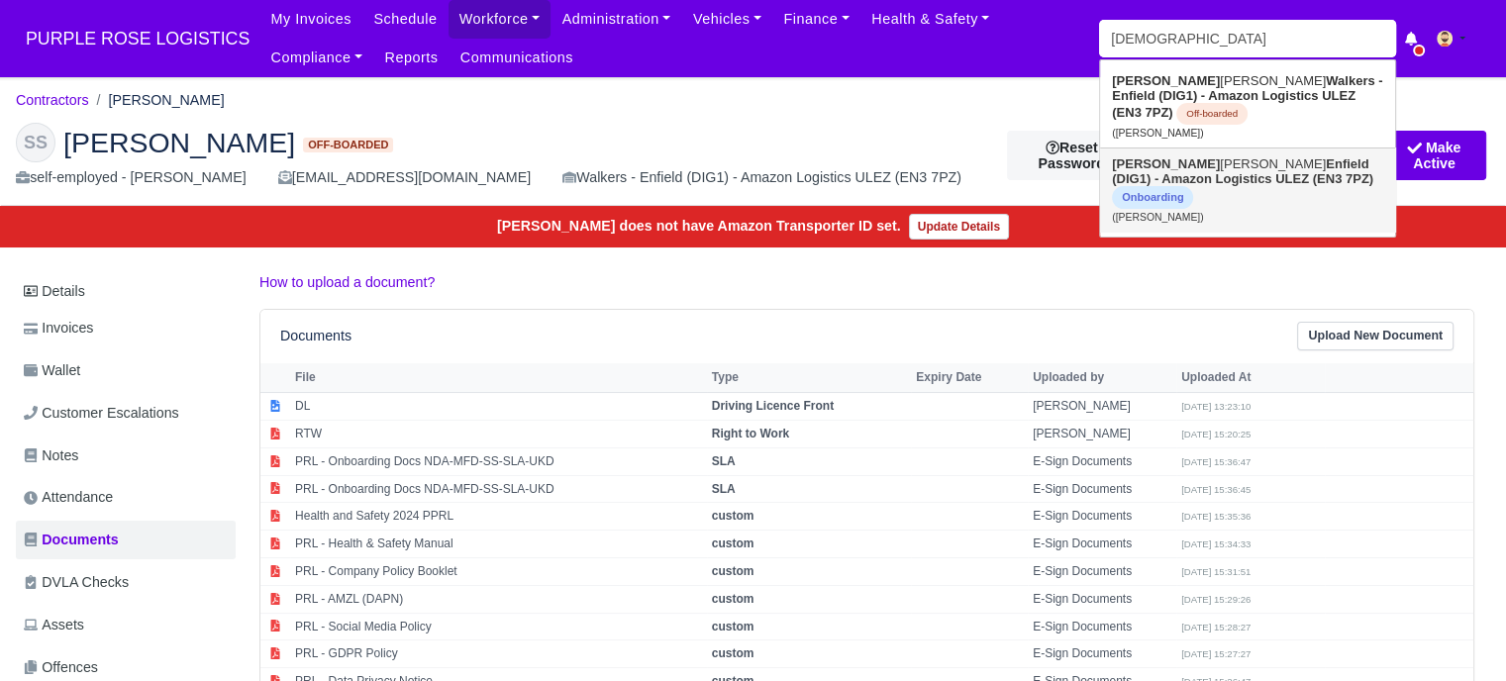
drag, startPoint x: 1311, startPoint y: 181, endPoint x: 1287, endPoint y: 192, distance: 26.1
click at [1193, 186] on span "Onboarding" at bounding box center [1152, 197] width 81 height 23
type input "[PERSON_NAME]"
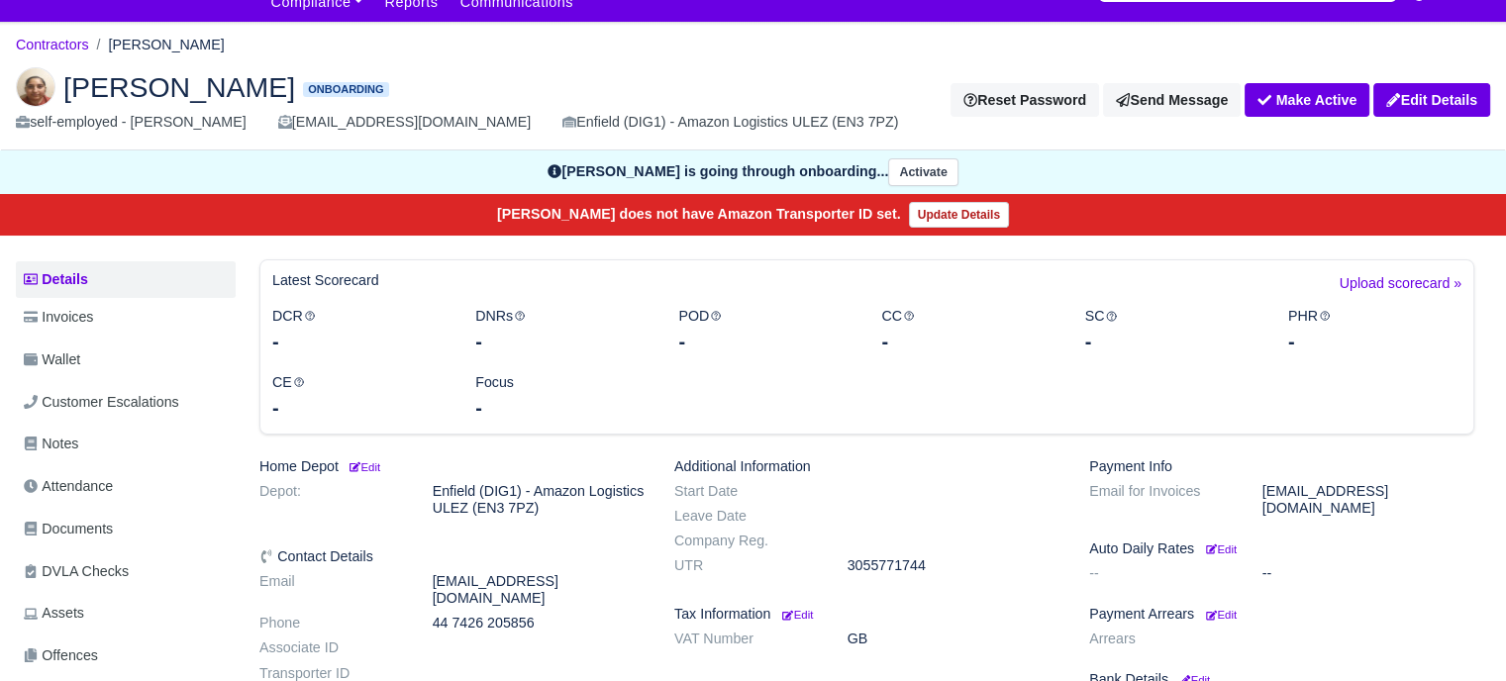
scroll to position [99, 0]
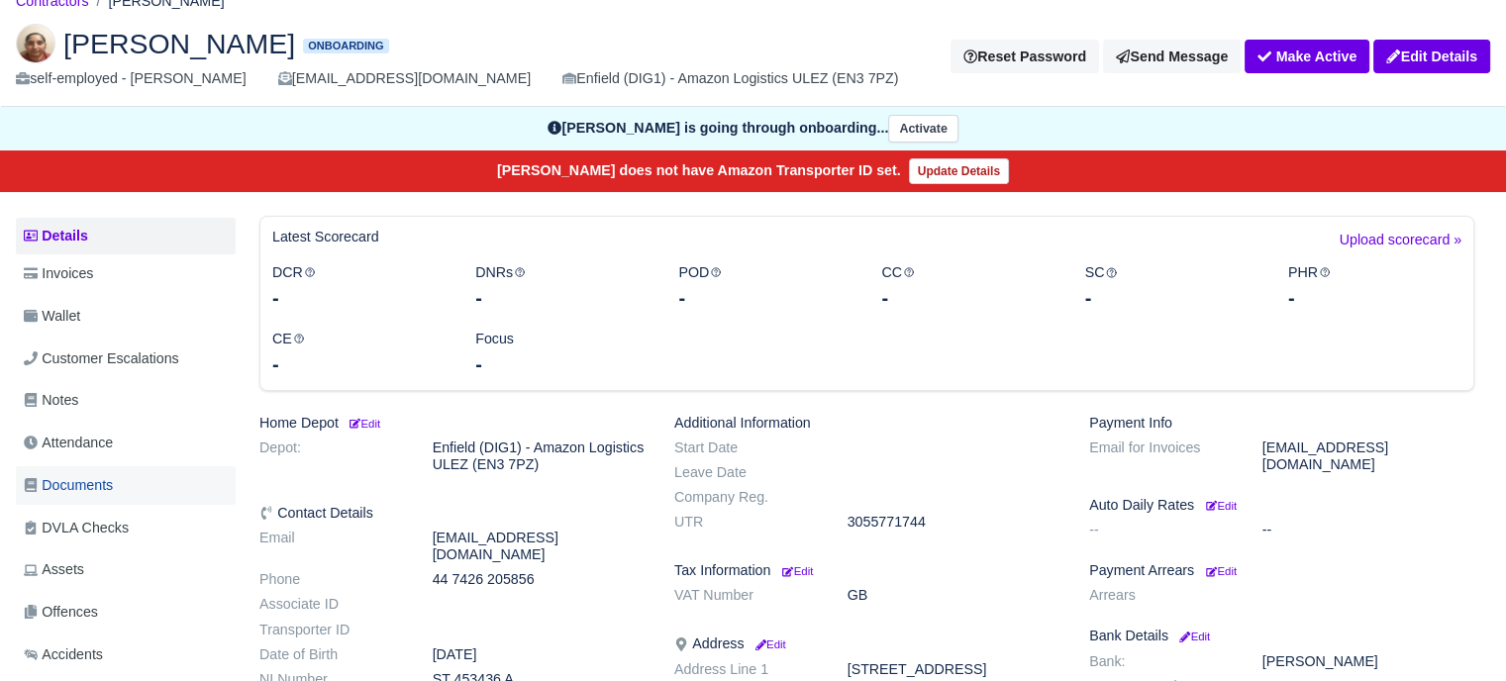
click at [101, 481] on span "Documents" at bounding box center [68, 485] width 89 height 23
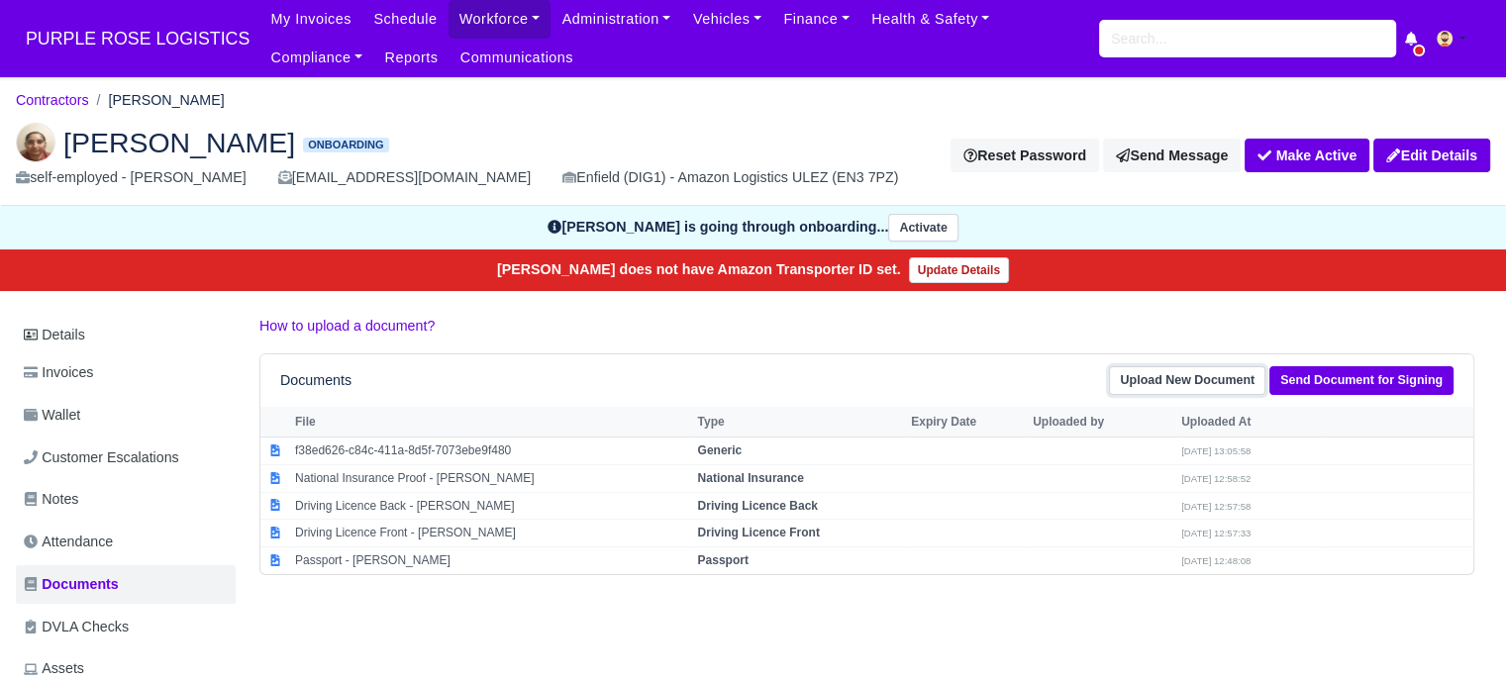
click at [1200, 375] on link "Upload New Document" at bounding box center [1187, 380] width 156 height 29
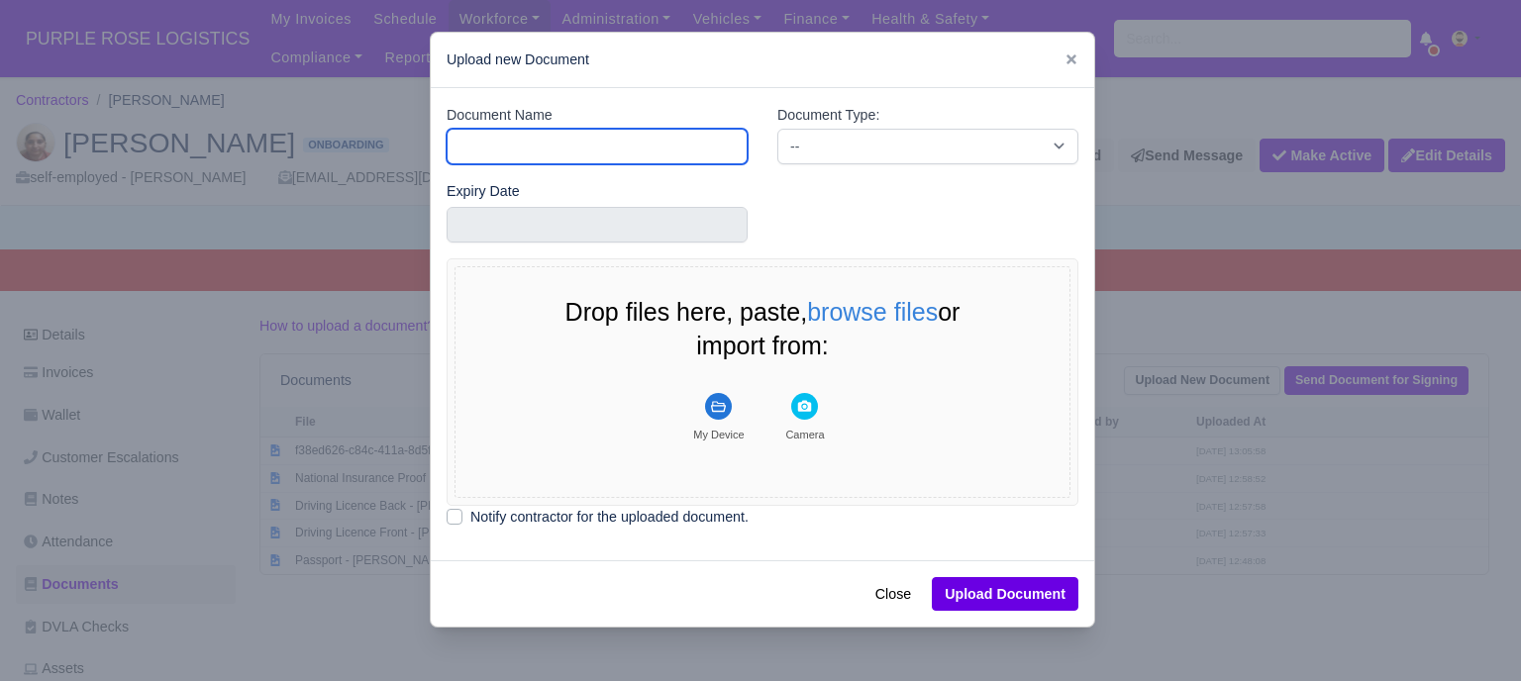
click at [630, 157] on input "Document Name" at bounding box center [597, 147] width 301 height 36
type input "RTW"
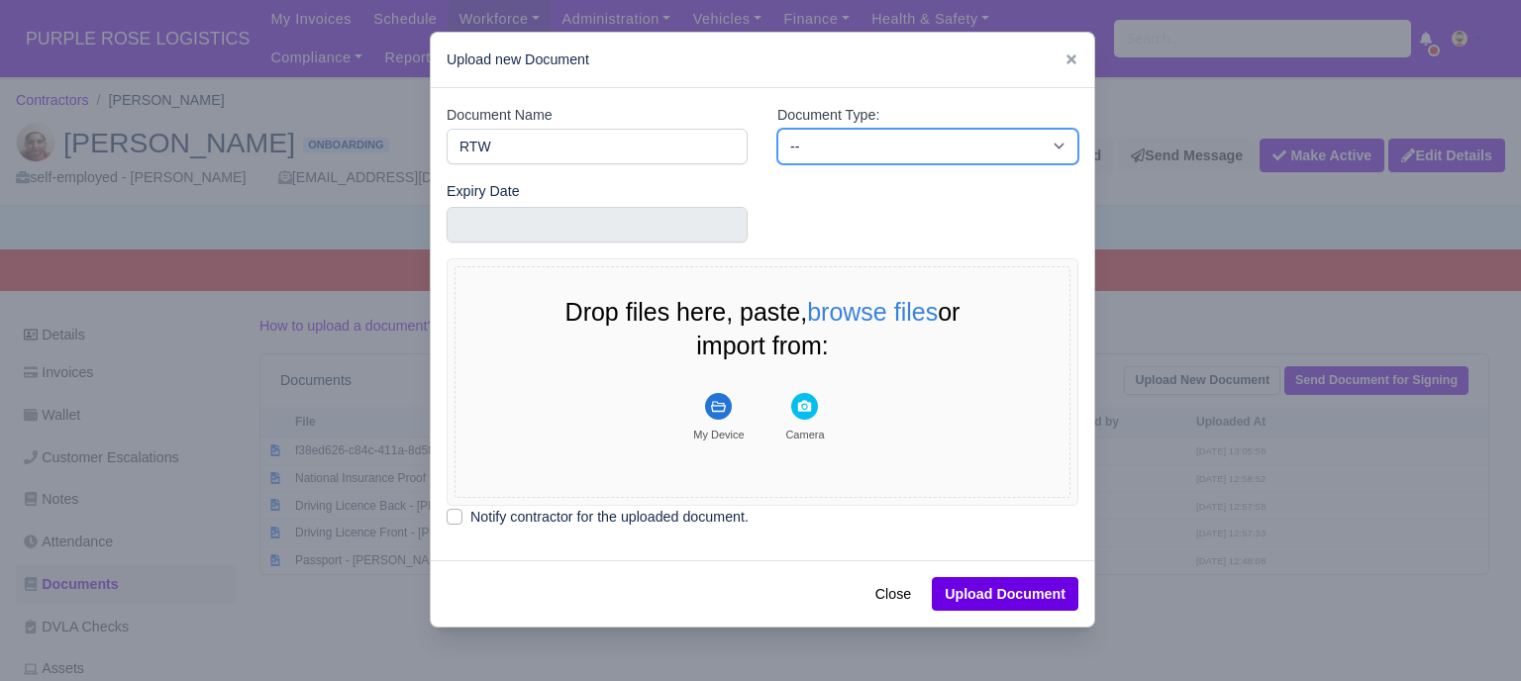
drag, startPoint x: 797, startPoint y: 154, endPoint x: 815, endPoint y: 152, distance: 17.9
click at [797, 154] on select "-- Accounting Engagement Letter Age Verification Confirmation Background Check …" at bounding box center [927, 147] width 301 height 36
select select "right-to-work"
click at [777, 129] on select "-- Accounting Engagement Letter Age Verification Confirmation Background Check …" at bounding box center [927, 147] width 301 height 36
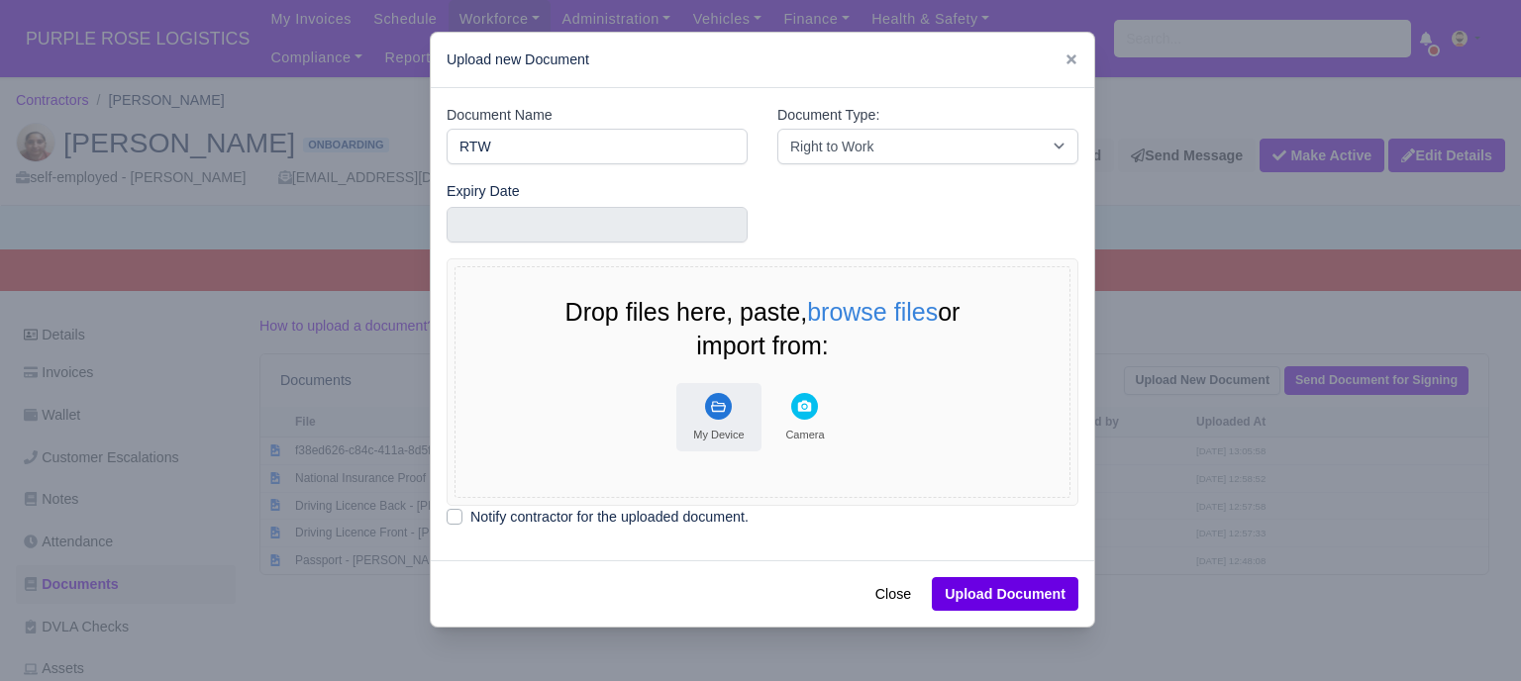
click at [718, 408] on g "File Uploader" at bounding box center [718, 406] width 27 height 27
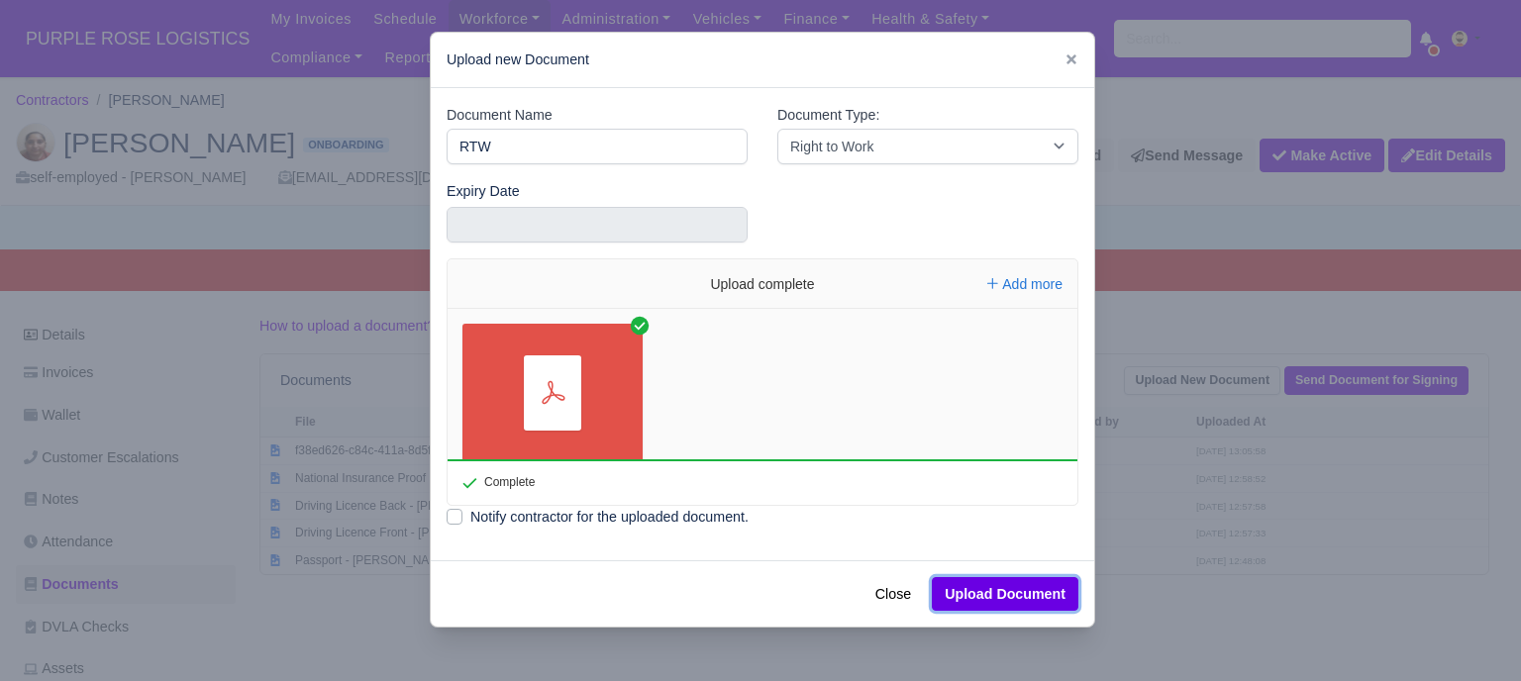
click at [982, 599] on button "Upload Document" at bounding box center [1005, 594] width 147 height 34
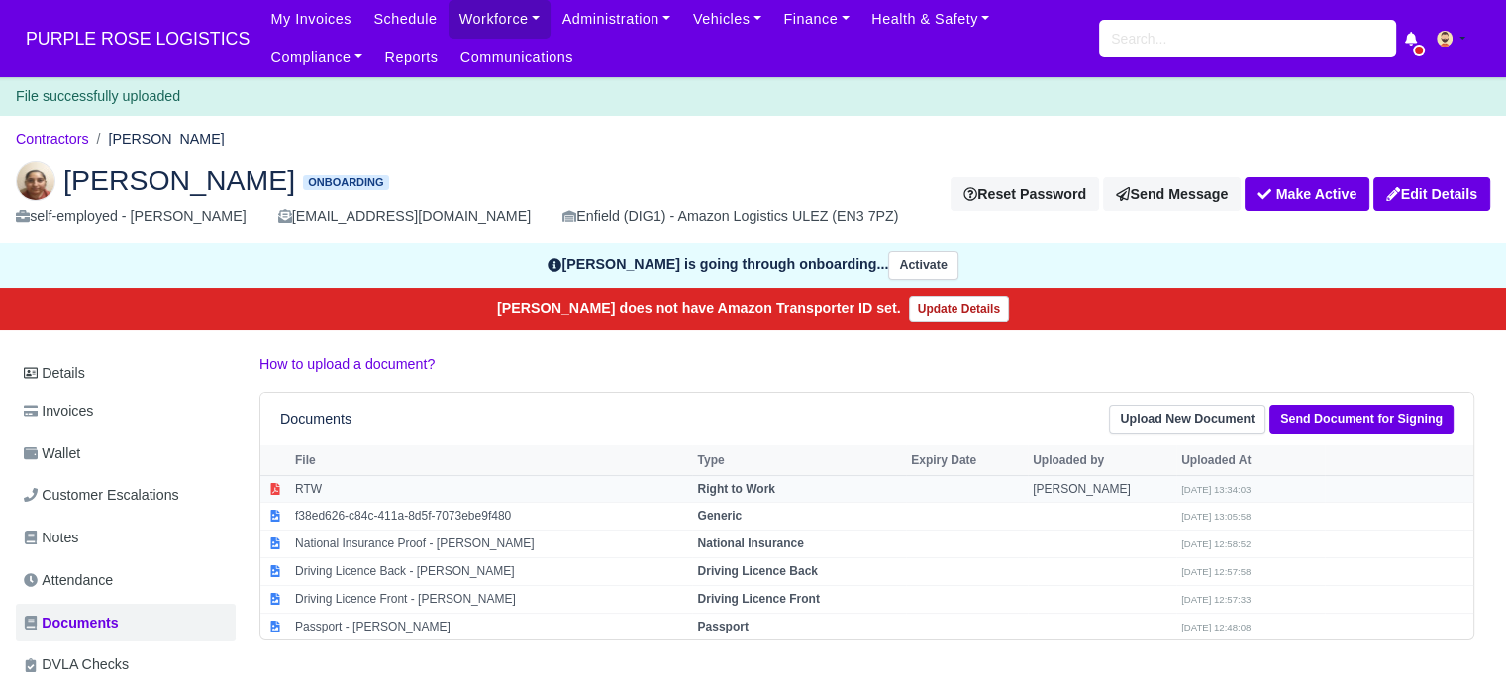
click at [454, 490] on td "RTW" at bounding box center [491, 489] width 402 height 28
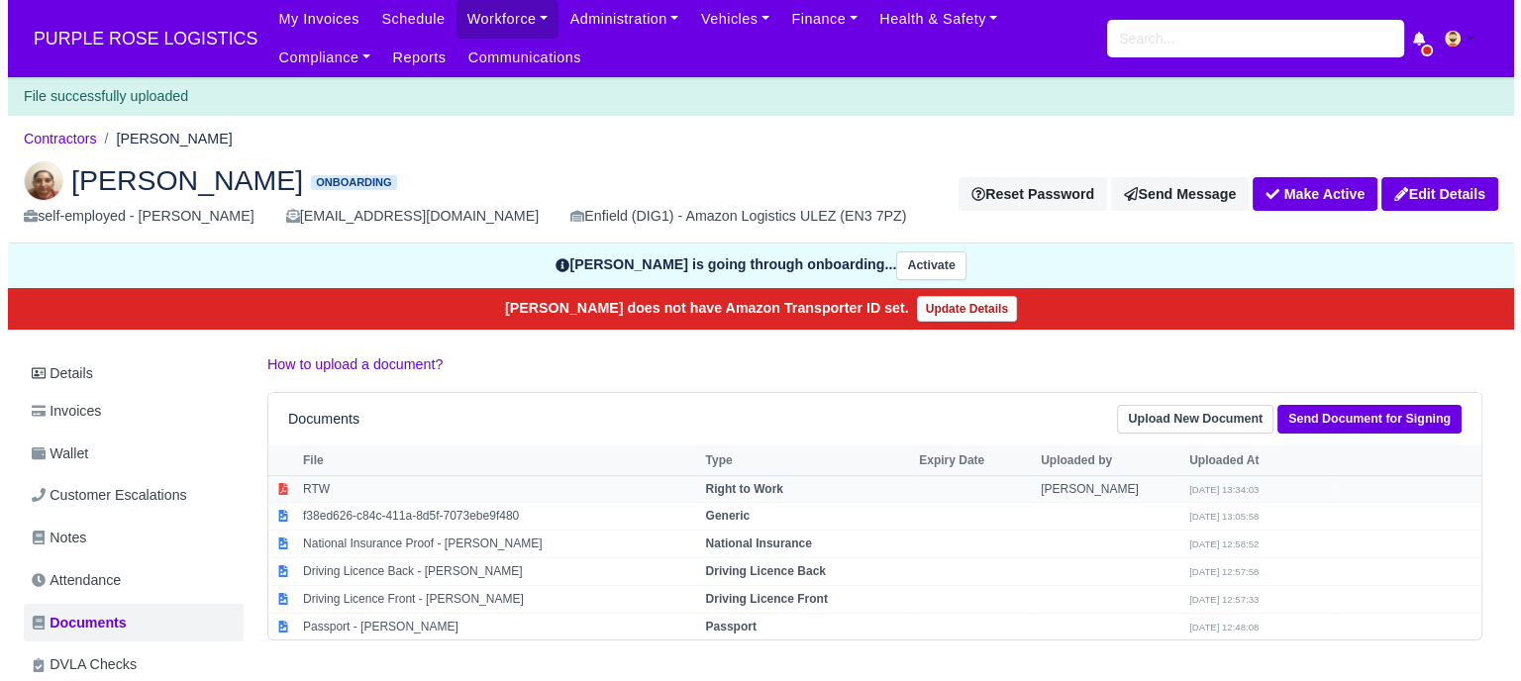
select select "right-to-work"
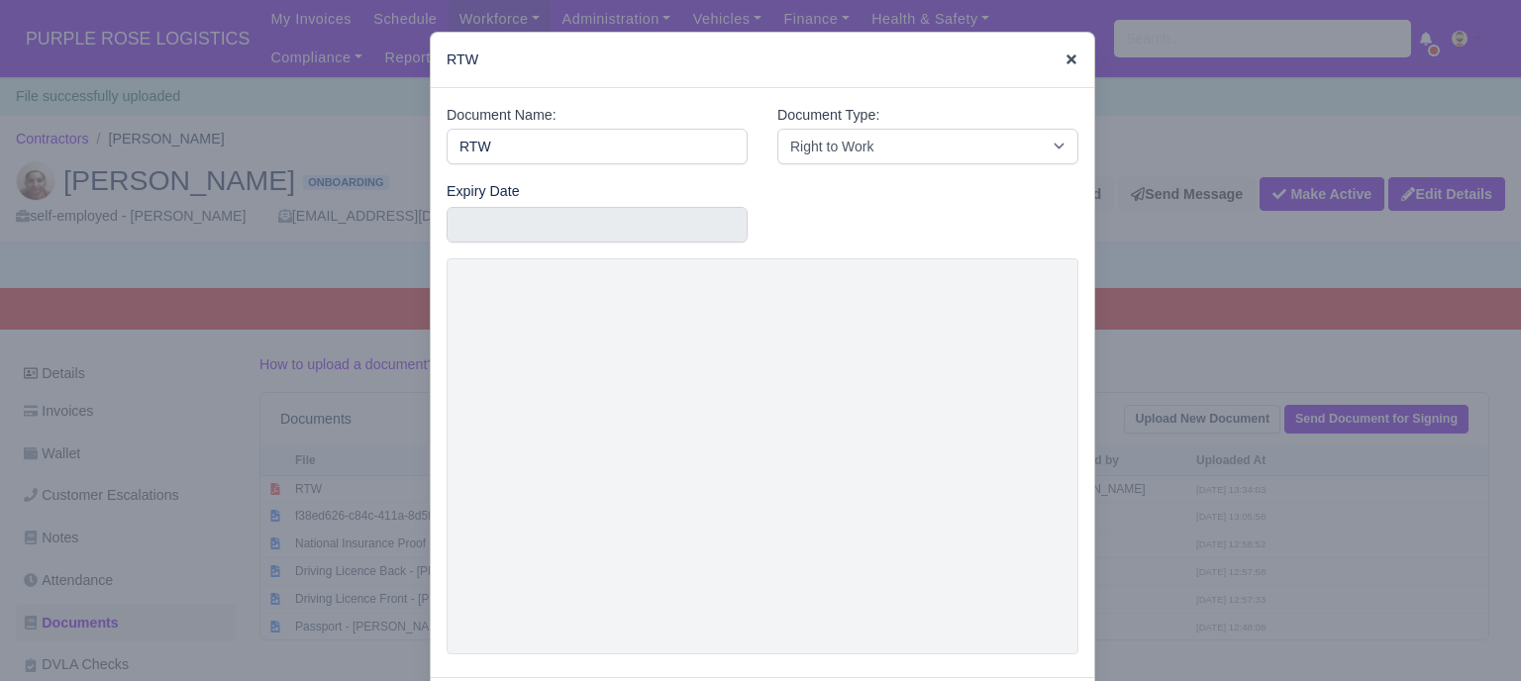
click at [1066, 62] on icon at bounding box center [1071, 59] width 10 height 10
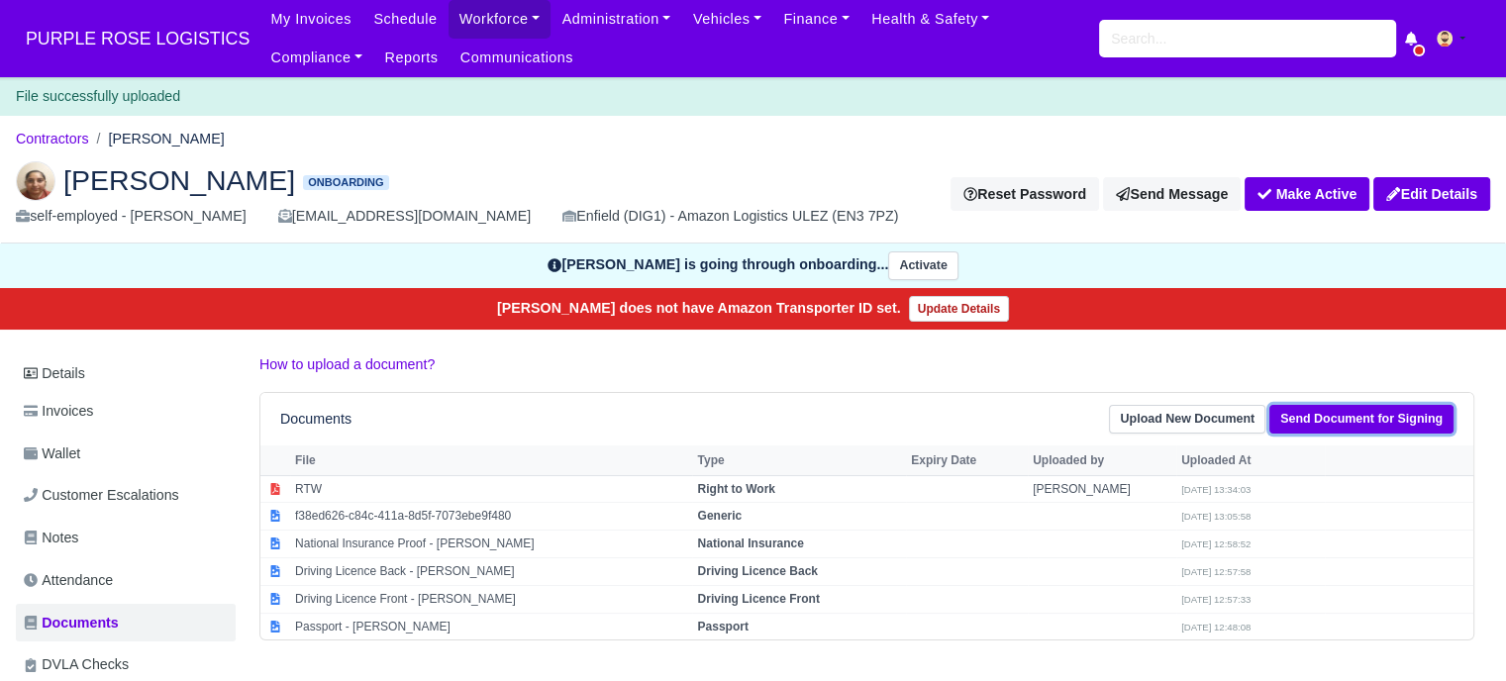
click at [1365, 421] on link "Send Document for Signing" at bounding box center [1361, 419] width 184 height 29
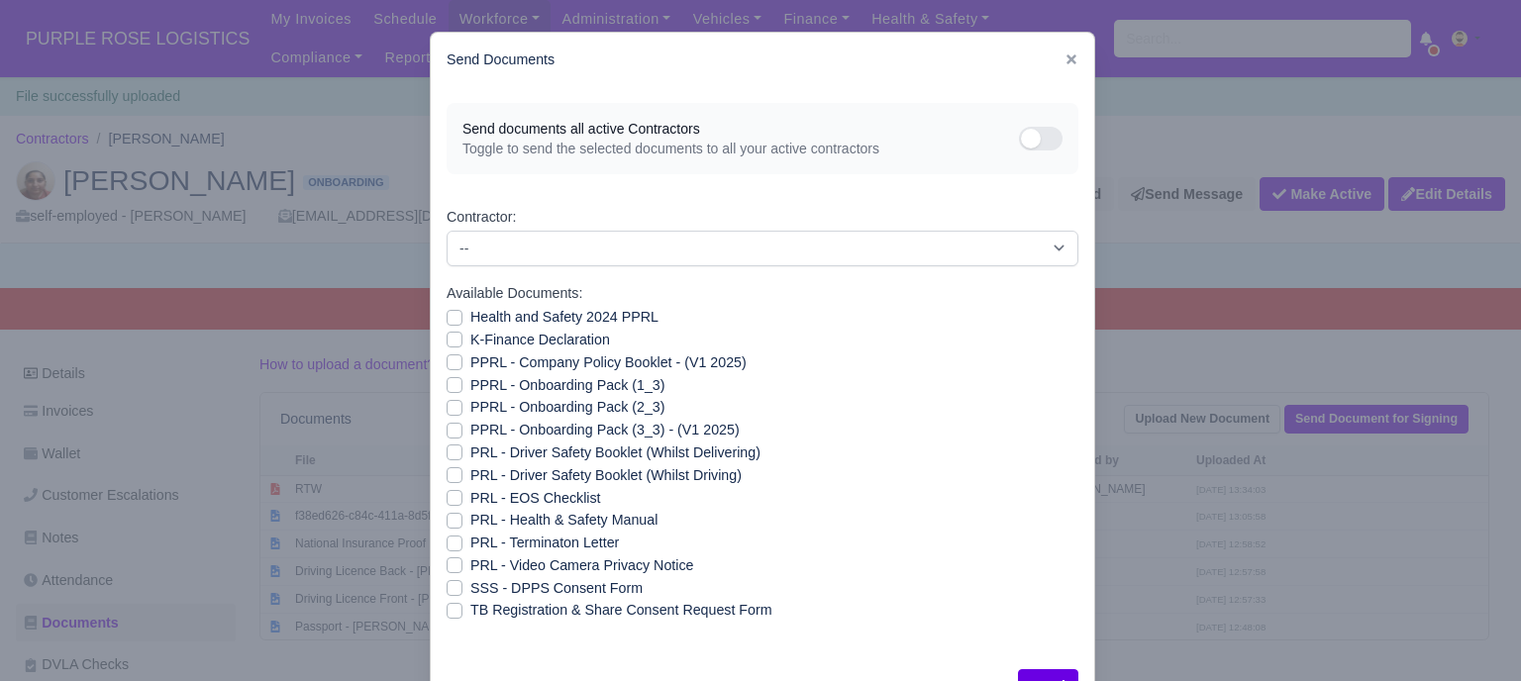
click at [470, 324] on label "Health and Safety 2024 PPRL" at bounding box center [564, 317] width 188 height 23
click at [462, 322] on input "Health and Safety 2024 PPRL" at bounding box center [455, 314] width 16 height 16
checkbox input "true"
drag, startPoint x: 467, startPoint y: 338, endPoint x: 464, endPoint y: 355, distance: 17.1
click at [470, 339] on label "K-Finance Declaration" at bounding box center [540, 340] width 140 height 23
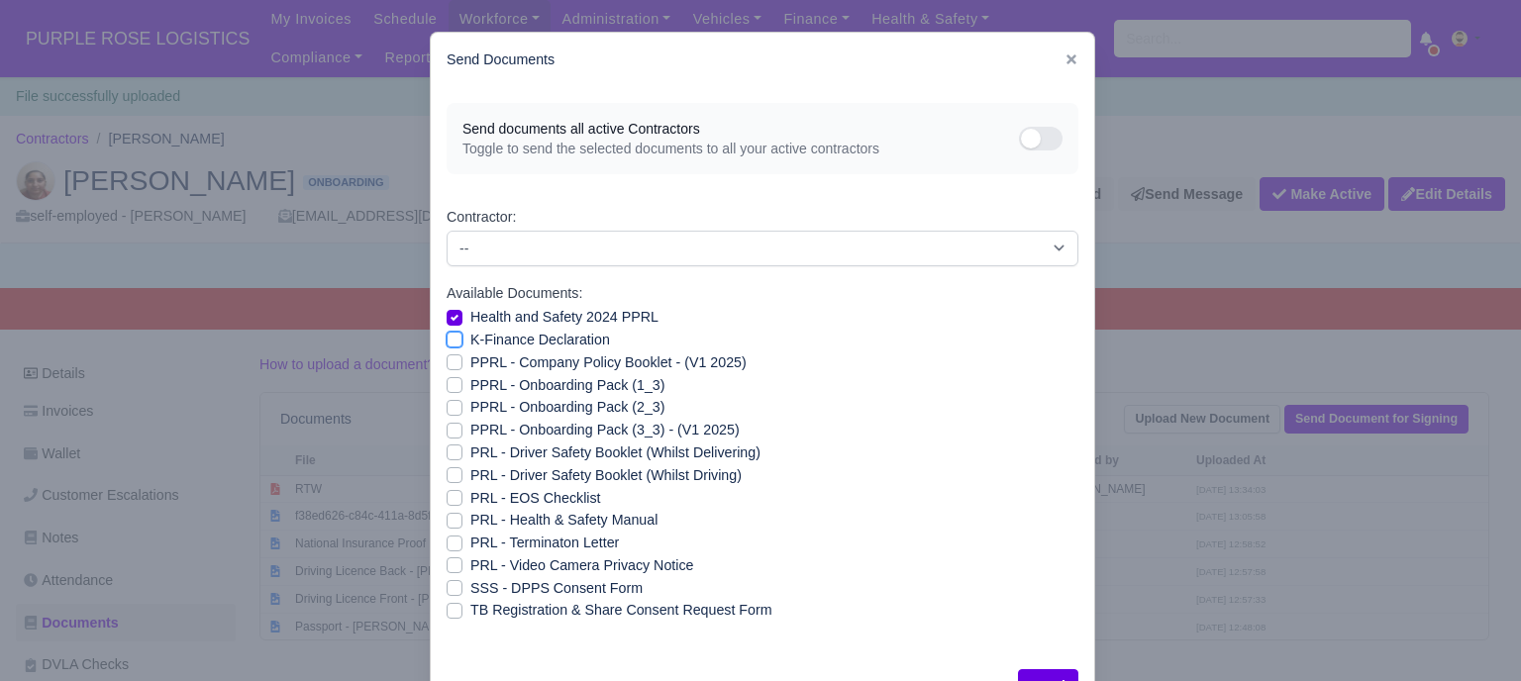
click at [462, 339] on input "K-Finance Declaration" at bounding box center [455, 337] width 16 height 16
checkbox input "true"
click at [470, 365] on label "PPRL - Company Policy Booklet - (V1 2025)" at bounding box center [608, 363] width 276 height 23
click at [462, 365] on input "PPRL - Company Policy Booklet - (V1 2025)" at bounding box center [455, 360] width 16 height 16
checkbox input "true"
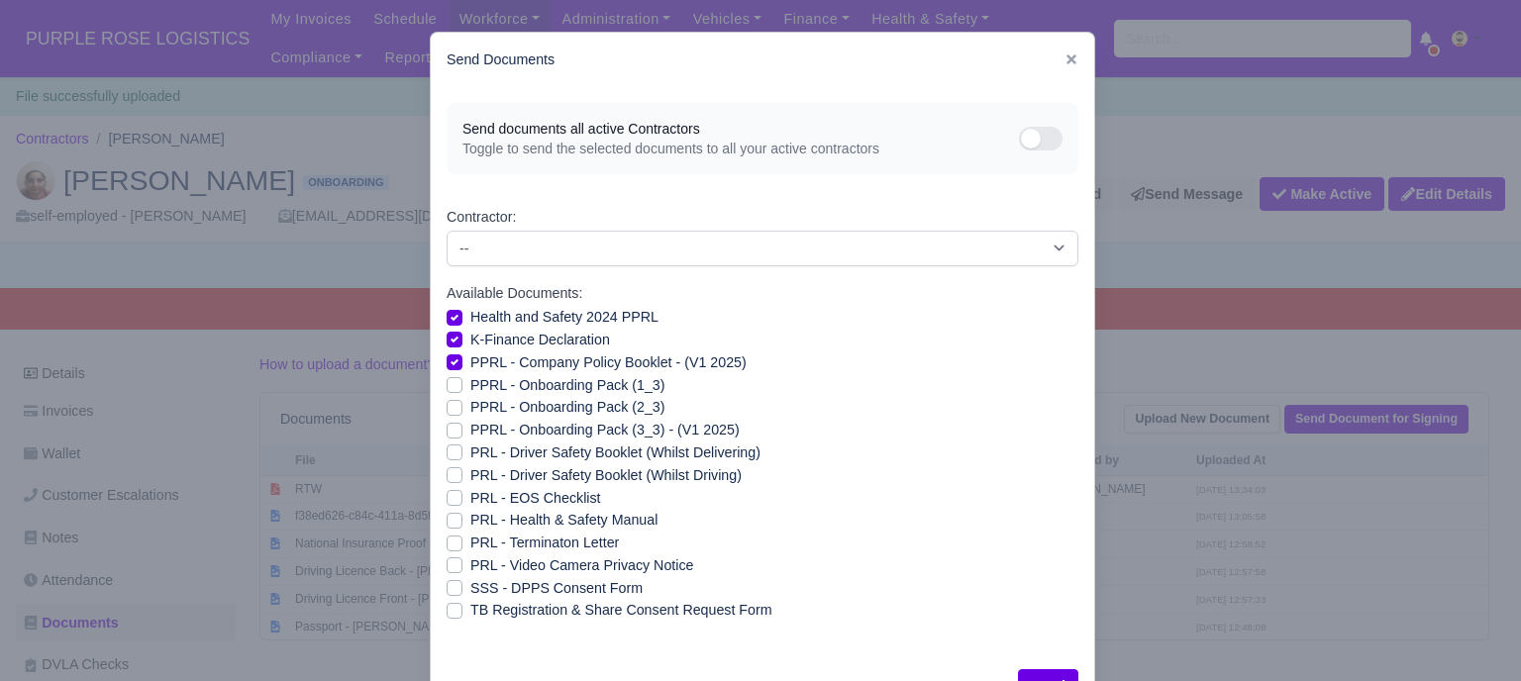
click at [470, 380] on label "PPRL - Onboarding Pack (1_3)" at bounding box center [567, 385] width 194 height 23
click at [462, 380] on input "PPRL - Onboarding Pack (1_3)" at bounding box center [455, 382] width 16 height 16
checkbox input "true"
click at [470, 402] on label "PPRL - Onboarding Pack (2_3)" at bounding box center [567, 407] width 194 height 23
click at [462, 402] on input "PPRL - Onboarding Pack (2_3)" at bounding box center [455, 404] width 16 height 16
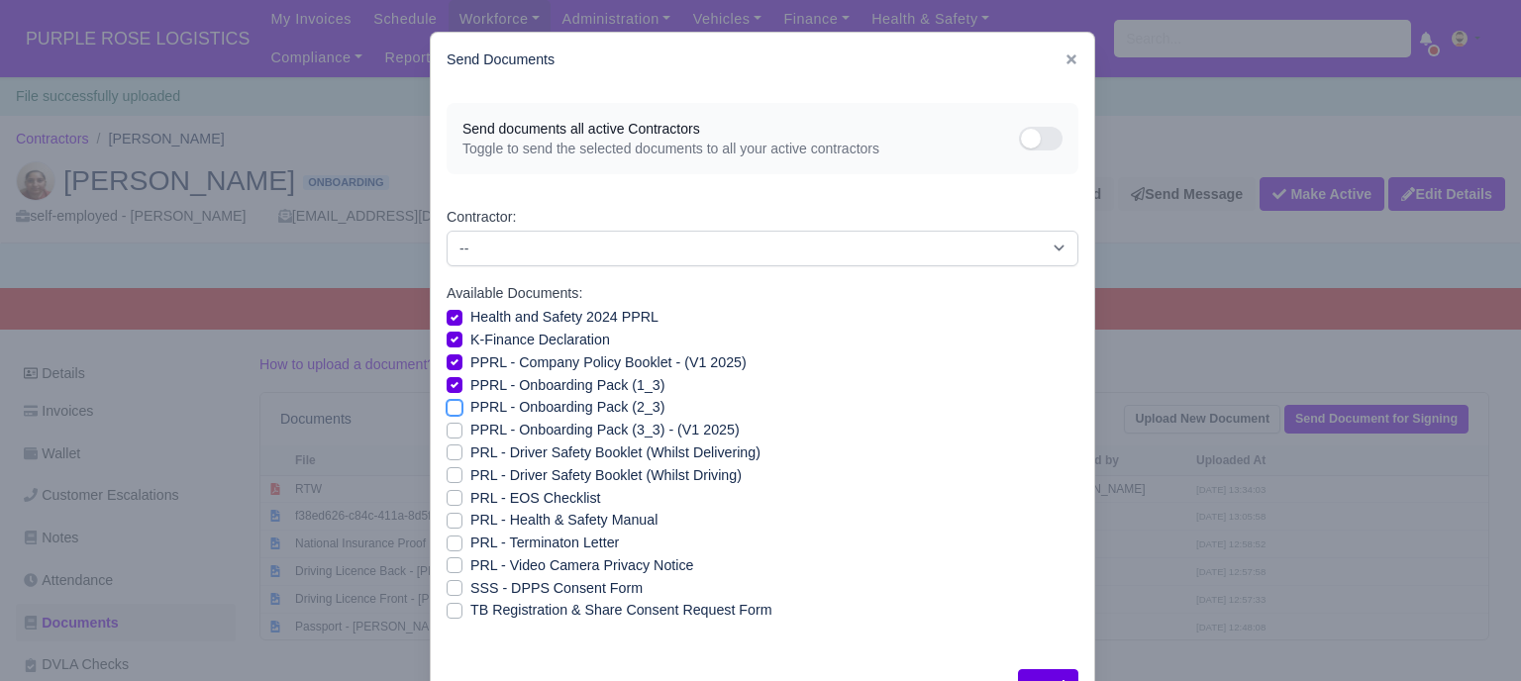
checkbox input "true"
click at [470, 431] on label "PPRL - Onboarding Pack (3_3) - (V1 2025)" at bounding box center [604, 430] width 269 height 23
click at [462, 431] on input "PPRL - Onboarding Pack (3_3) - (V1 2025)" at bounding box center [455, 427] width 16 height 16
checkbox input "true"
click at [470, 519] on label "PRL - Health & Safety Manual" at bounding box center [563, 520] width 187 height 23
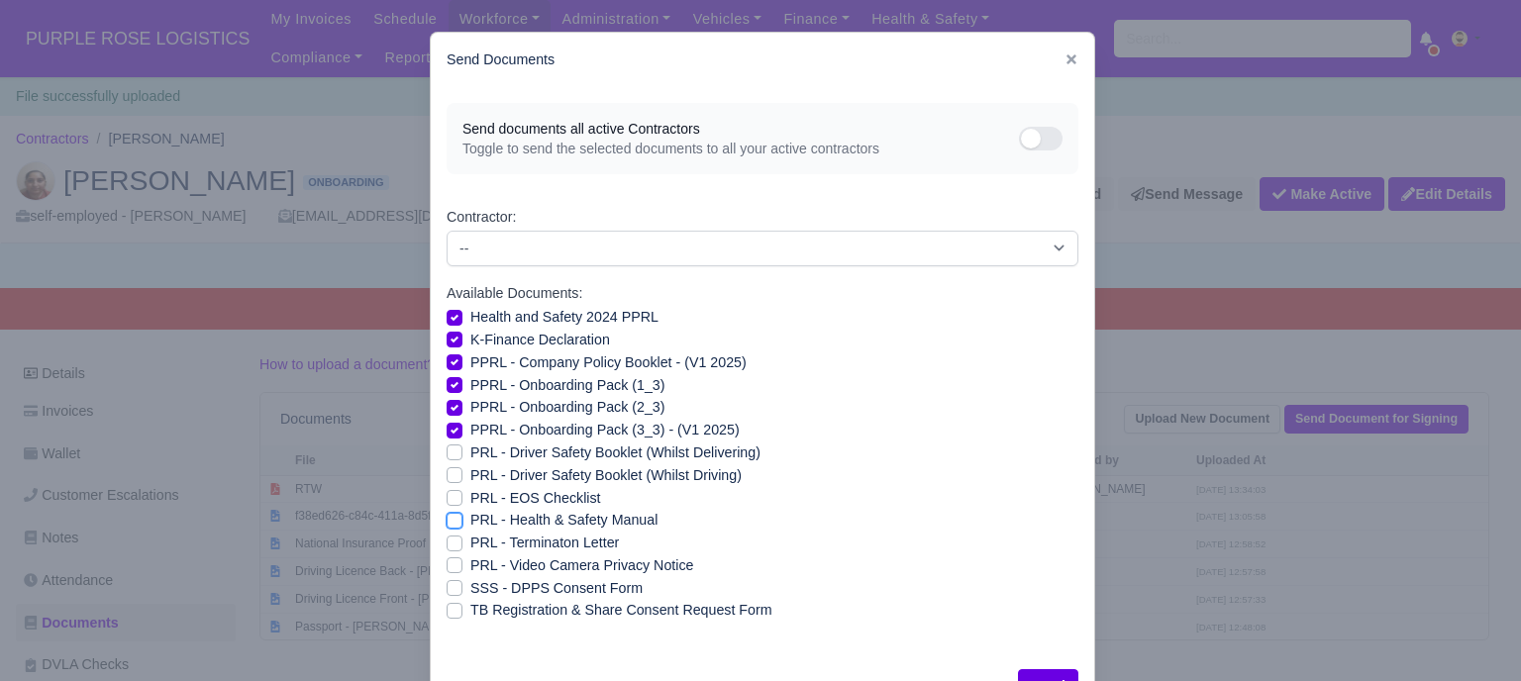
click at [448, 519] on input "PRL - Health & Safety Manual" at bounding box center [455, 517] width 16 height 16
checkbox input "true"
click at [470, 561] on label "PRL - Video Camera Privacy Notice" at bounding box center [581, 566] width 223 height 23
click at [447, 561] on input "PRL - Video Camera Privacy Notice" at bounding box center [455, 563] width 16 height 16
checkbox input "true"
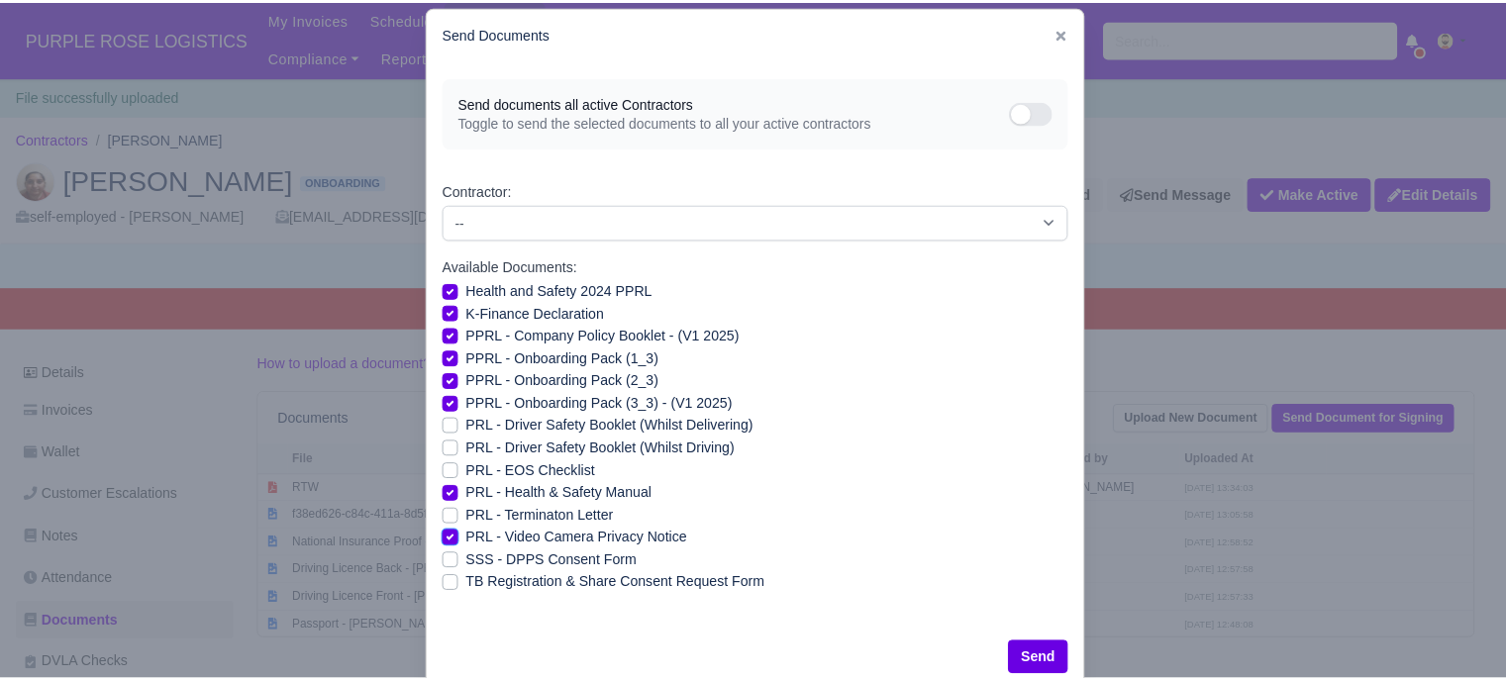
scroll to position [71, 0]
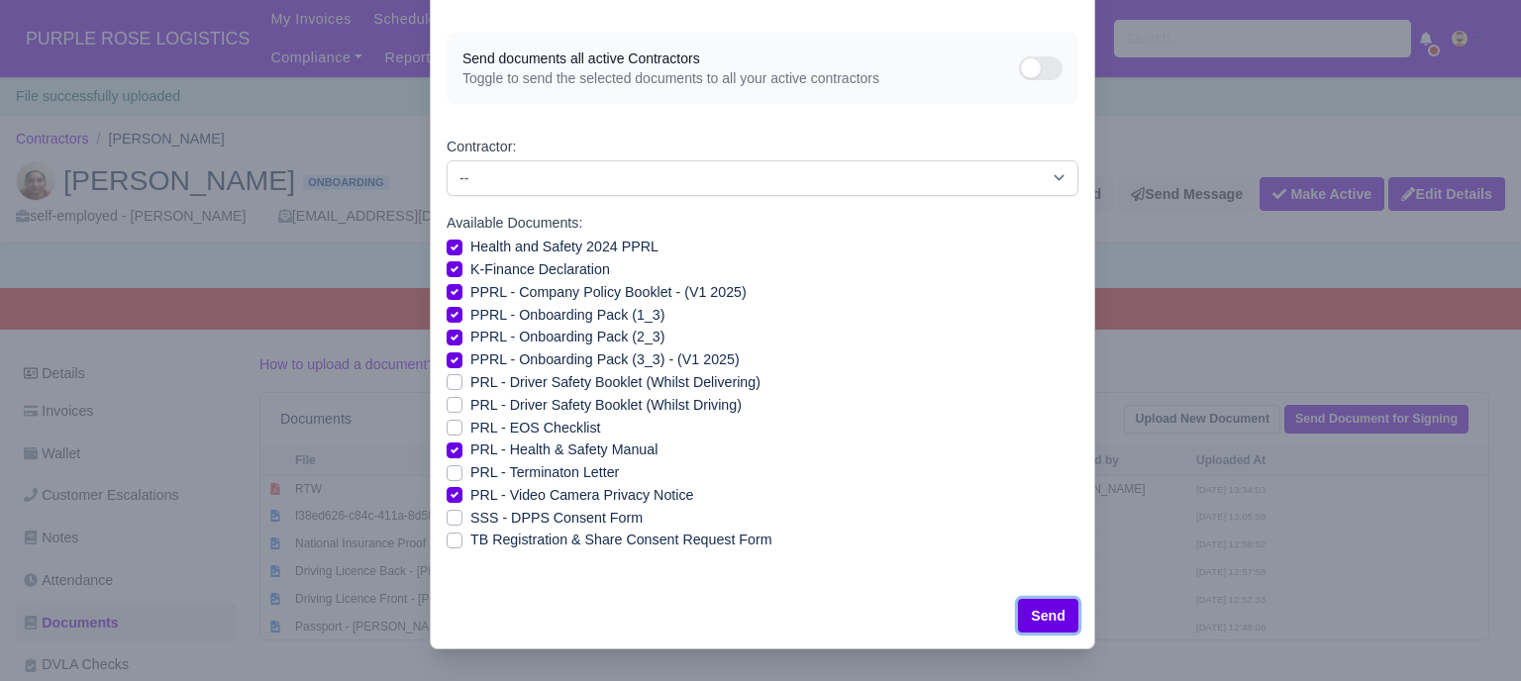
click at [1054, 608] on button "Send" at bounding box center [1048, 616] width 60 height 34
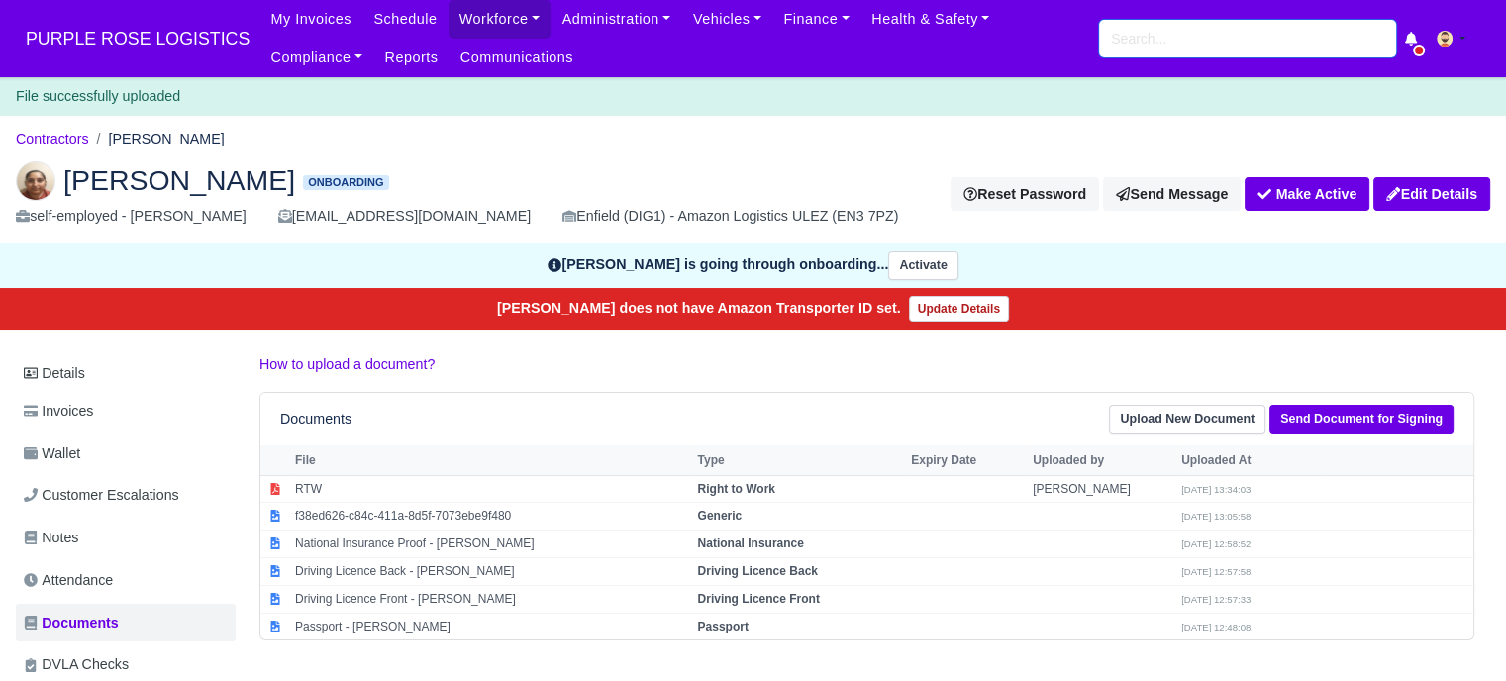
click at [1117, 49] on input "search" at bounding box center [1247, 39] width 297 height 38
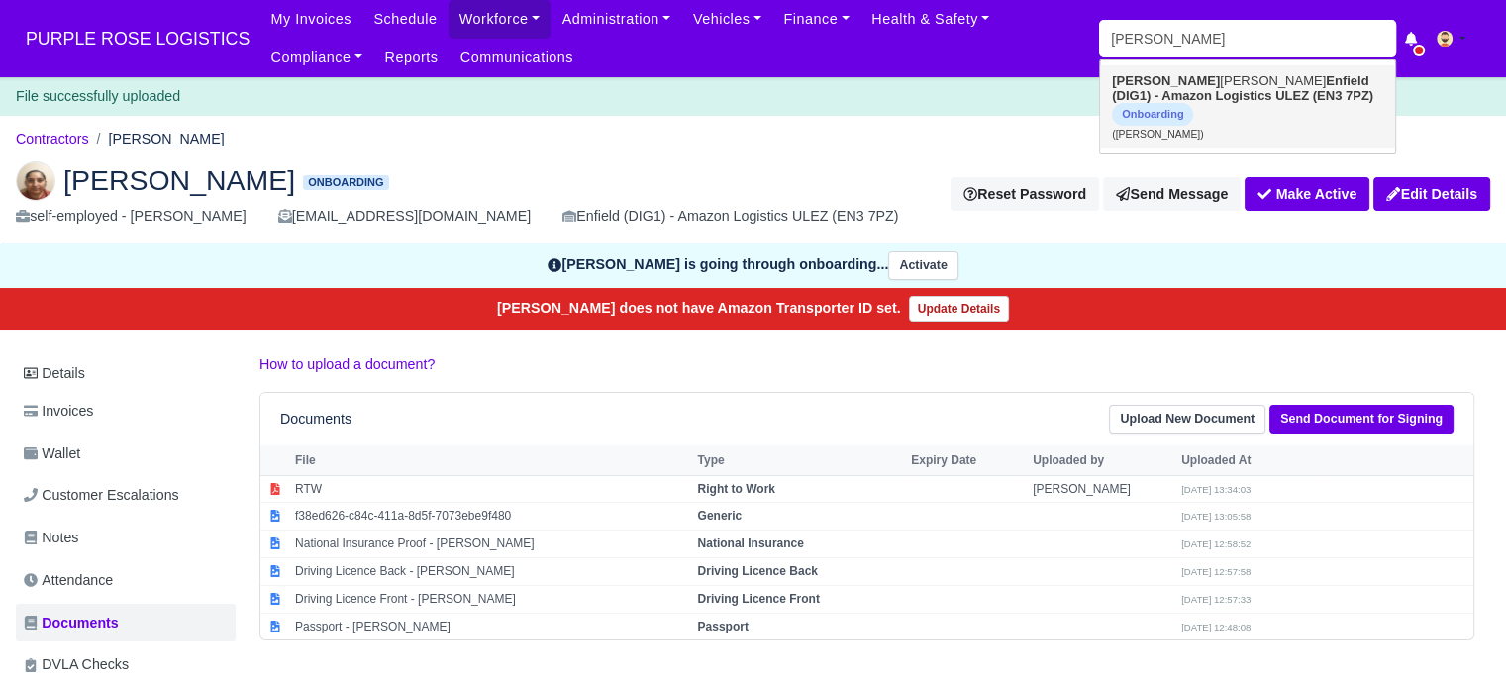
click at [1172, 78] on link "Barash Hasan Enfield (DIG1) - Amazon Logistics ULEZ (EN3 7PZ) Onboarding (Baras…" at bounding box center [1247, 106] width 295 height 83
type input "[PERSON_NAME]"
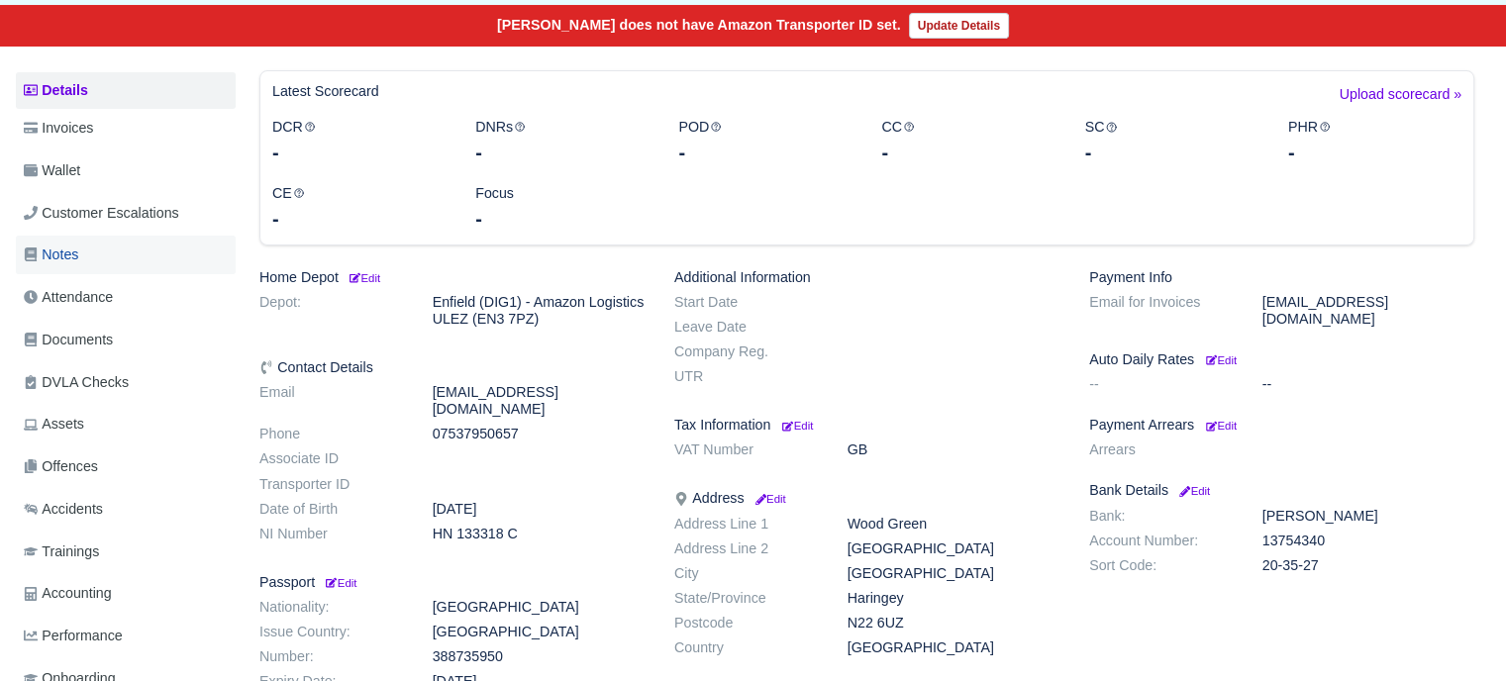
scroll to position [198, 0]
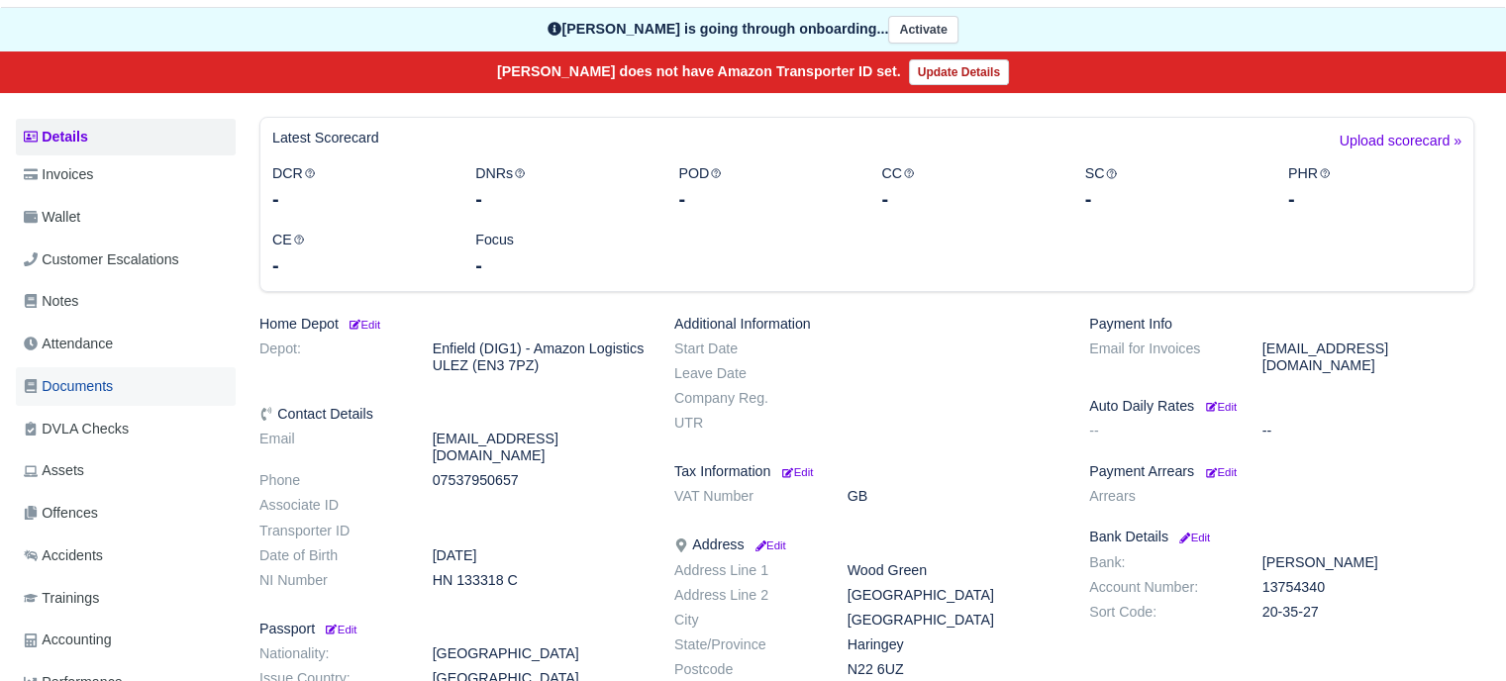
click at [107, 387] on span "Documents" at bounding box center [68, 386] width 89 height 23
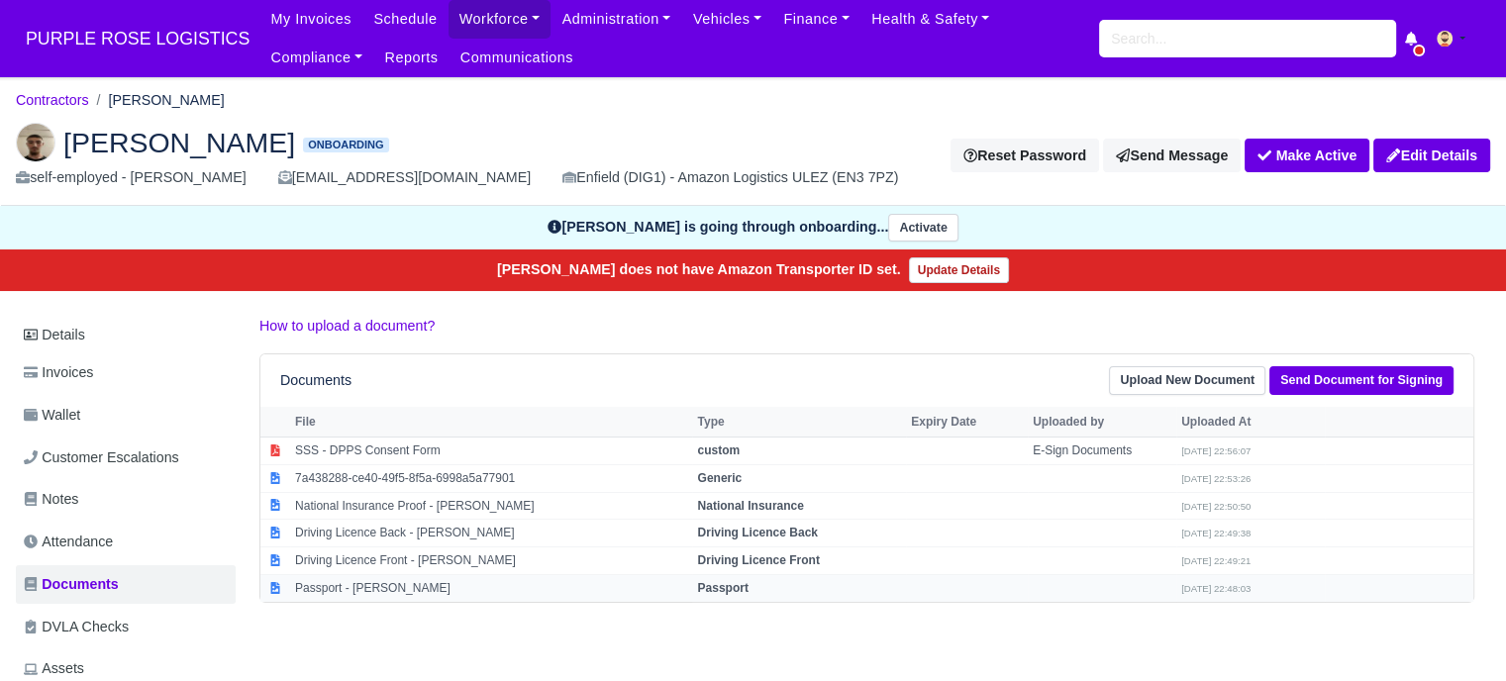
click at [452, 589] on td "Passport - [PERSON_NAME]" at bounding box center [491, 587] width 402 height 27
select select "passport"
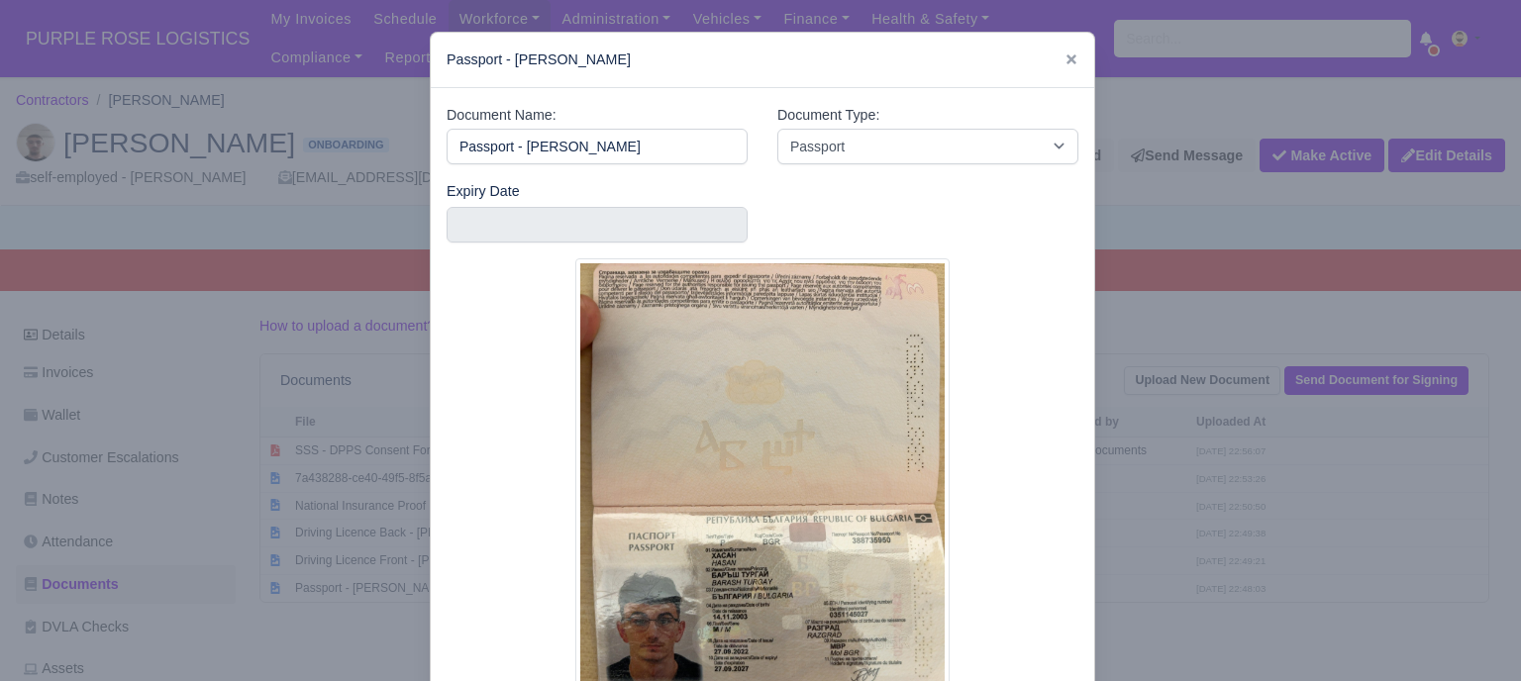
click at [1277, 473] on div at bounding box center [760, 340] width 1521 height 681
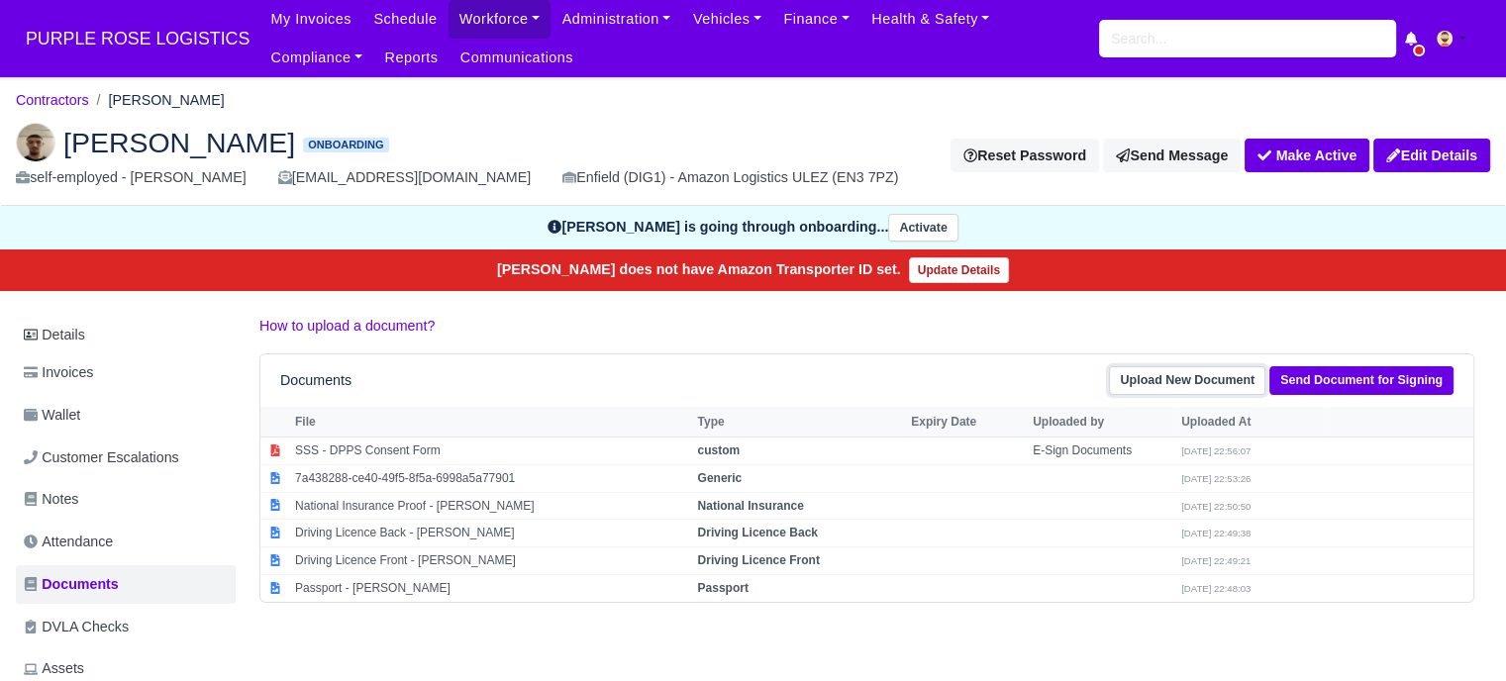
click at [1146, 374] on link "Upload New Document" at bounding box center [1187, 380] width 156 height 29
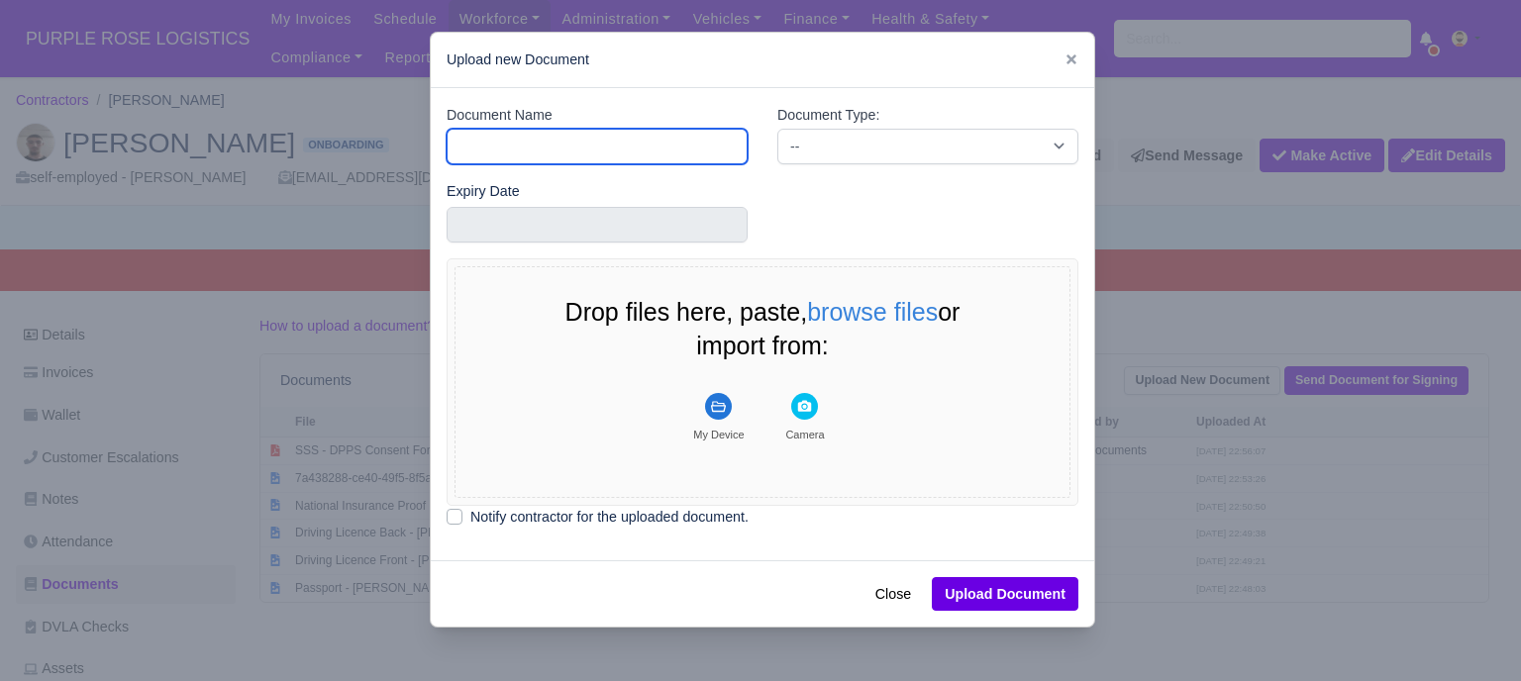
click at [558, 157] on input "Document Name" at bounding box center [597, 147] width 301 height 36
type input "RTW"
click at [823, 164] on div "Document Type: -- Accounting Engagement Letter Age Verification Confirmation Ba…" at bounding box center [927, 142] width 331 height 76
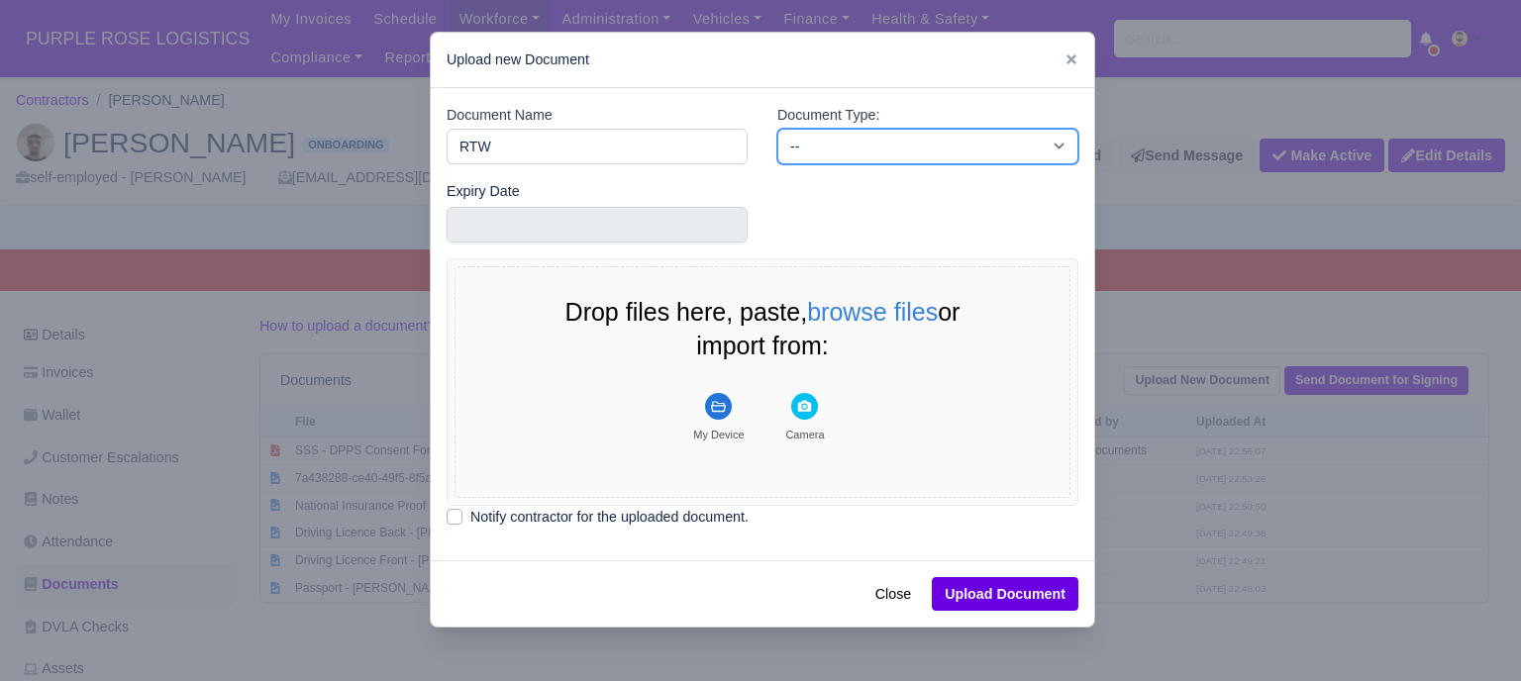
click at [827, 152] on select "-- Accounting Engagement Letter Age Verification Confirmation Background Check …" at bounding box center [927, 147] width 301 height 36
select select "right-to-work"
click at [777, 129] on select "-- Accounting Engagement Letter Age Verification Confirmation Background Check …" at bounding box center [927, 147] width 301 height 36
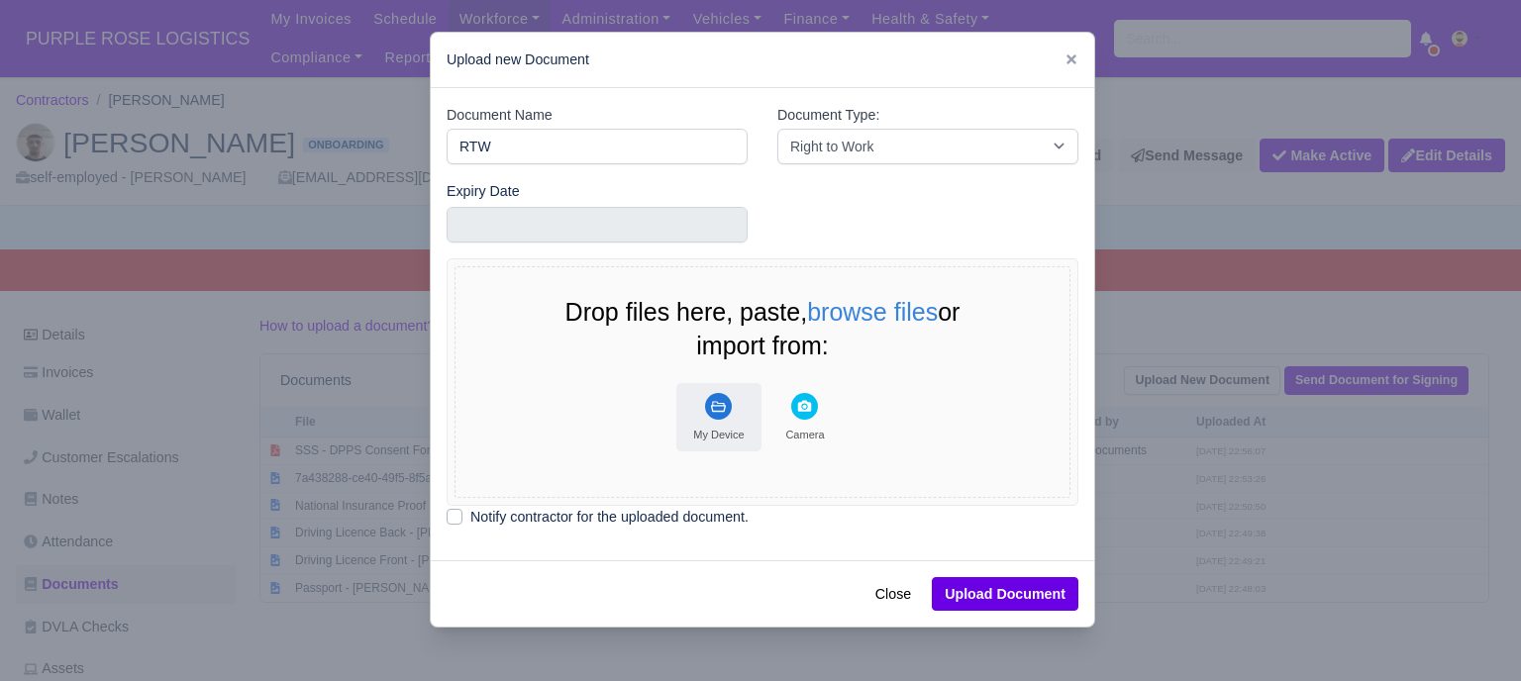
click at [718, 425] on button "My Device" at bounding box center [718, 417] width 85 height 68
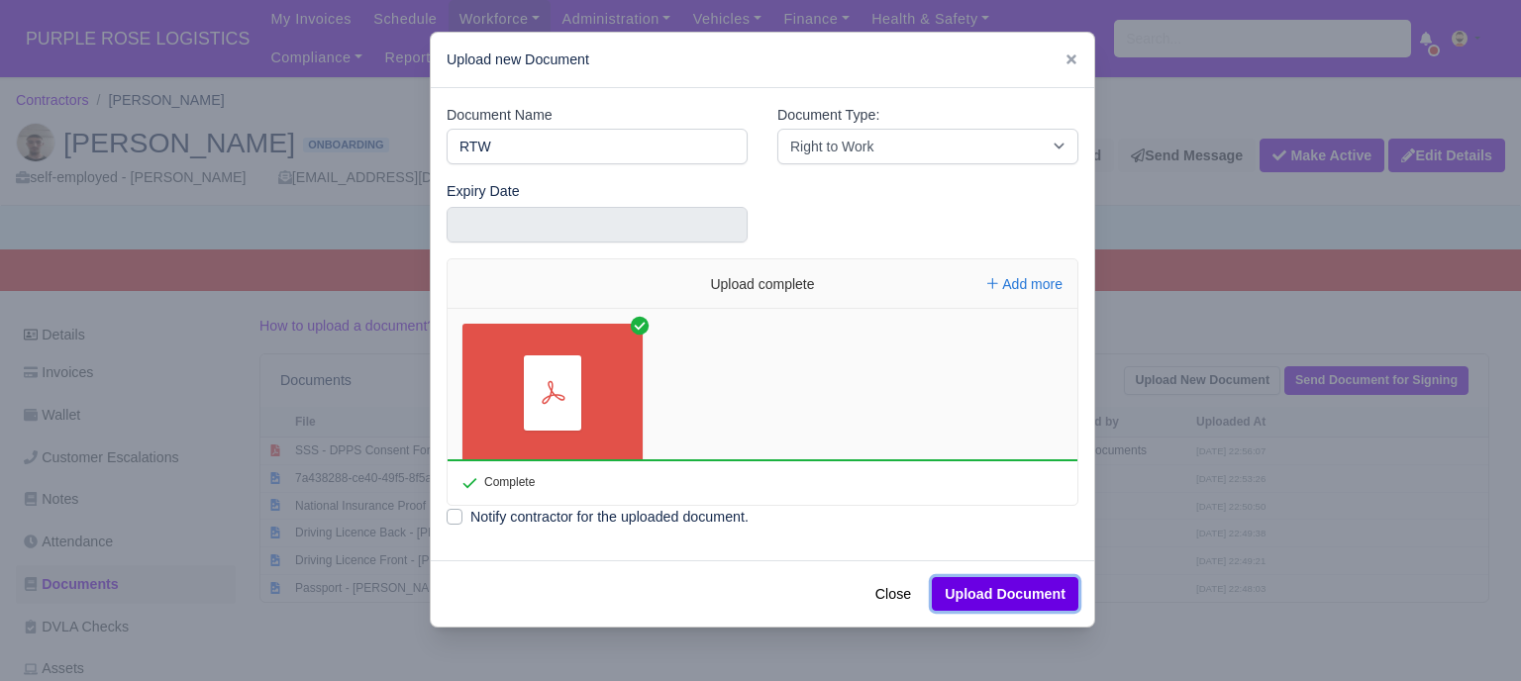
click at [963, 589] on button "Upload Document" at bounding box center [1005, 594] width 147 height 34
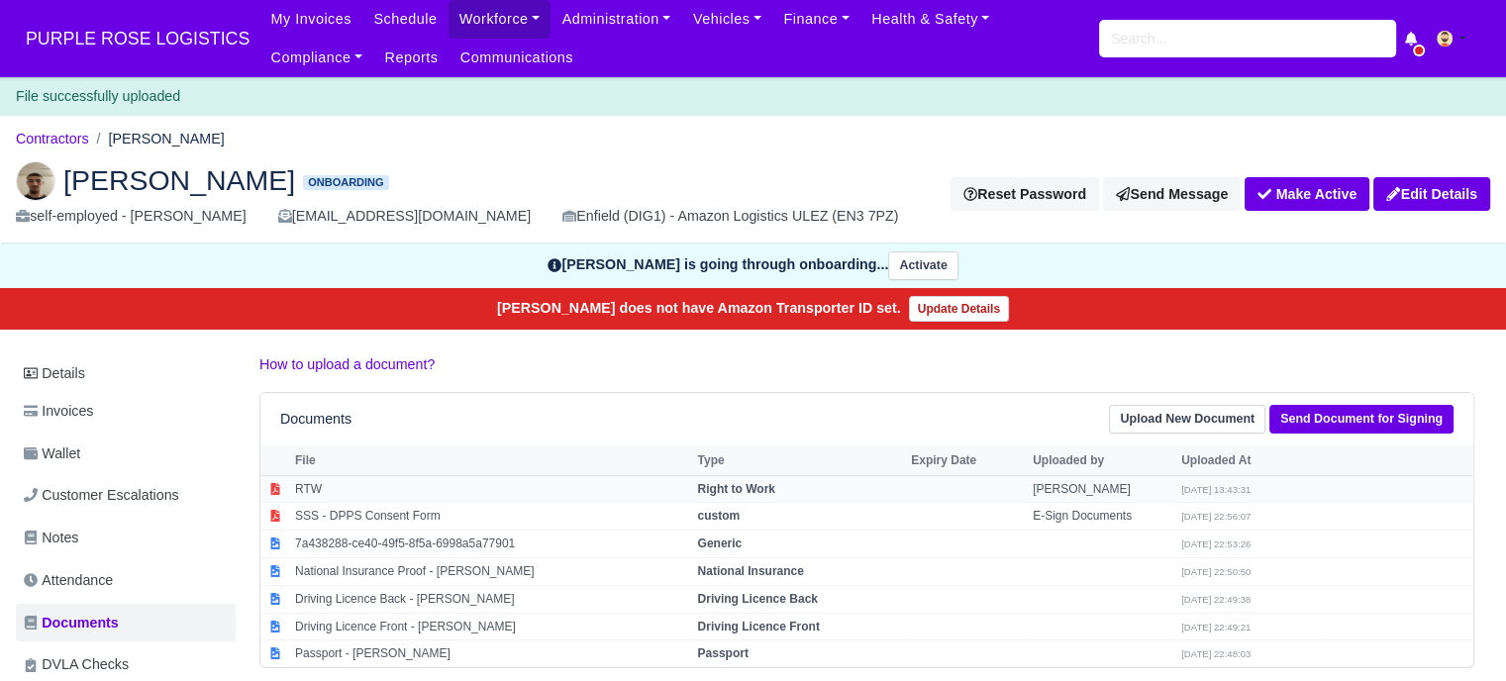
click at [572, 487] on td "RTW" at bounding box center [491, 489] width 402 height 28
select select "right-to-work"
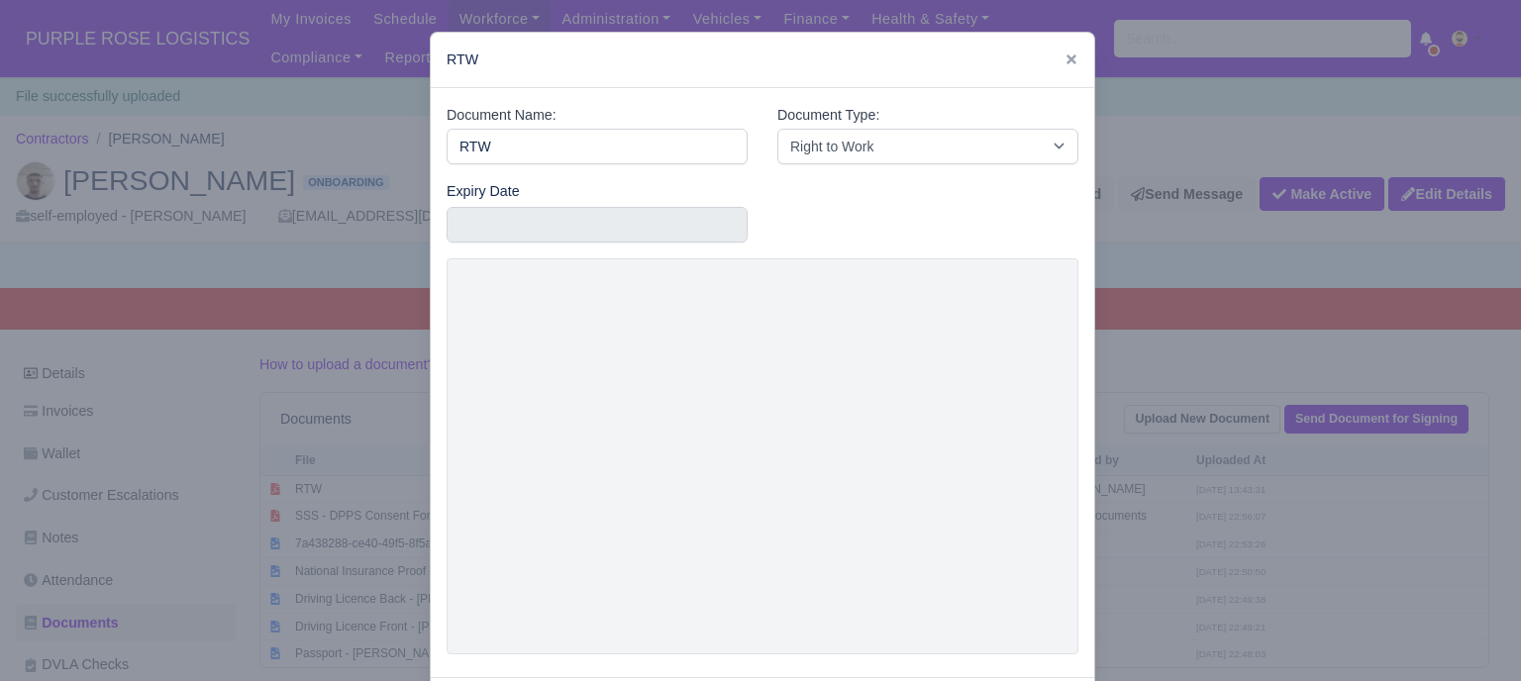
click at [1176, 352] on div at bounding box center [760, 340] width 1521 height 681
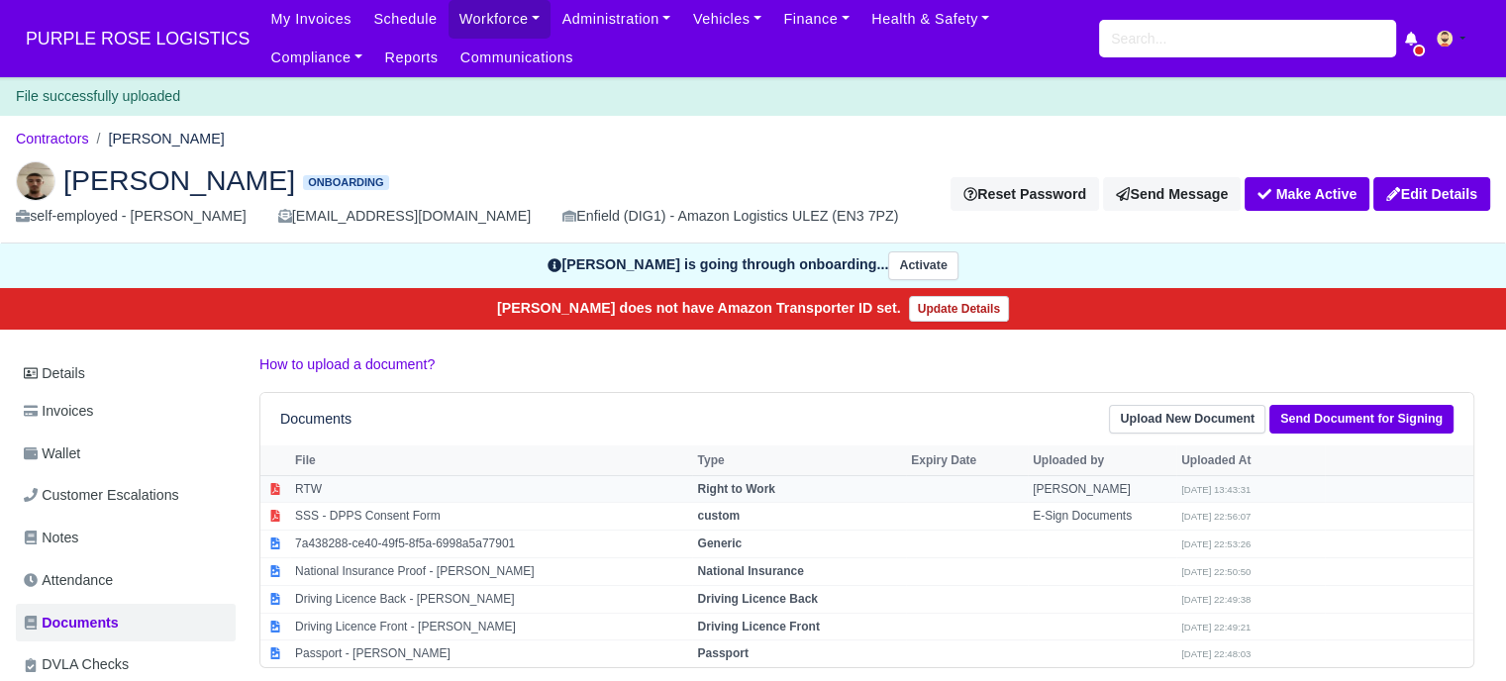
click at [1121, 475] on td "Niko" at bounding box center [1102, 489] width 149 height 28
select select "right-to-work"
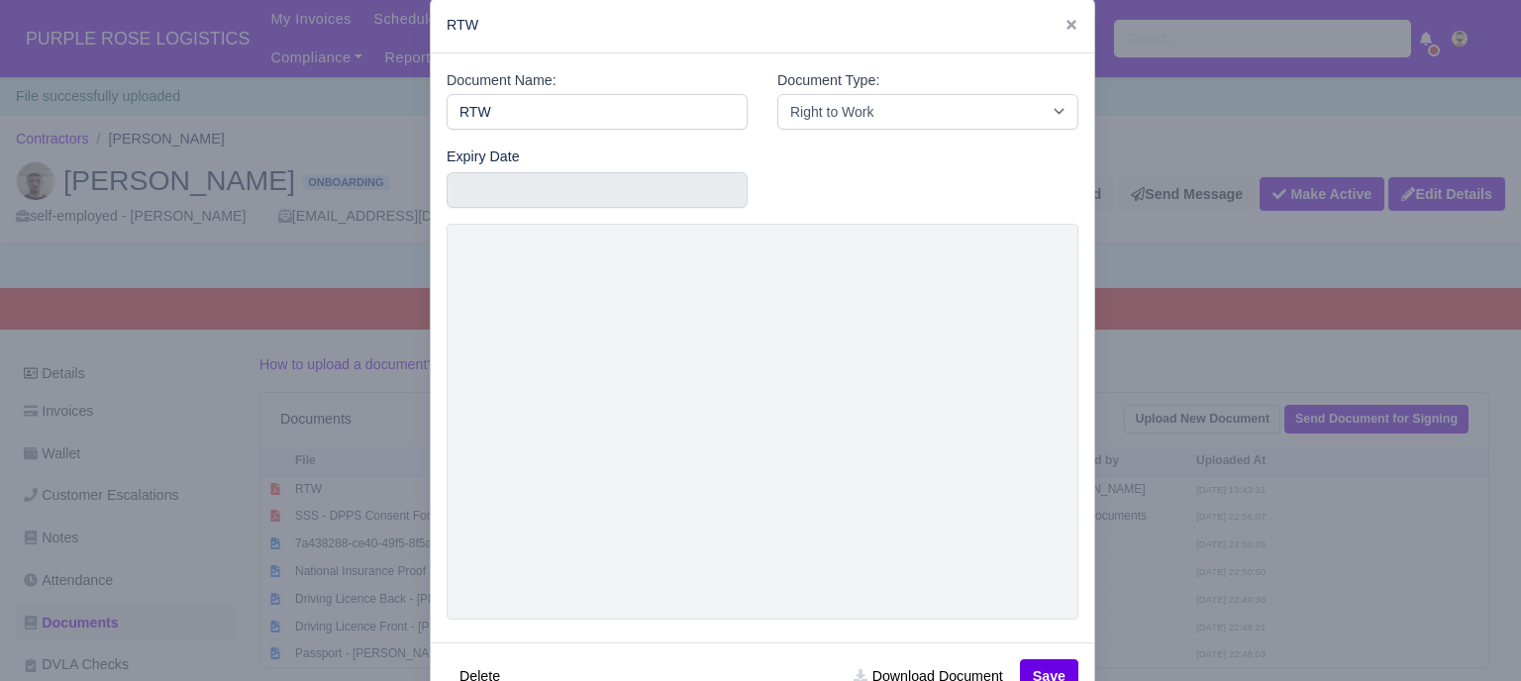
scroll to position [95, 0]
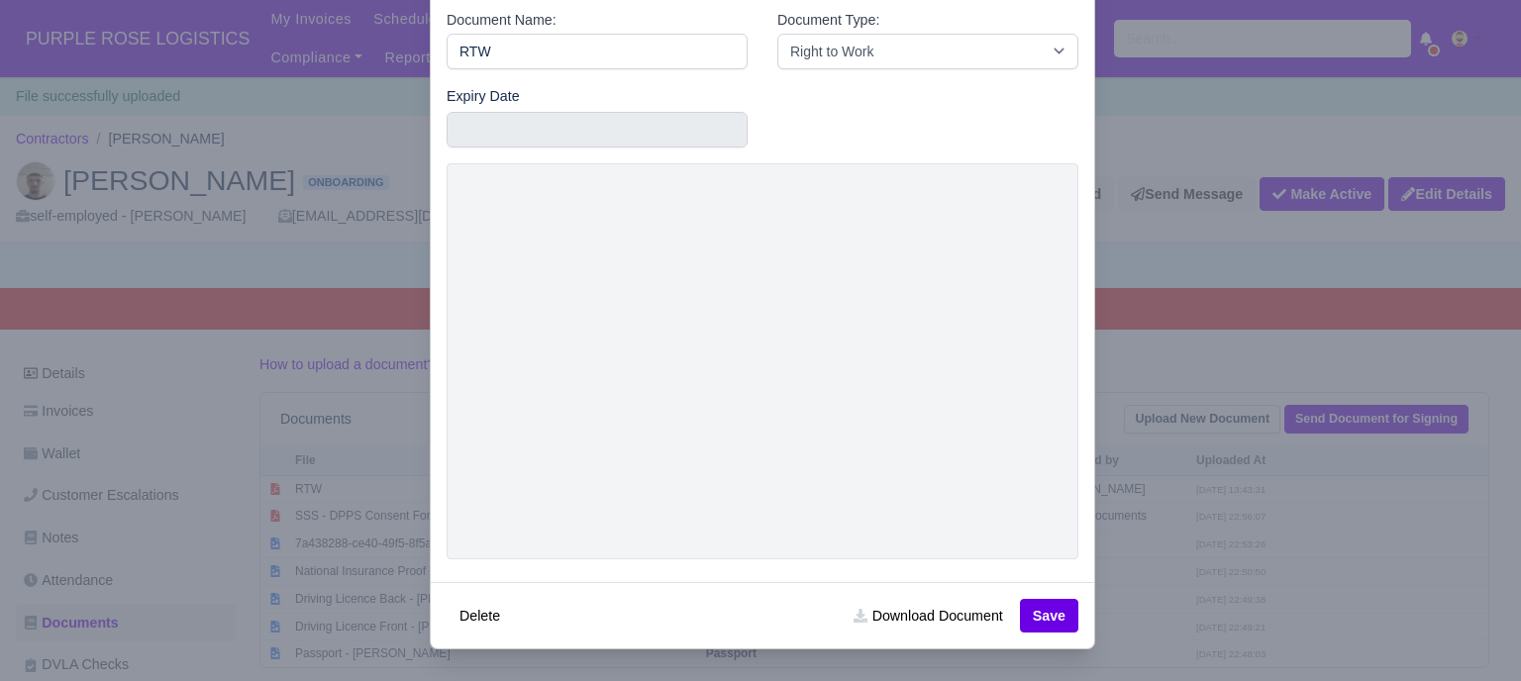
click at [1186, 288] on div at bounding box center [760, 340] width 1521 height 681
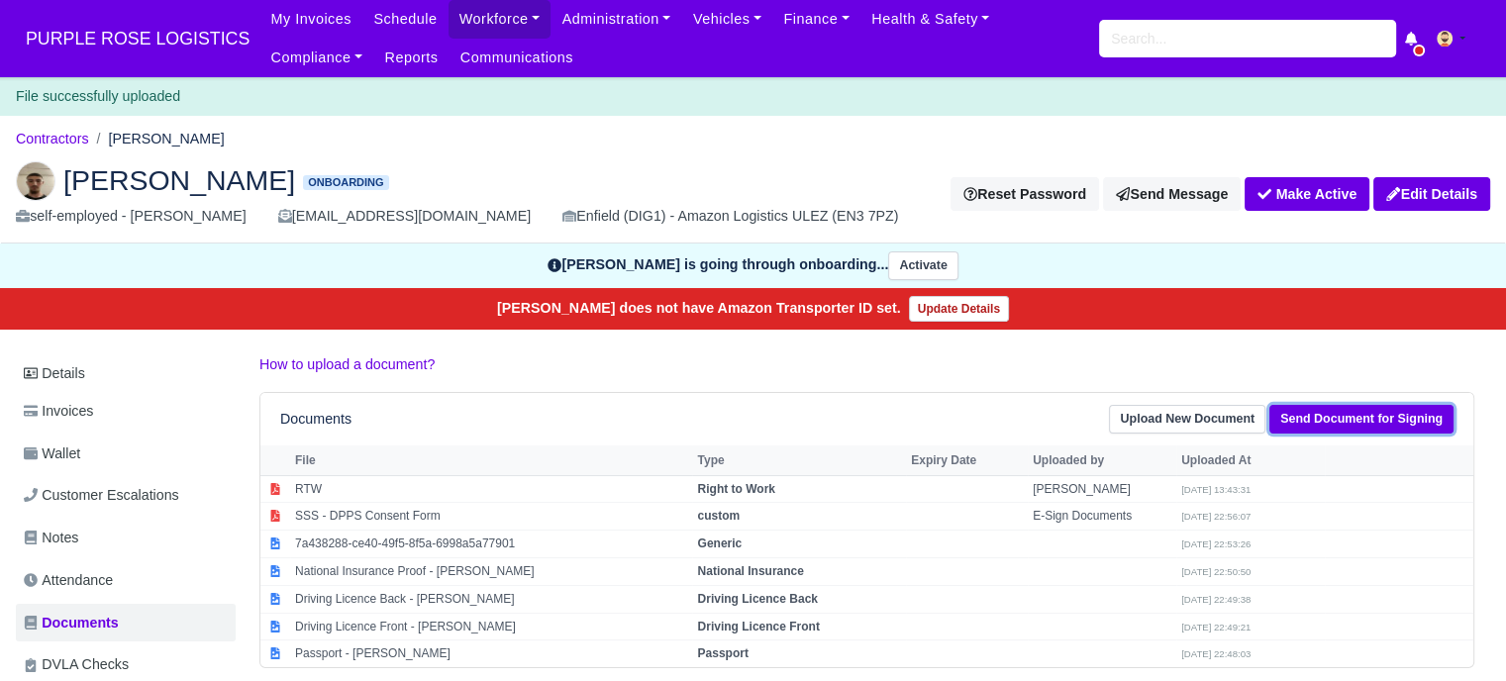
click at [1430, 421] on link "Send Document for Signing" at bounding box center [1361, 419] width 184 height 29
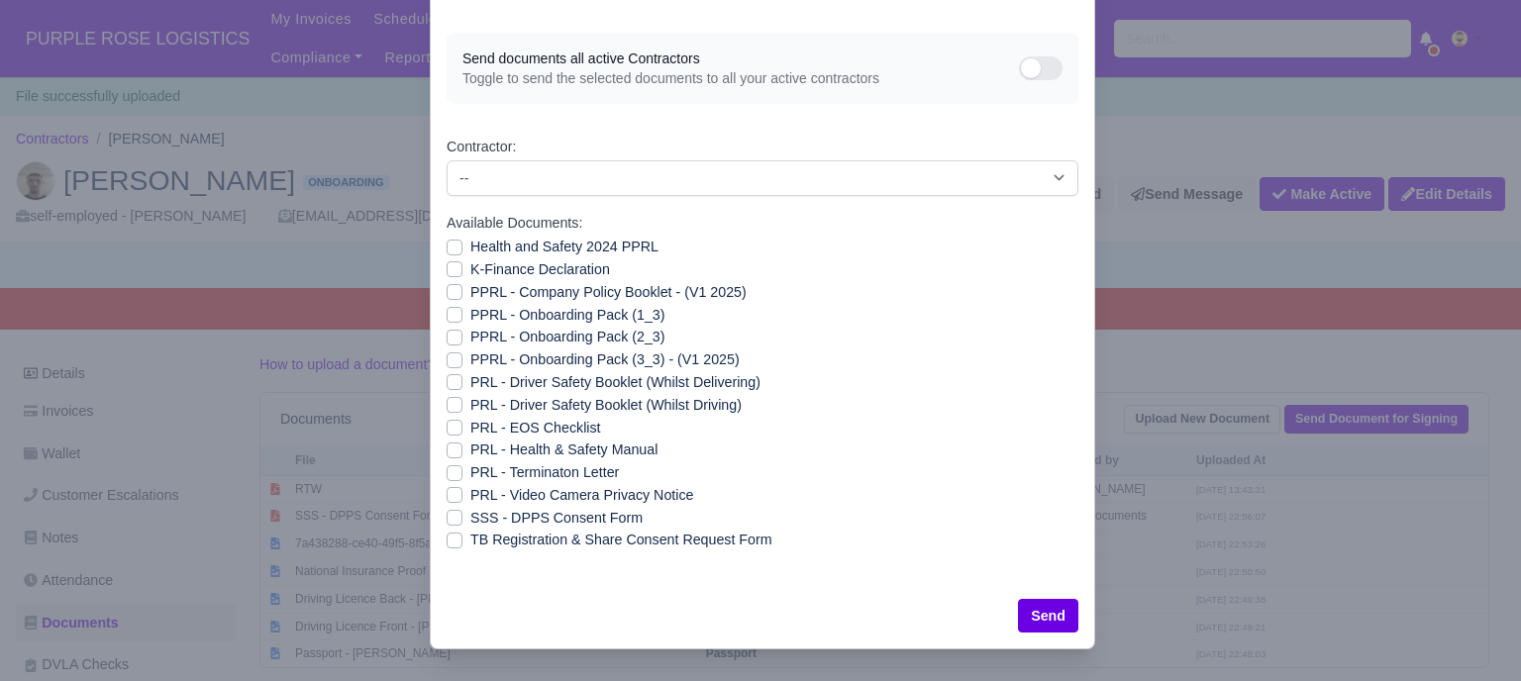
drag, startPoint x: 445, startPoint y: 429, endPoint x: 479, endPoint y: 456, distance: 43.8
click at [470, 371] on label "PPRL - Onboarding Pack (3_3) - (V1 2025)" at bounding box center [604, 360] width 269 height 23
click at [447, 364] on input "PPRL - Onboarding Pack (3_3) - (V1 2025)" at bounding box center [455, 357] width 16 height 16
checkbox input "true"
click at [470, 327] on label "PPRL - Onboarding Pack (1_3)" at bounding box center [567, 315] width 194 height 23
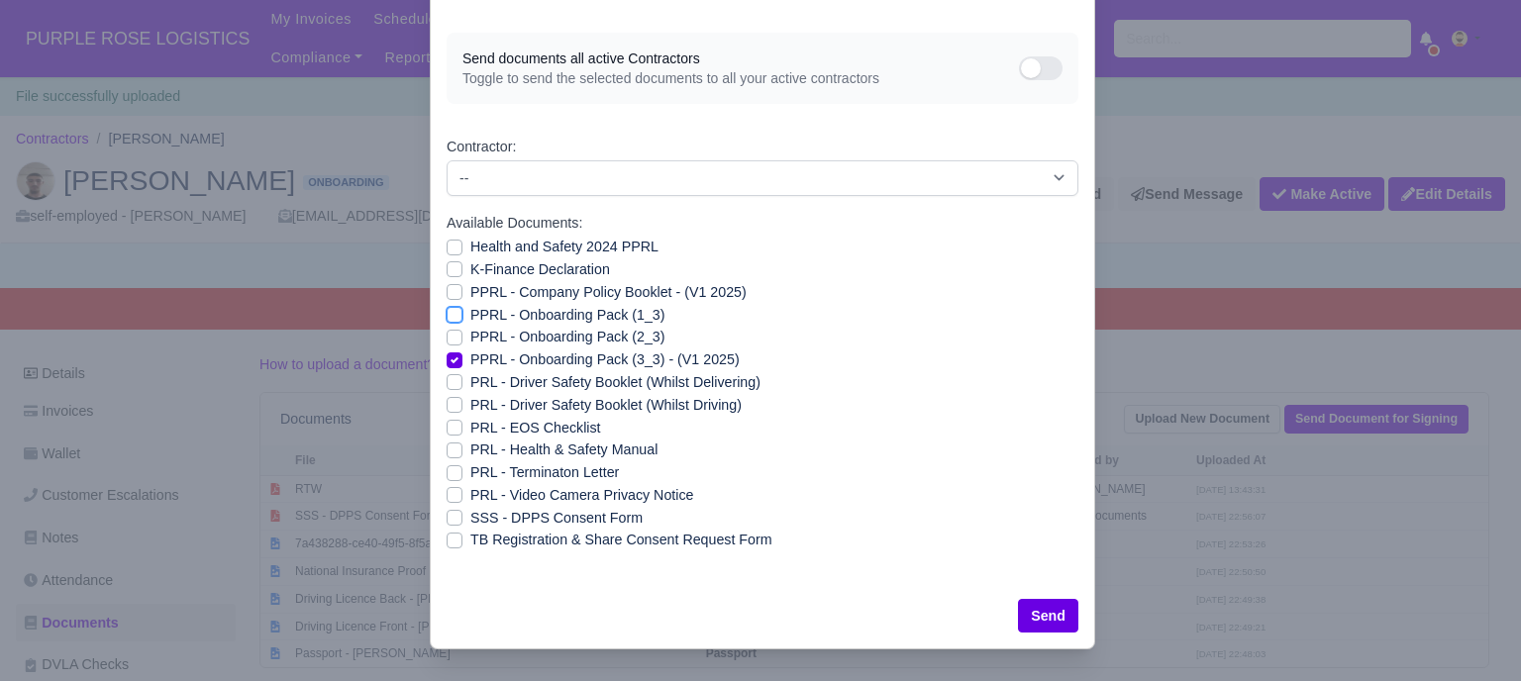
click at [447, 320] on input "PPRL - Onboarding Pack (1_3)" at bounding box center [455, 312] width 16 height 16
checkbox input "true"
click at [456, 349] on div "PPRL - Onboarding Pack (2_3)" at bounding box center [763, 337] width 632 height 23
click at [470, 349] on label "PPRL - Onboarding Pack (2_3)" at bounding box center [567, 337] width 194 height 23
click at [450, 342] on input "PPRL - Onboarding Pack (2_3)" at bounding box center [455, 334] width 16 height 16
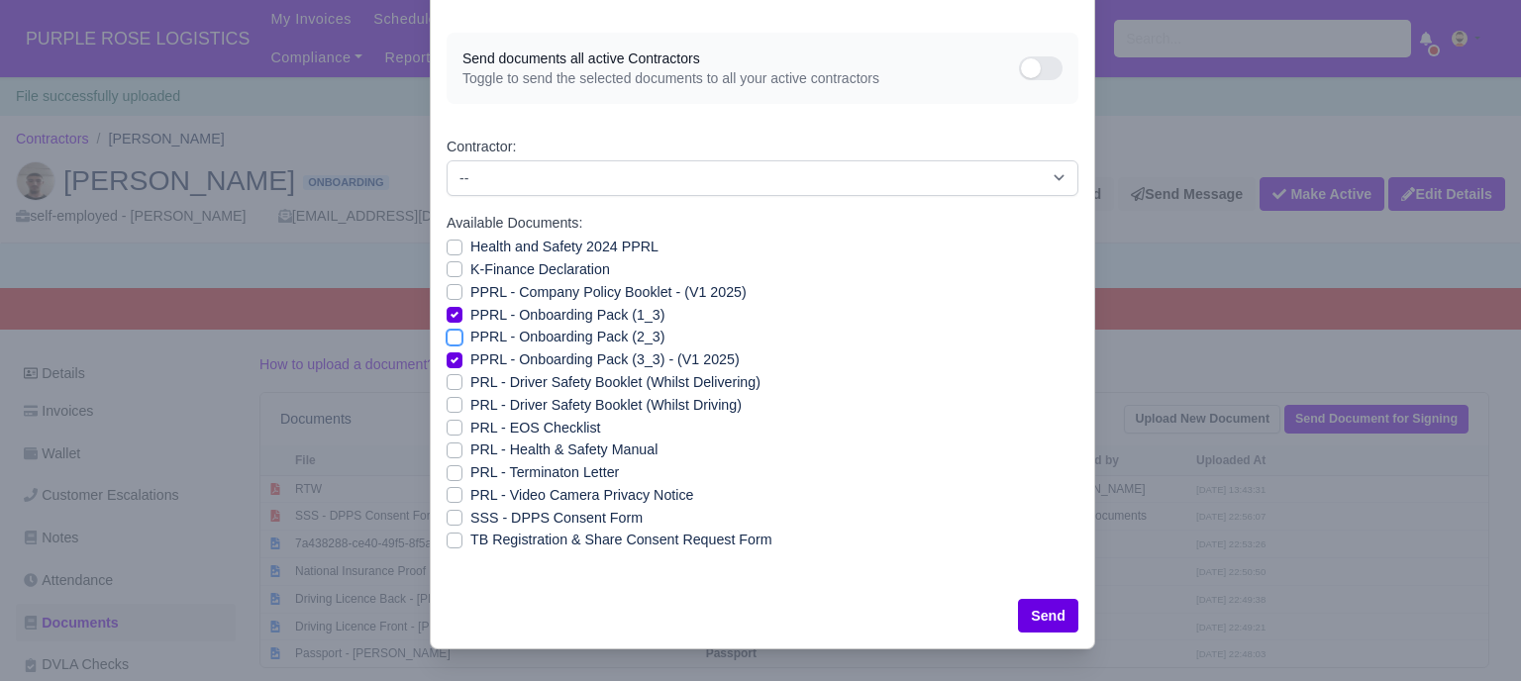
checkbox input "true"
click at [470, 327] on label "PPRL - Onboarding Pack (1_3)" at bounding box center [567, 315] width 194 height 23
click at [448, 320] on input "PPRL - Onboarding Pack (1_3)" at bounding box center [455, 312] width 16 height 16
checkbox input "false"
click at [470, 349] on label "PPRL - Onboarding Pack (2_3)" at bounding box center [567, 337] width 194 height 23
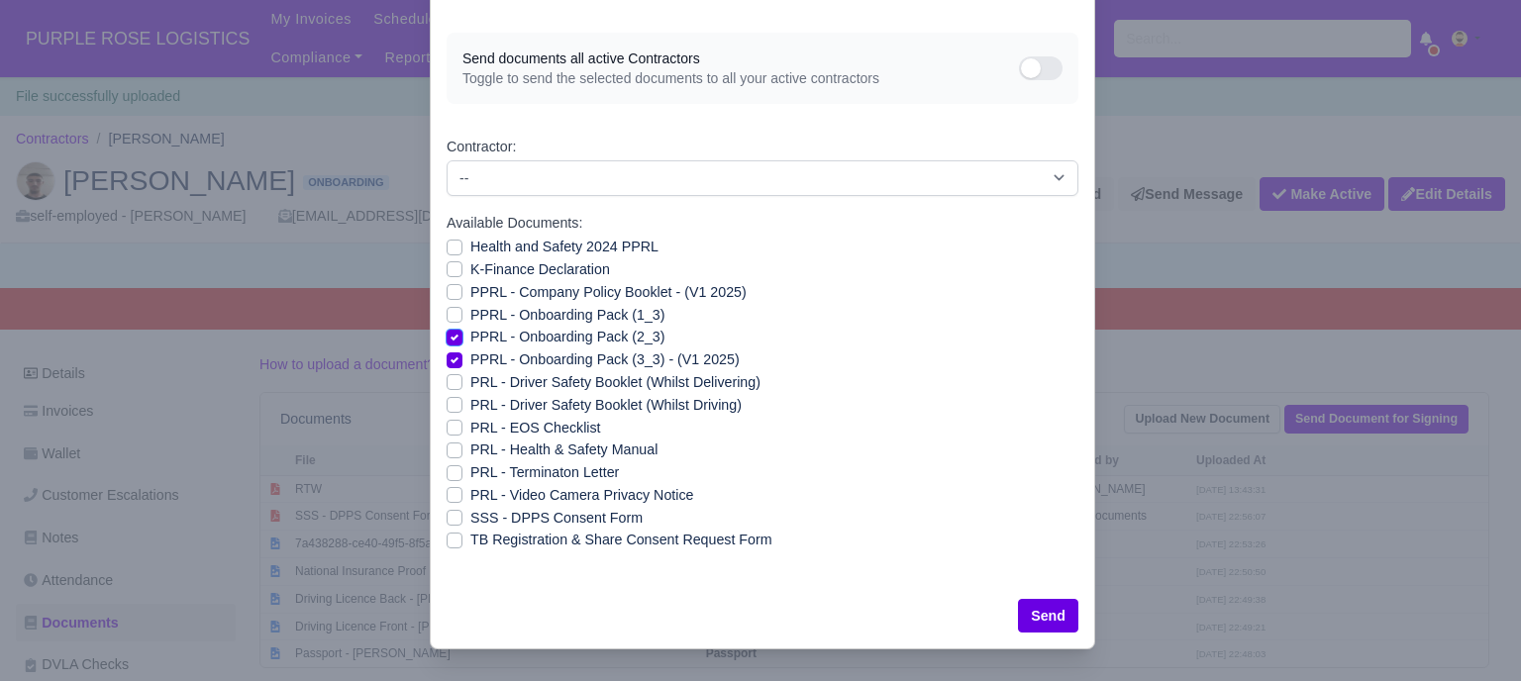
click at [452, 342] on input "PPRL - Onboarding Pack (2_3)" at bounding box center [455, 334] width 16 height 16
checkbox input "false"
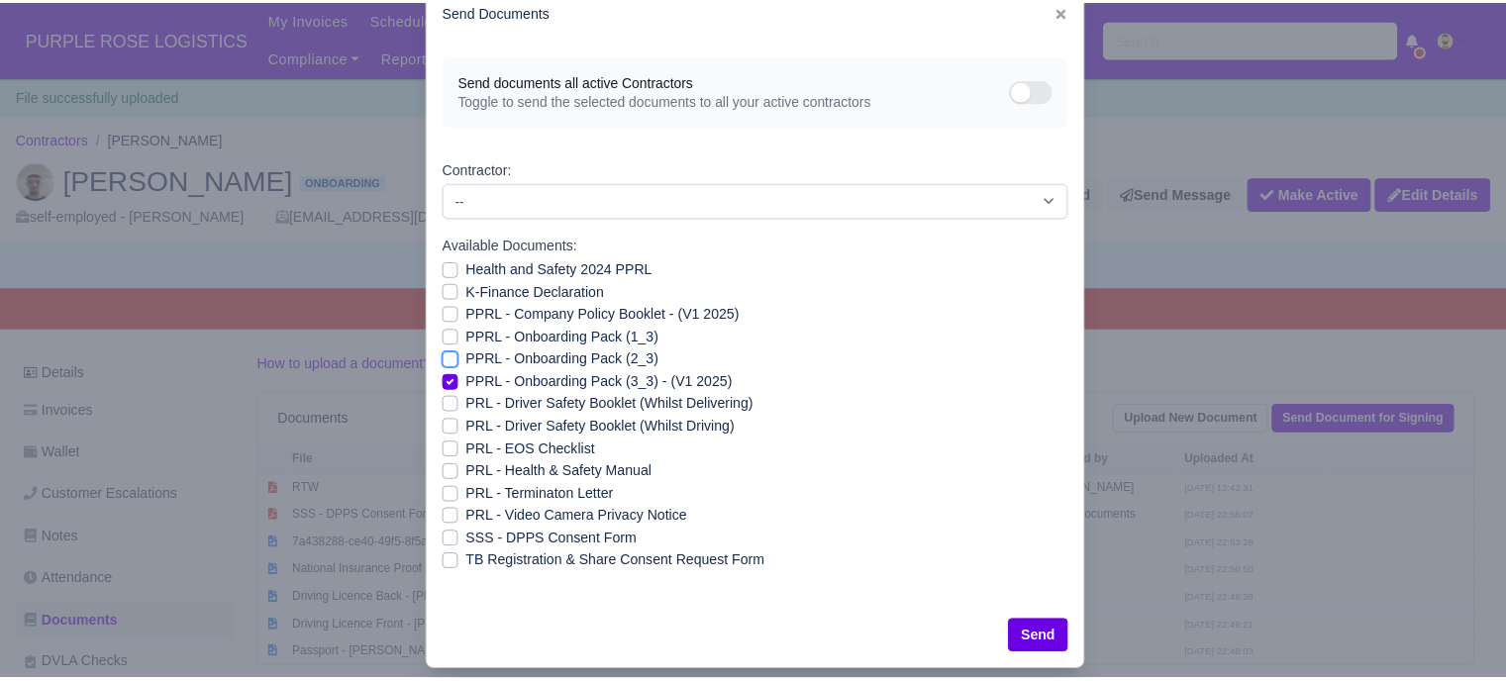
scroll to position [71, 0]
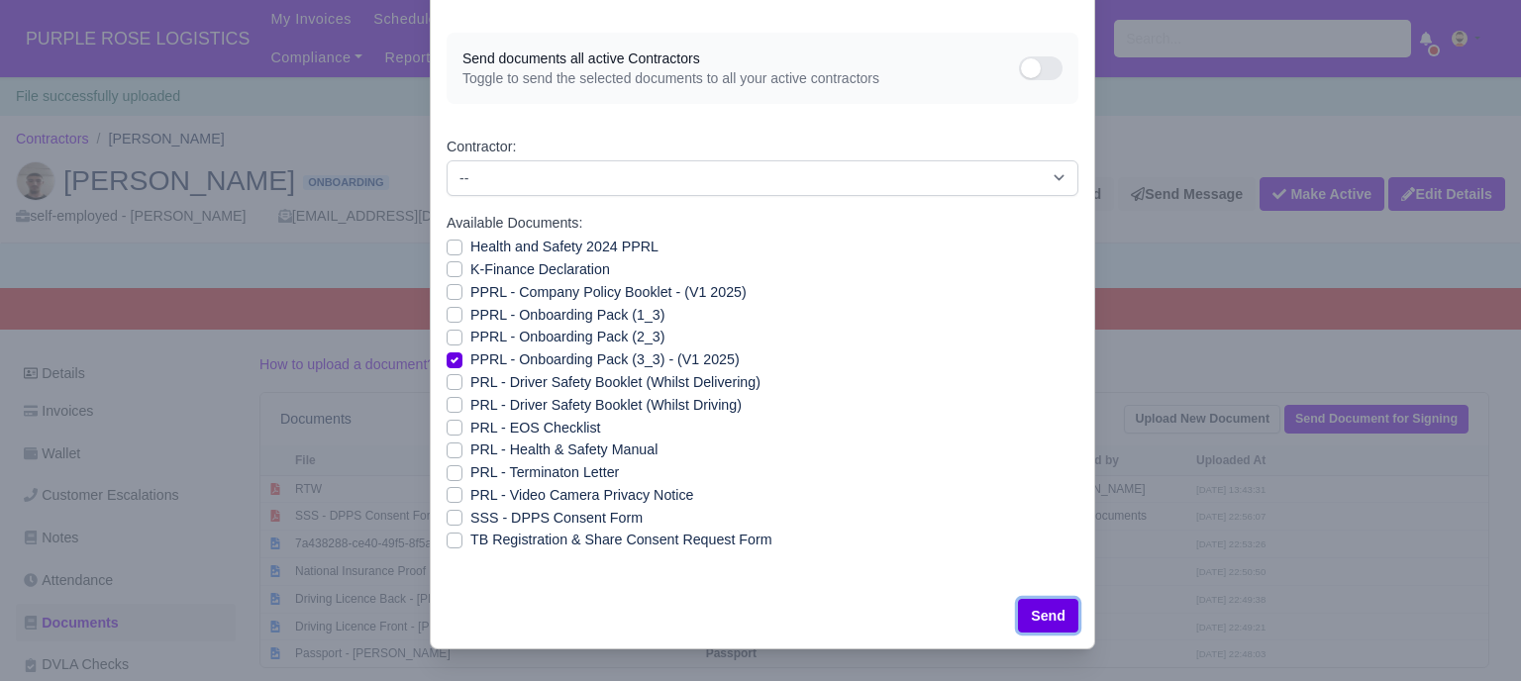
click at [1044, 610] on button "Send" at bounding box center [1048, 616] width 60 height 34
